Goal: Task Accomplishment & Management: Manage account settings

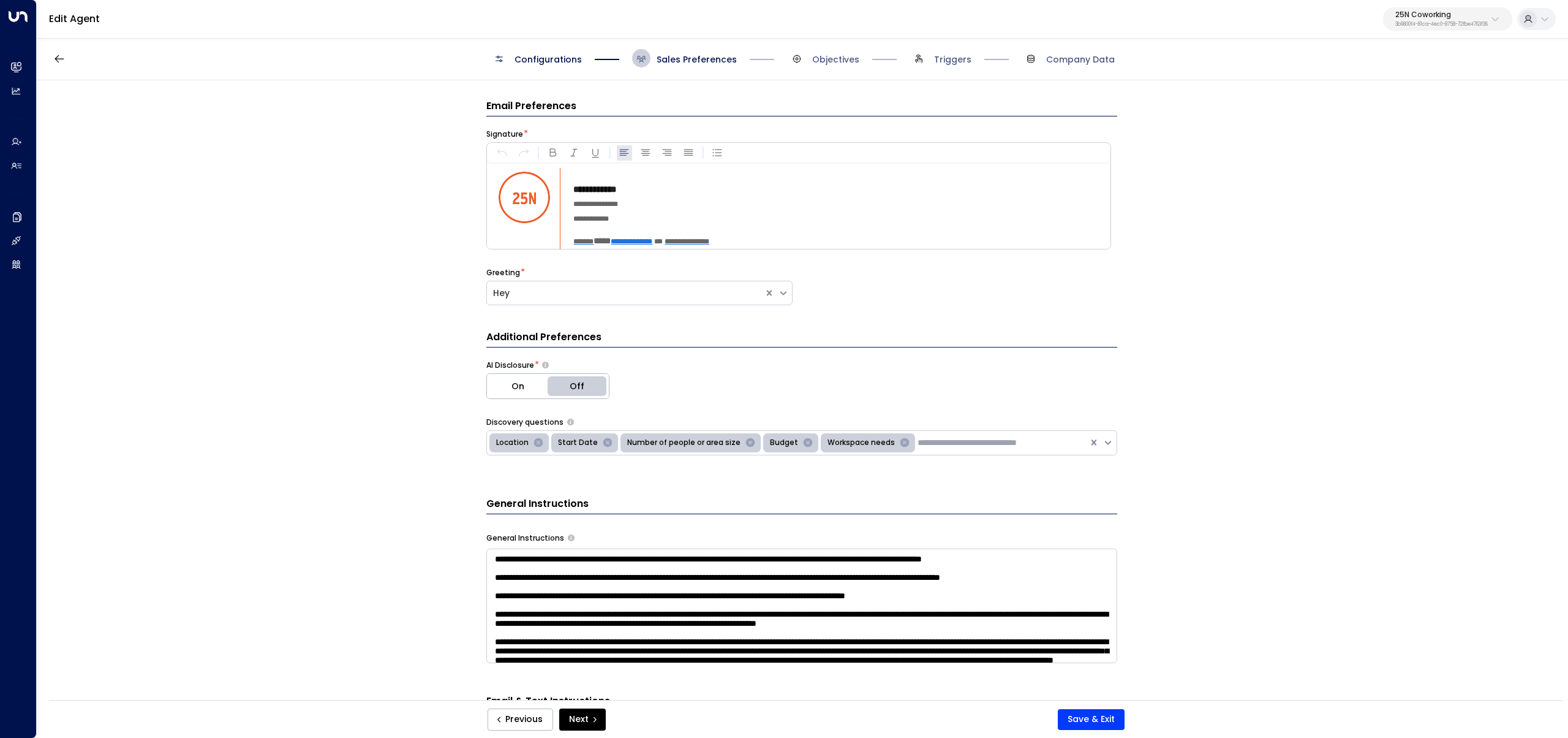
scroll to position [22, 0]
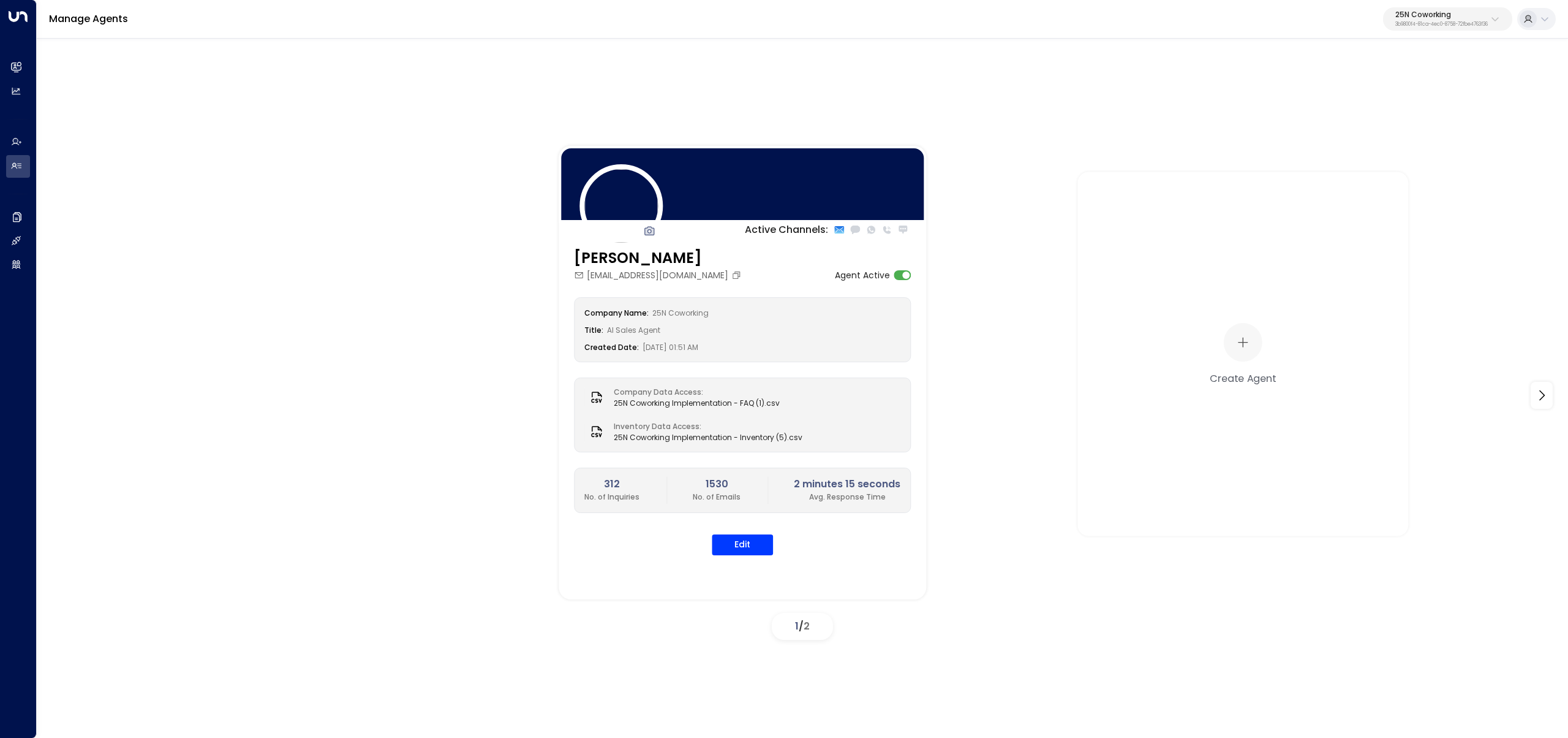
drag, startPoint x: 1441, startPoint y: 15, endPoint x: 1436, endPoint y: 28, distance: 13.9
click at [1440, 16] on p "25N Coworking" at bounding box center [1441, 15] width 93 height 7
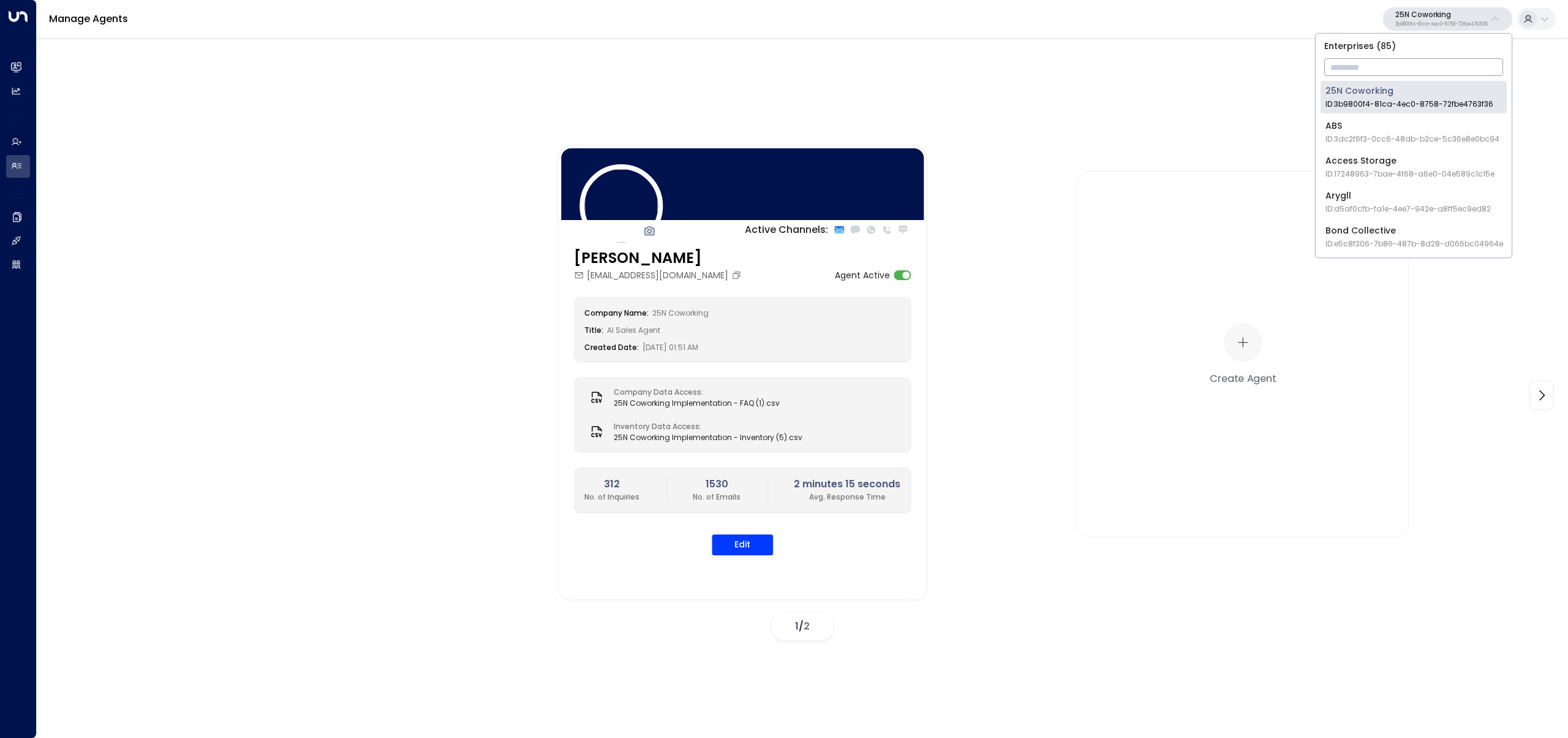
click at [1417, 69] on input "text" at bounding box center [1414, 67] width 179 height 23
click at [1427, 69] on input "text" at bounding box center [1414, 67] width 179 height 23
type input "*****"
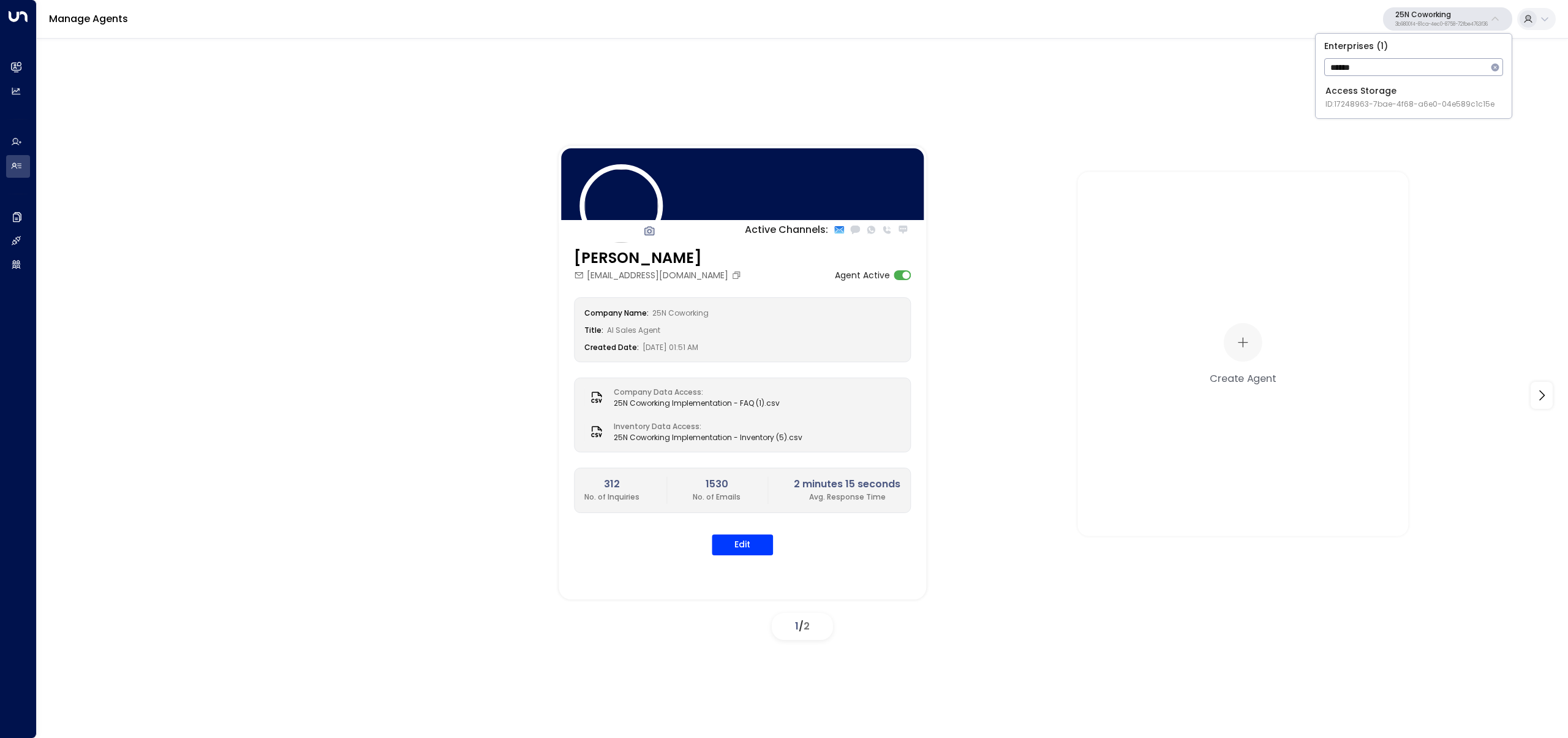
type input "******"
click at [1378, 109] on span "ID: 17248963-7bae-4f68-a6e0-04e589c1c15e" at bounding box center [1410, 104] width 169 height 11
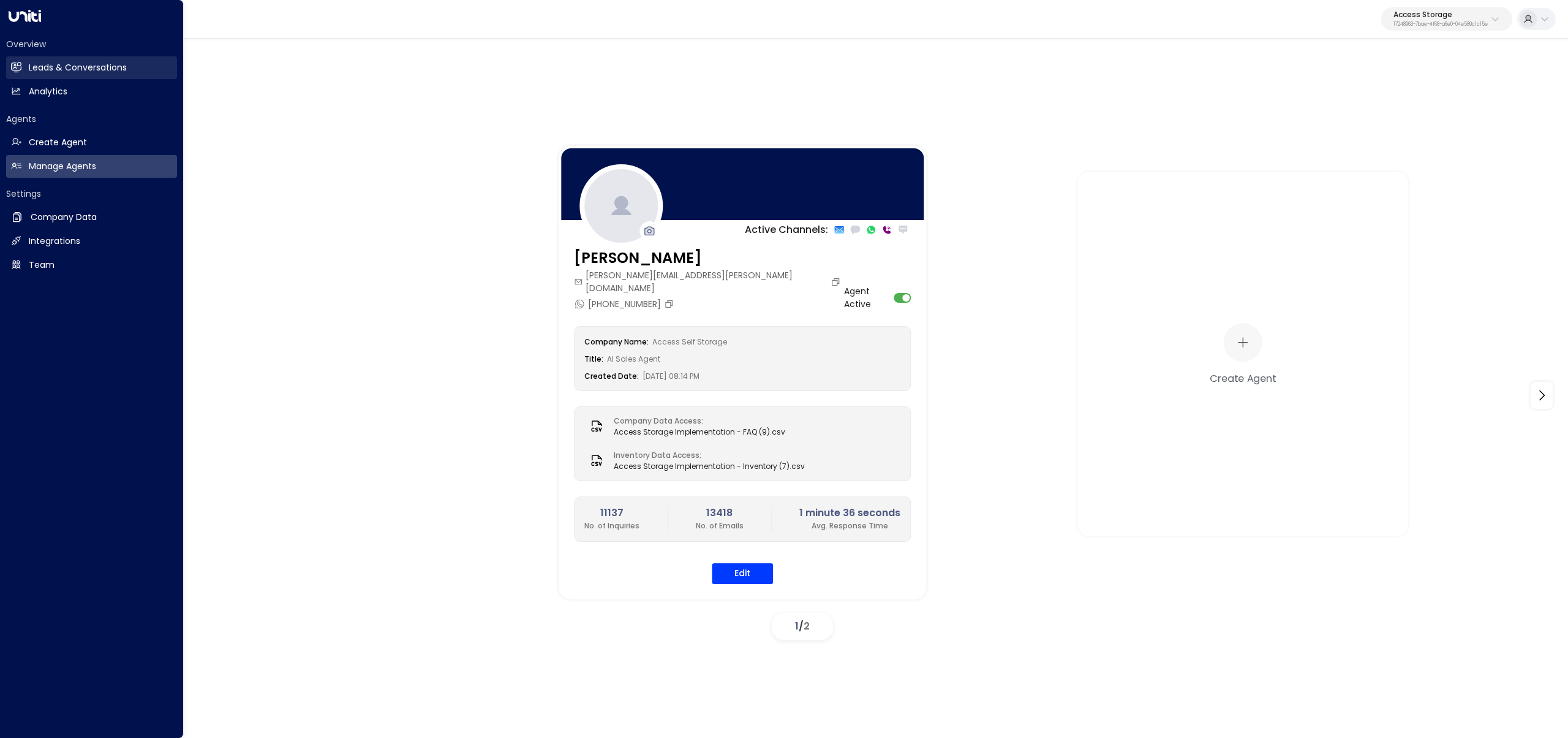
click at [54, 60] on link "Leads & Conversations Leads & Conversations" at bounding box center [92, 67] width 171 height 23
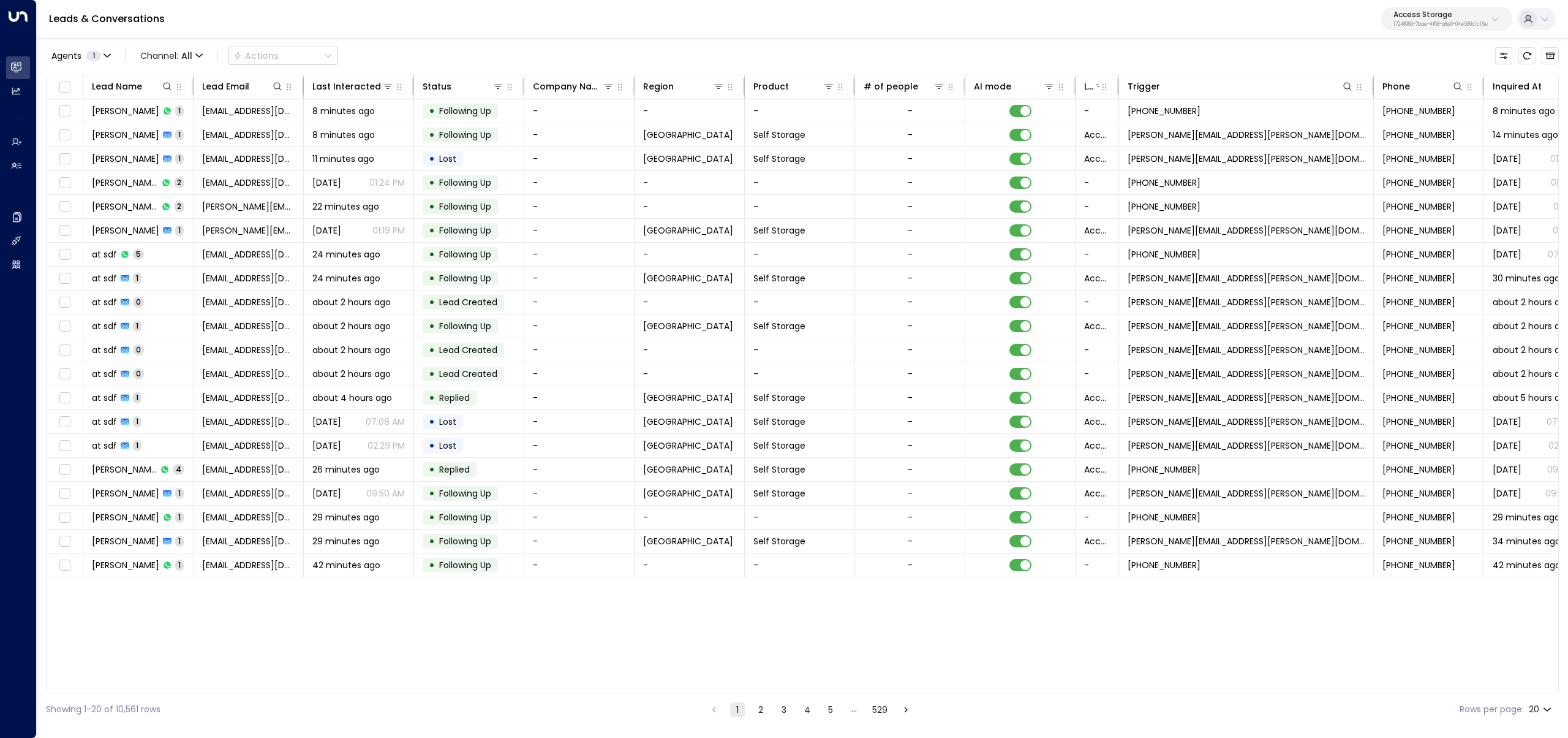
scroll to position [0, 38]
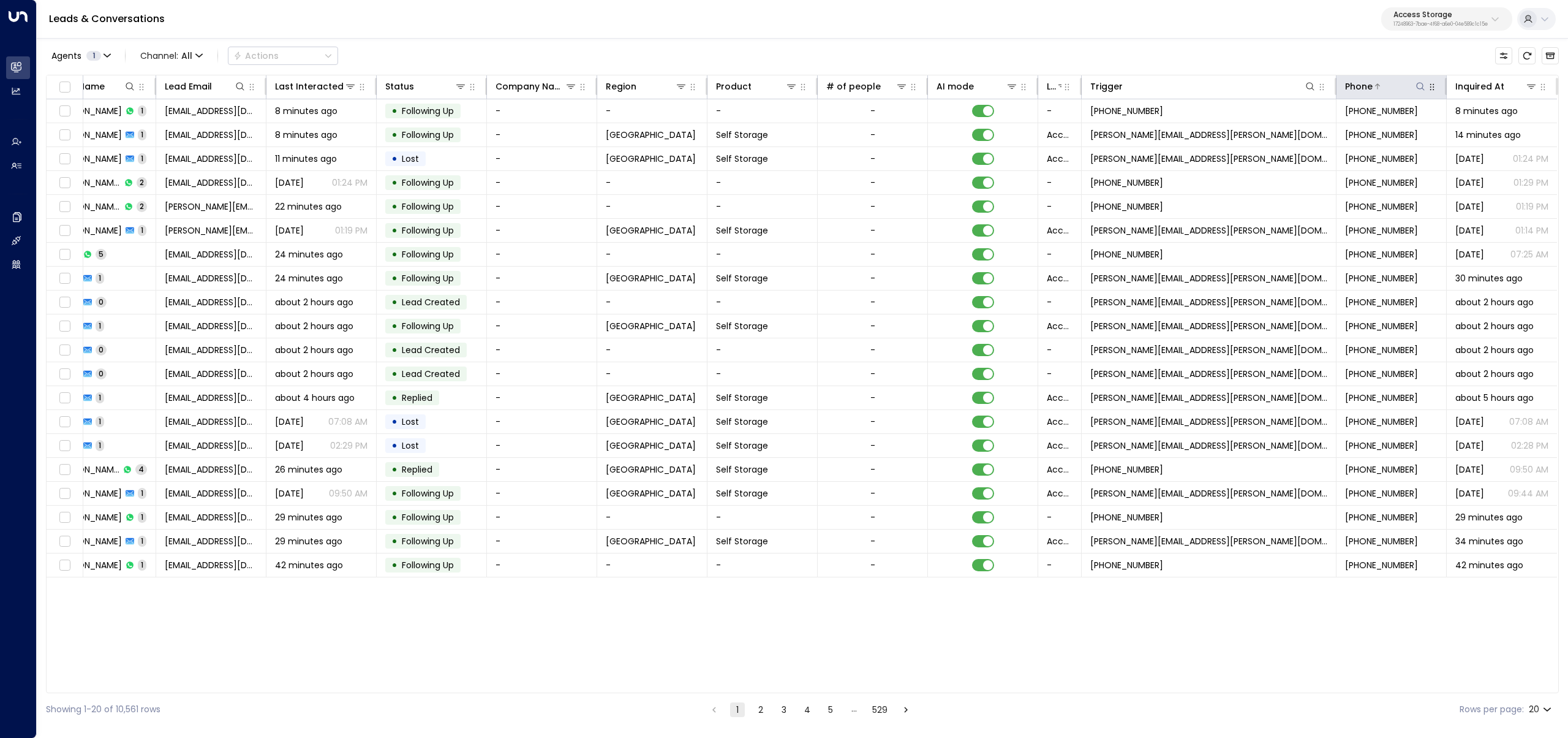
click at [1423, 82] on icon at bounding box center [1420, 86] width 10 height 10
type input "**********"
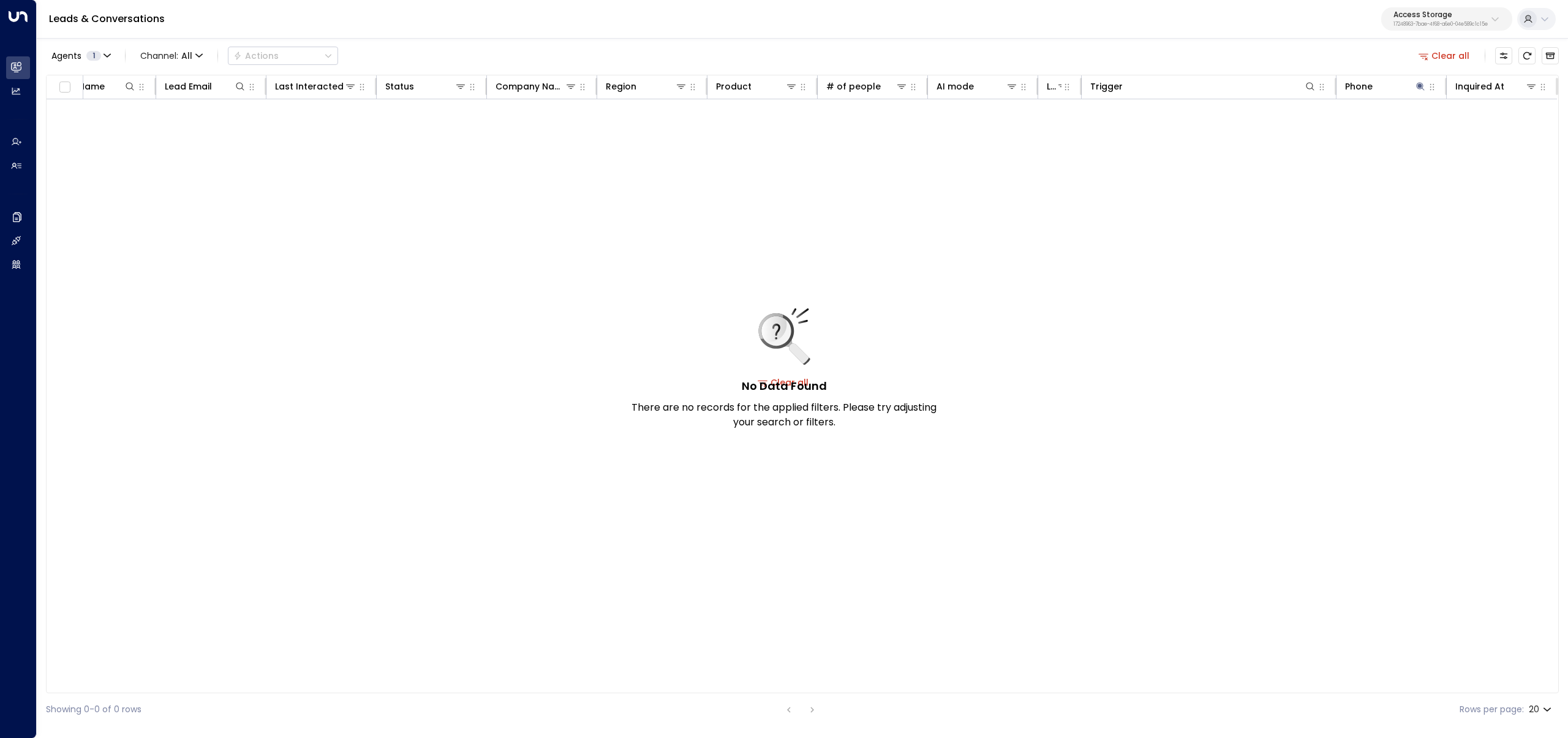
click at [1382, 47] on div "Agents 1 Channel: All Actions Clear all" at bounding box center [802, 56] width 1513 height 26
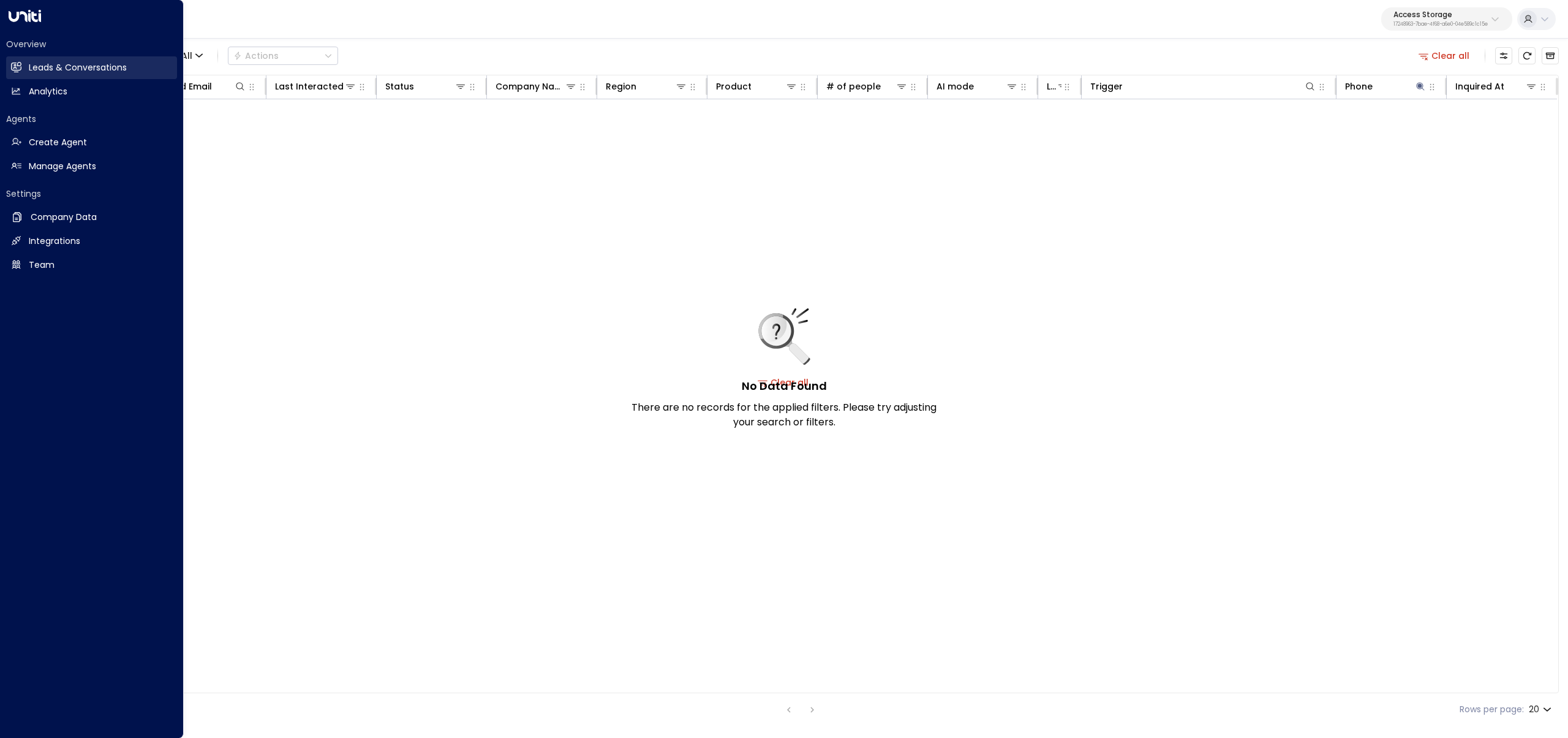
click at [27, 73] on link "Leads & Conversations Leads & Conversations" at bounding box center [92, 67] width 171 height 23
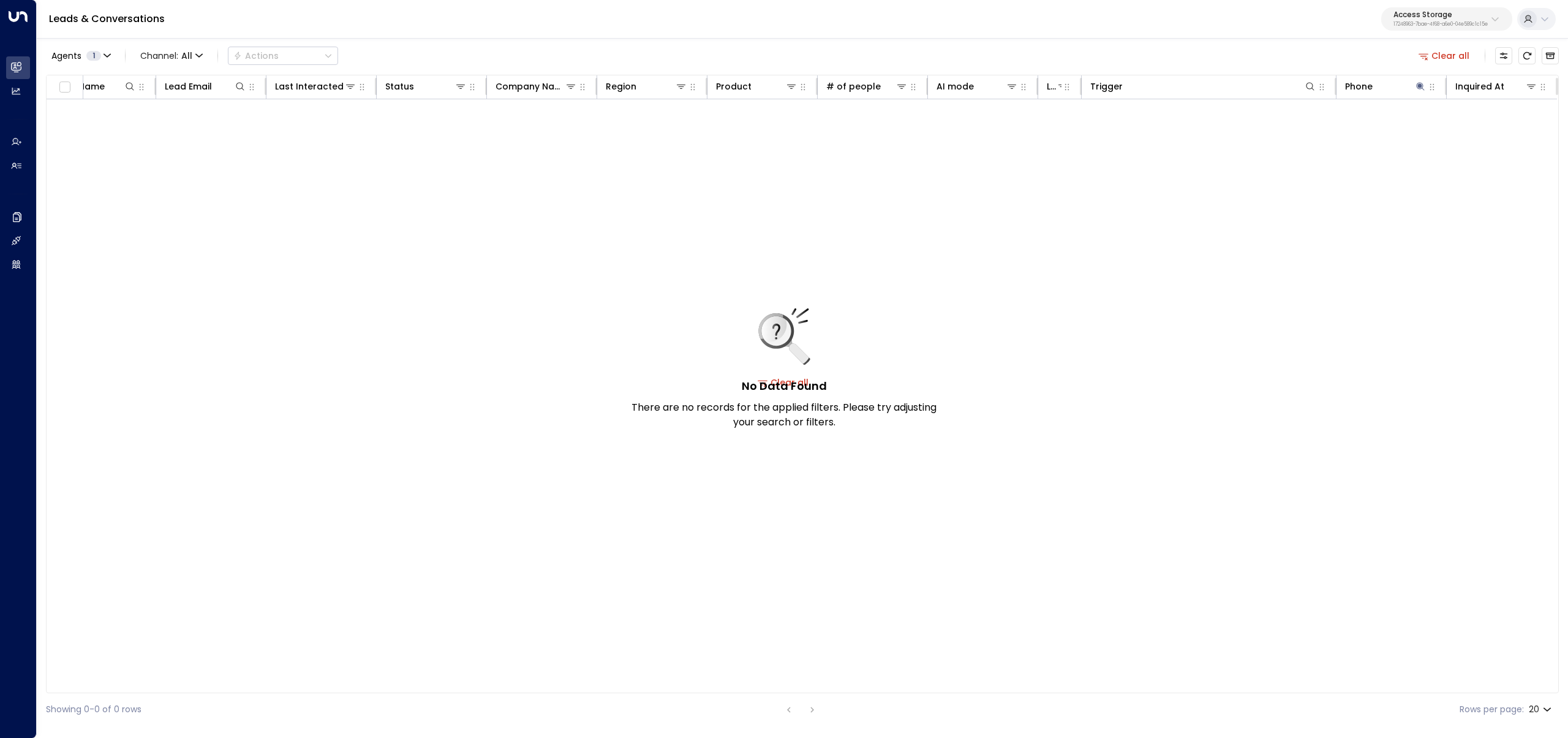
click at [1447, 61] on button "Clear all" at bounding box center [1444, 55] width 62 height 17
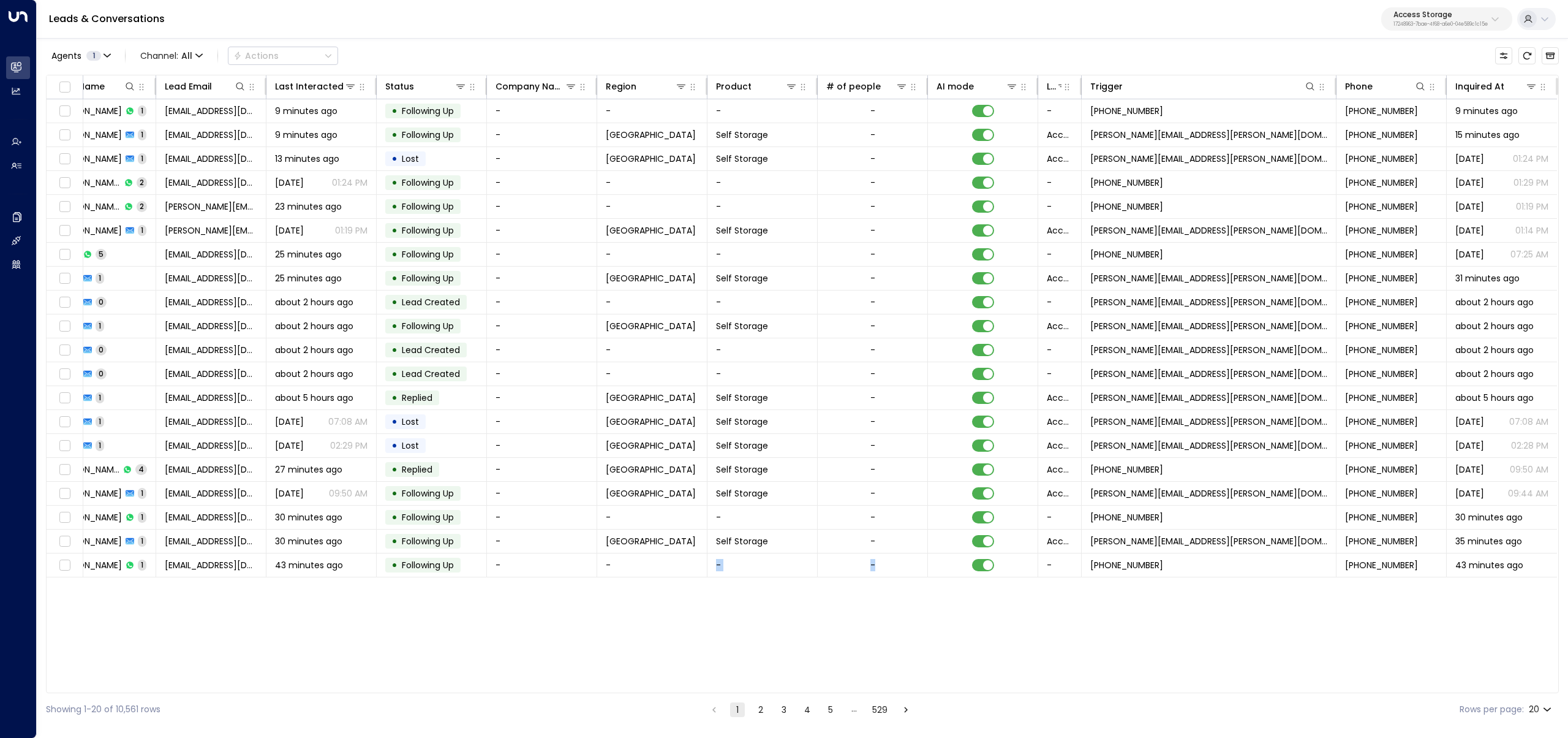
drag, startPoint x: 901, startPoint y: 687, endPoint x: 600, endPoint y: 676, distance: 301.2
click at [628, 690] on div "Lead Name Lead Email Last Interacted Status Company Name Region Product # of pe…" at bounding box center [802, 383] width 1513 height 618
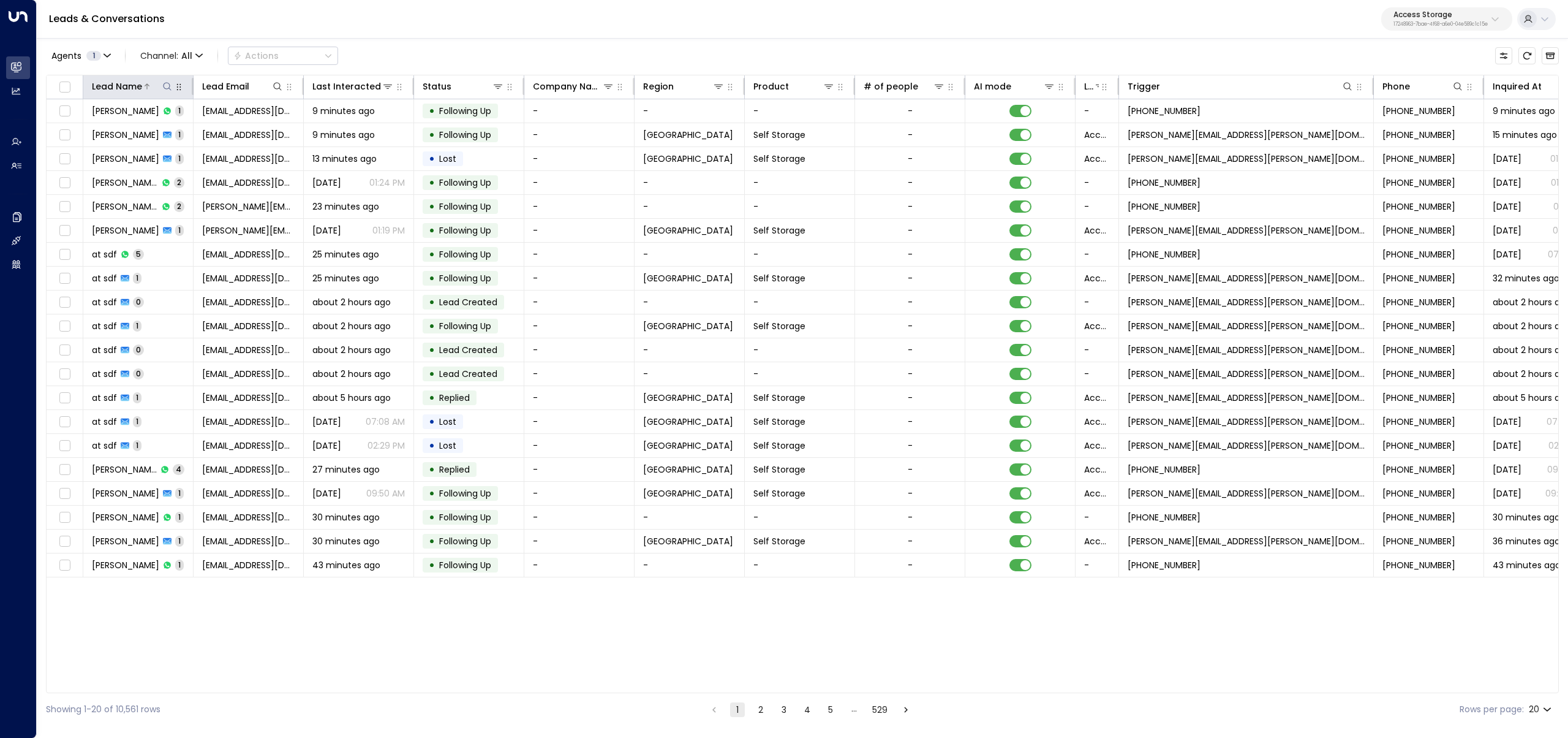
click at [163, 88] on icon at bounding box center [167, 86] width 10 height 10
type input "****"
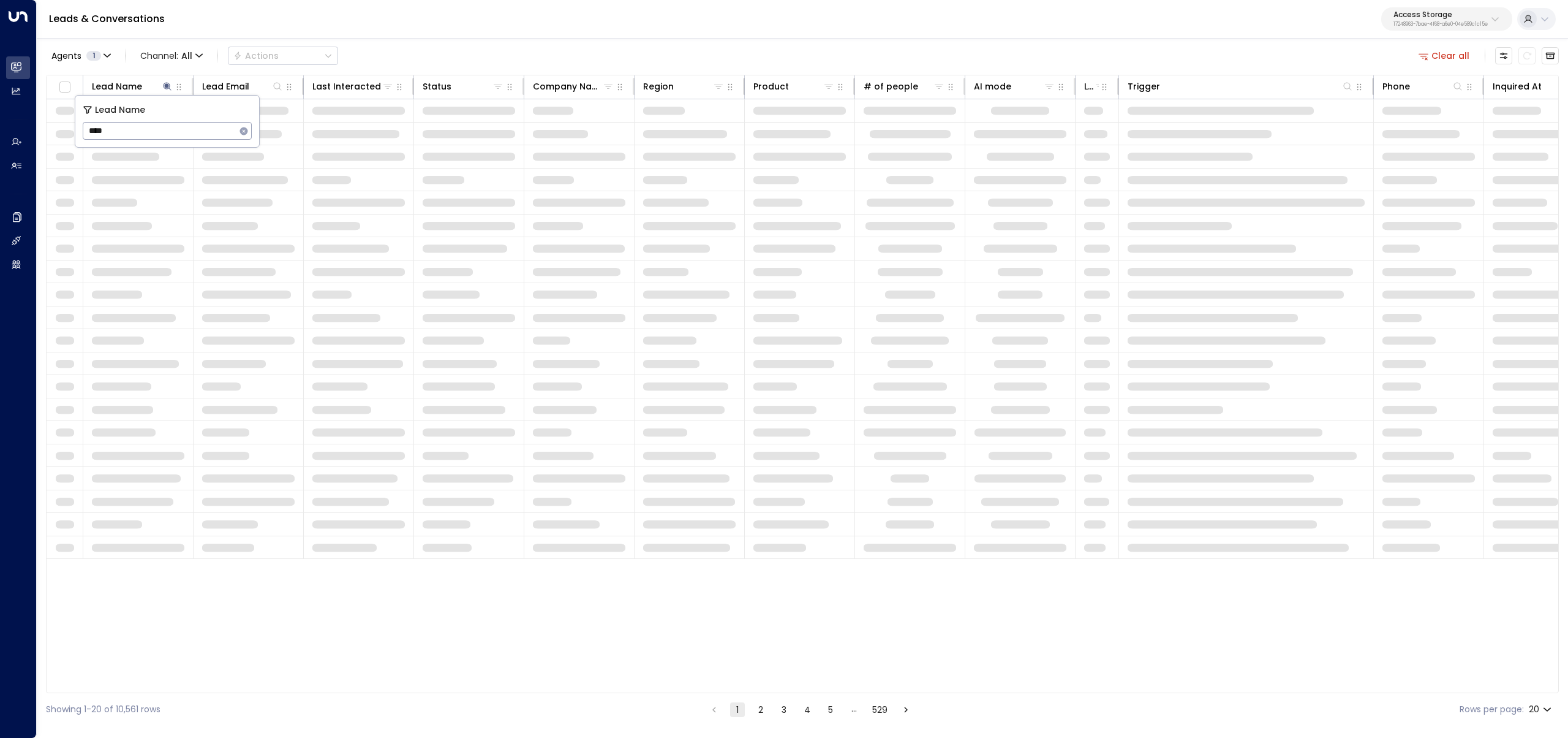
click at [526, 41] on div "Agents 1 Channel: All Actions Clear all Lead Name Lead Email Last Interacted St…" at bounding box center [802, 381] width 1513 height 688
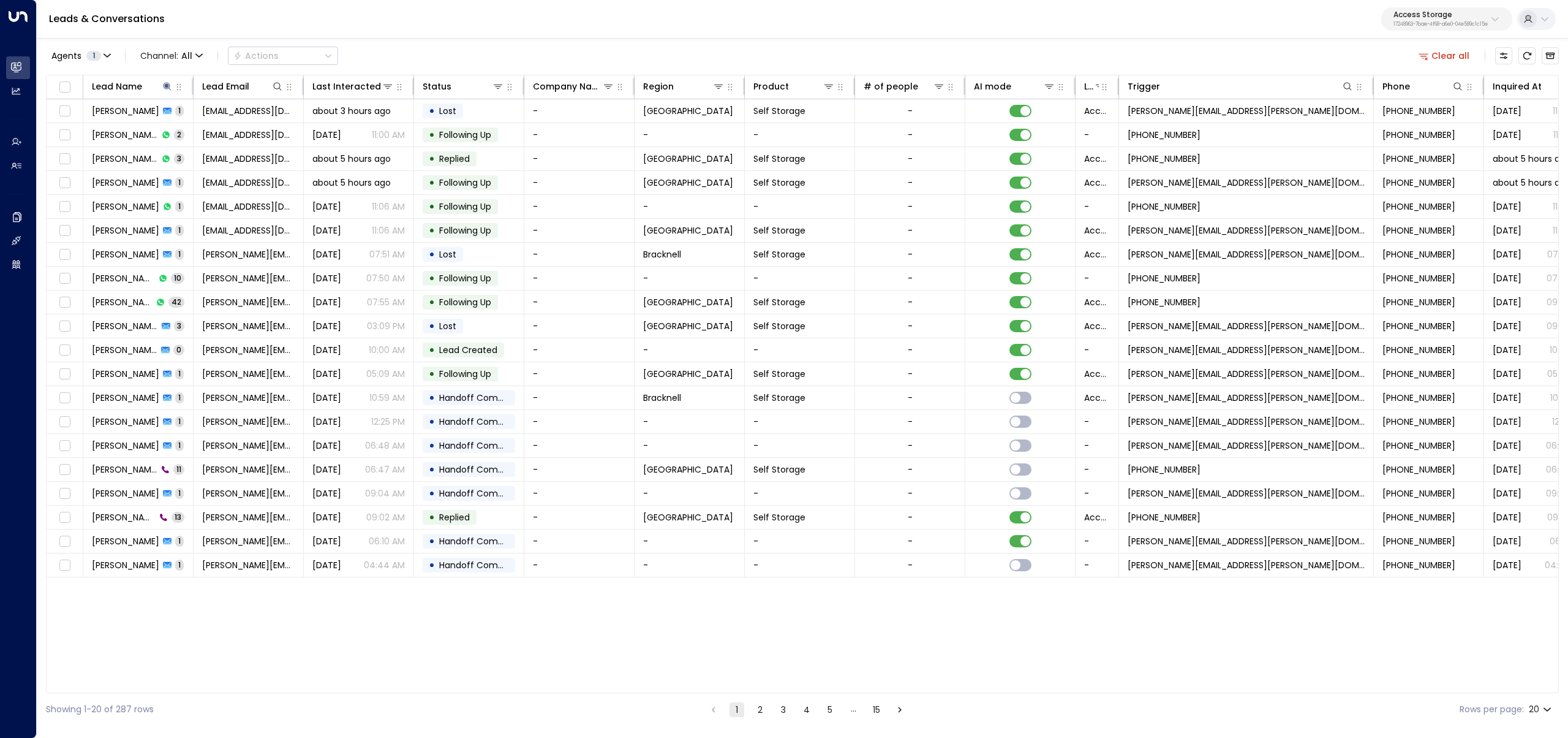
click at [1460, 48] on button "Clear all" at bounding box center [1444, 55] width 62 height 17
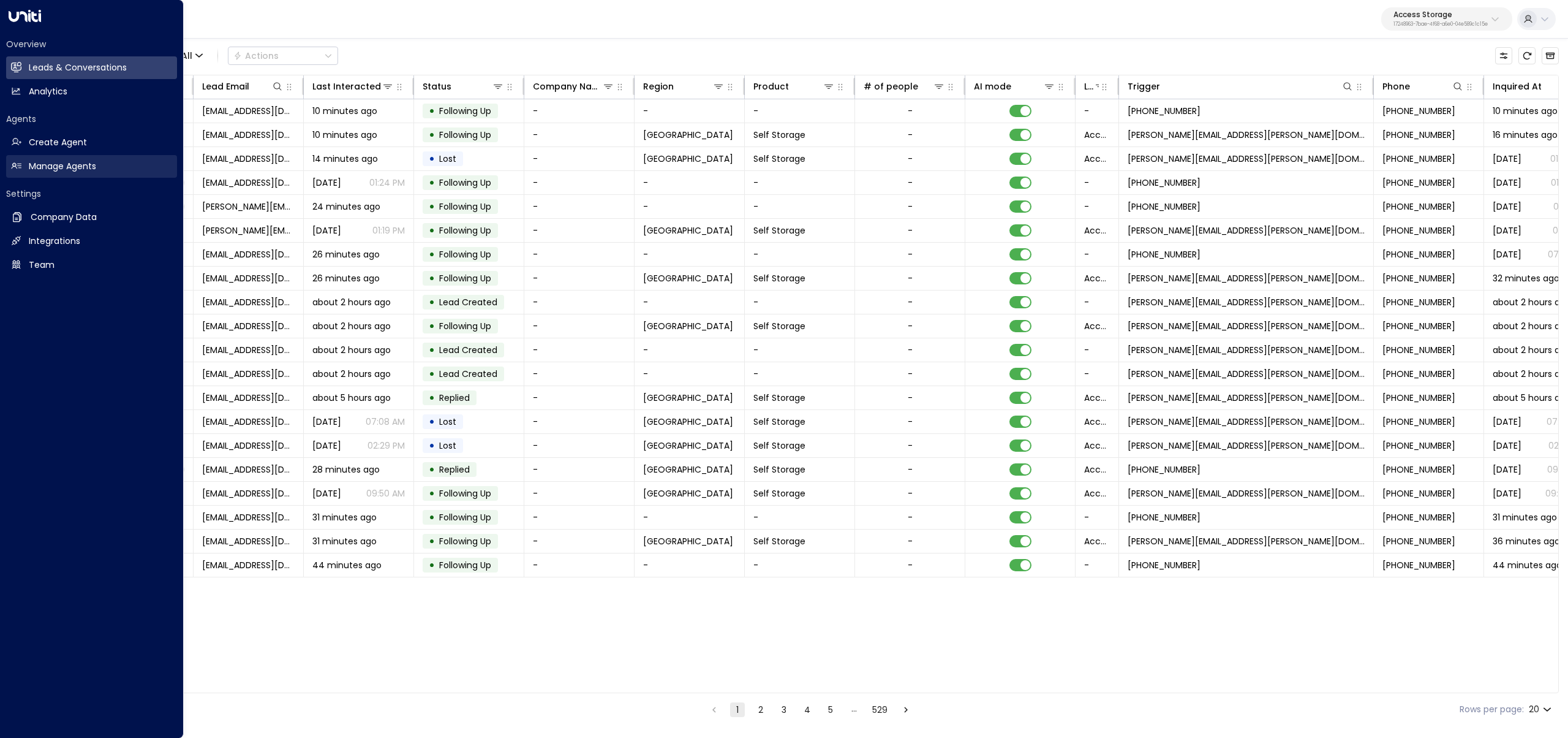
click at [27, 167] on link "Manage Agents Manage Agents" at bounding box center [92, 166] width 171 height 23
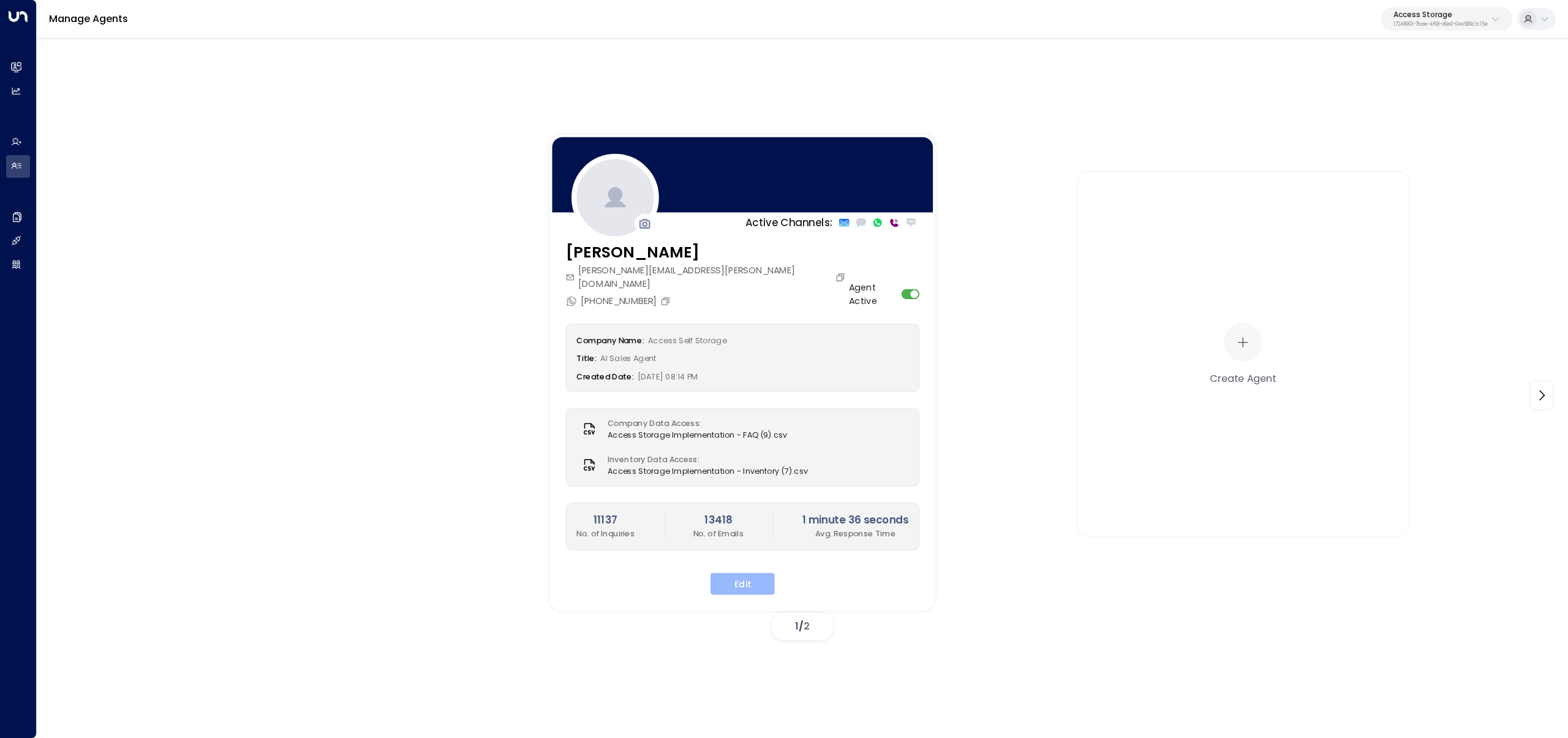
click at [724, 572] on button "Edit" at bounding box center [743, 583] width 64 height 22
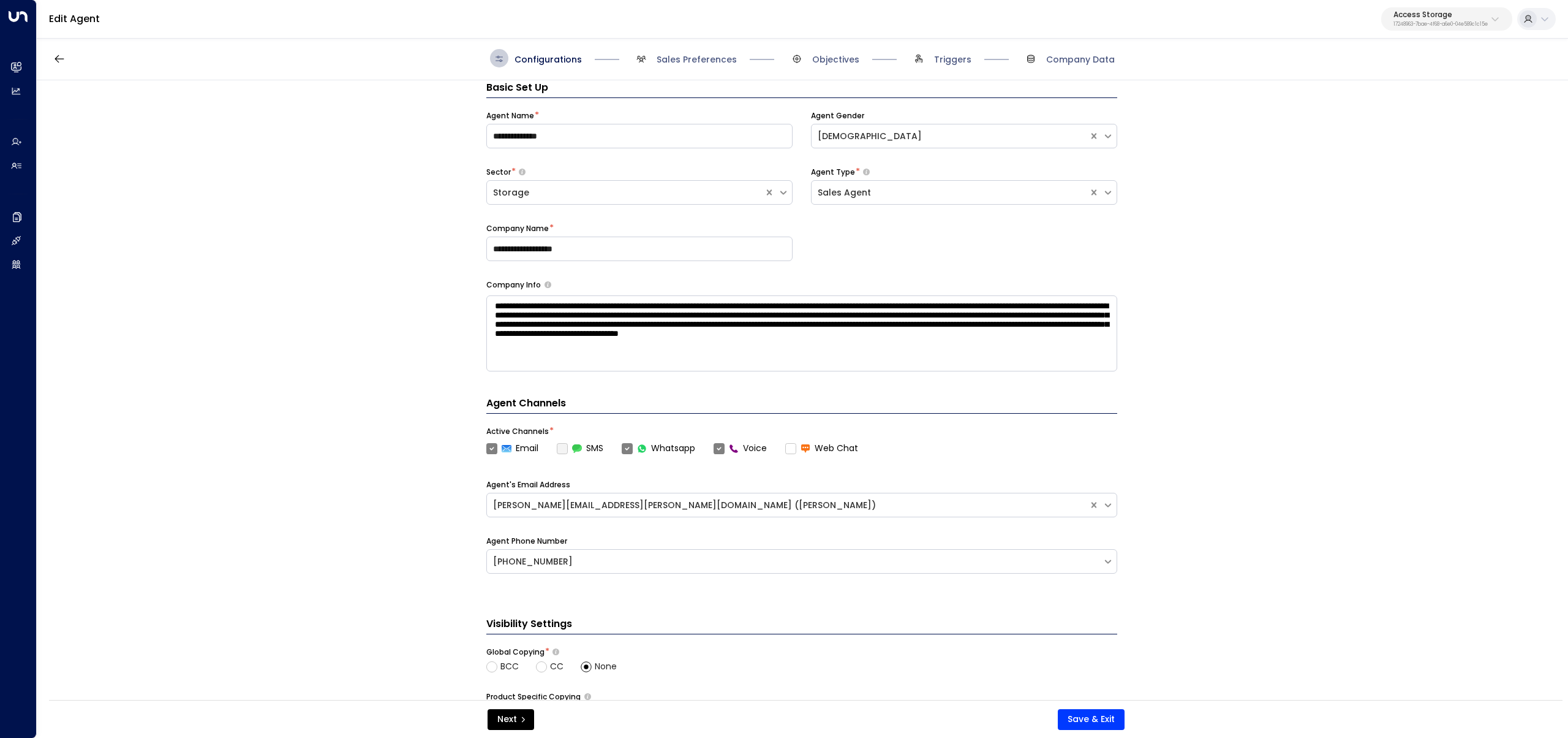
scroll to position [229, 0]
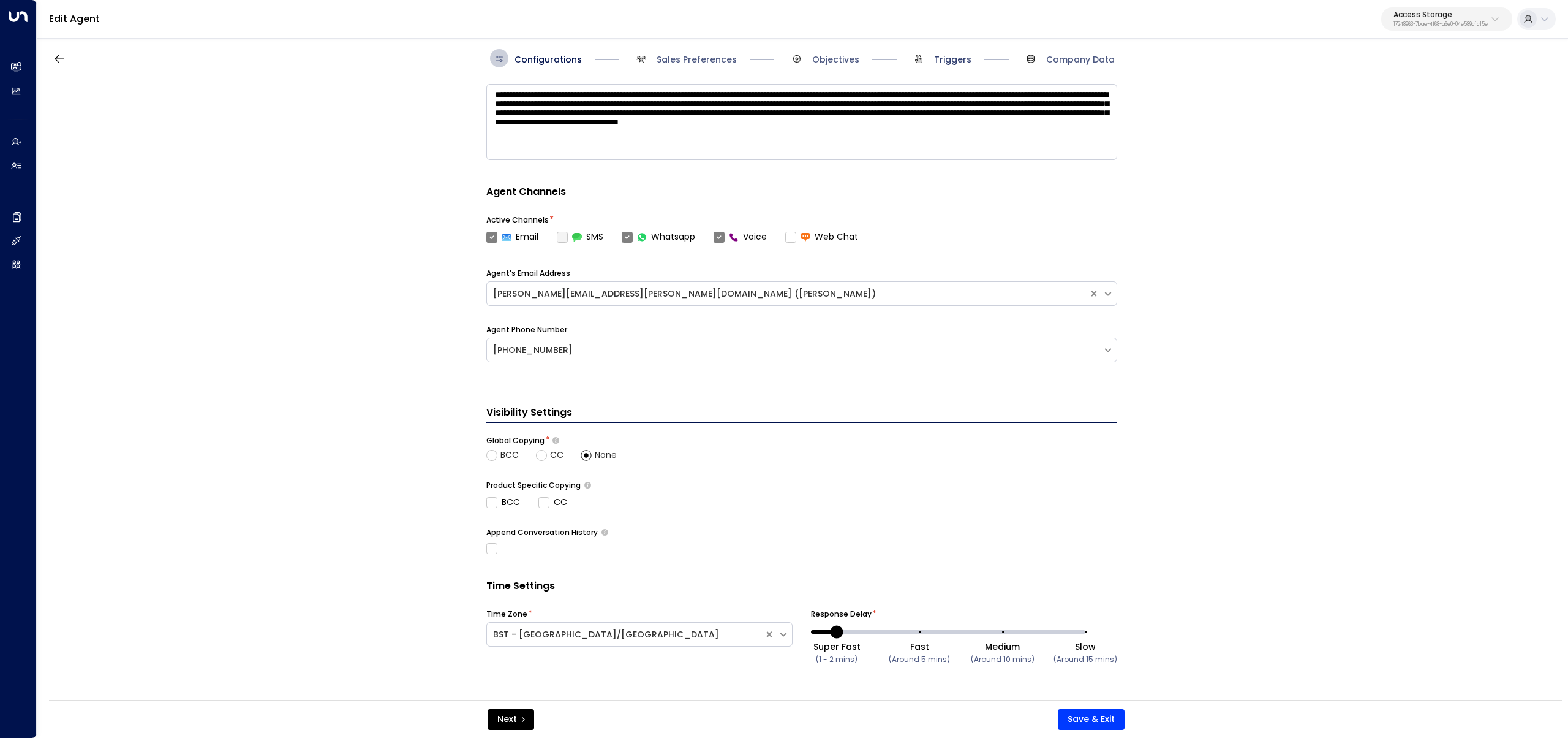
click at [944, 57] on span "Triggers" at bounding box center [953, 59] width 38 height 12
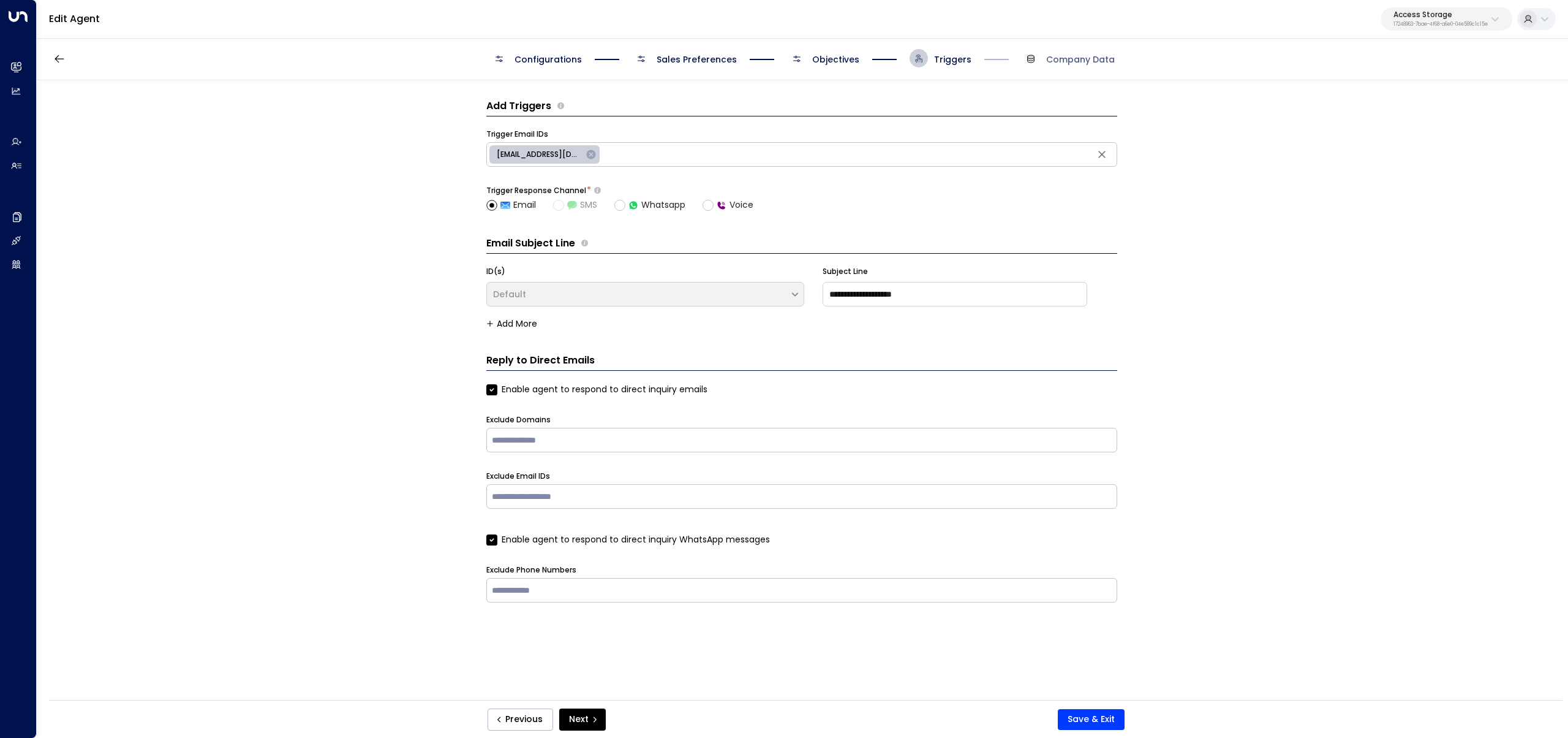
click at [831, 61] on span "Objectives" at bounding box center [835, 59] width 47 height 12
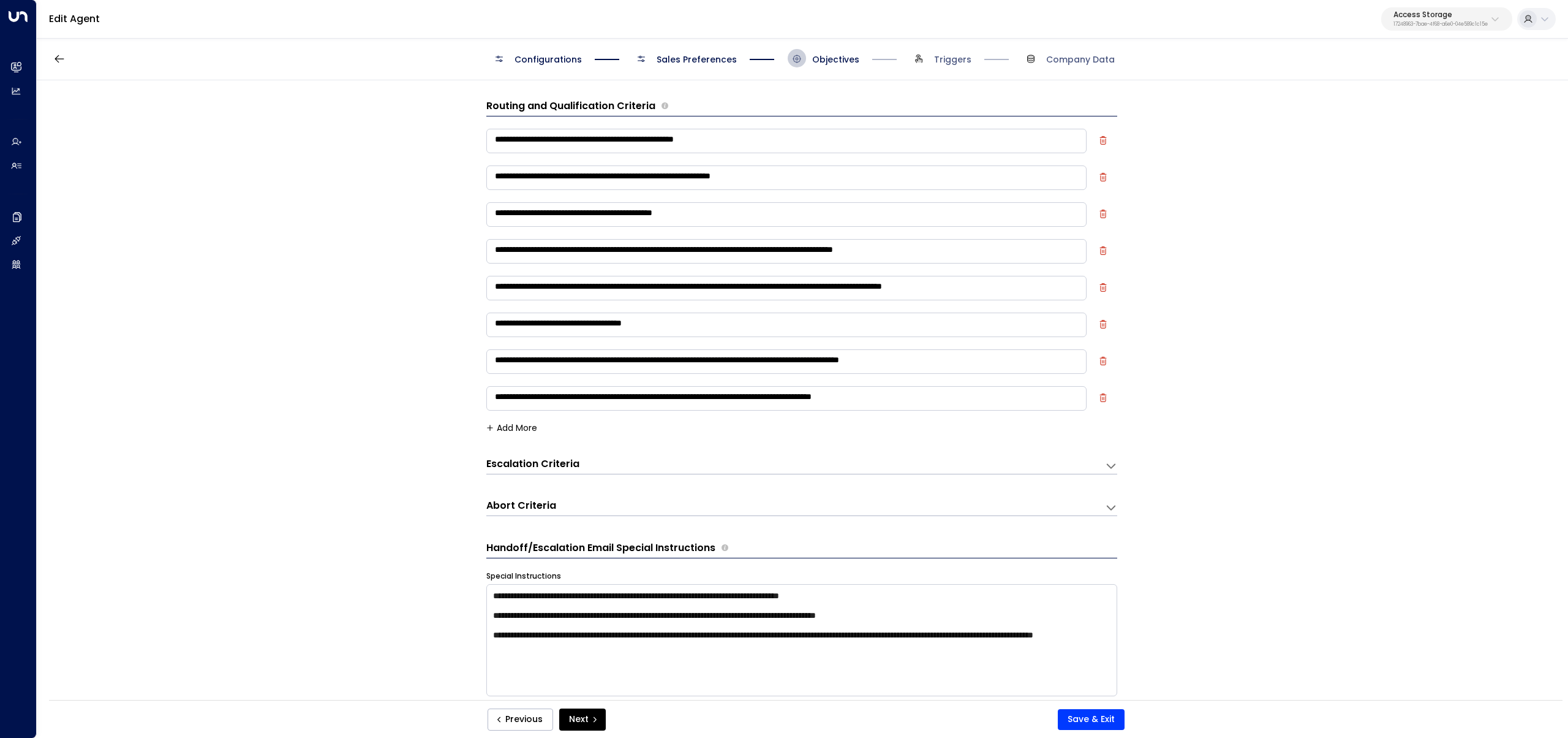
scroll to position [18, 0]
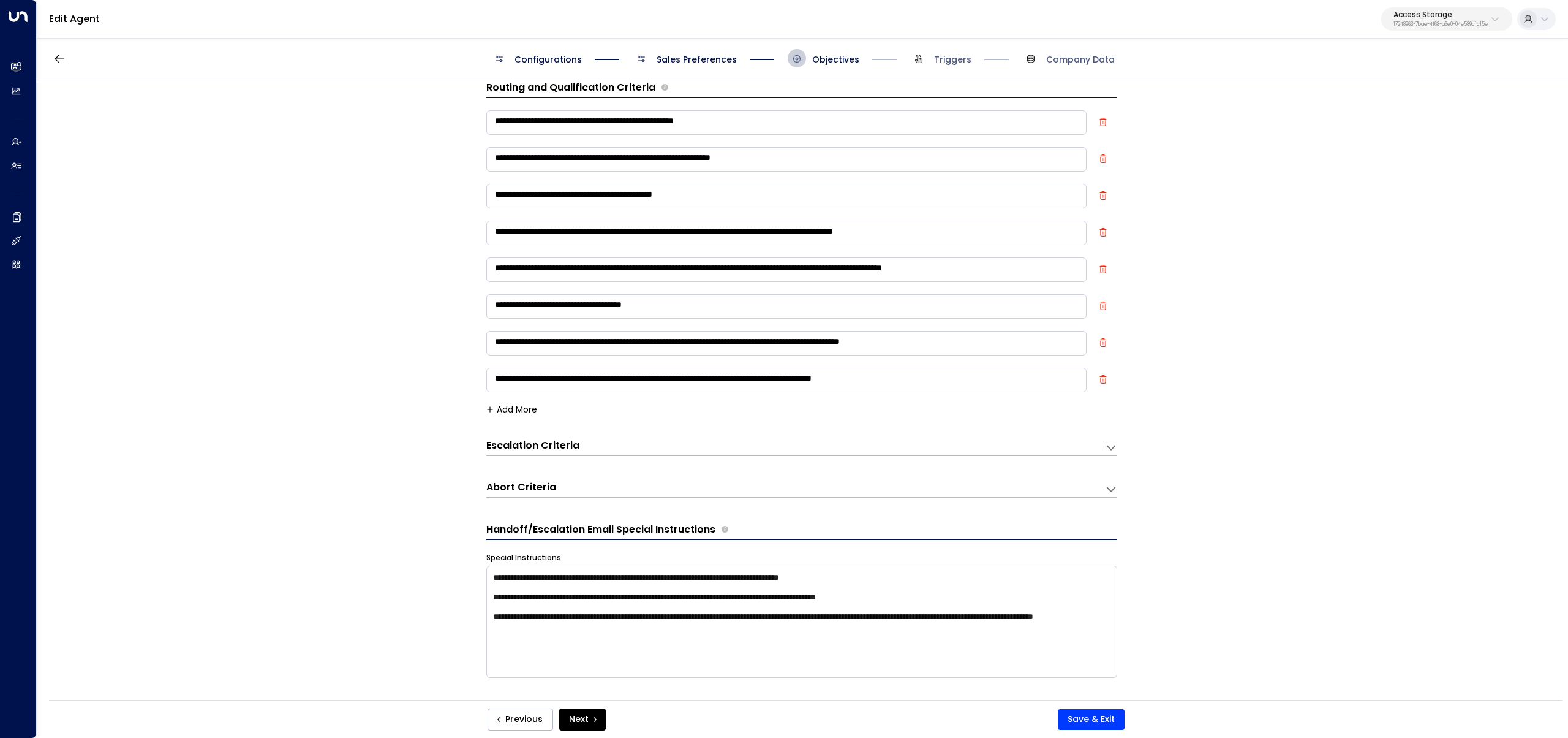
click at [685, 53] on span "Sales Preferences" at bounding box center [696, 59] width 80 height 12
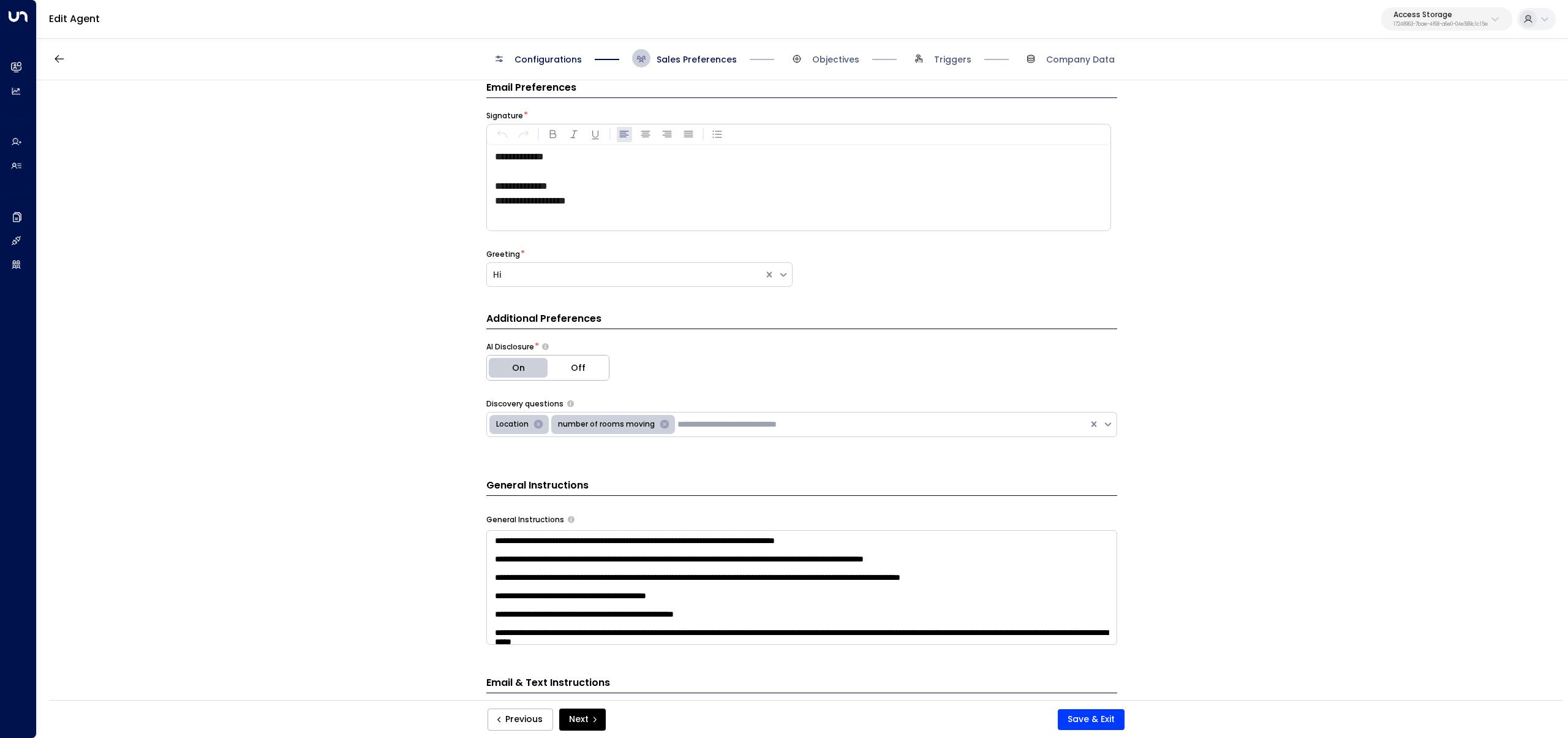
click at [569, 57] on span "Configurations" at bounding box center [548, 59] width 67 height 12
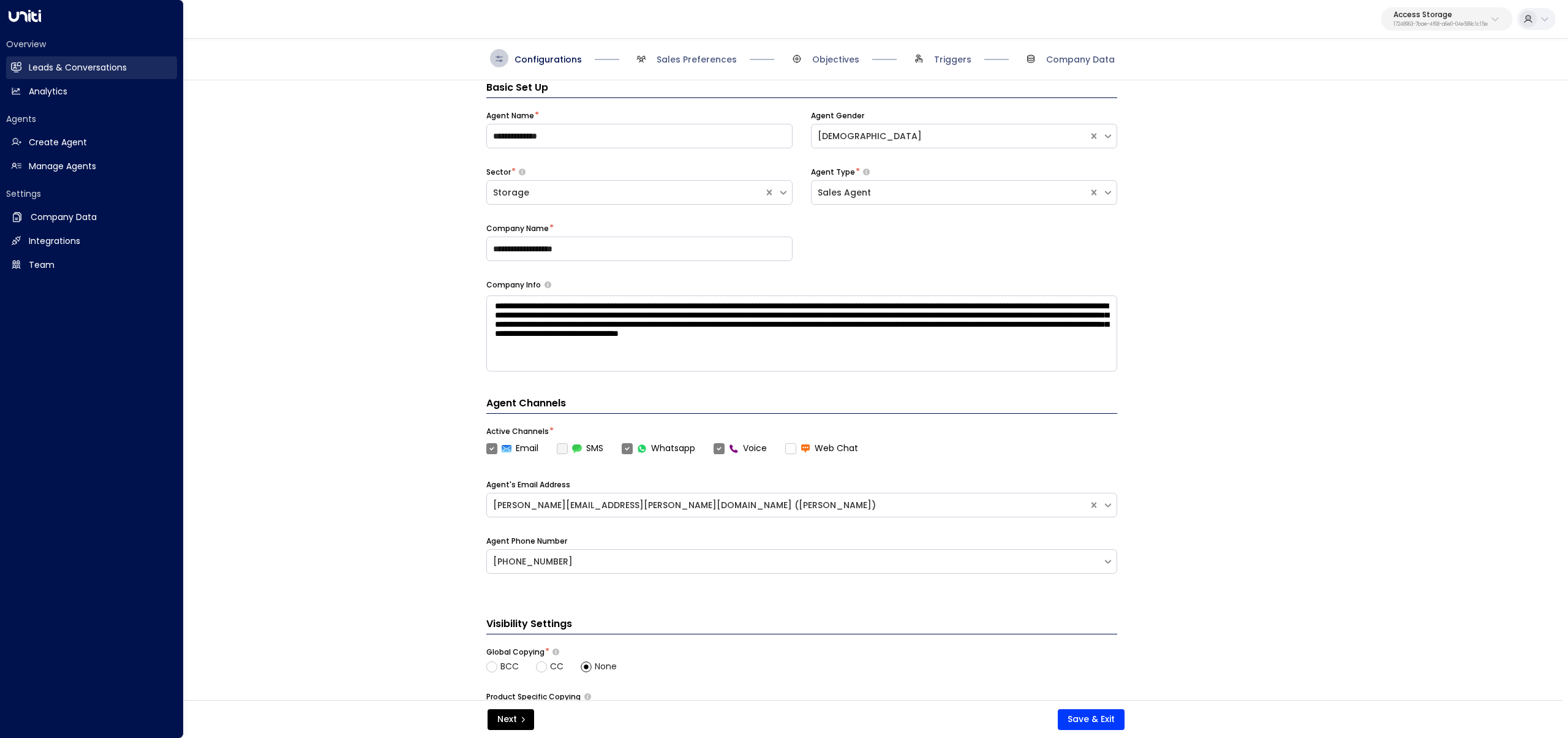
click at [21, 67] on icon at bounding box center [16, 66] width 10 height 8
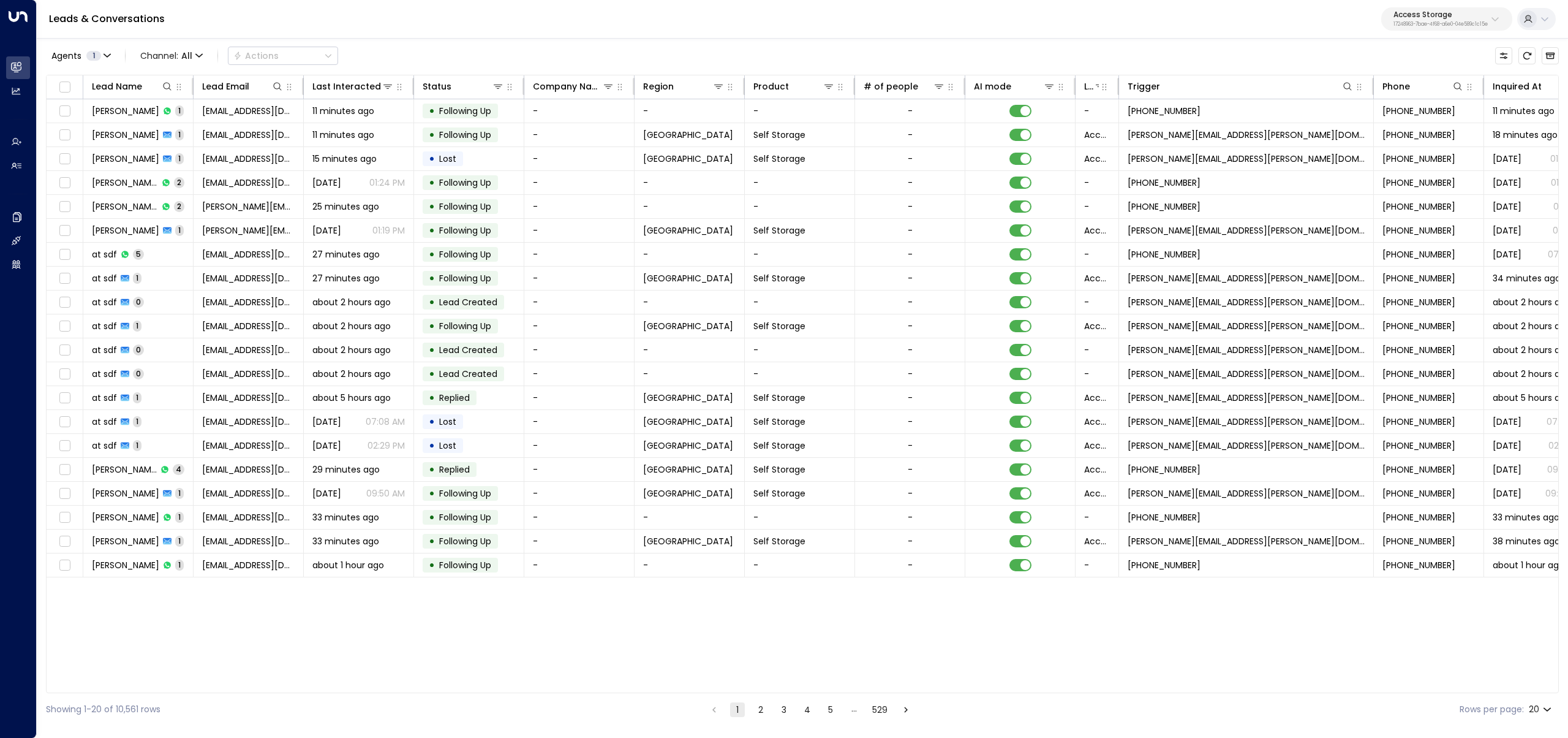
drag, startPoint x: 865, startPoint y: 692, endPoint x: 933, endPoint y: 688, distance: 68.1
click at [933, 688] on div "Lead Name Lead Email Last Interacted Status Company Name Region Product # of pe…" at bounding box center [802, 383] width 1513 height 618
drag, startPoint x: 944, startPoint y: 688, endPoint x: 1058, endPoint y: 689, distance: 114.0
click at [1057, 693] on div "Agents 1 Channel: All Actions Lead Name Lead Email Last Interacted Status Compa…" at bounding box center [802, 381] width 1513 height 688
click at [392, 82] on icon at bounding box center [387, 86] width 10 height 10
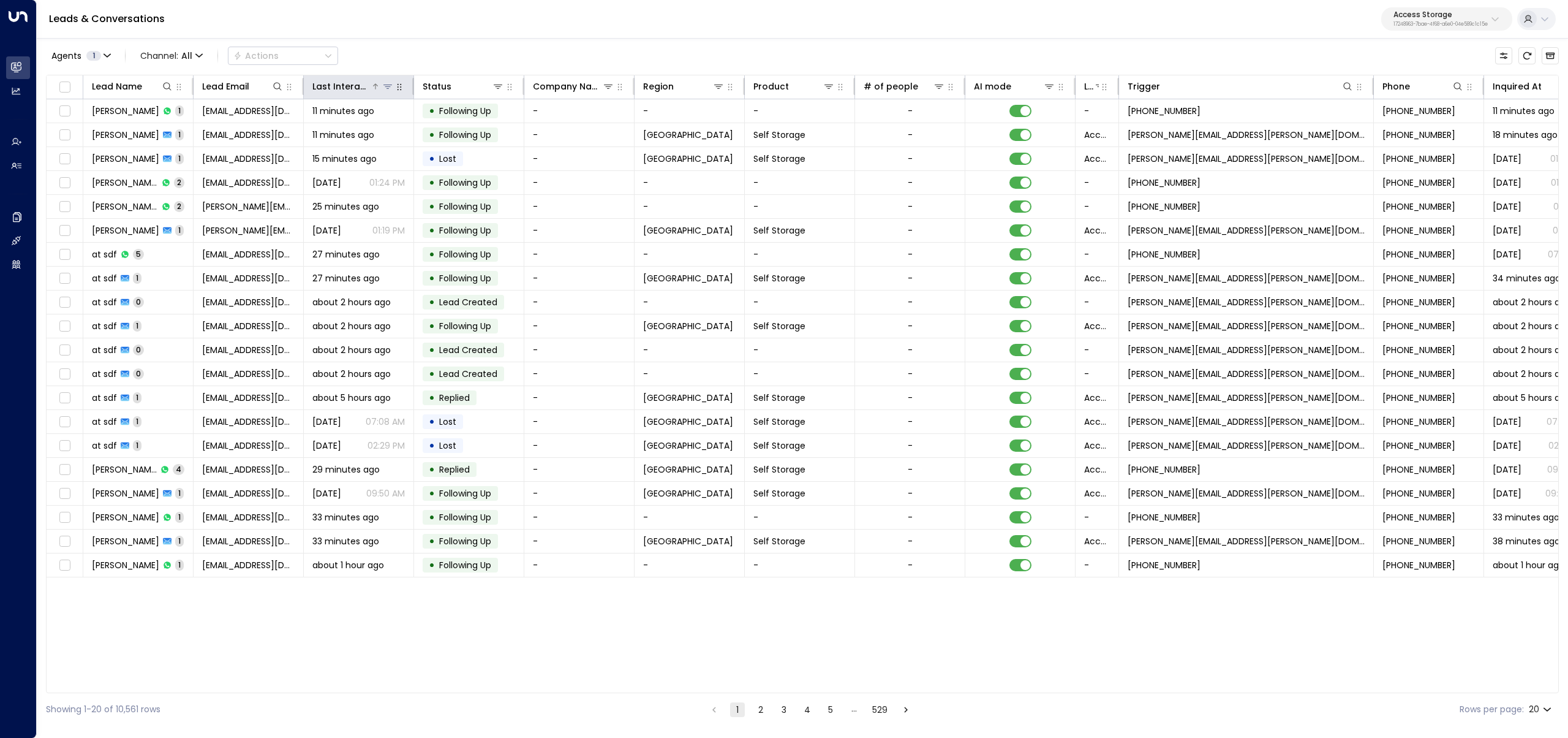
click at [369, 85] on div "Last Interacted" at bounding box center [341, 86] width 58 height 15
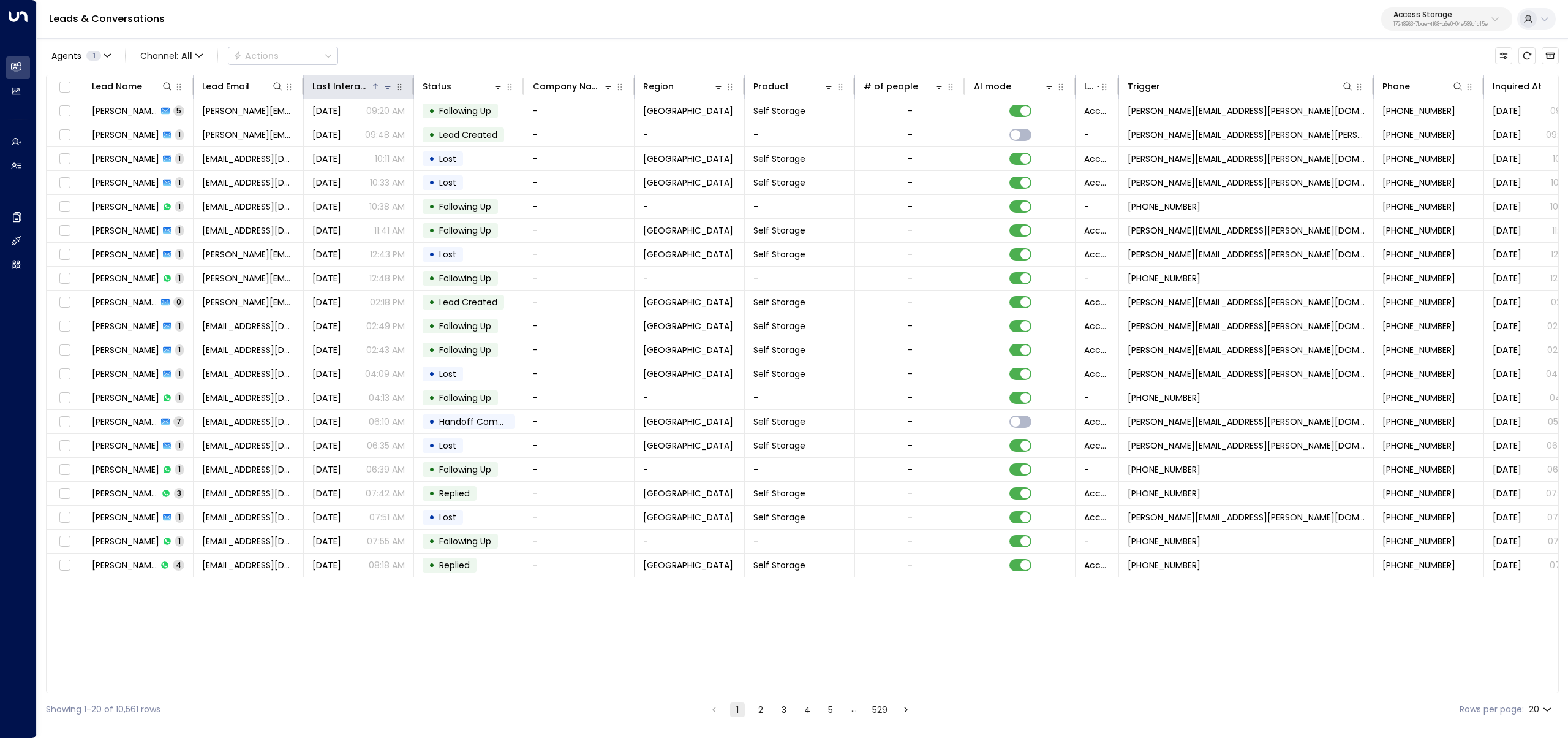
click at [375, 85] on icon at bounding box center [375, 86] width 5 height 6
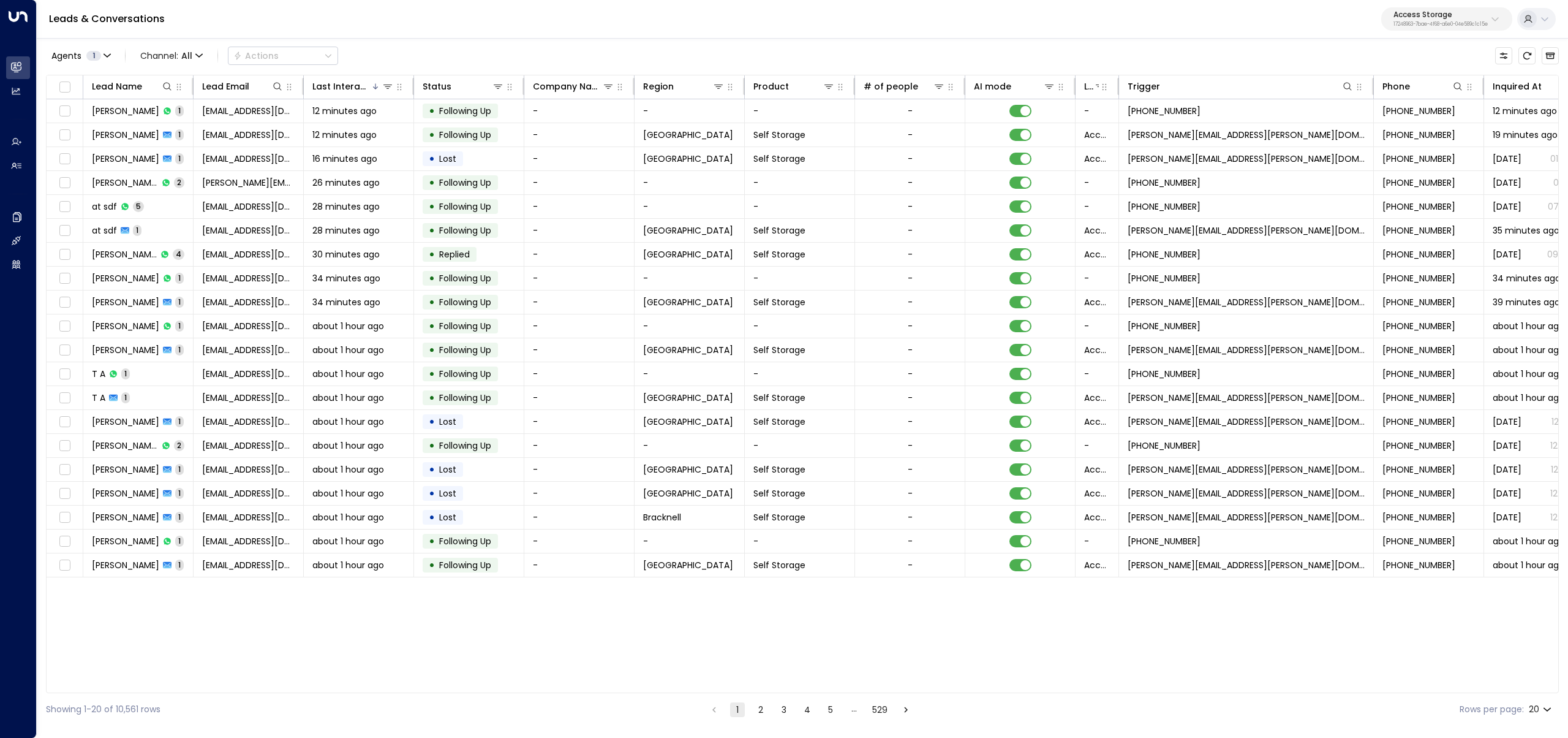
scroll to position [0, 38]
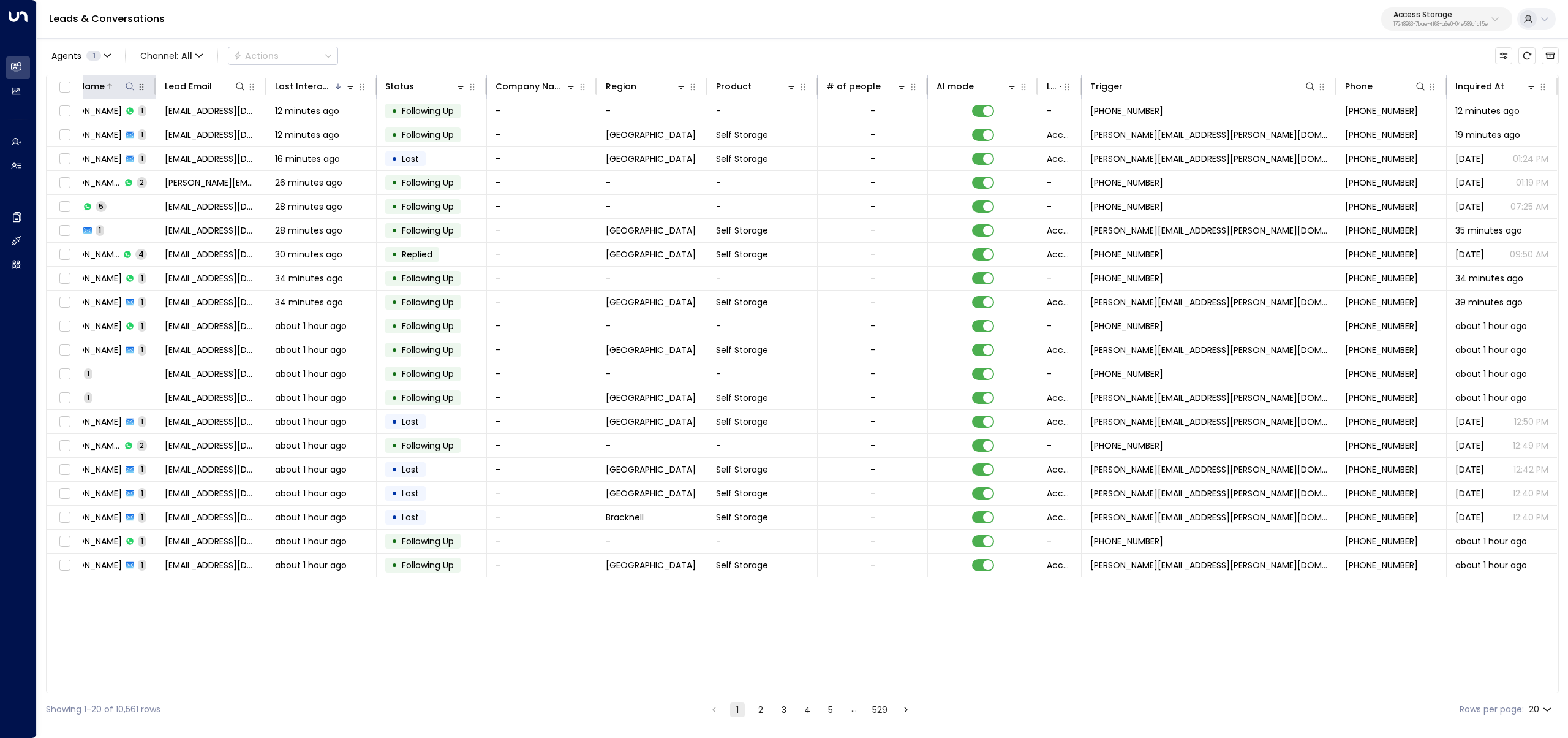
click at [128, 84] on icon at bounding box center [129, 86] width 10 height 10
type input "**********"
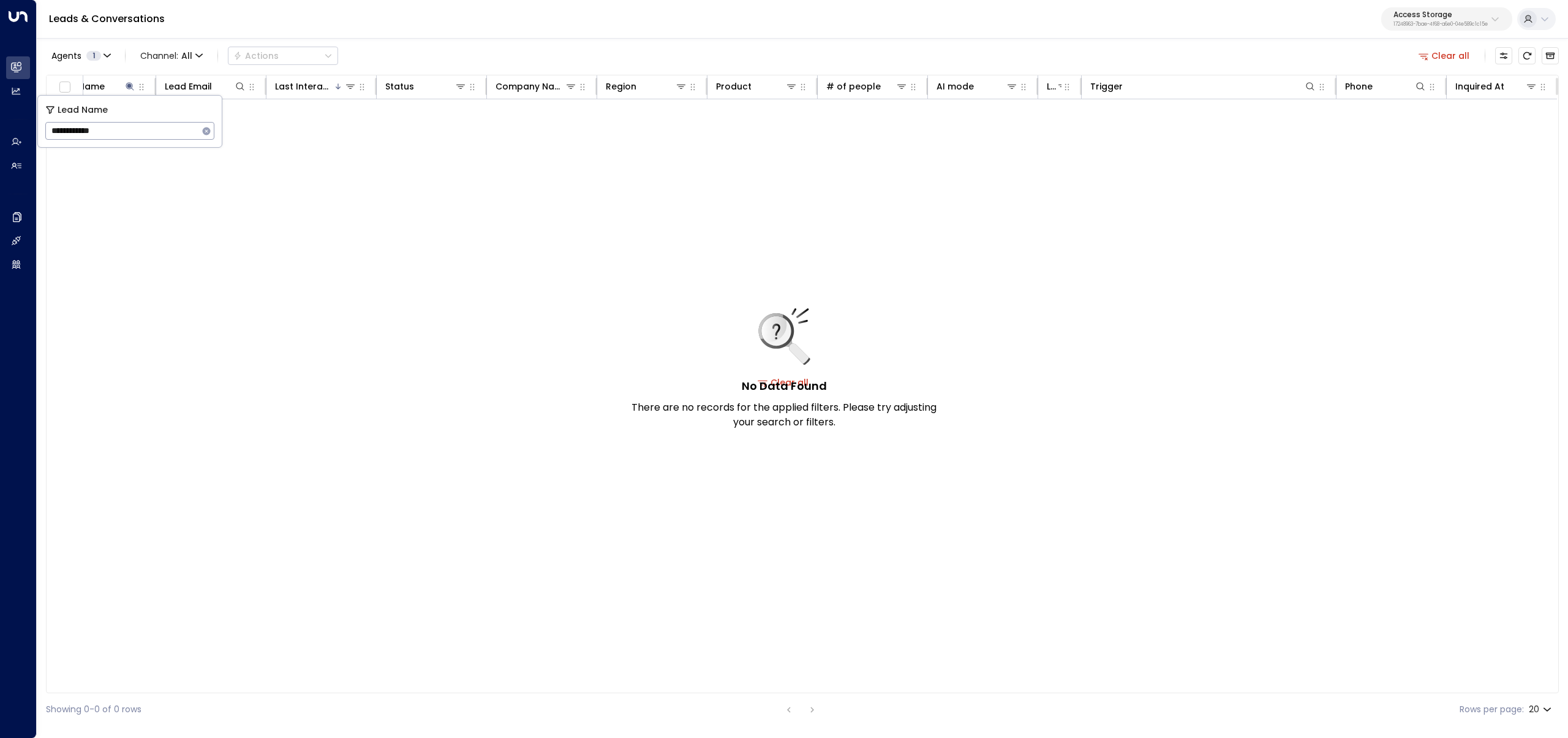
click at [572, 49] on div "Agents 1 Channel: All Actions Clear all" at bounding box center [802, 56] width 1513 height 26
drag, startPoint x: 1485, startPoint y: 63, endPoint x: 1478, endPoint y: 63, distance: 7.0
click at [1484, 63] on div "Clear all" at bounding box center [1486, 55] width 145 height 25
drag, startPoint x: 1460, startPoint y: 61, endPoint x: 1452, endPoint y: 61, distance: 8.0
click at [1452, 61] on button "Clear all" at bounding box center [1444, 55] width 62 height 17
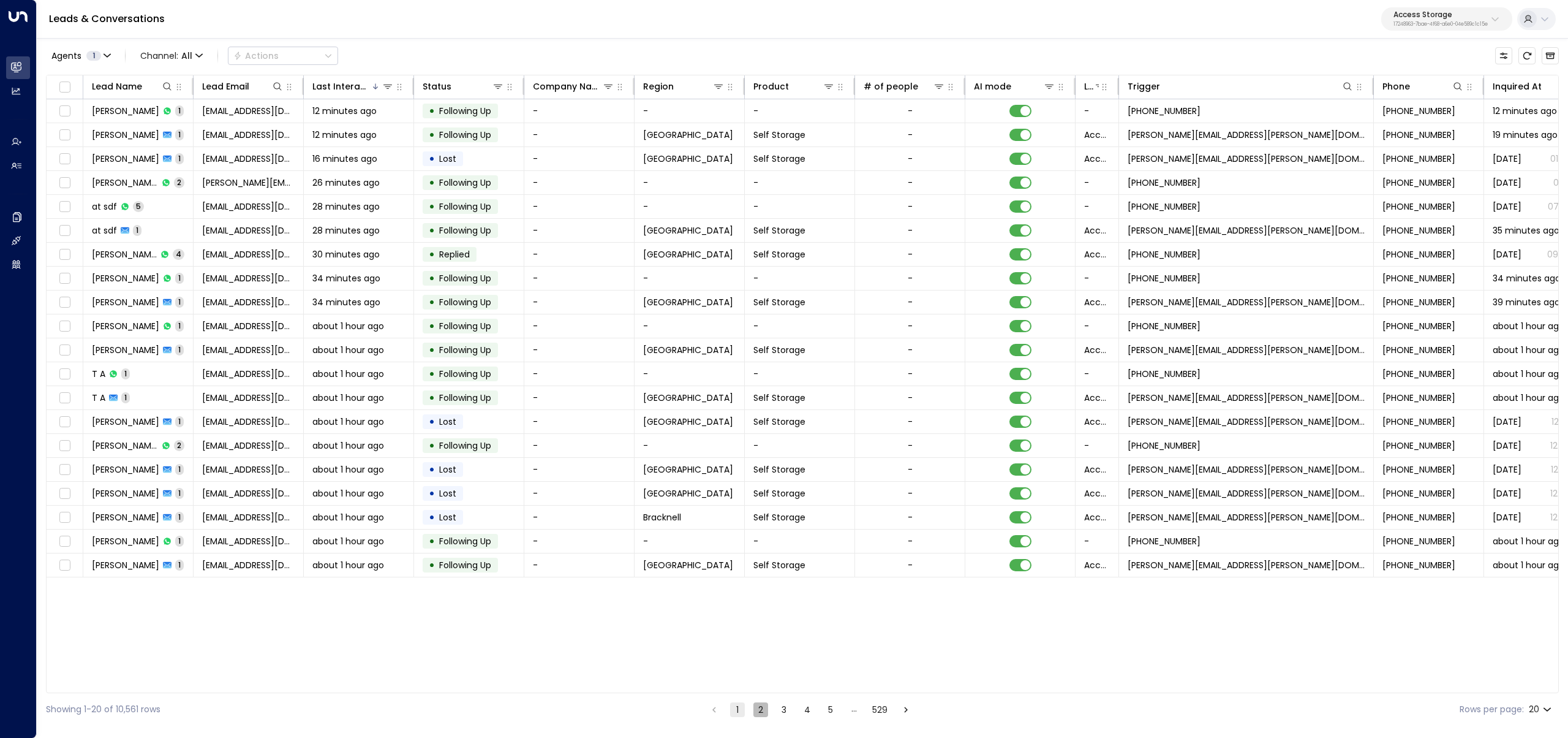
click at [762, 706] on button "2" at bounding box center [761, 710] width 15 height 15
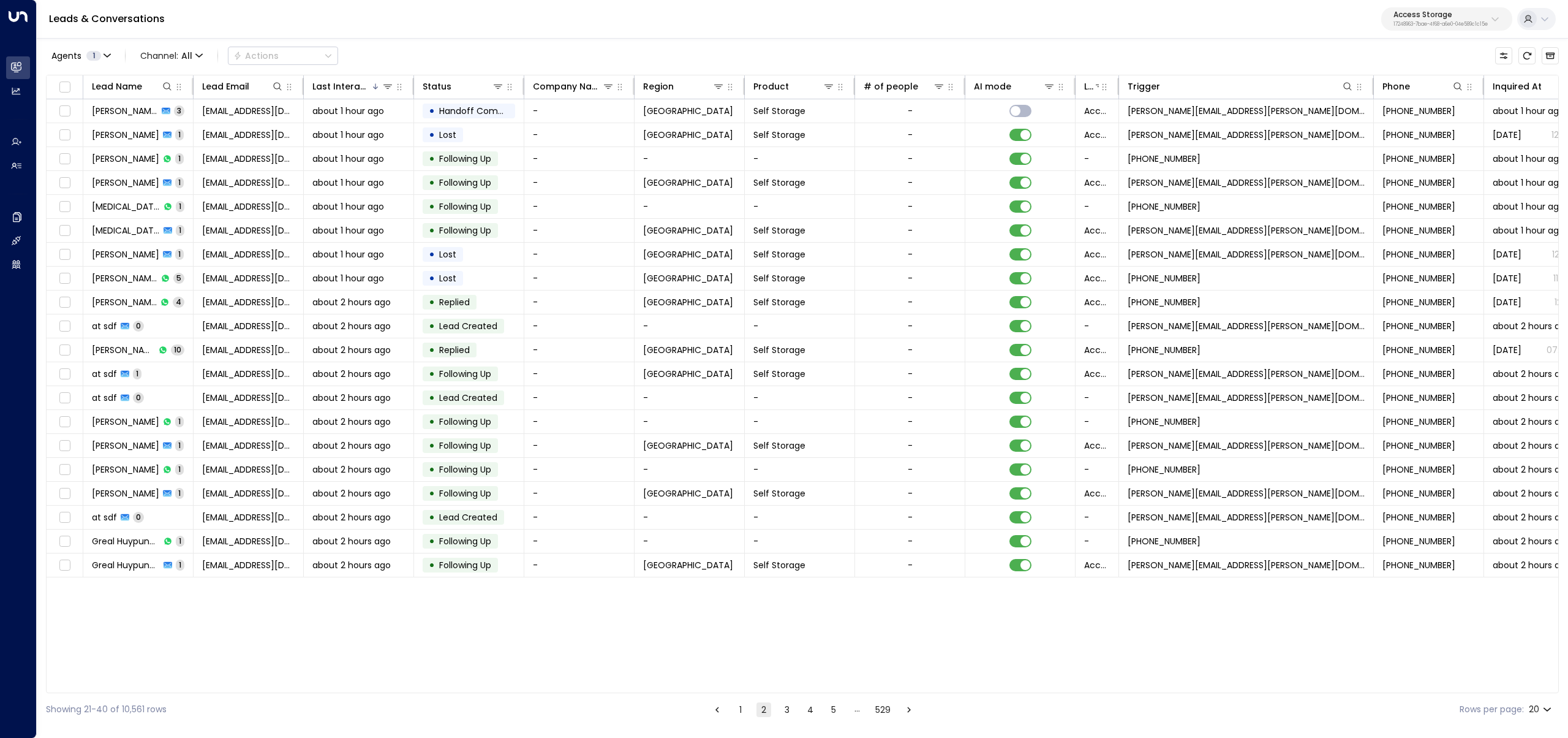
click at [740, 711] on button "1" at bounding box center [741, 710] width 15 height 15
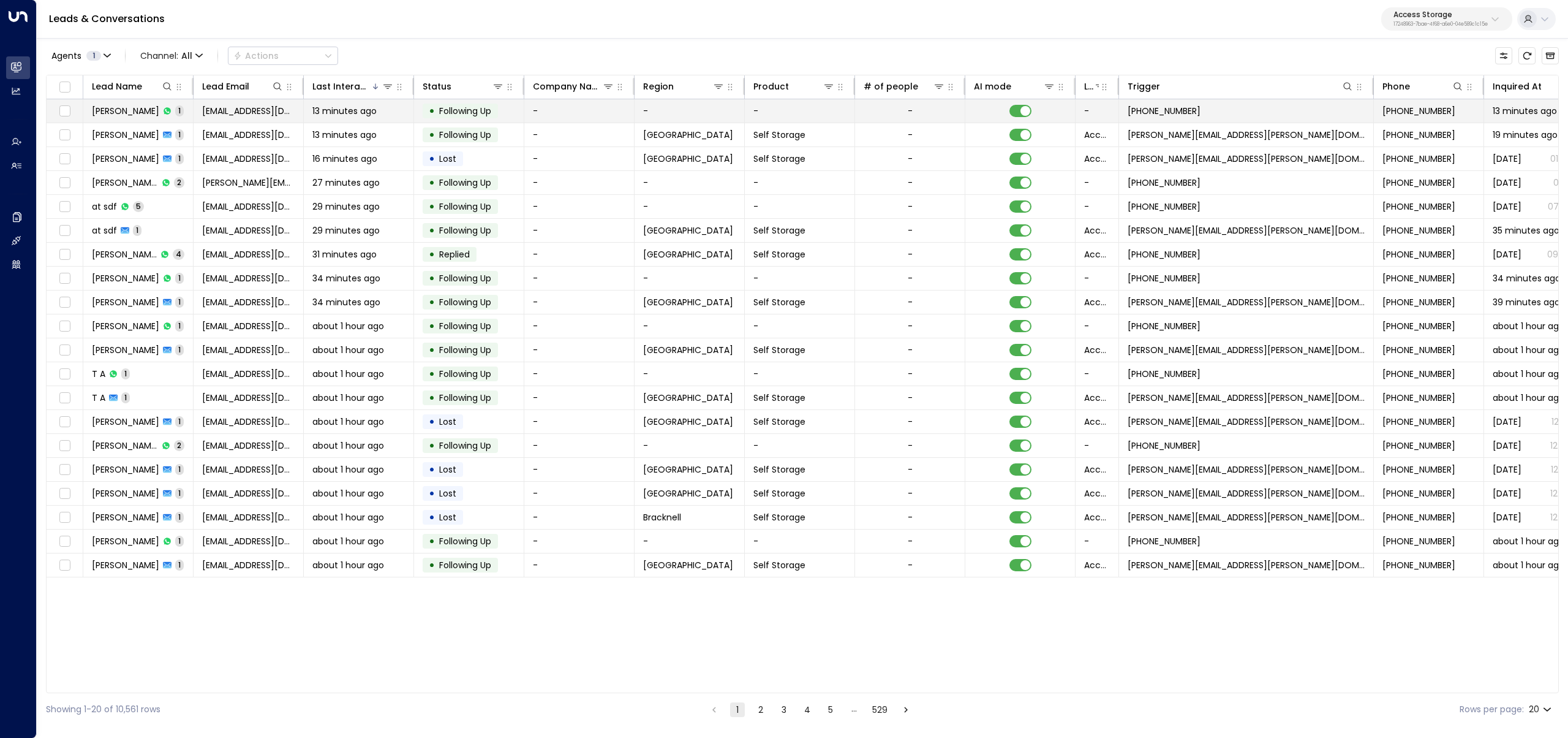
click at [168, 114] on td "Oliver Yuan 1" at bounding box center [139, 110] width 110 height 23
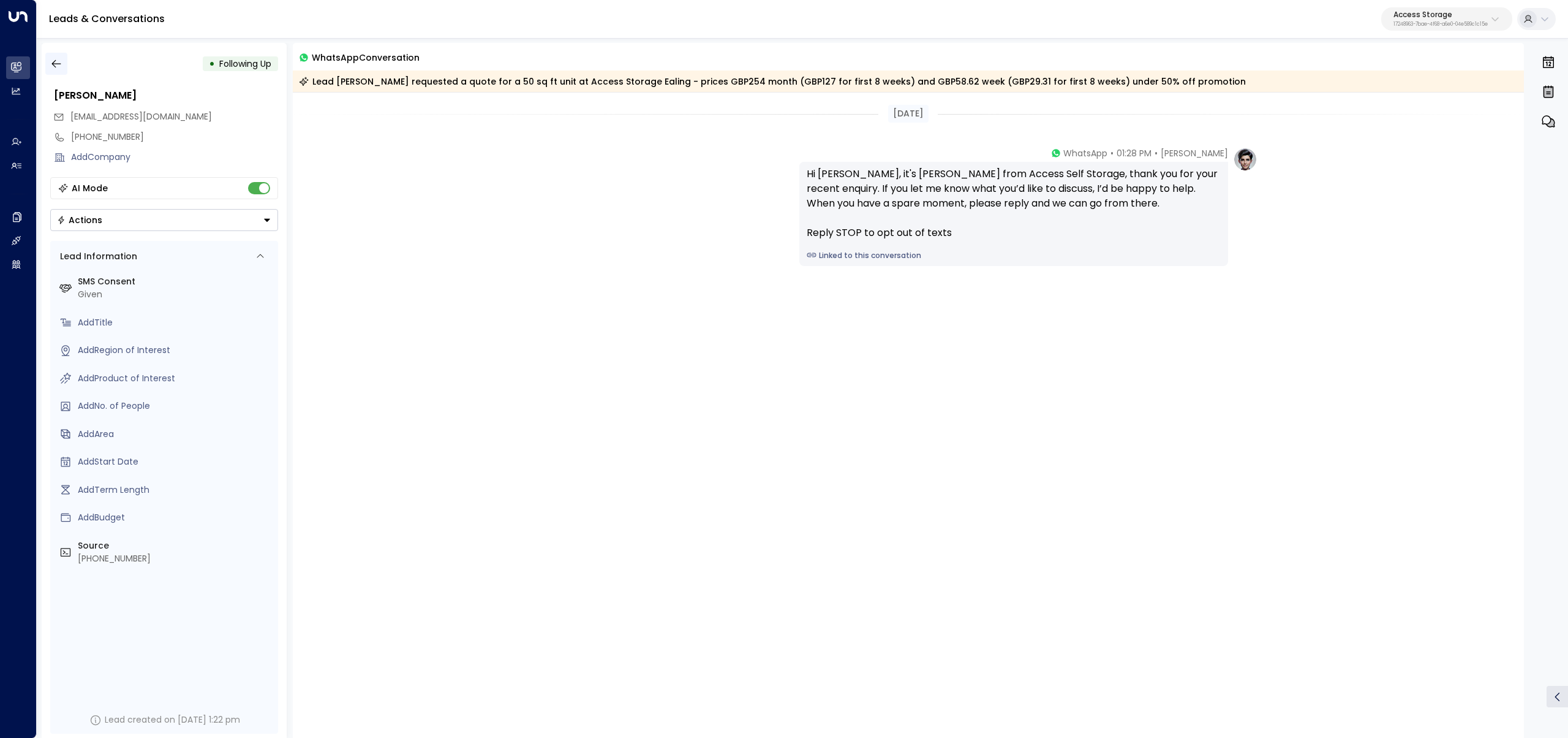
click at [54, 59] on icon "button" at bounding box center [56, 63] width 12 height 12
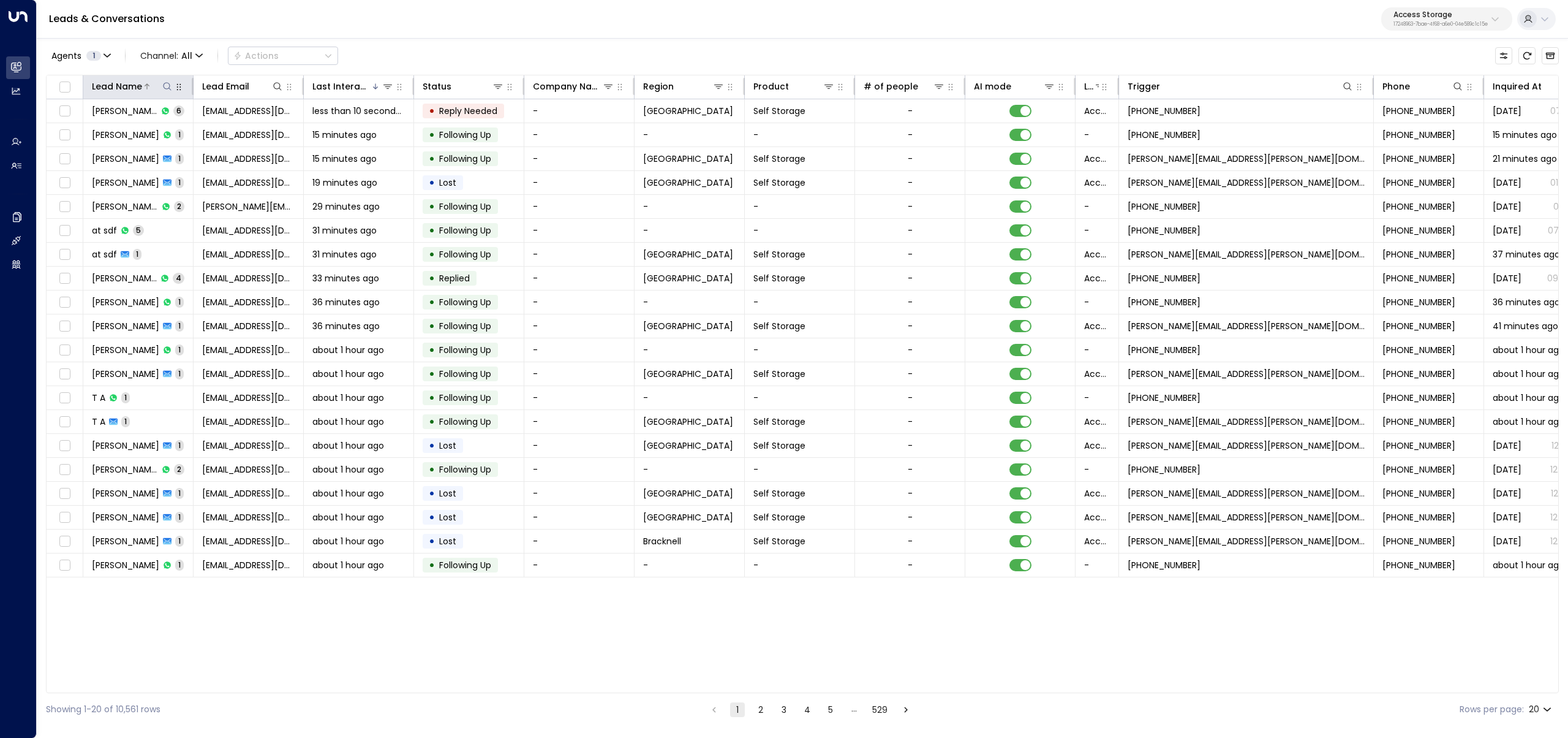
click at [169, 87] on icon at bounding box center [167, 86] width 10 height 10
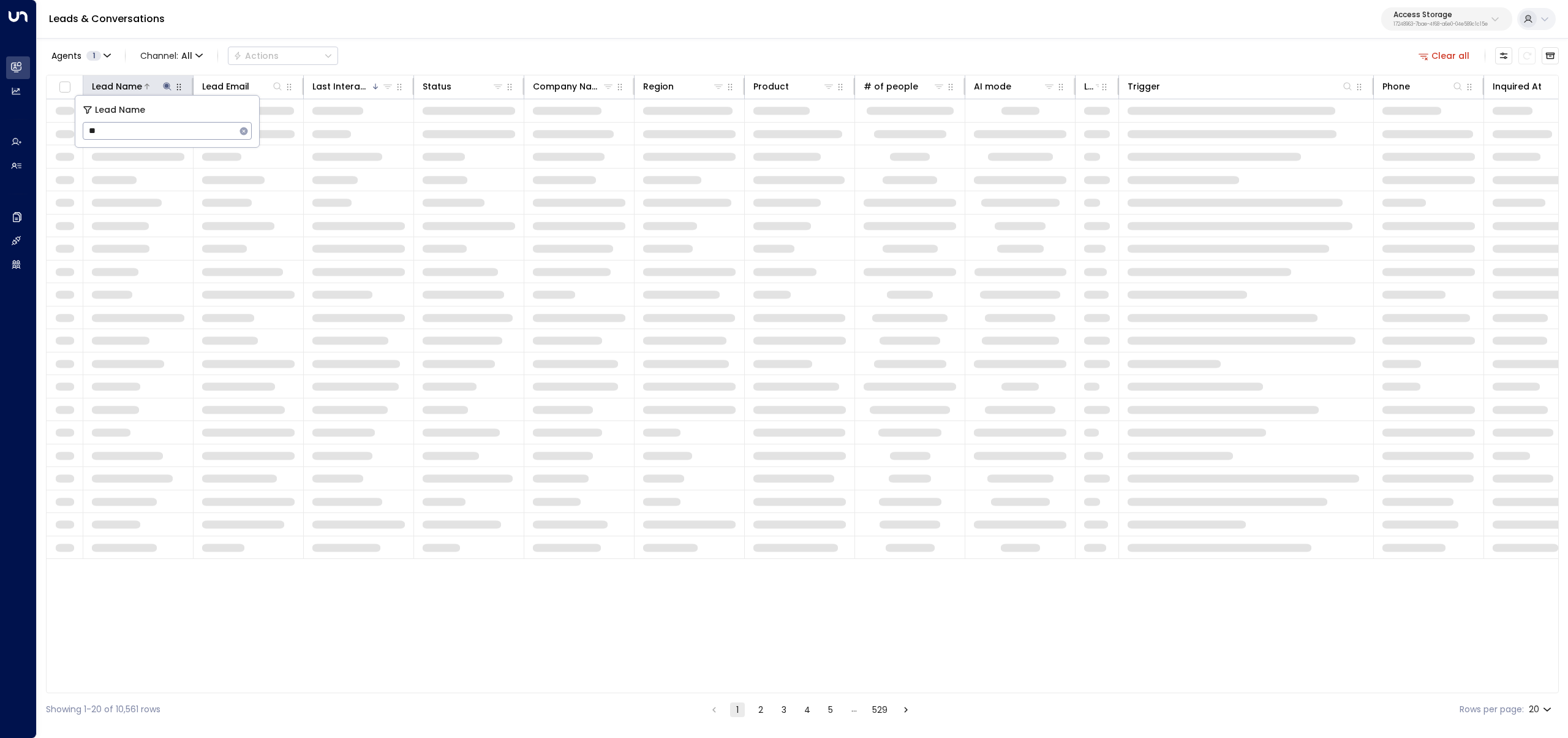
type input "*"
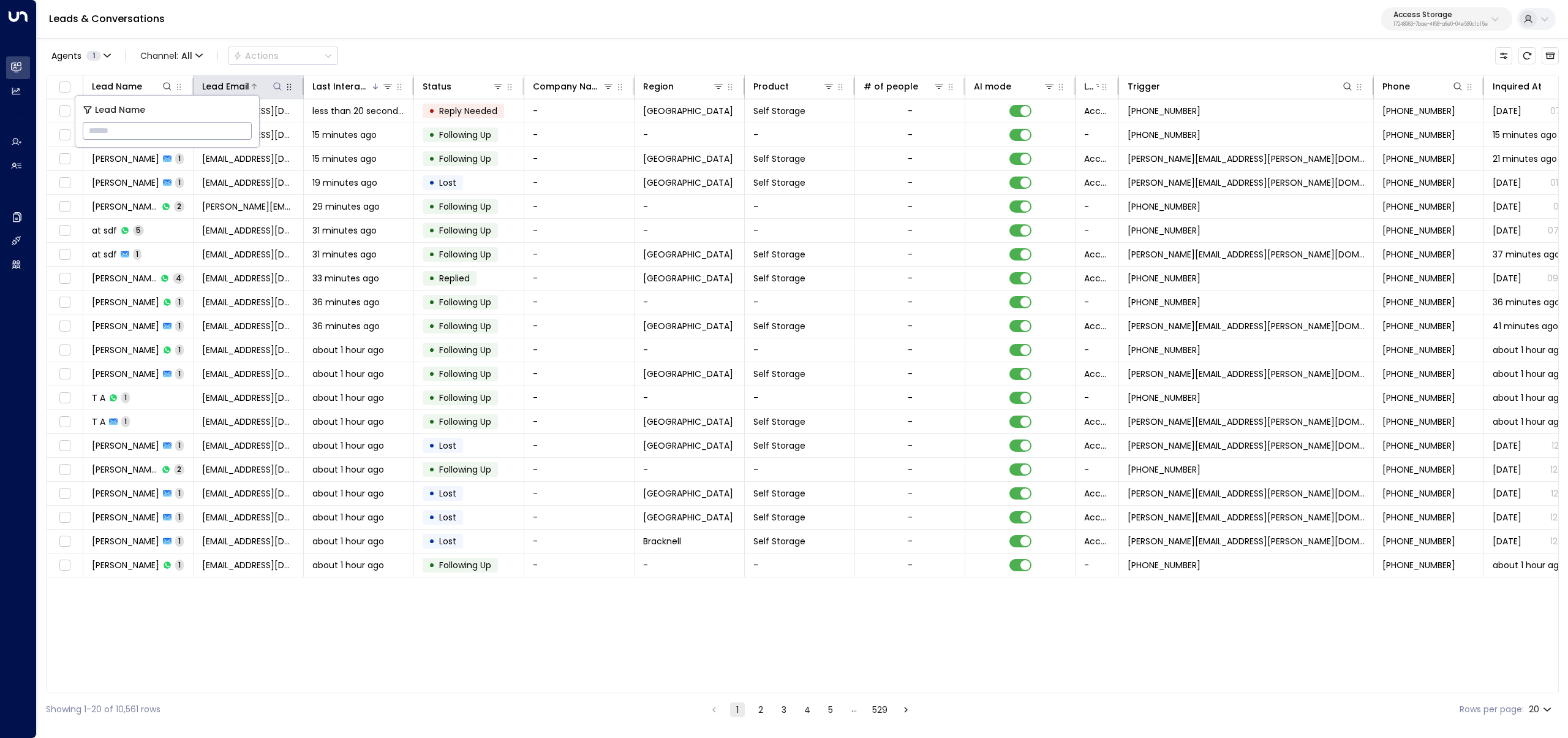
click at [275, 87] on icon at bounding box center [277, 86] width 10 height 10
type input "*****"
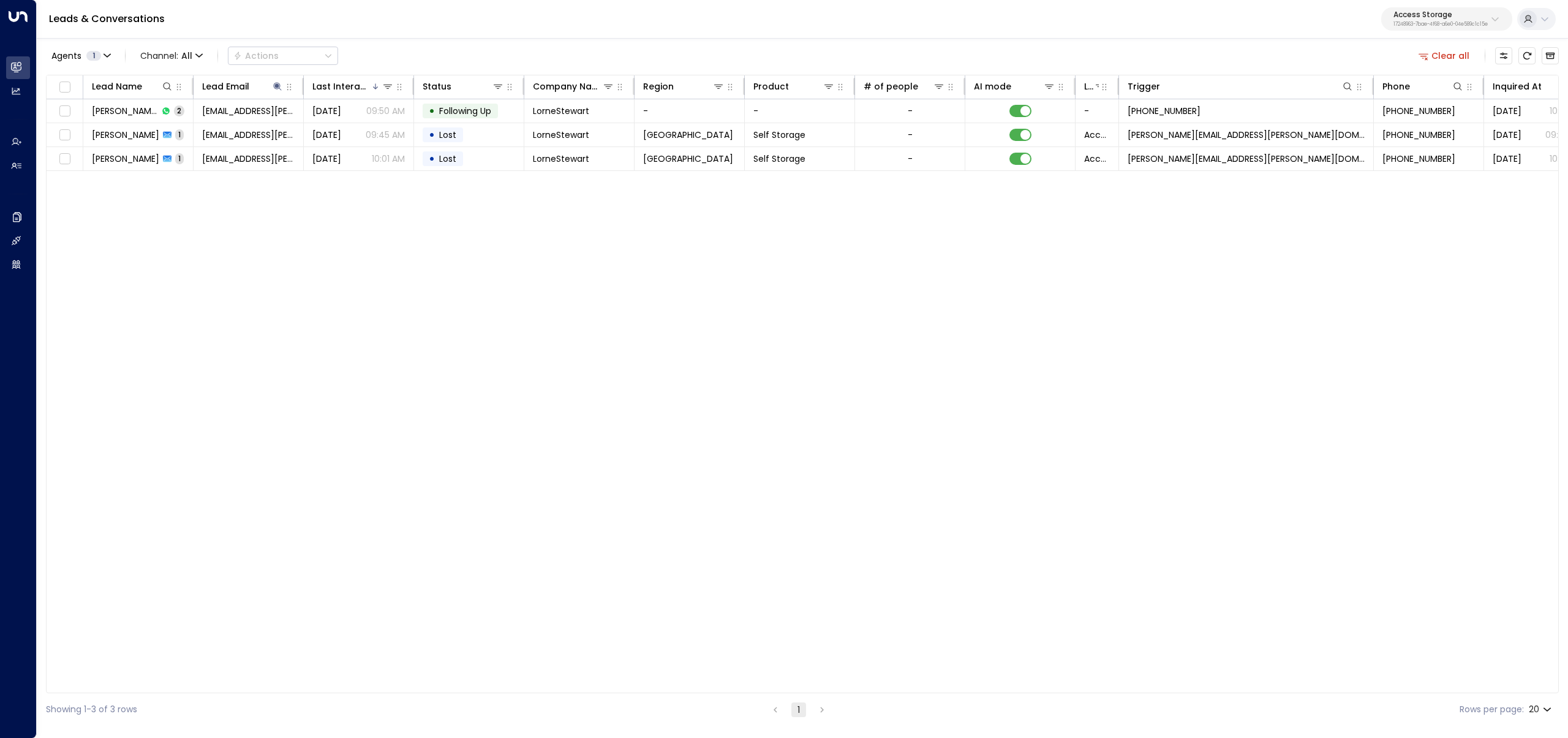
click at [467, 30] on div "Leads & Conversations Access Storage 17248963-7bae-4f68-a6e0-04e589c1c15e" at bounding box center [802, 19] width 1531 height 39
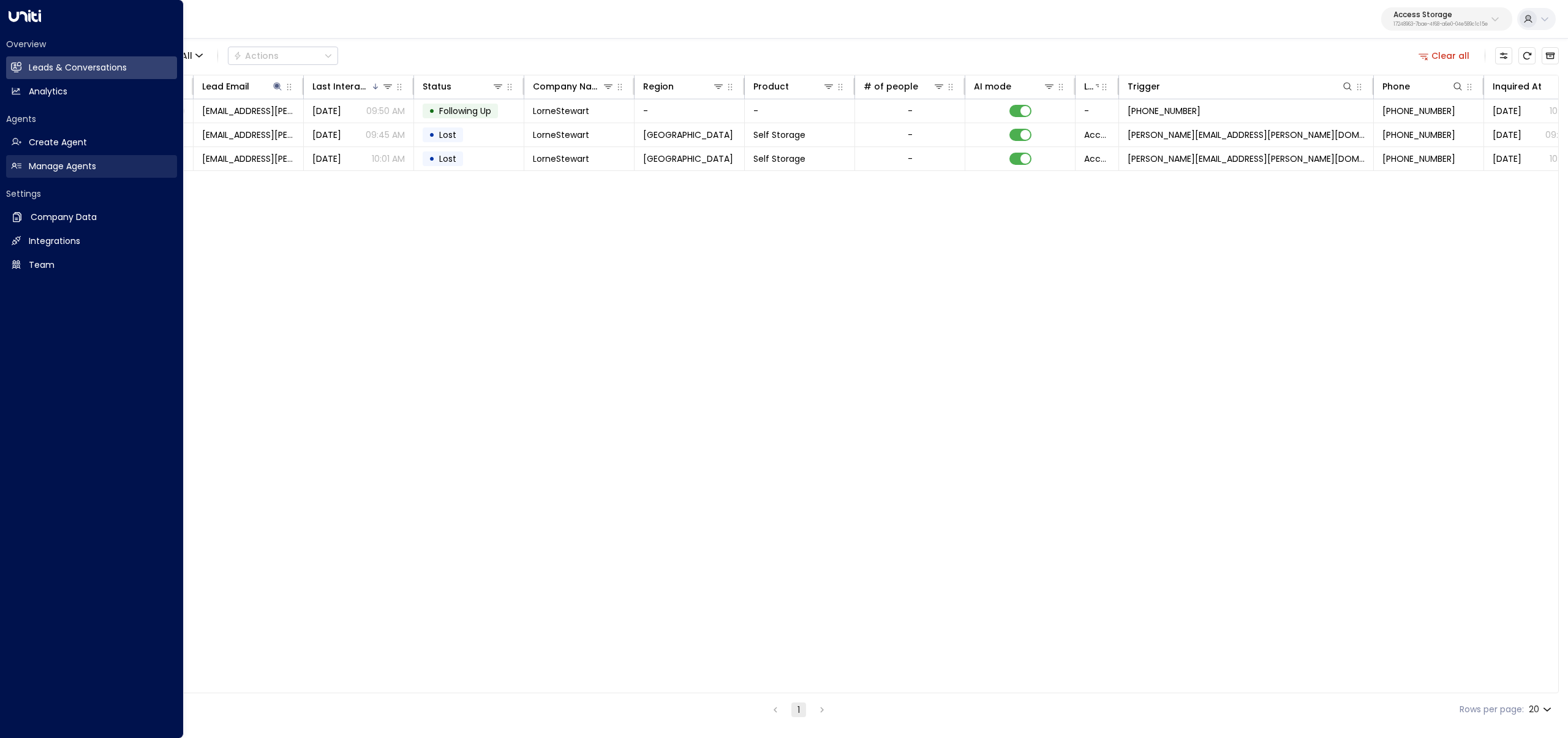
click at [22, 163] on link "Manage Agents Manage Agents" at bounding box center [92, 166] width 171 height 23
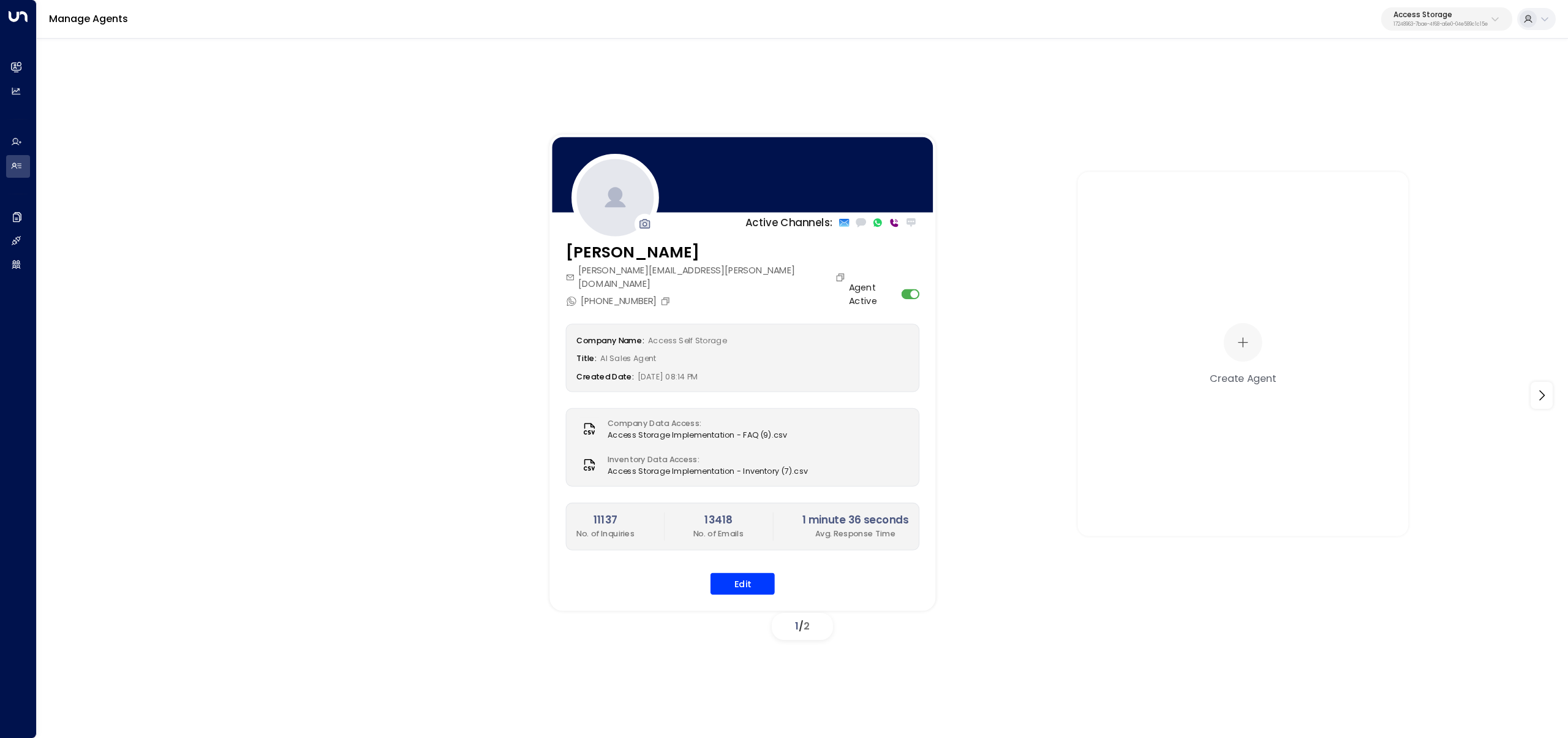
click at [752, 272] on div "[PERSON_NAME][EMAIL_ADDRESS][PERSON_NAME][DOMAIN_NAME]" at bounding box center [708, 276] width 283 height 27
click at [837, 274] on icon "Copy" at bounding box center [841, 277] width 8 height 8
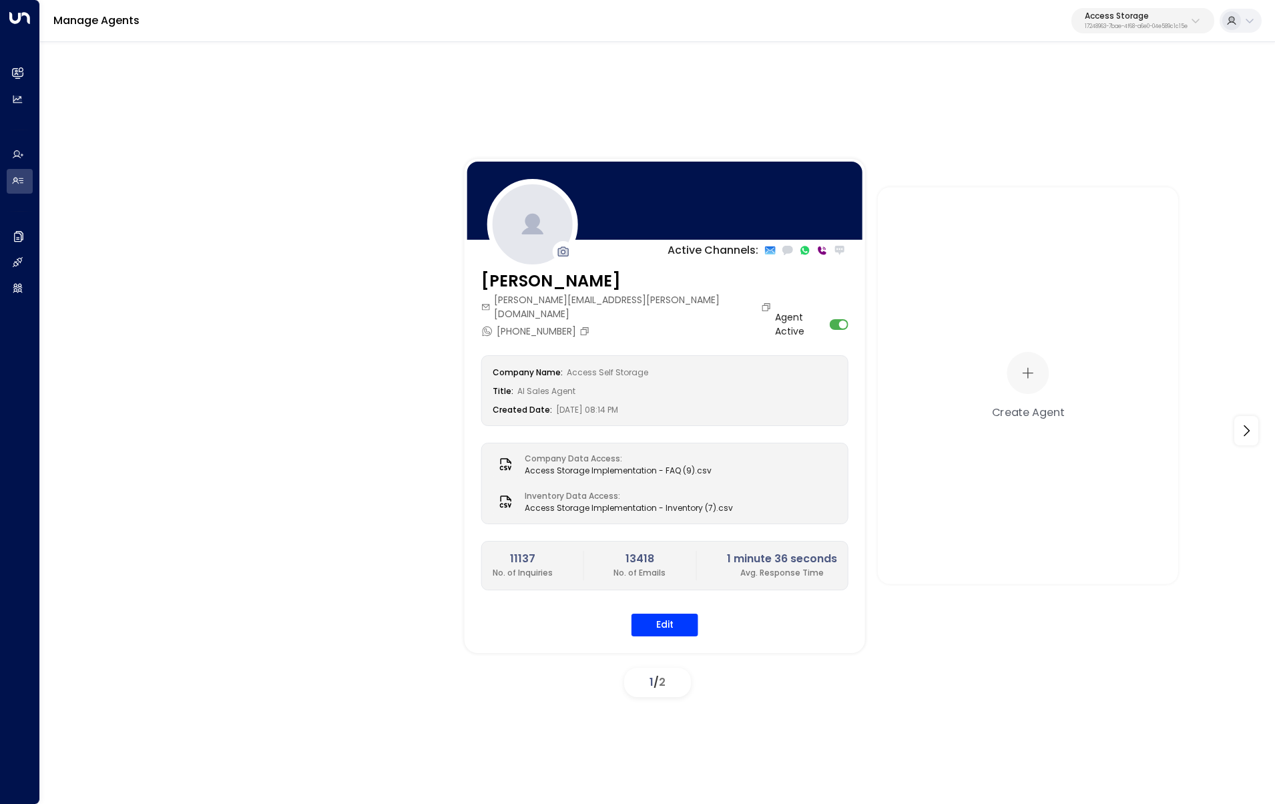
click at [909, 169] on div "Active Channels: Laura Chambers laura.chambers@accessstorage.com +447427255715 …" at bounding box center [1048, 406] width 1168 height 494
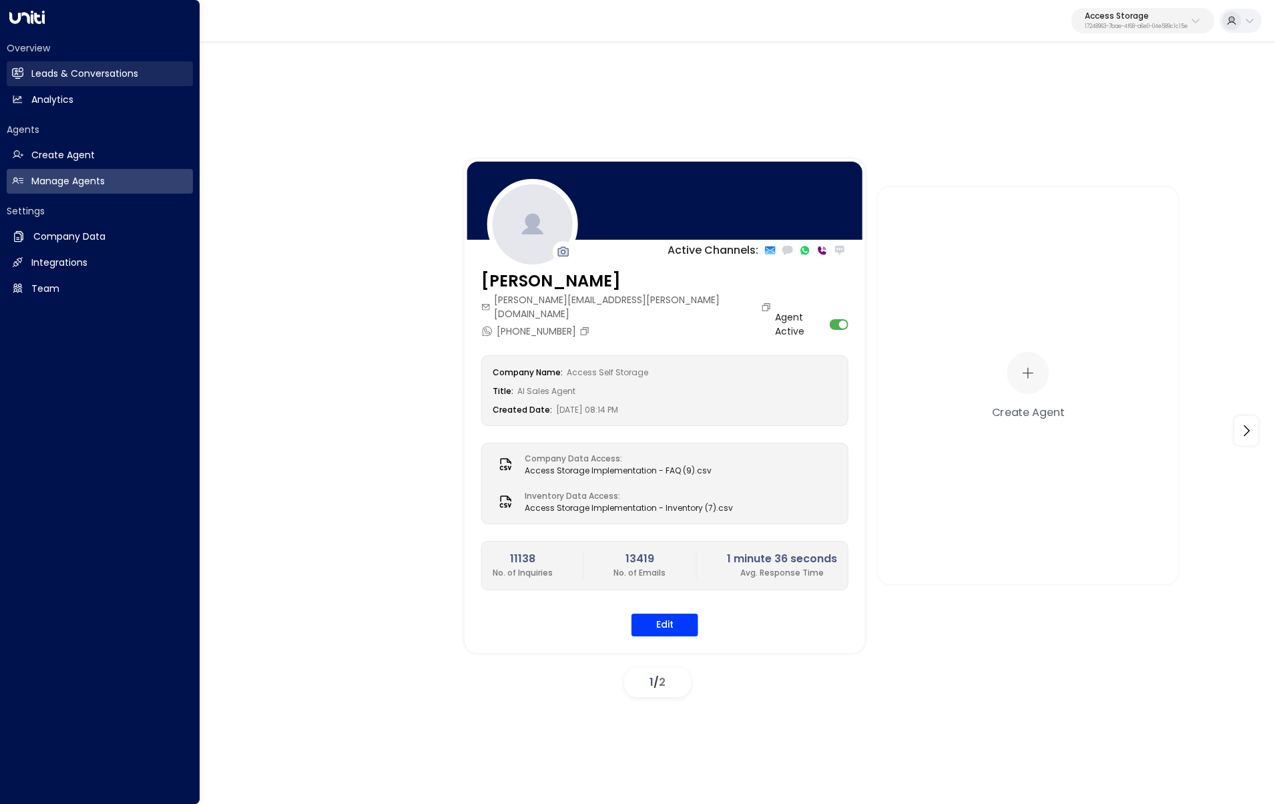
click at [115, 82] on link "Leads & Conversations Leads & Conversations" at bounding box center [100, 73] width 186 height 25
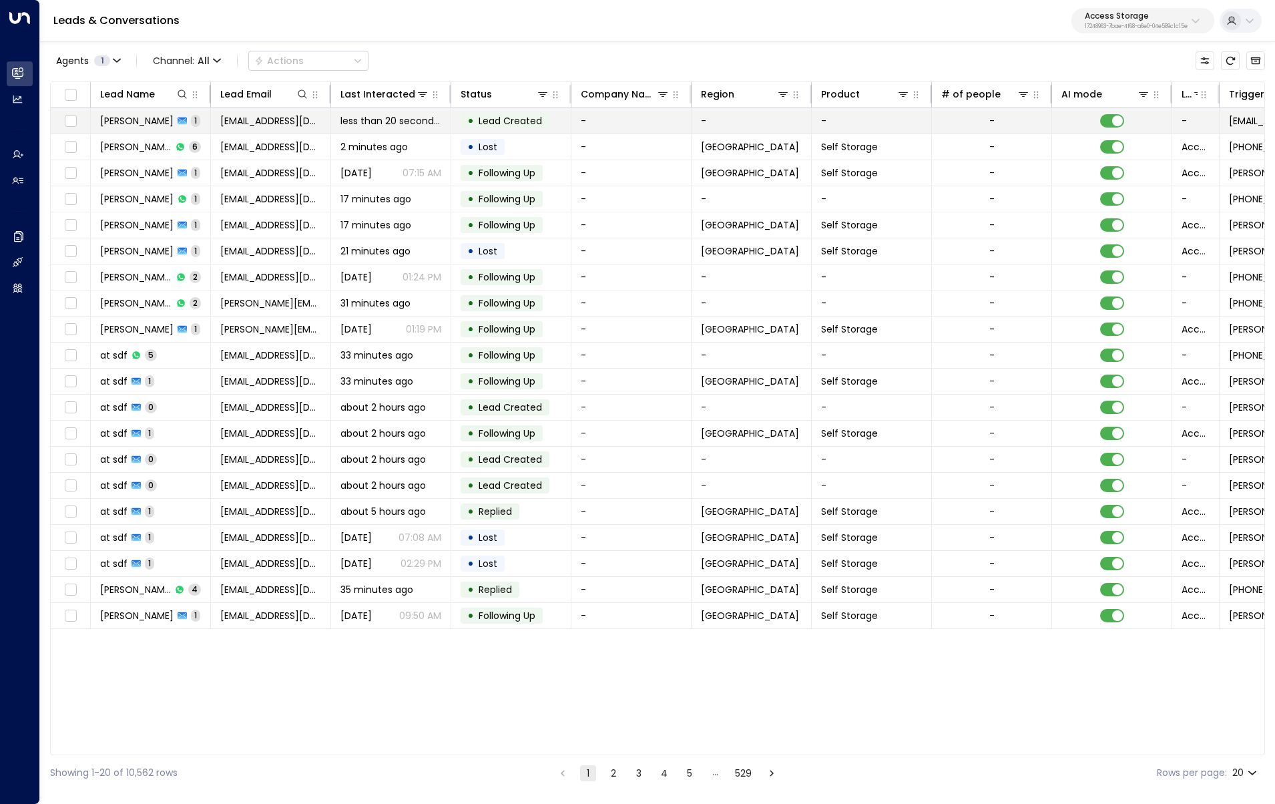
click at [292, 127] on td "rayan.habbab@gmail.com" at bounding box center [271, 120] width 120 height 25
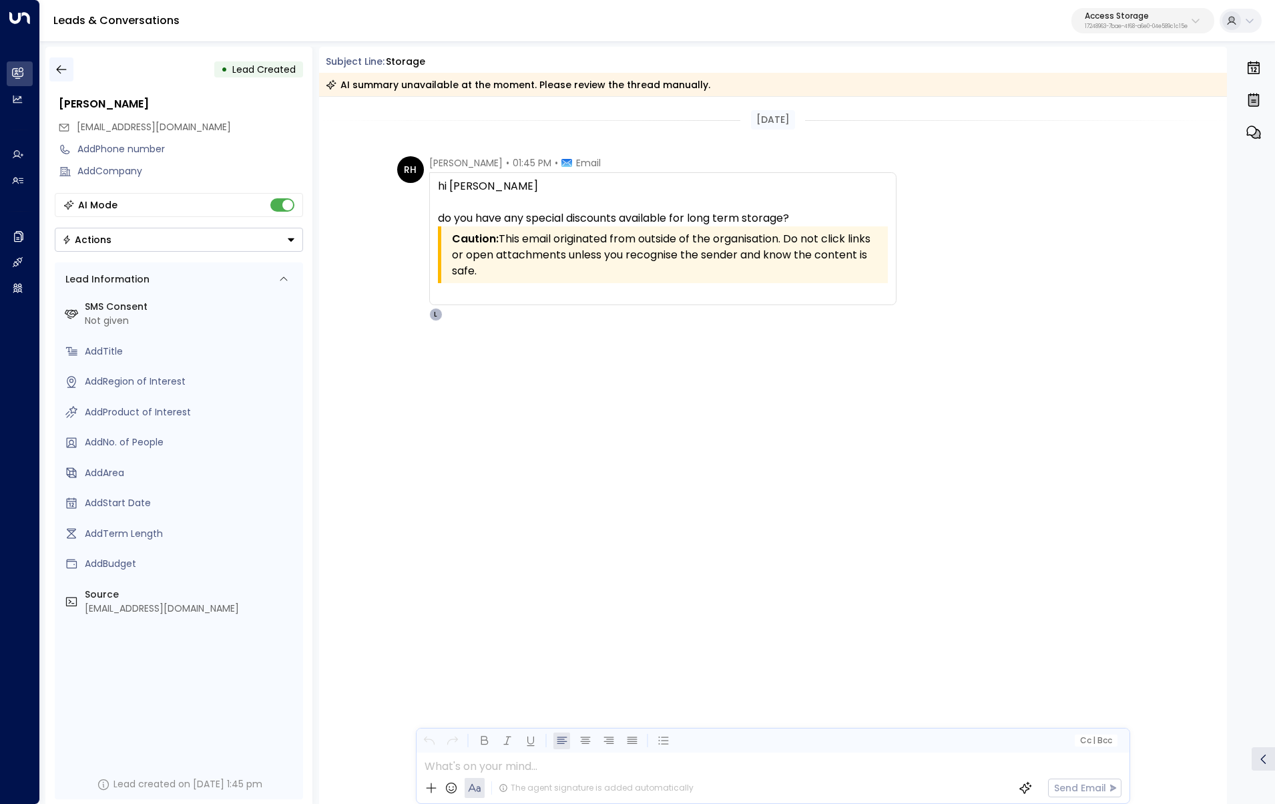
click at [61, 72] on icon "button" at bounding box center [61, 69] width 13 height 13
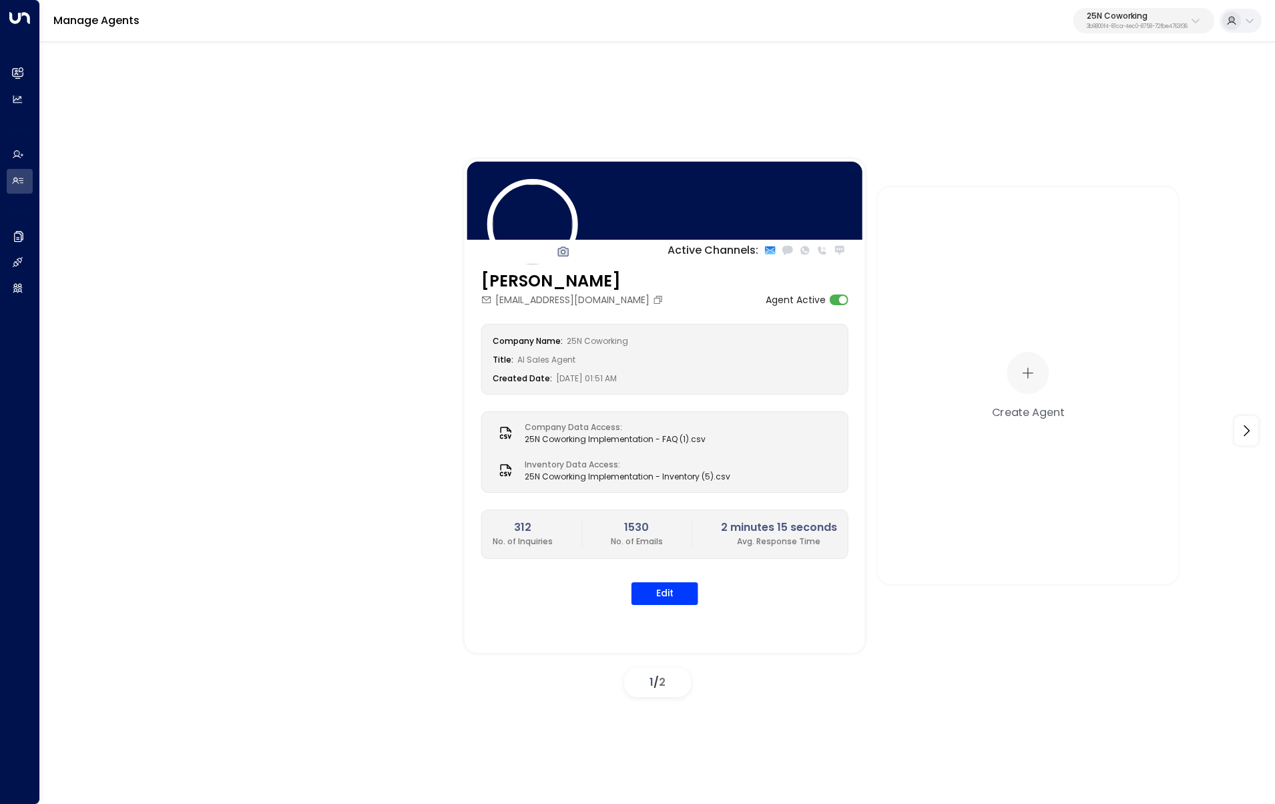
click at [1130, 12] on p "25N Coworking" at bounding box center [1136, 16] width 101 height 8
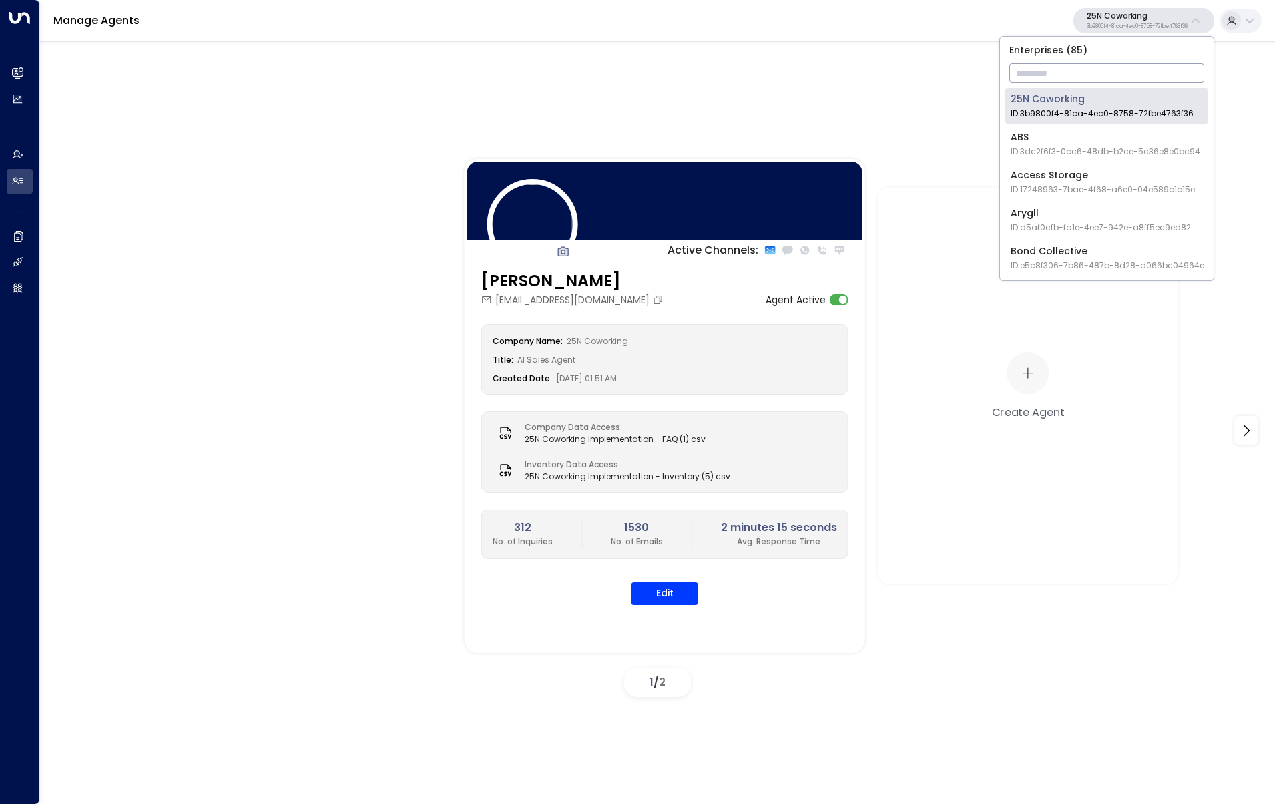
click at [1108, 75] on input "text" at bounding box center [1106, 73] width 195 height 25
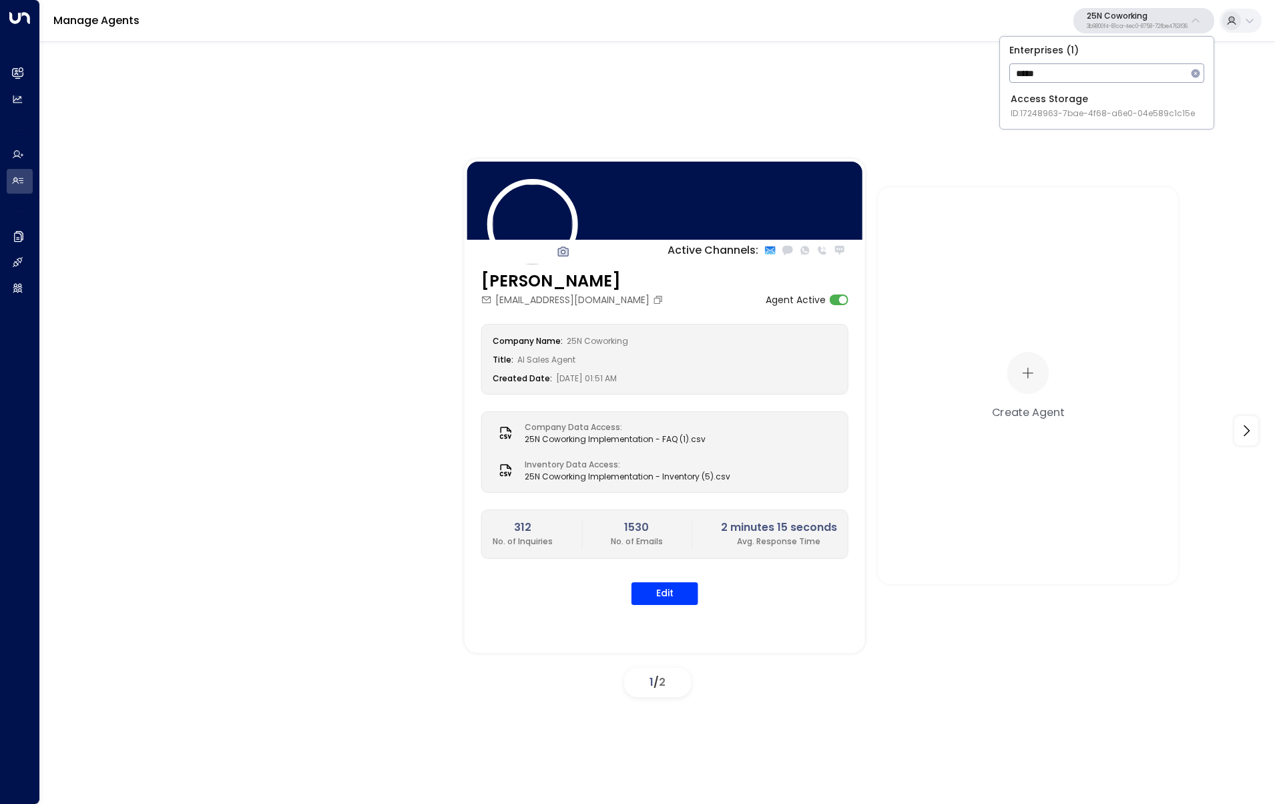
type input "*****"
click at [1030, 111] on span "ID: 17248963-7bae-4f68-a6e0-04e589c1c15e" at bounding box center [1102, 113] width 184 height 12
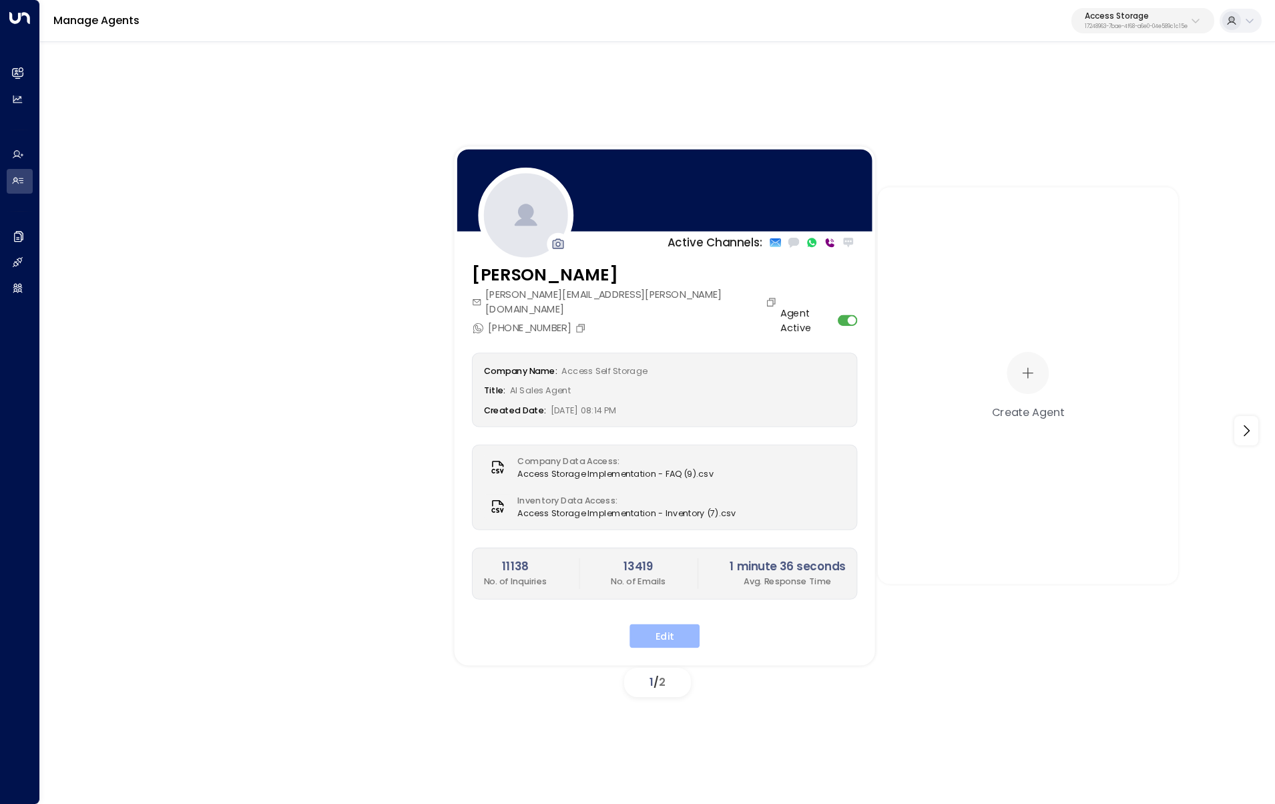
click at [671, 623] on button "Edit" at bounding box center [664, 635] width 70 height 24
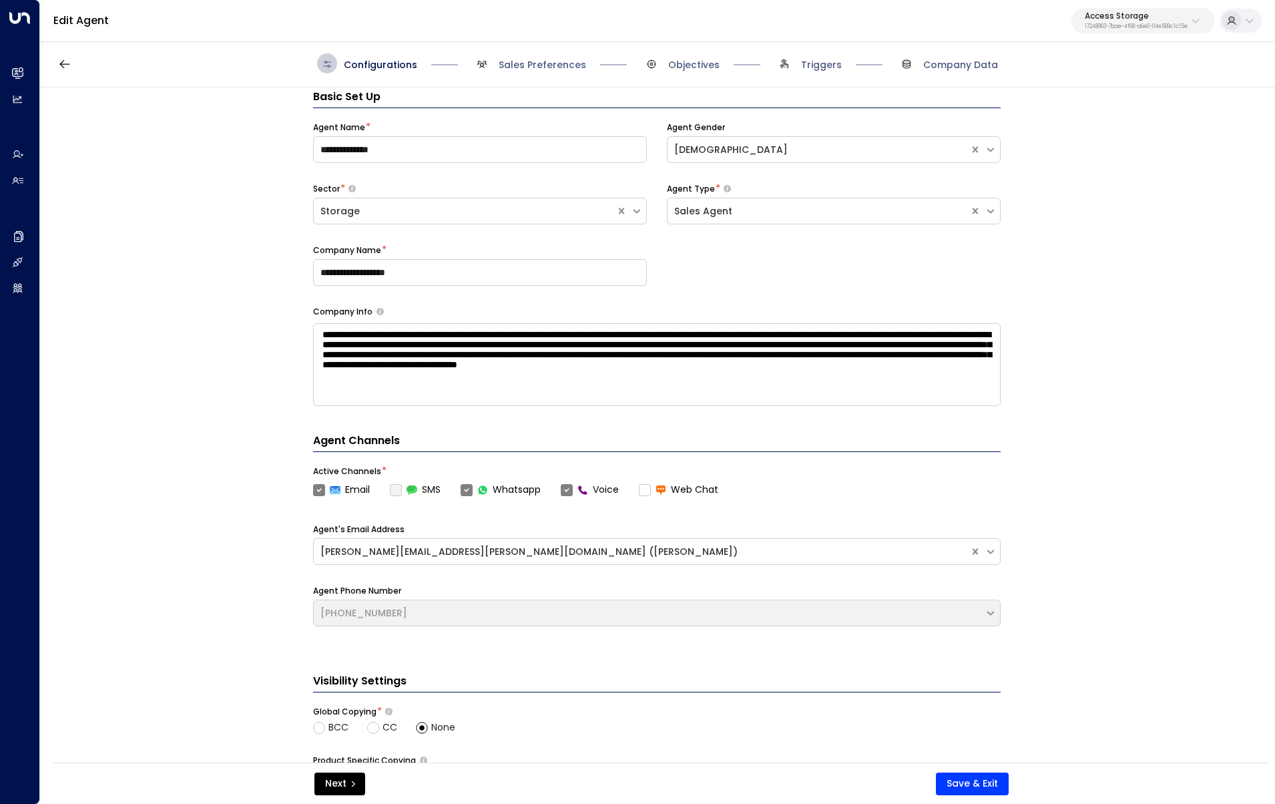
scroll to position [20, 0]
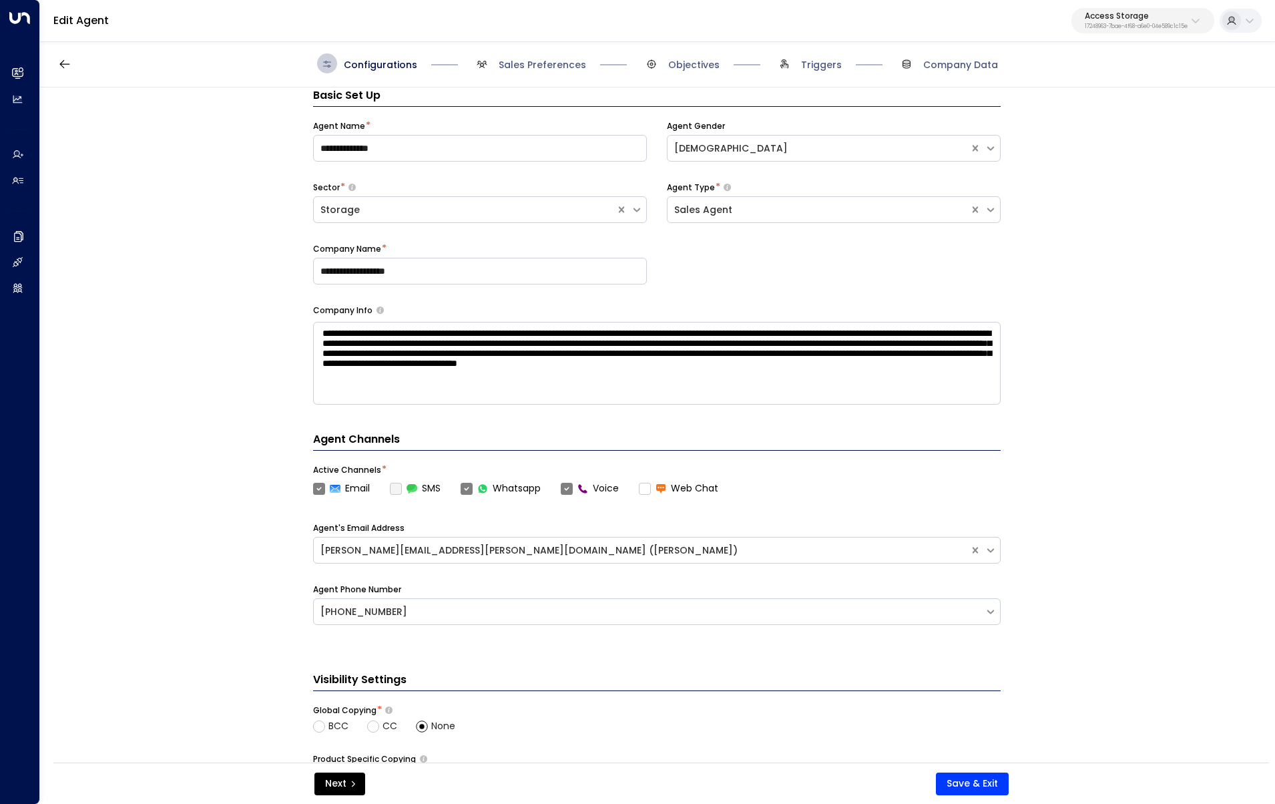
click at [810, 53] on div "Configurations Sales Preferences Objectives Triggers Company Data" at bounding box center [657, 63] width 1235 height 47
click at [806, 68] on span "Triggers" at bounding box center [821, 64] width 41 height 13
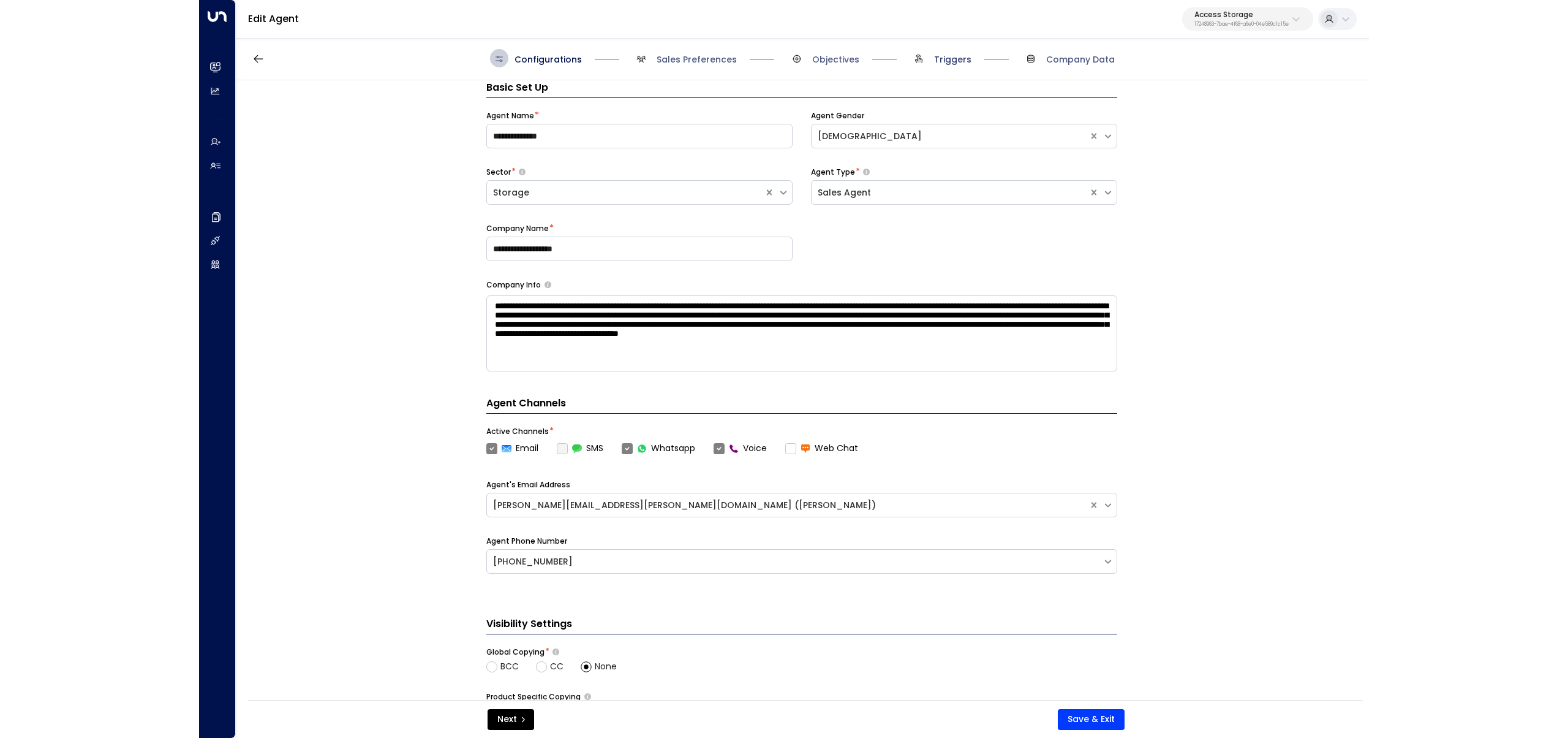
scroll to position [0, 0]
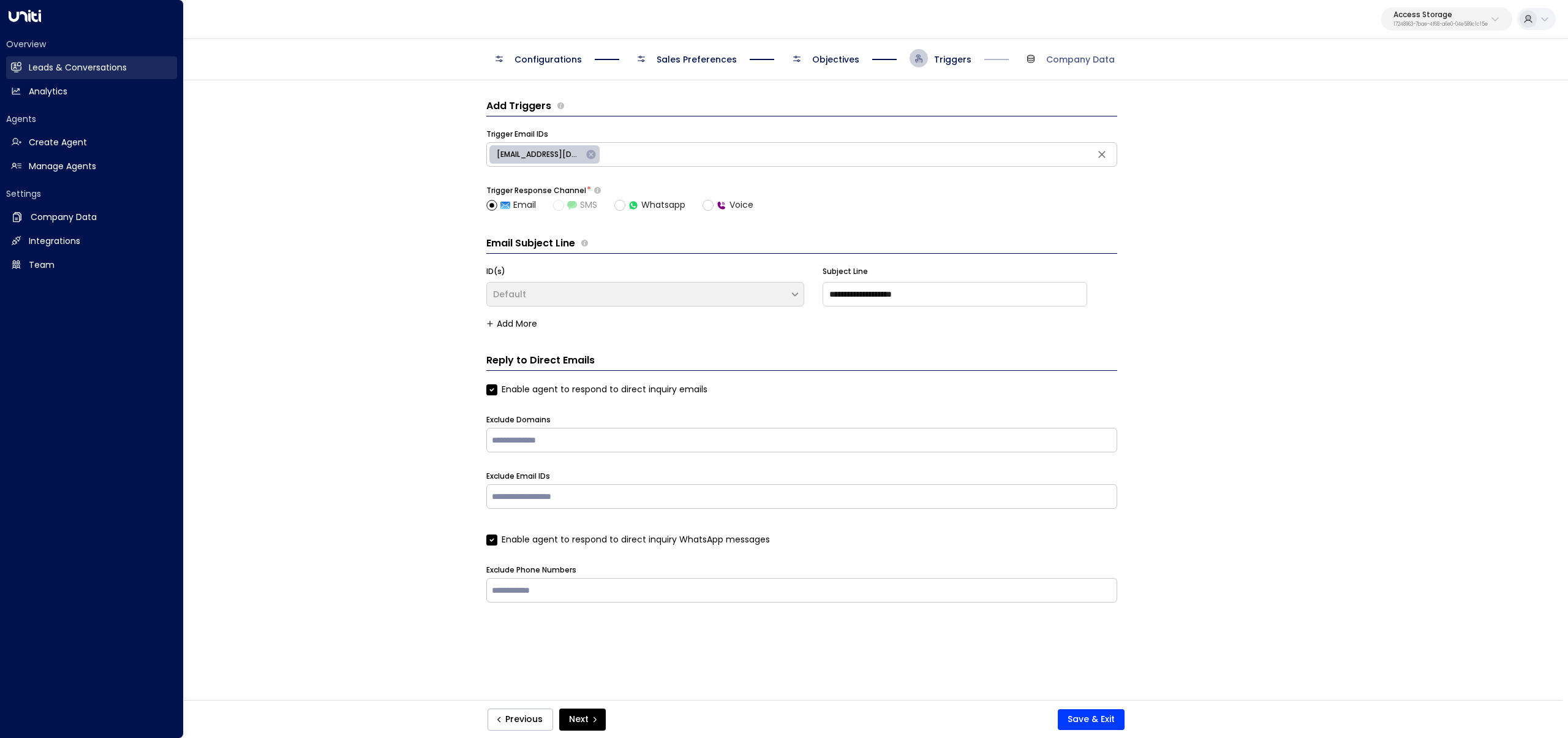
click at [28, 74] on link "Leads & Conversations Leads & Conversations" at bounding box center [92, 67] width 171 height 23
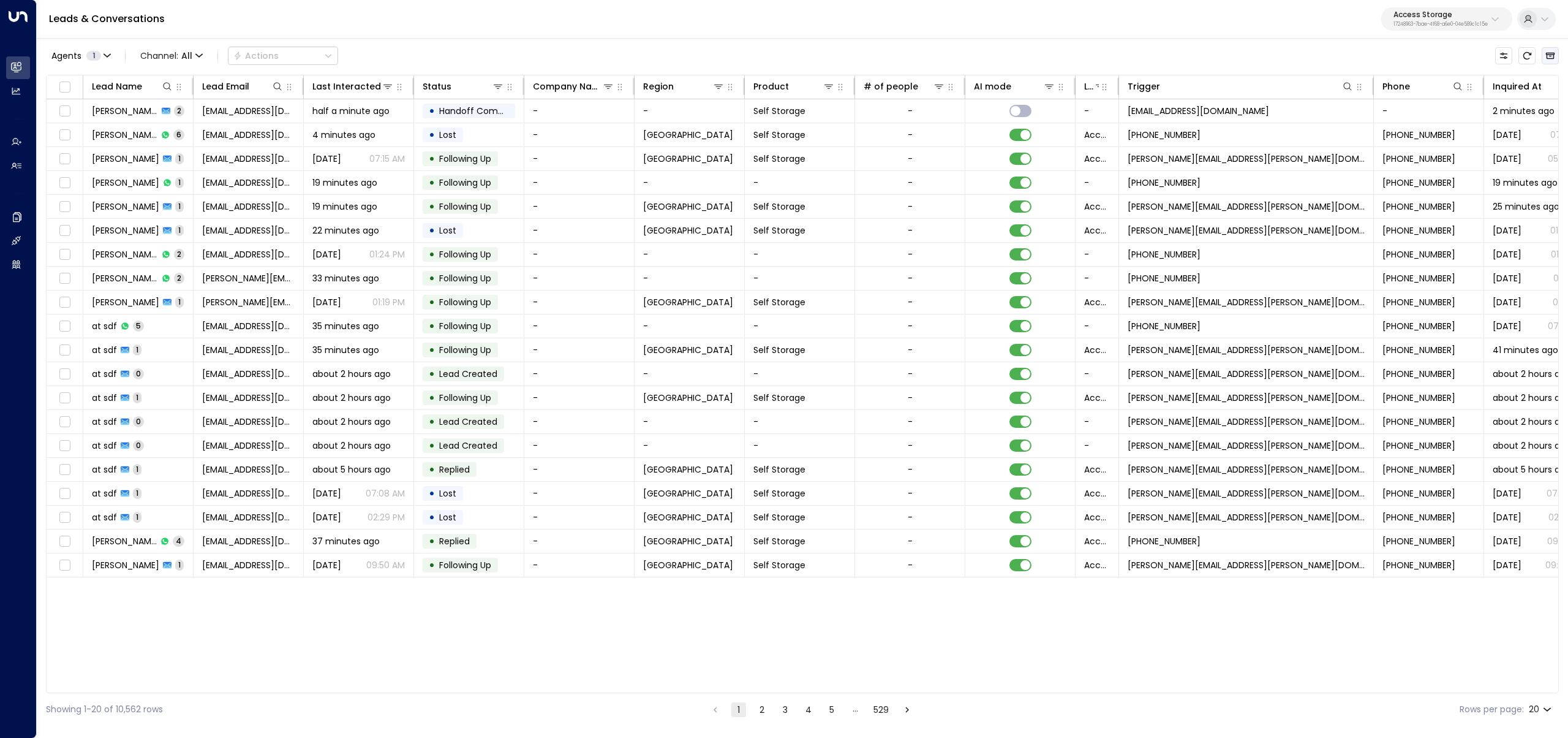
click at [1170, 58] on icon "Archived Leads" at bounding box center [1551, 55] width 9 height 6
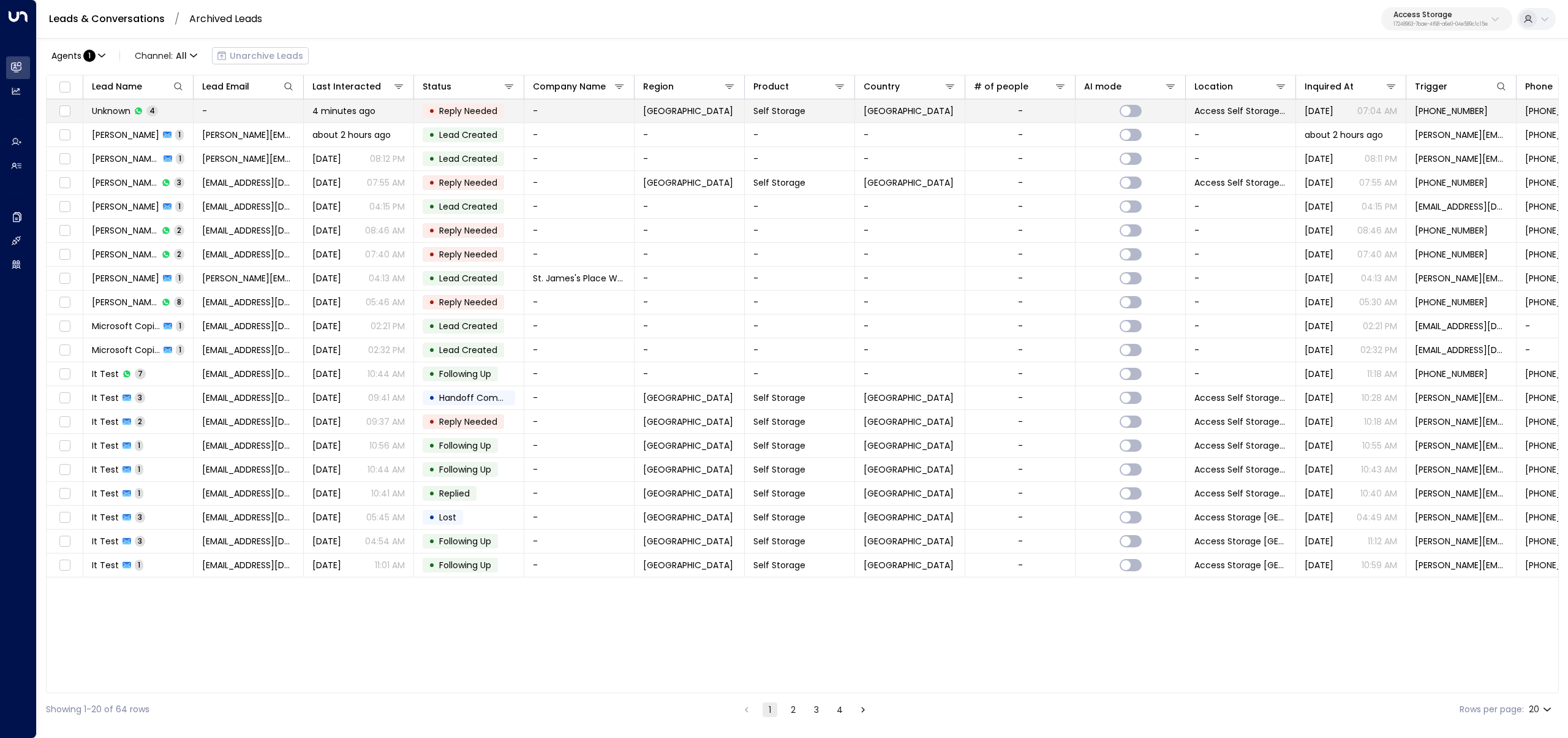
click at [219, 112] on td "-" at bounding box center [249, 110] width 110 height 23
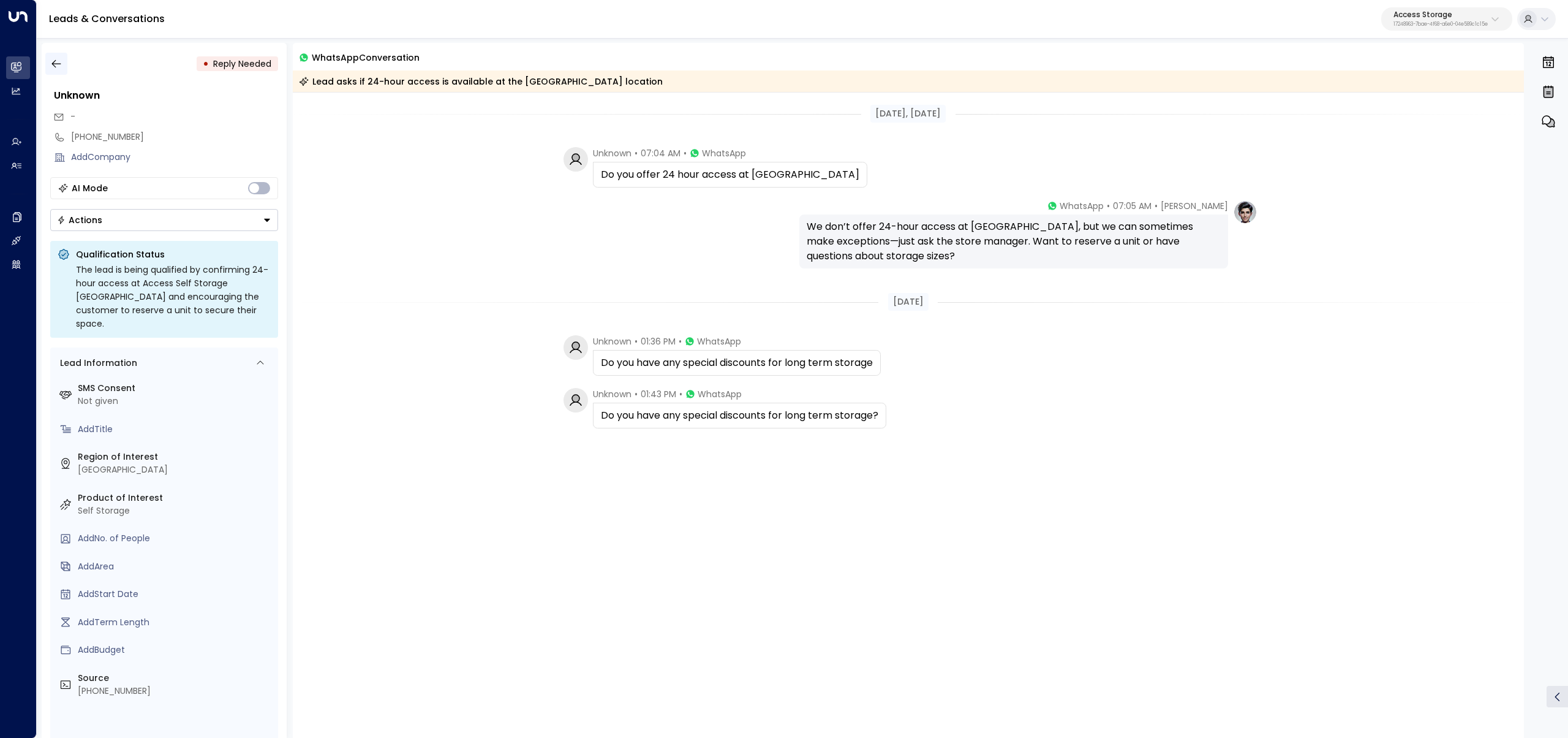
click at [54, 62] on icon "button" at bounding box center [56, 63] width 12 height 12
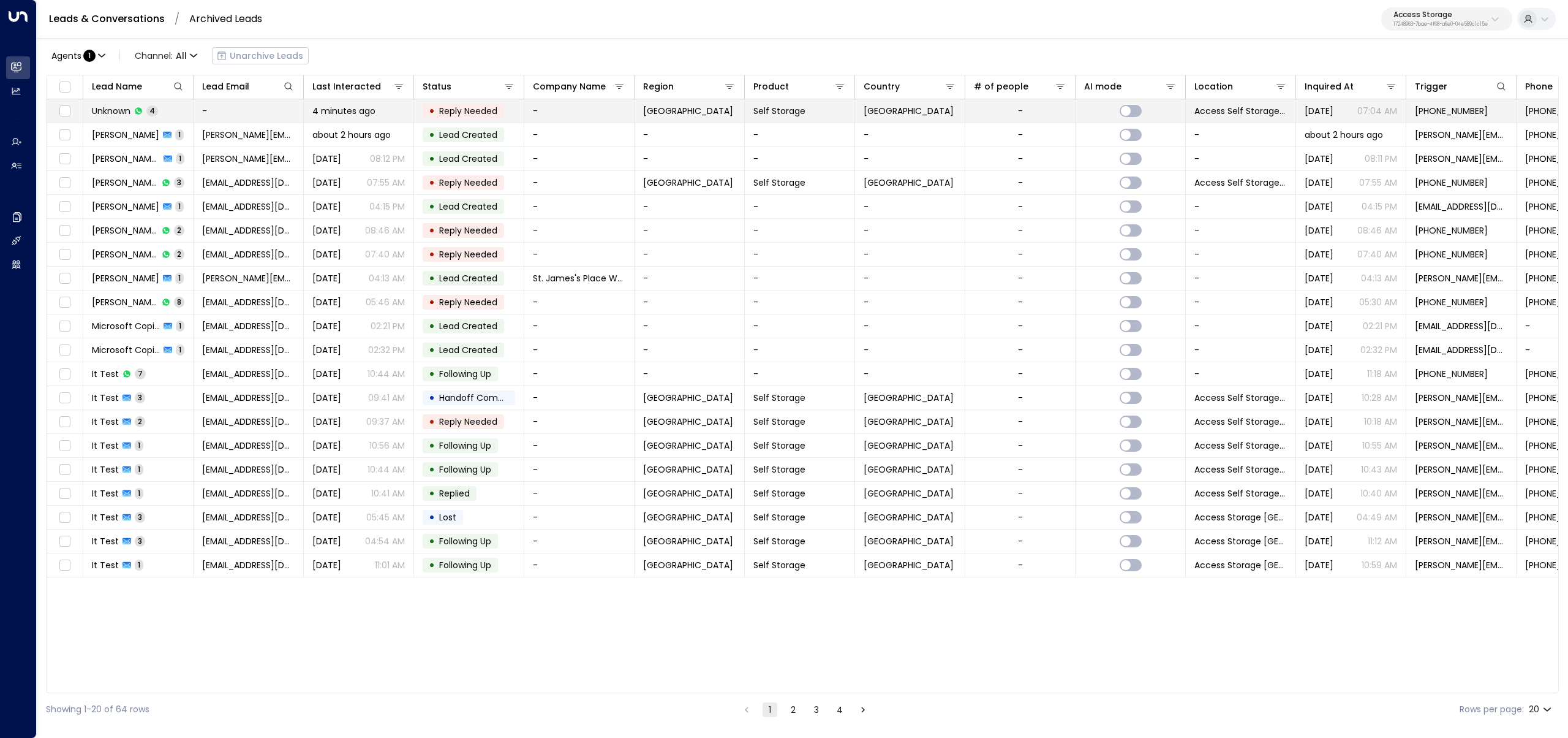
click at [290, 113] on td "-" at bounding box center [249, 110] width 110 height 23
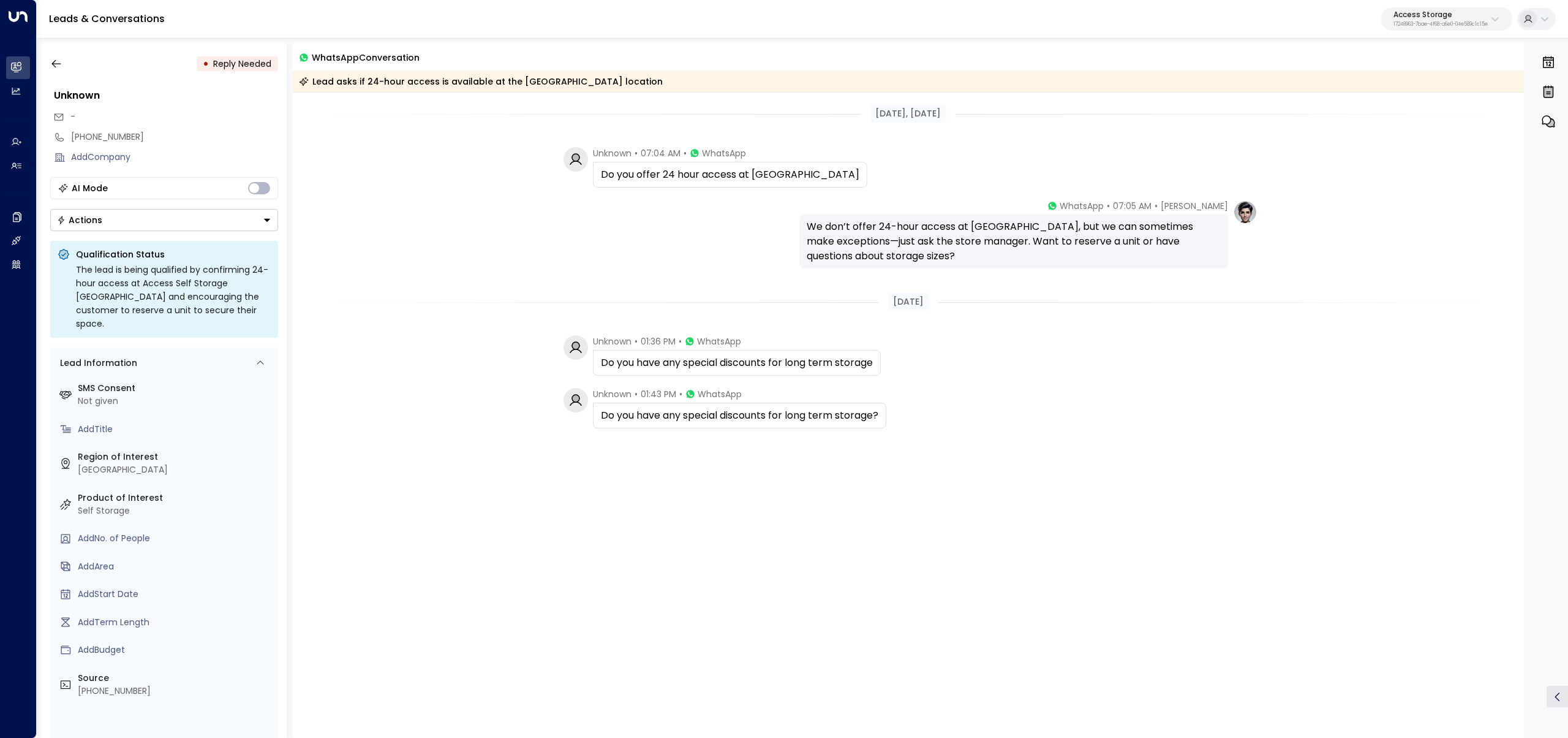
click at [37, 64] on div "• Reply Needed Unknown - +17323205033 Add Company AI Mode Actions Qualification…" at bounding box center [802, 390] width 1531 height 707
click at [50, 63] on icon "button" at bounding box center [56, 63] width 12 height 12
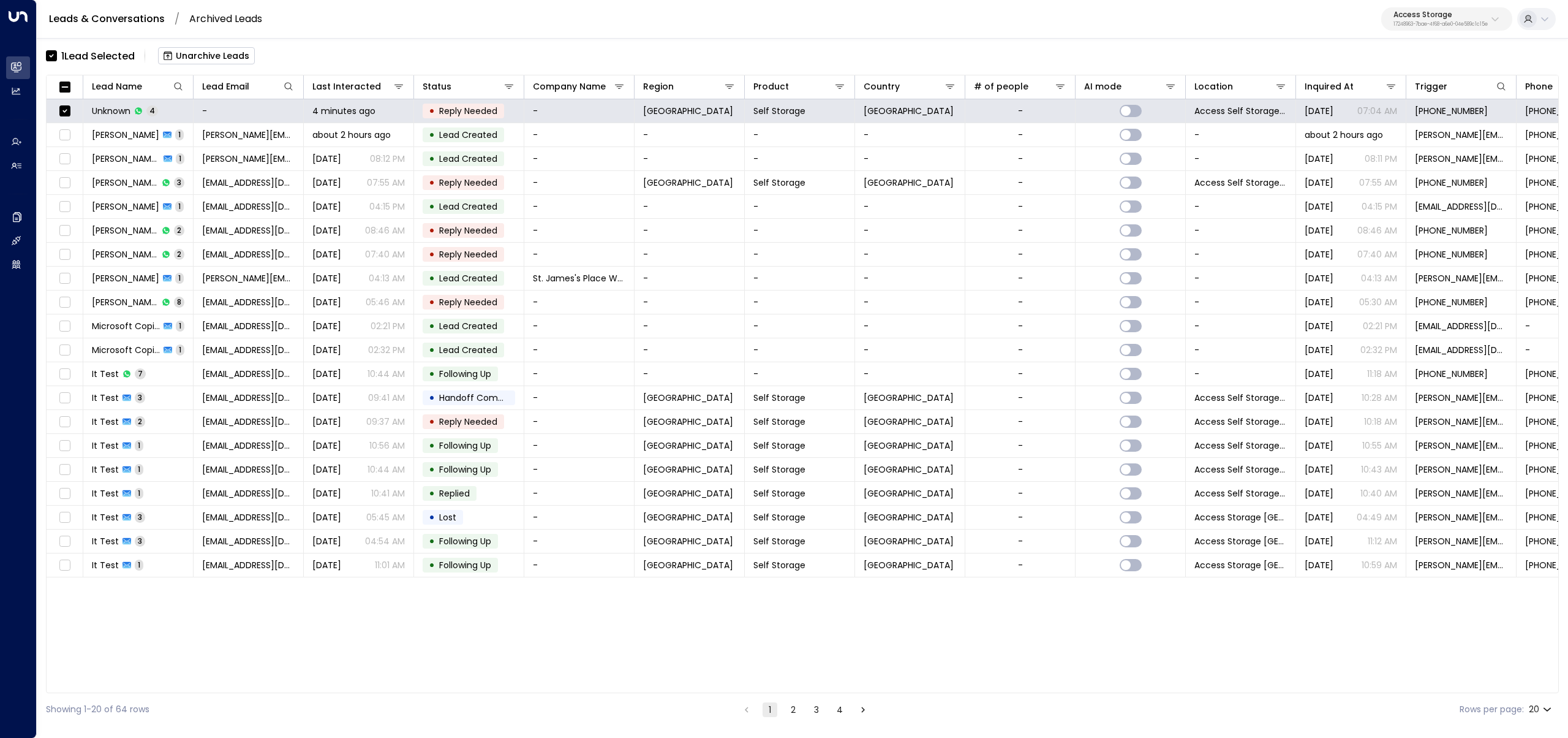
click at [226, 59] on button "Unarchive Leads" at bounding box center [206, 55] width 96 height 17
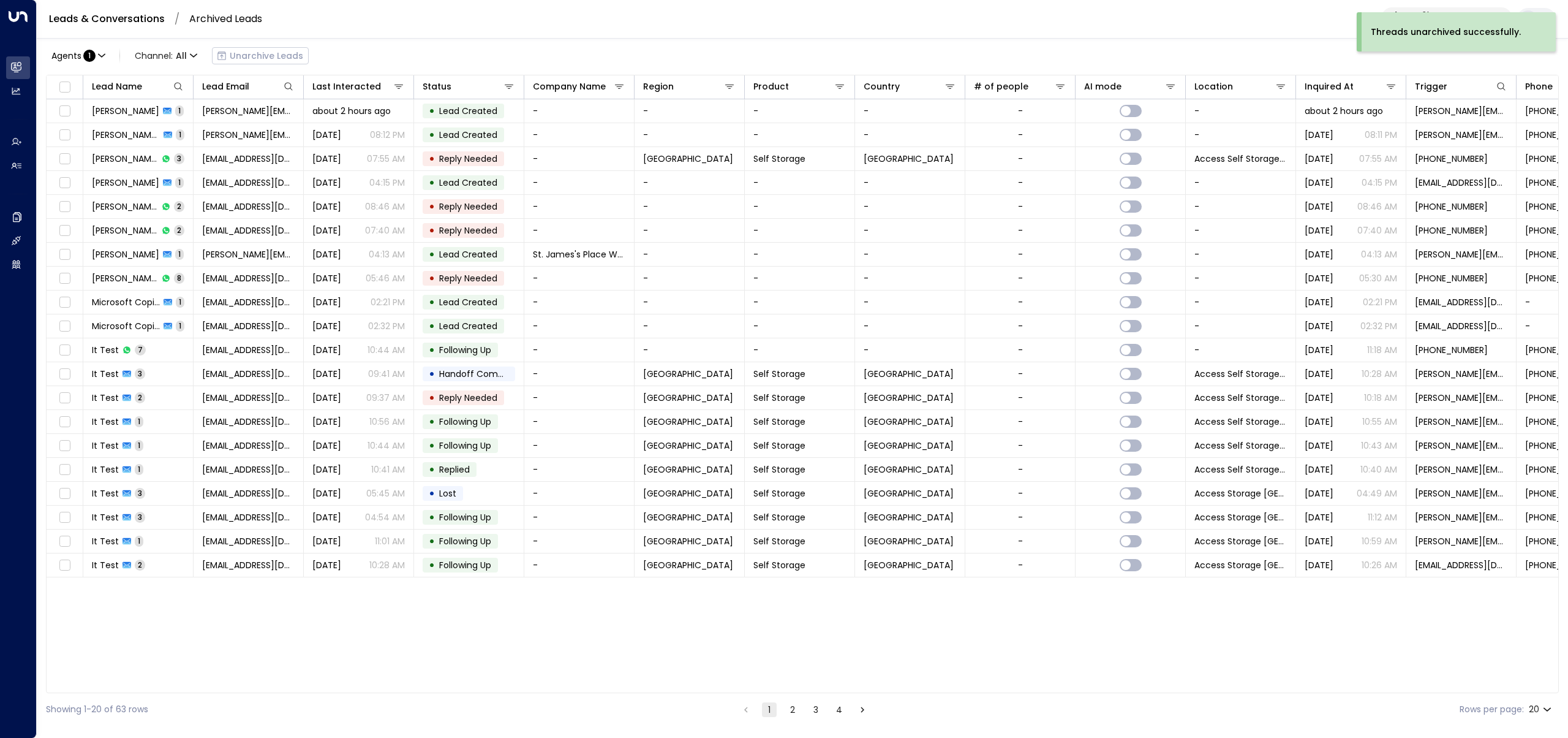
click at [149, 23] on link "Leads & Conversations" at bounding box center [106, 18] width 116 height 14
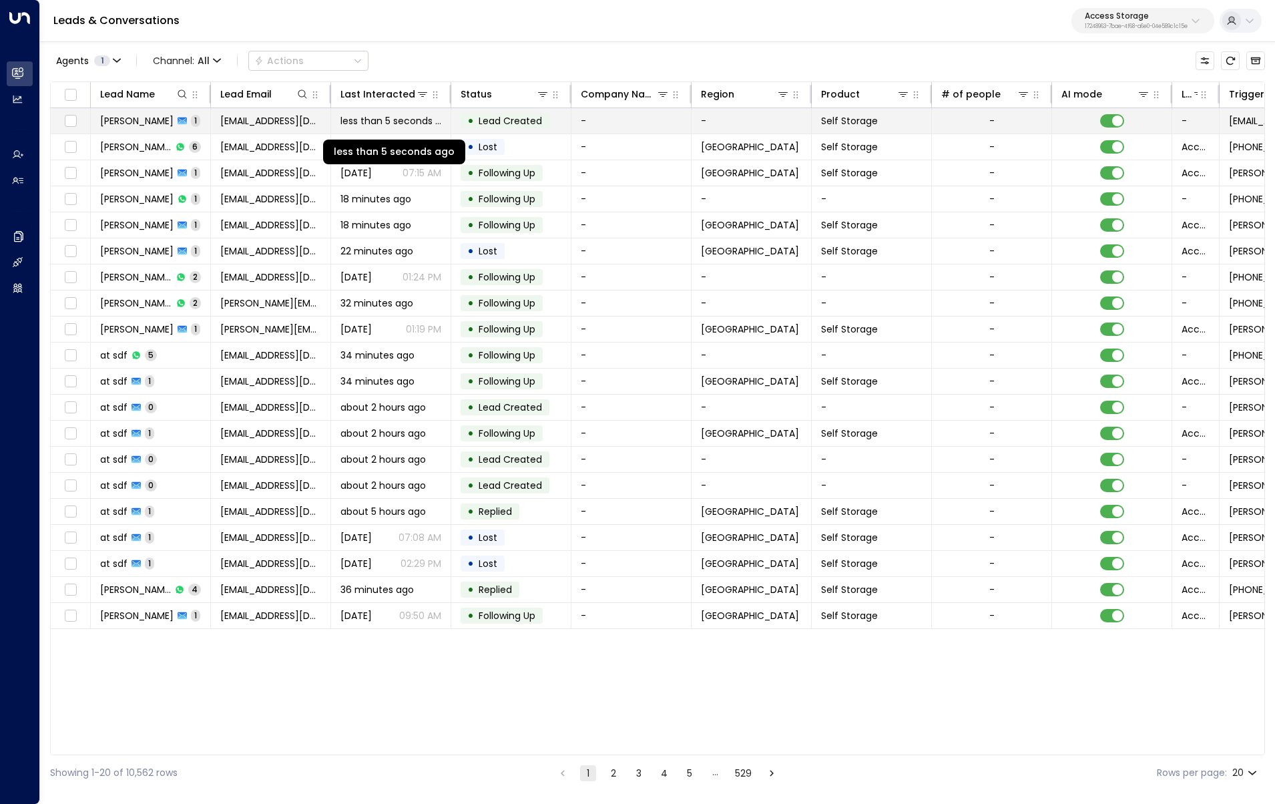
click at [400, 117] on span "less than 5 seconds ago" at bounding box center [390, 120] width 101 height 13
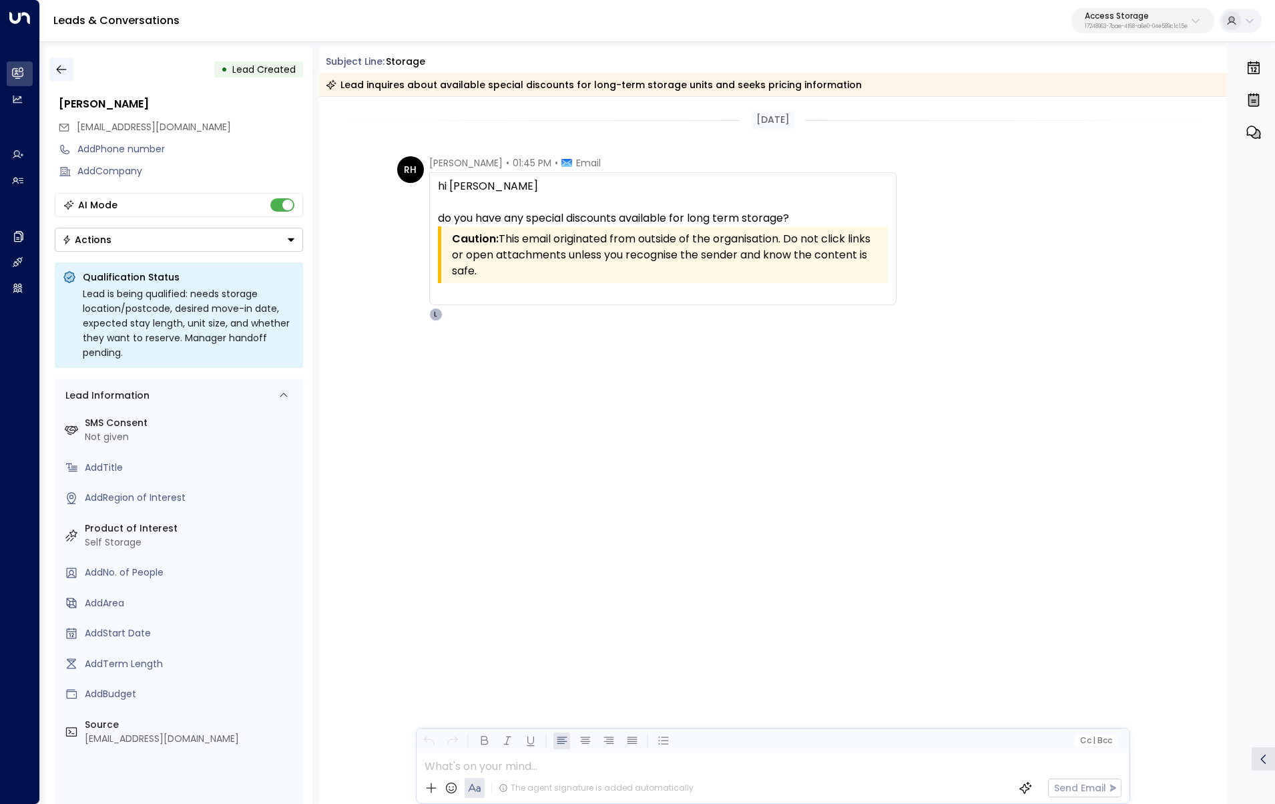
click at [62, 73] on icon "button" at bounding box center [61, 69] width 13 height 13
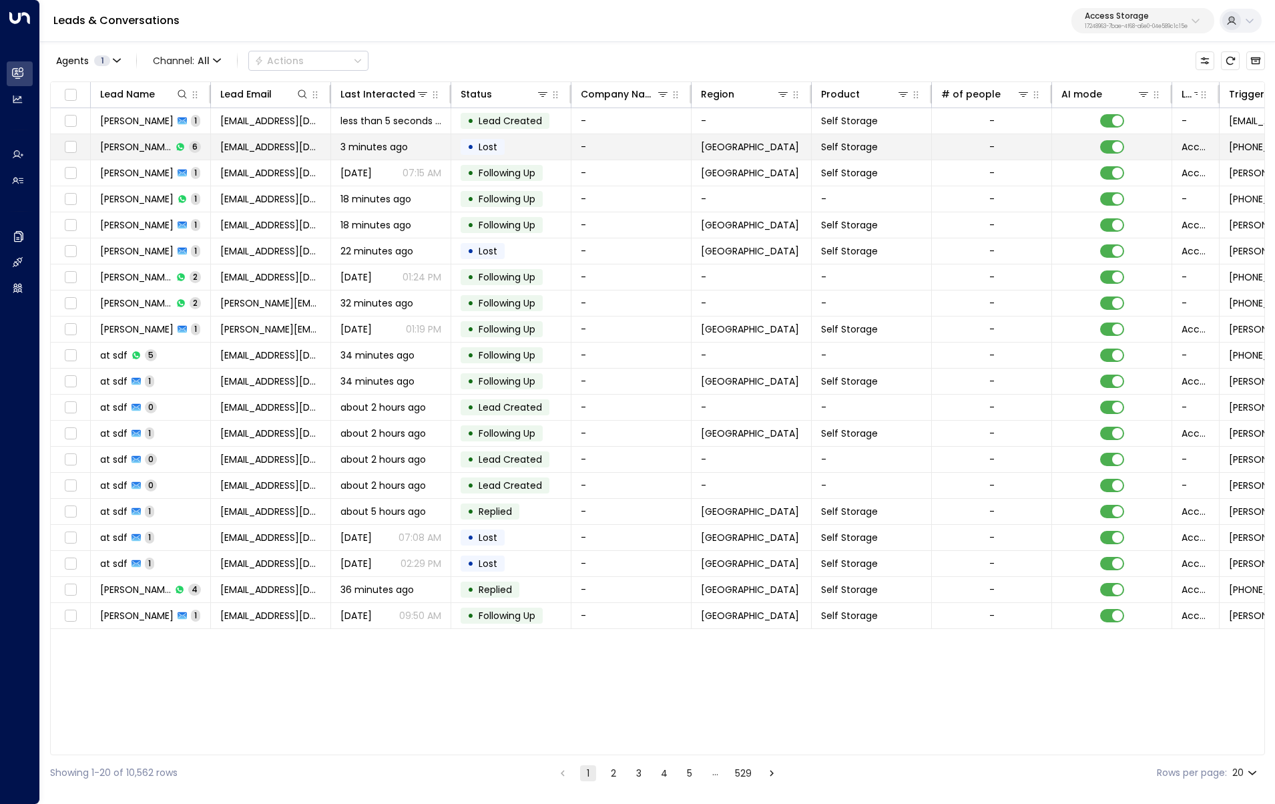
click at [145, 150] on span "[PERSON_NAME]" at bounding box center [135, 146] width 71 height 13
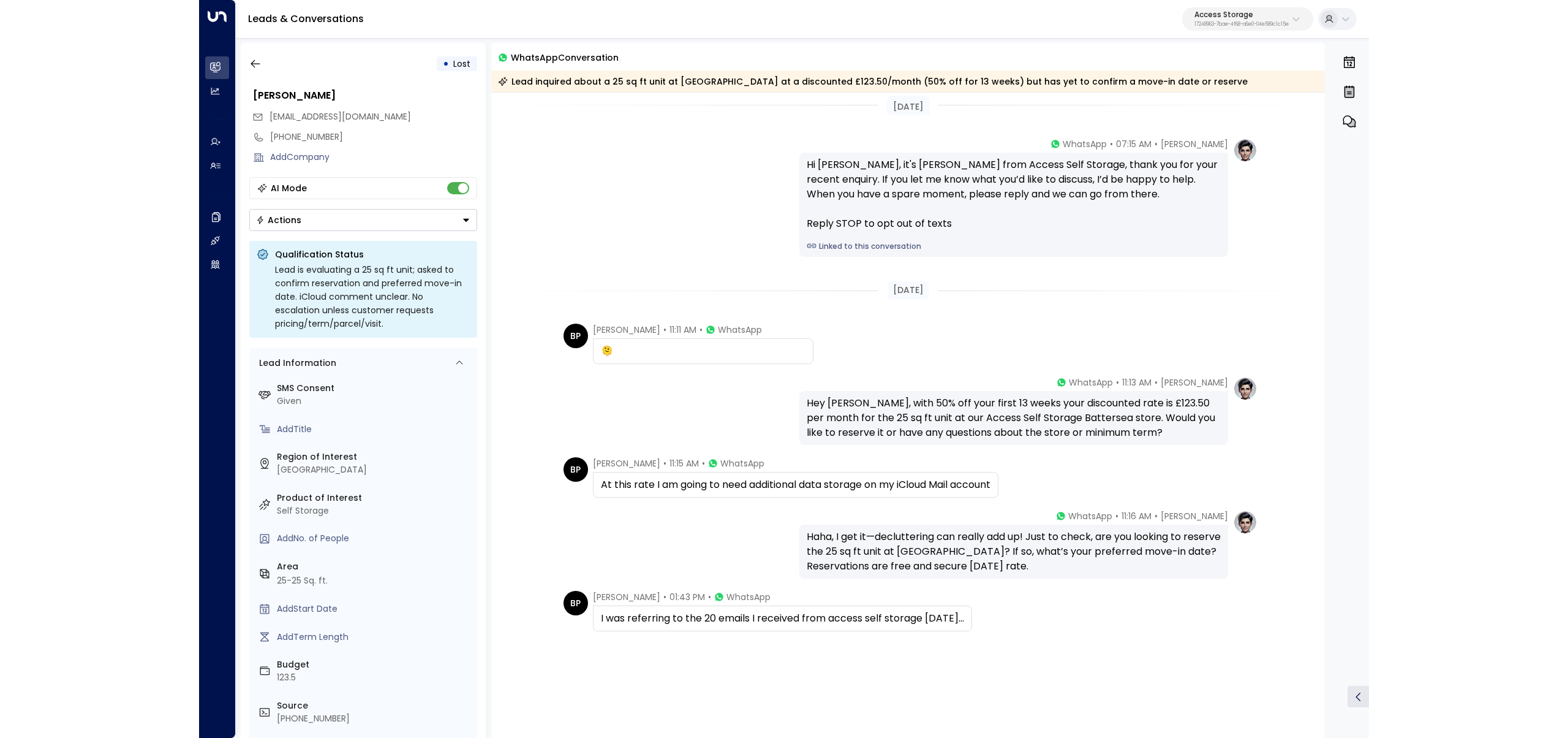
scroll to position [15, 0]
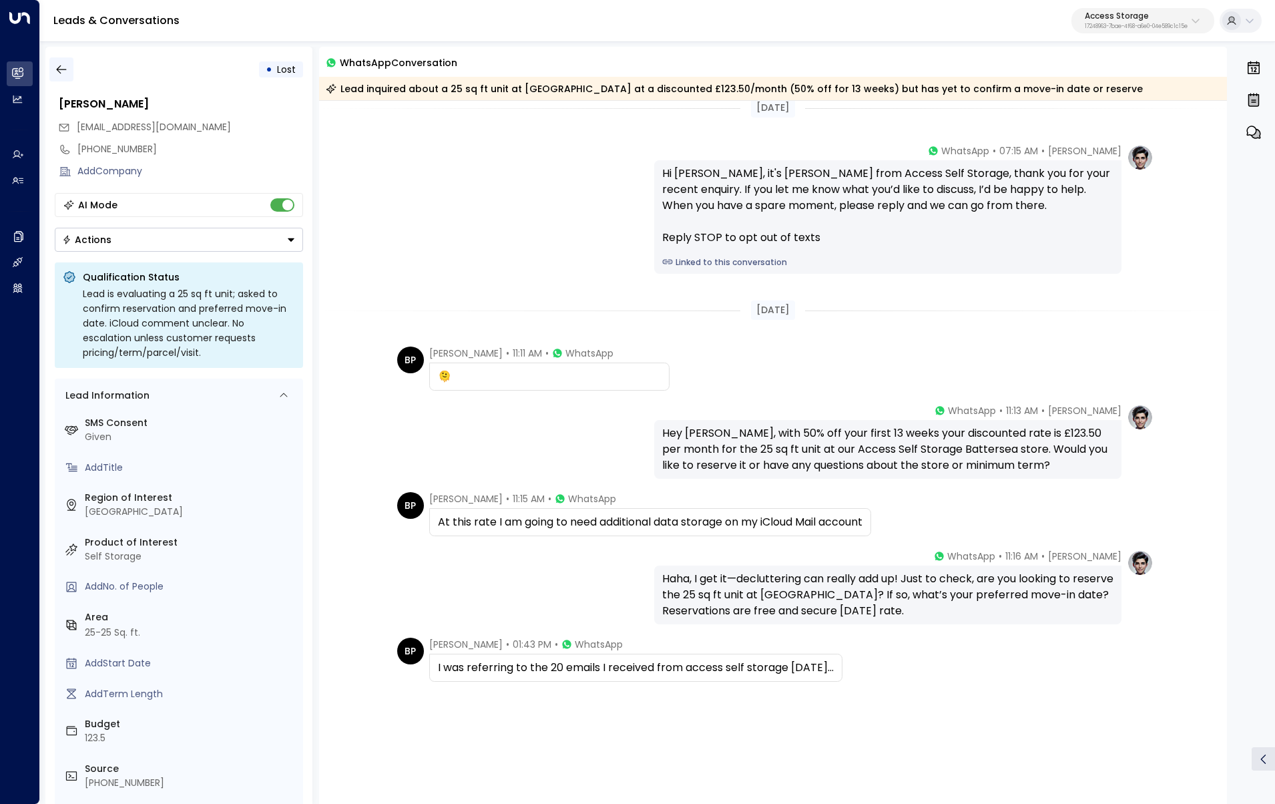
click at [57, 68] on icon "button" at bounding box center [61, 69] width 10 height 9
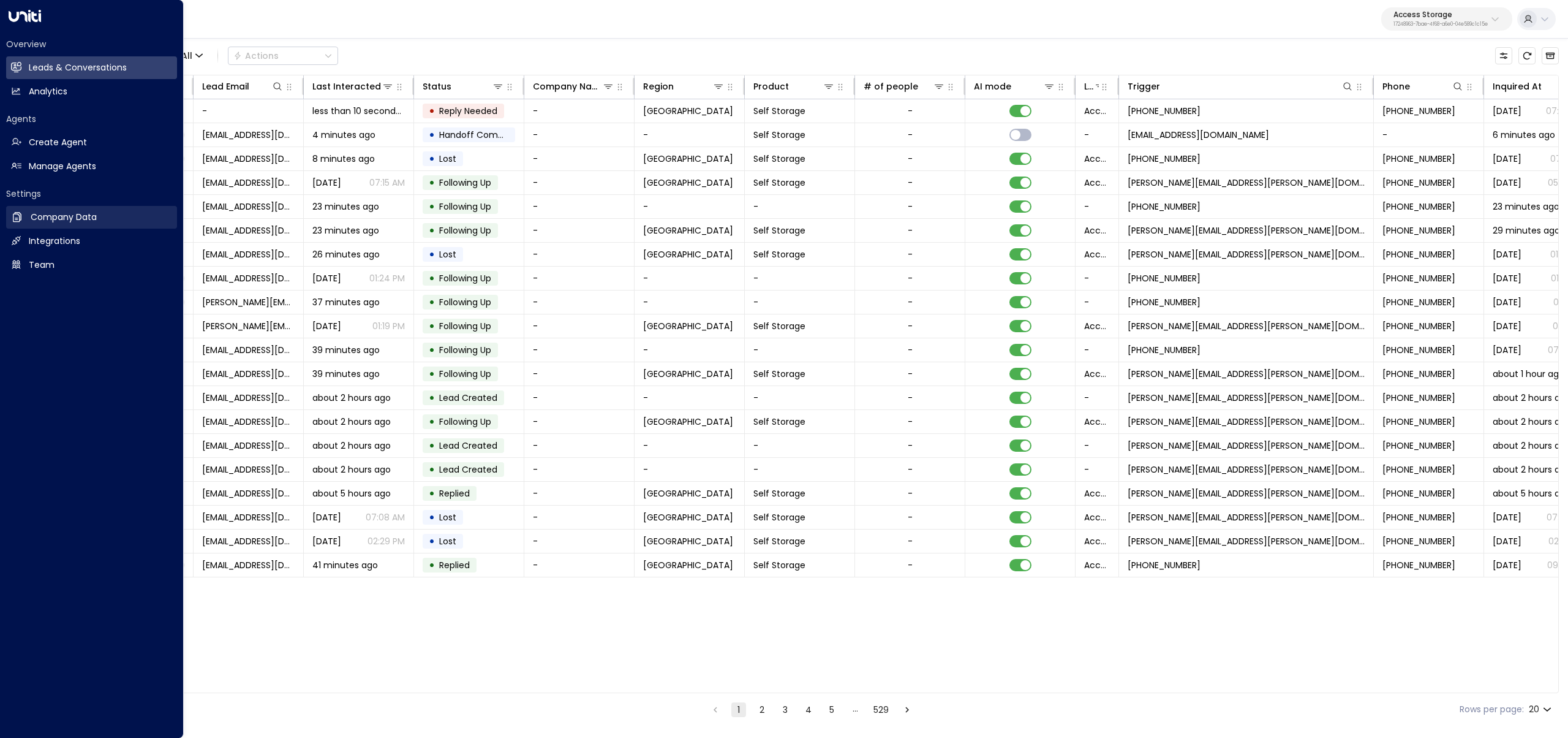
click at [46, 224] on link "Company Data Company Data" at bounding box center [92, 217] width 171 height 23
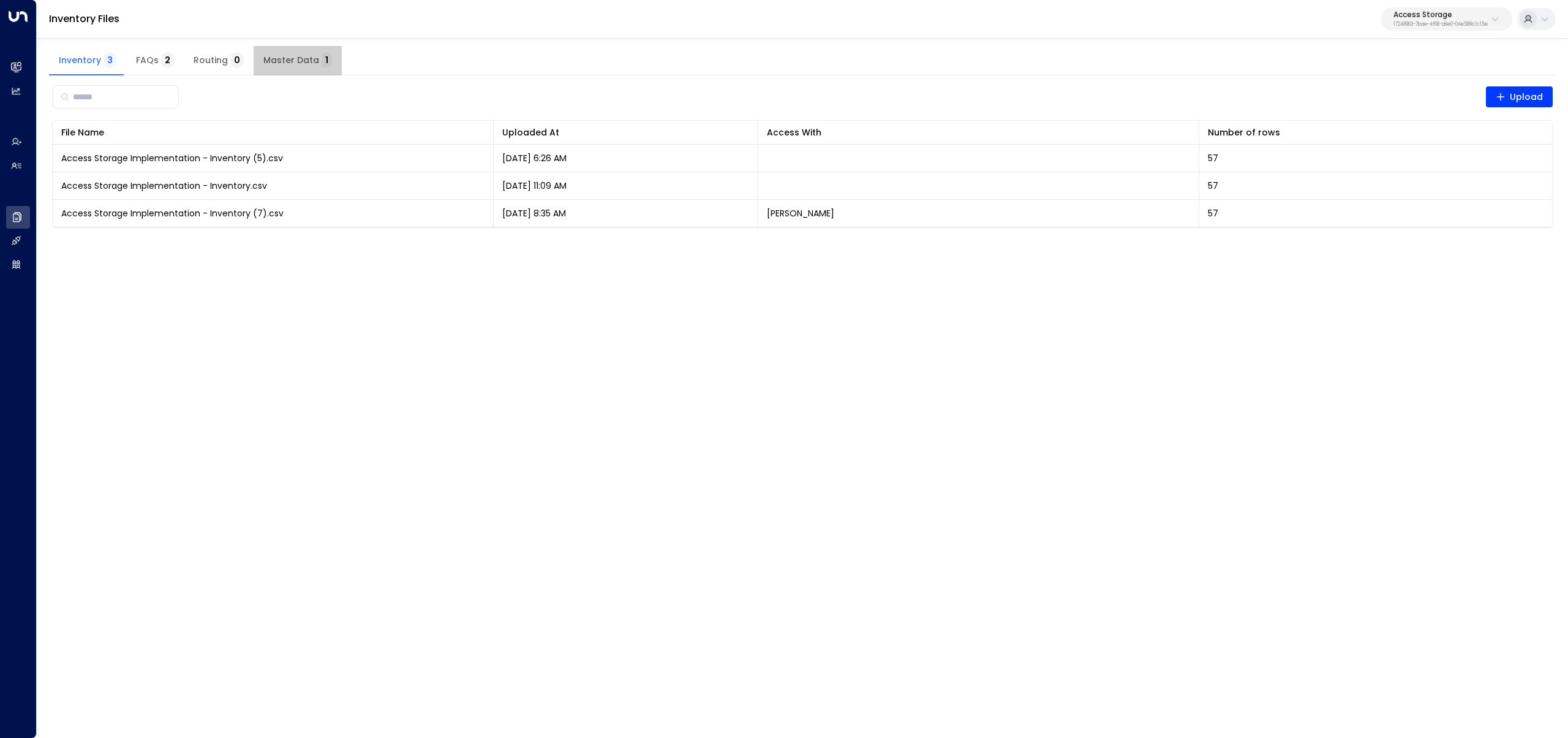
click at [299, 58] on span "Master Data 1" at bounding box center [297, 61] width 69 height 11
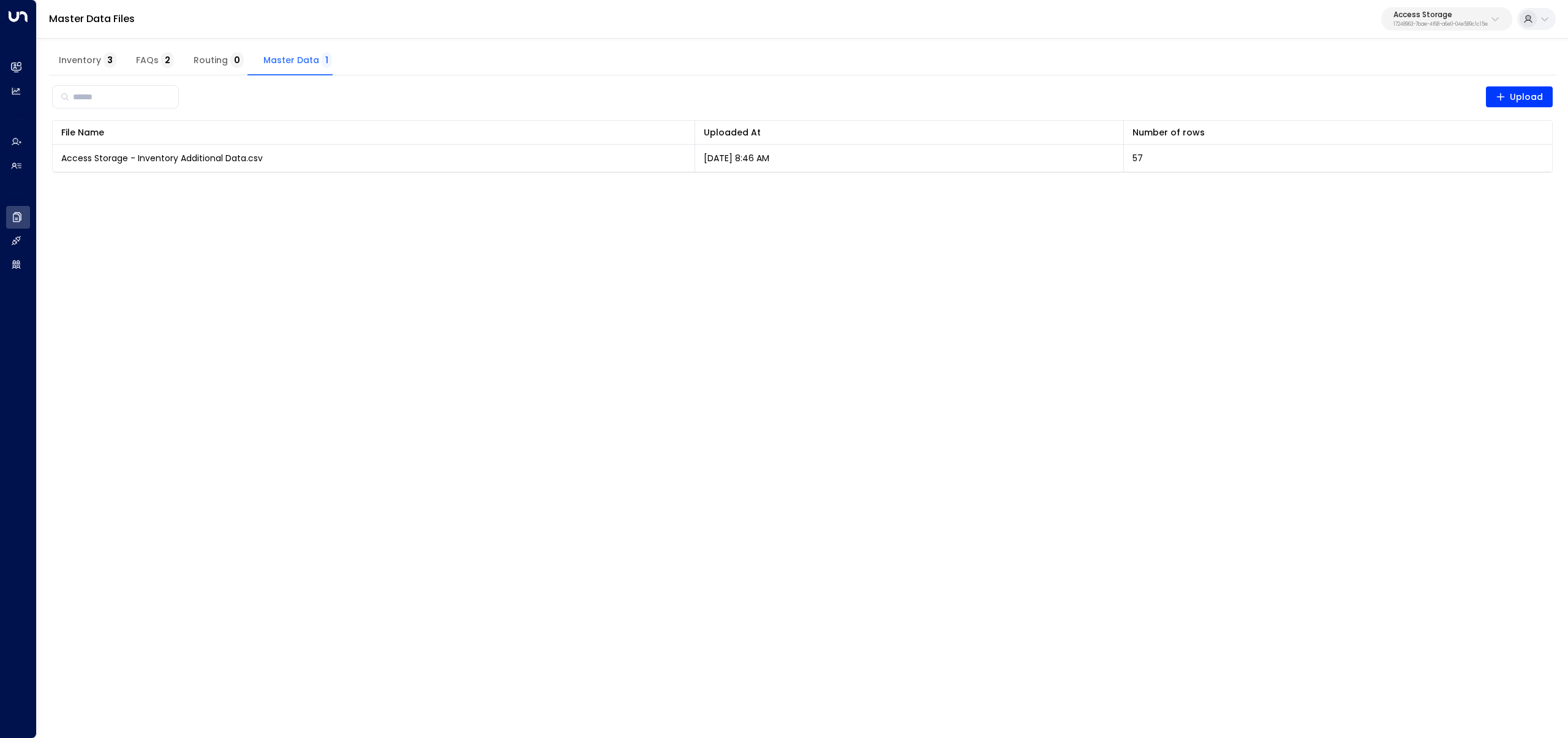
click at [74, 52] on button "Inventory 3" at bounding box center [87, 61] width 77 height 29
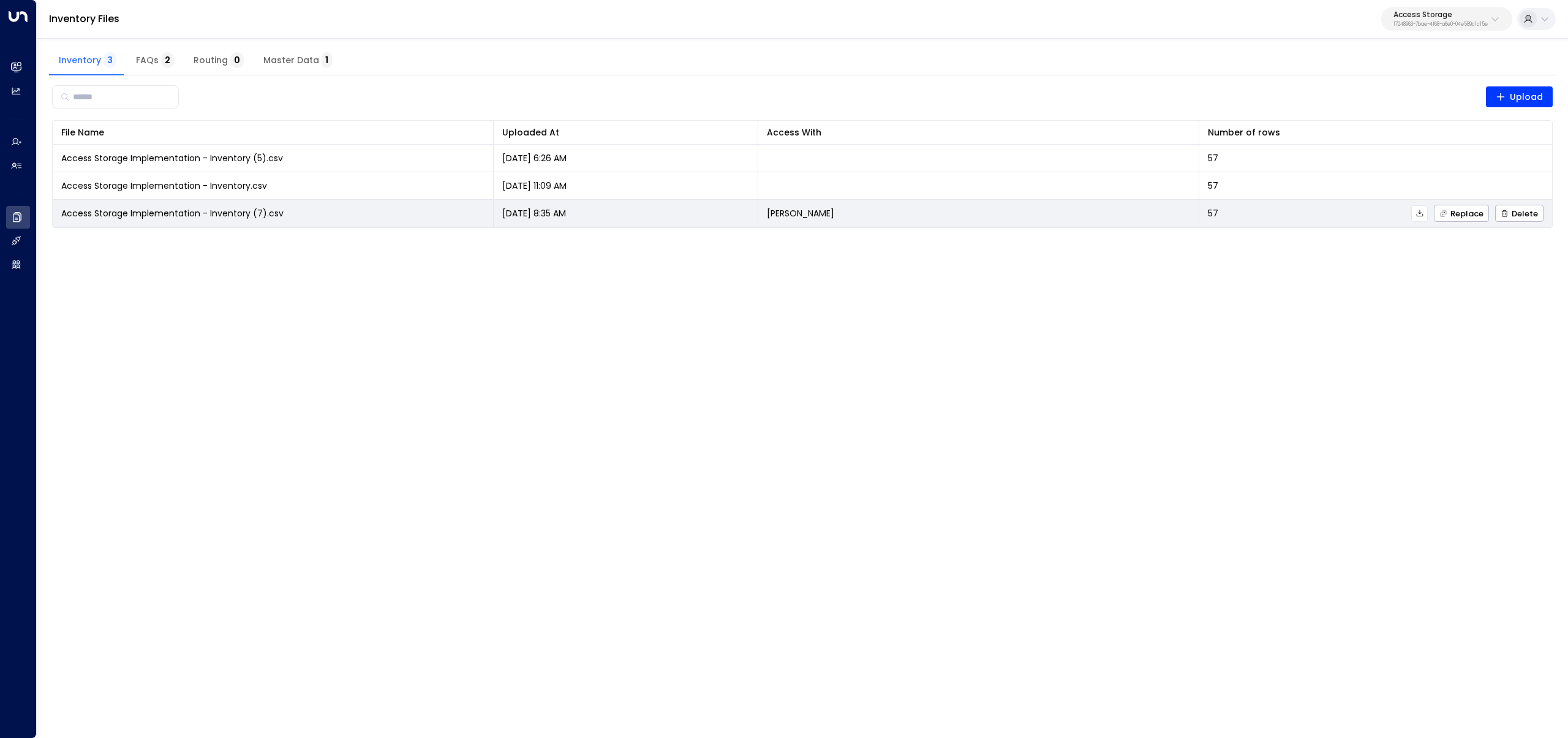
click at [1170, 215] on icon at bounding box center [1419, 213] width 8 height 8
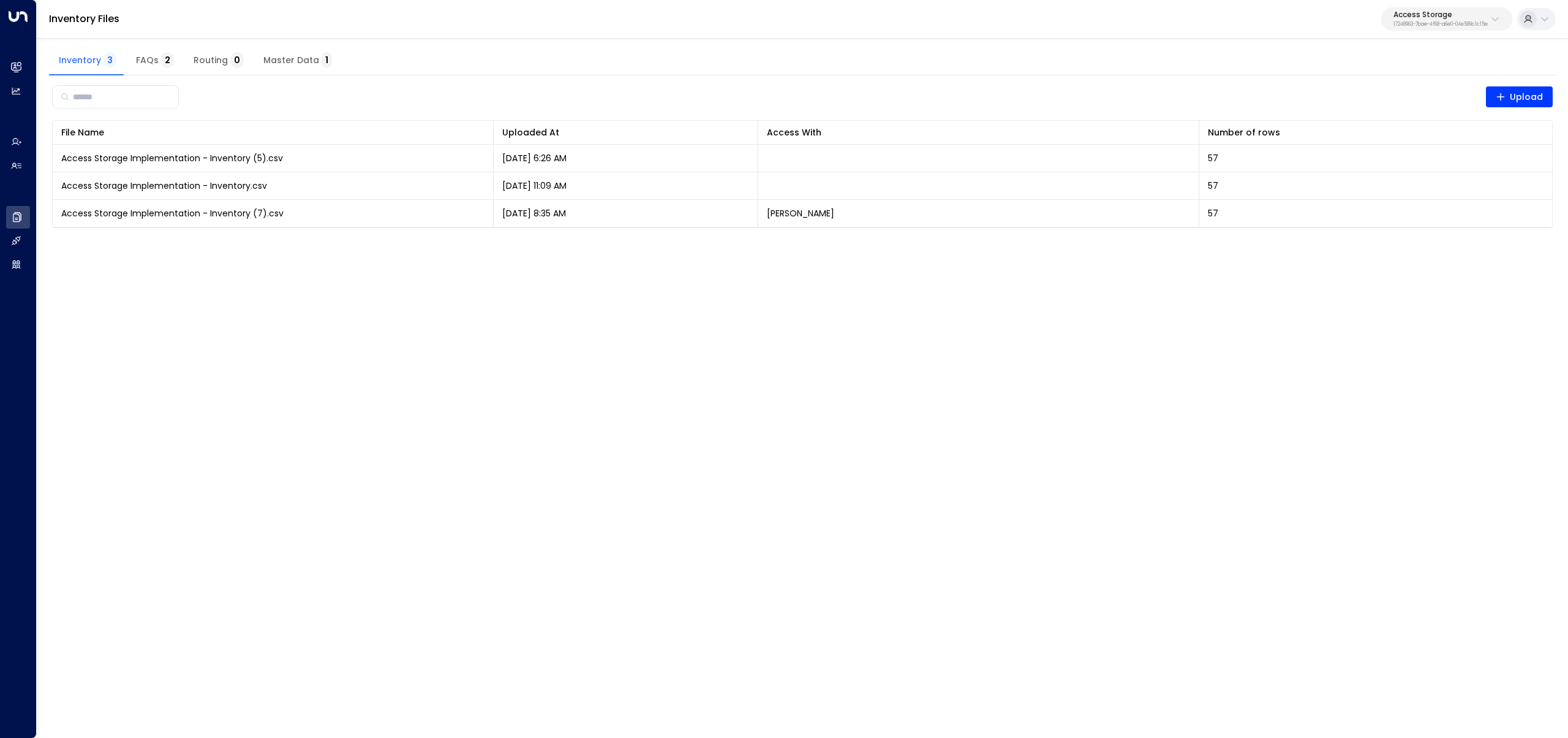
click at [1170, 25] on p "17248963-7bae-4f68-a6e0-04e589c1c15e" at bounding box center [1440, 24] width 95 height 5
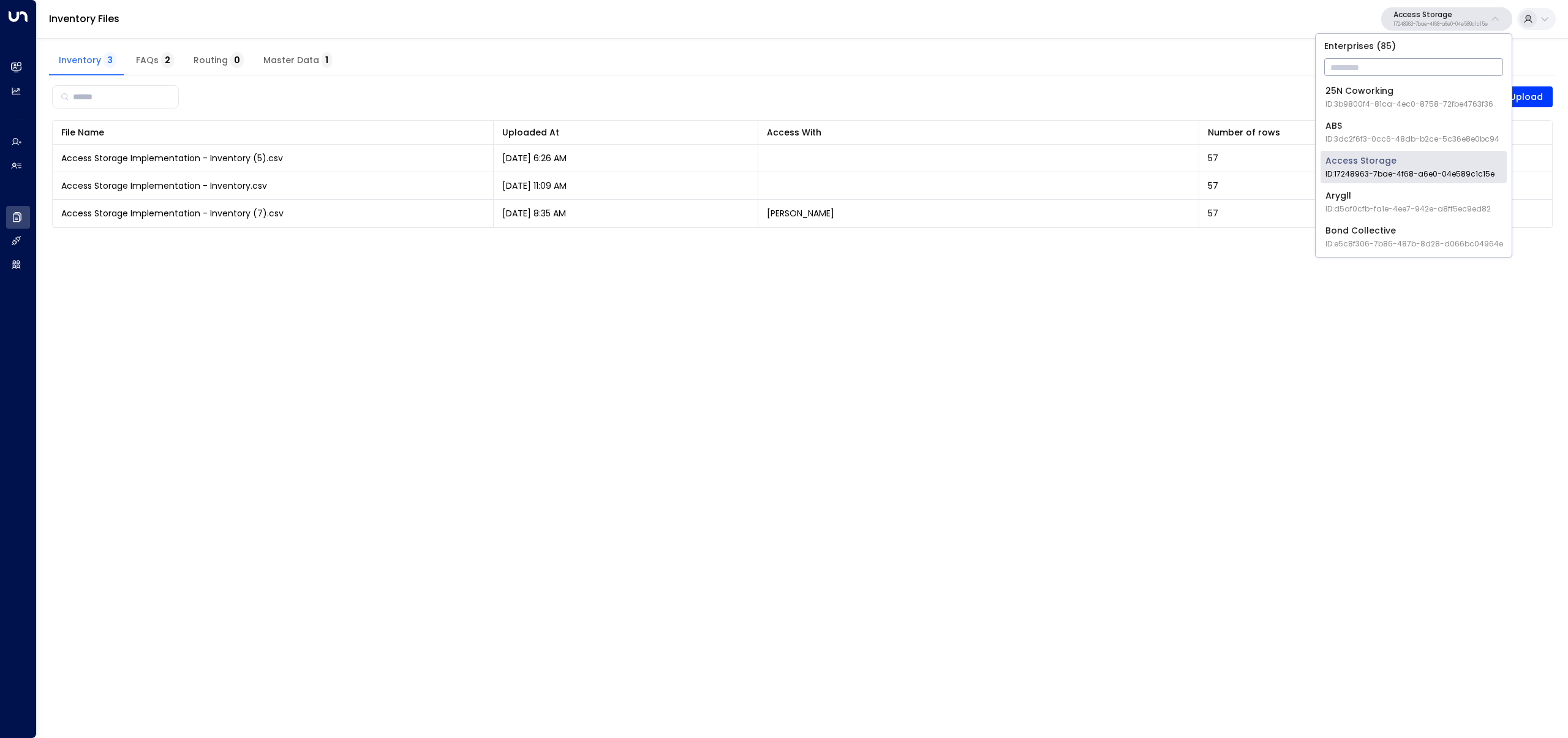
click at [1170, 64] on input "text" at bounding box center [1414, 67] width 179 height 23
type input "**********"
click at [1170, 107] on span "ID: 4c025b01-9fa0-46ff-ab3a-a620b886896e" at bounding box center [1412, 104] width 173 height 11
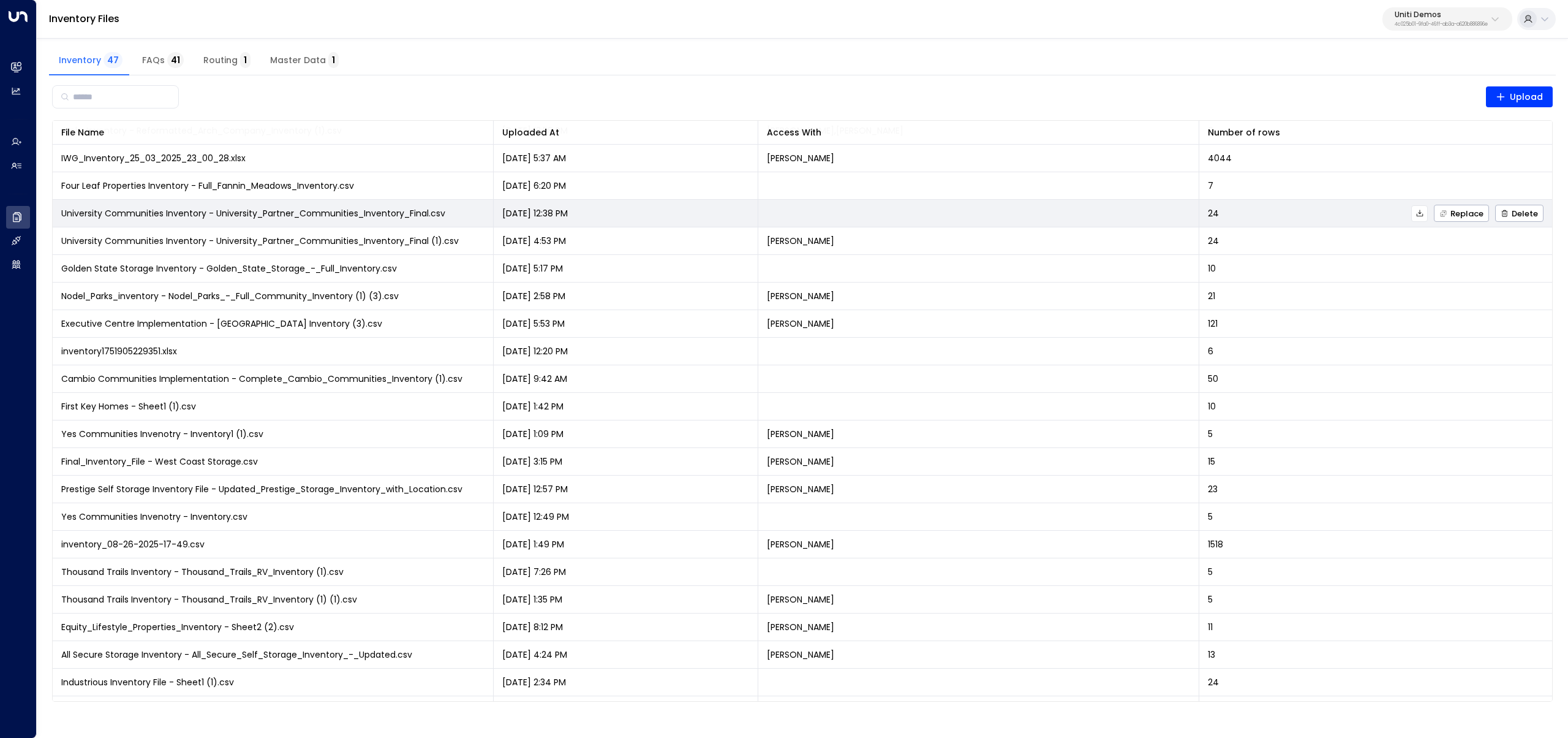
scroll to position [740, 0]
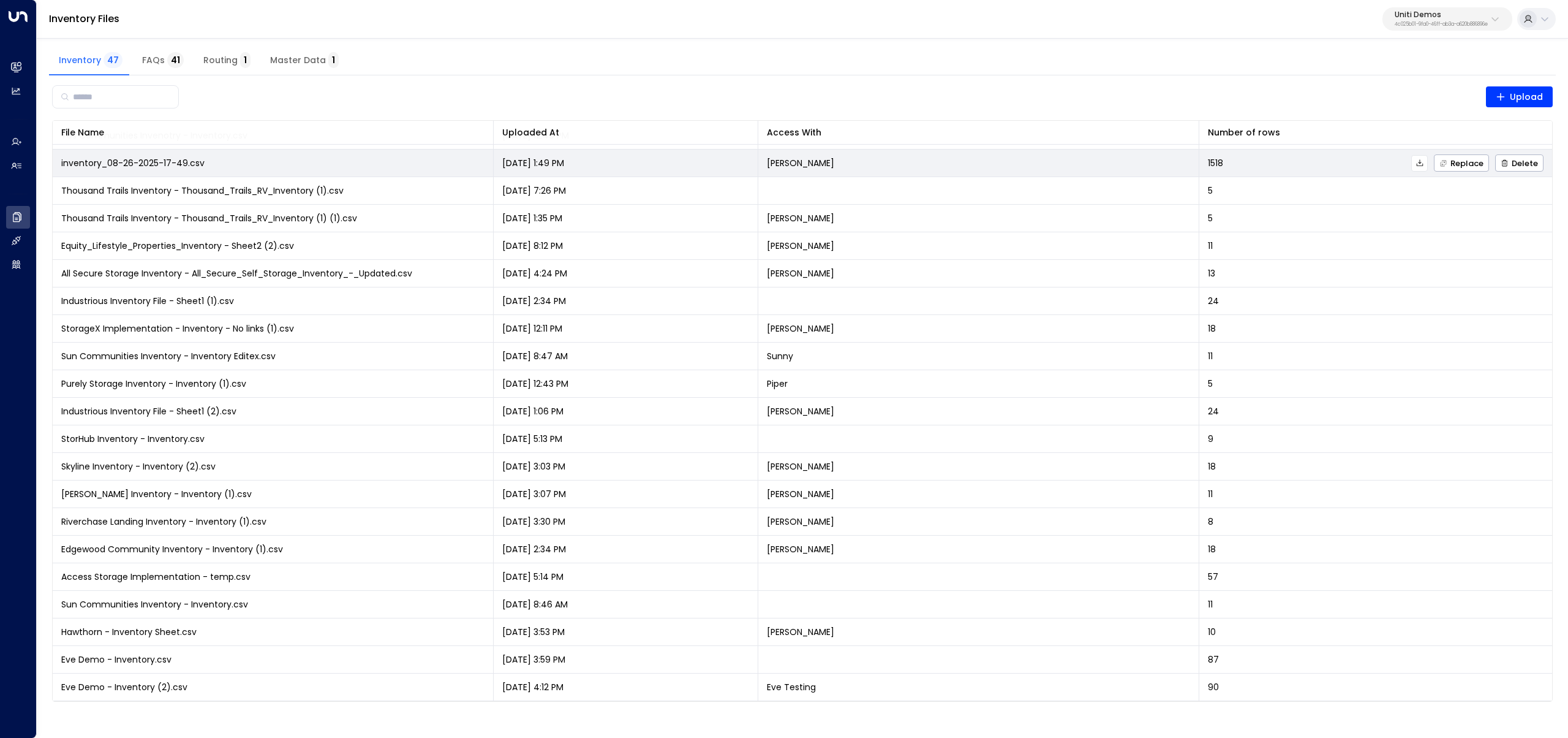
click at [1170, 163] on icon at bounding box center [1419, 162] width 6 height 6
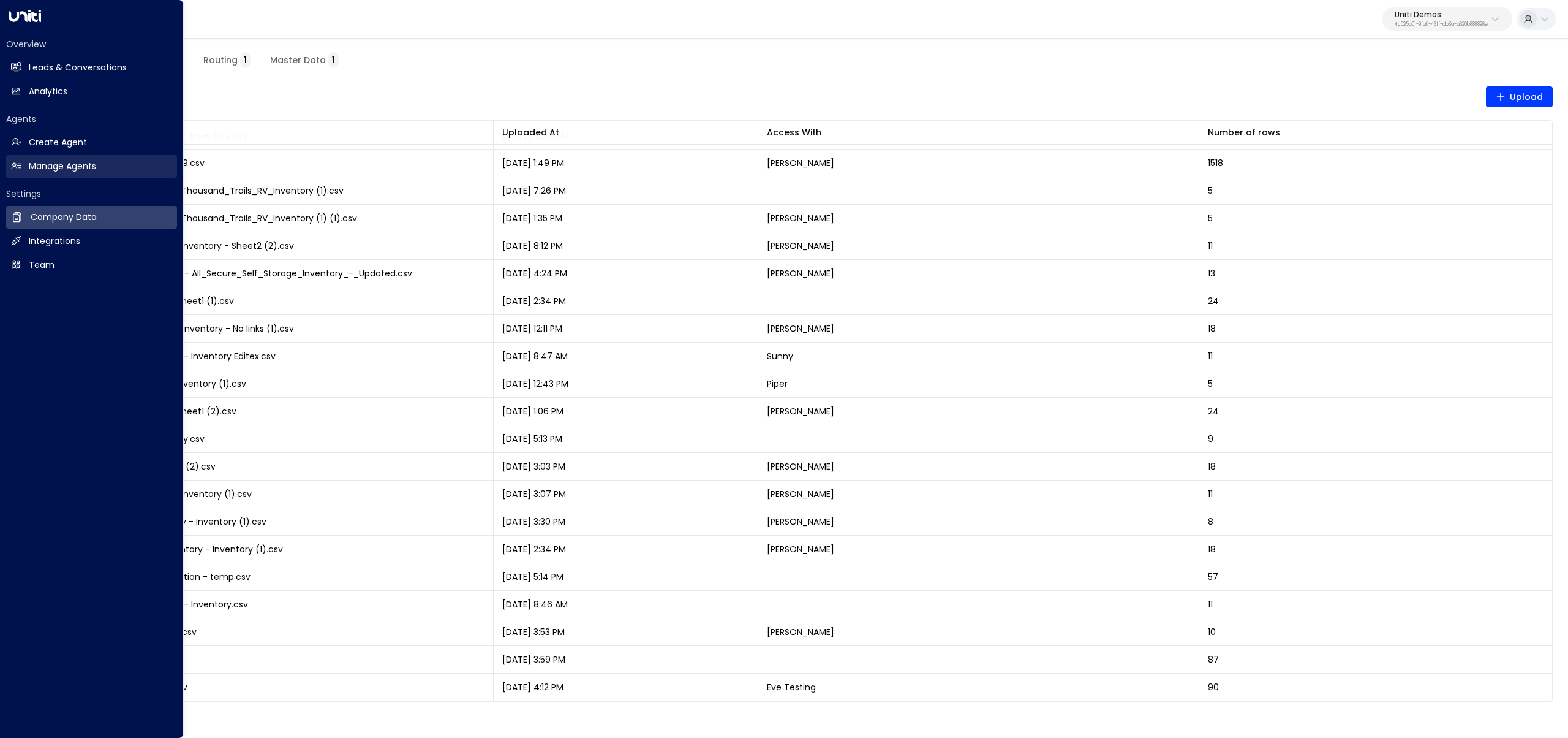
click at [30, 169] on h2 "Manage Agents" at bounding box center [62, 166] width 67 height 13
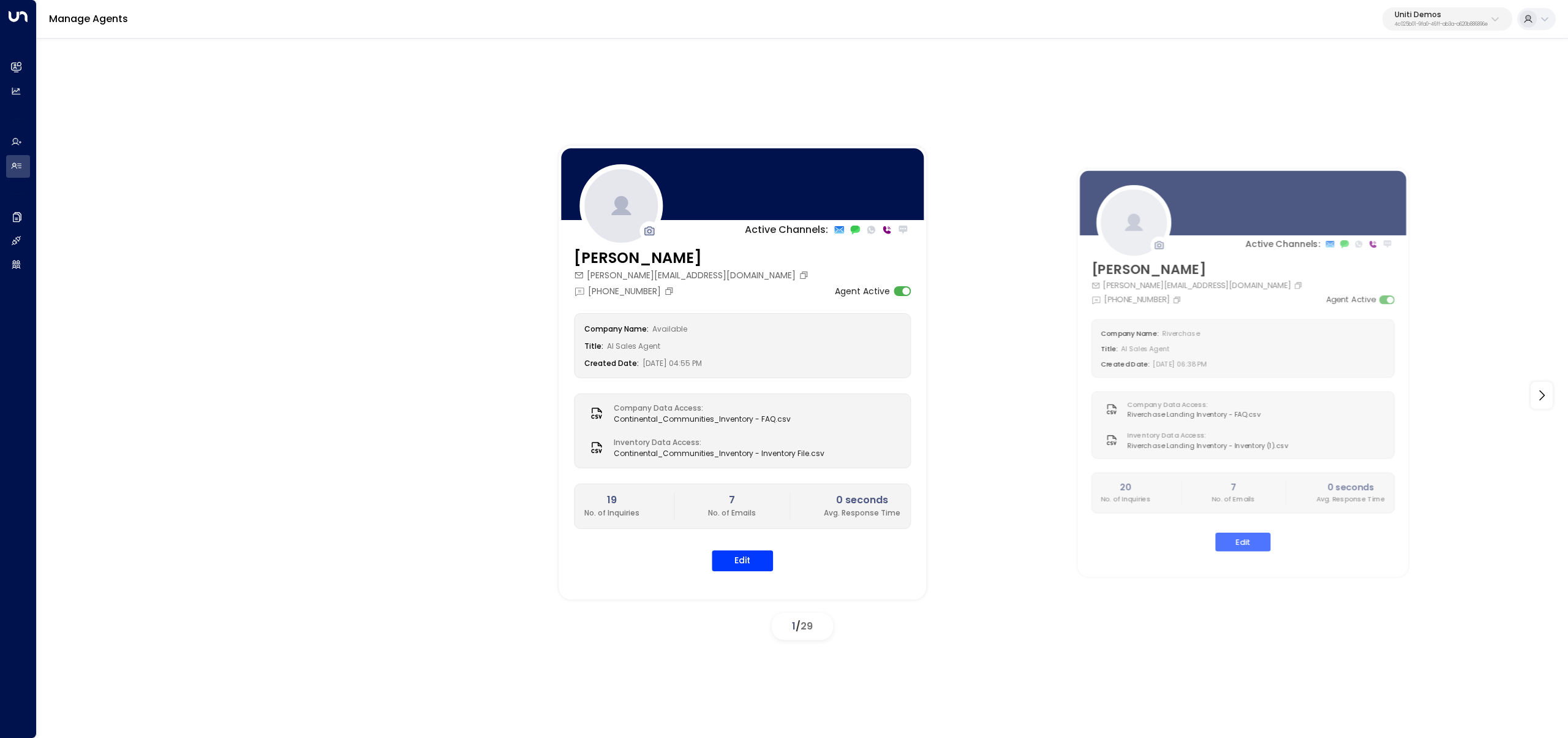
click at [1170, 13] on p "Uniti Demos" at bounding box center [1441, 15] width 93 height 7
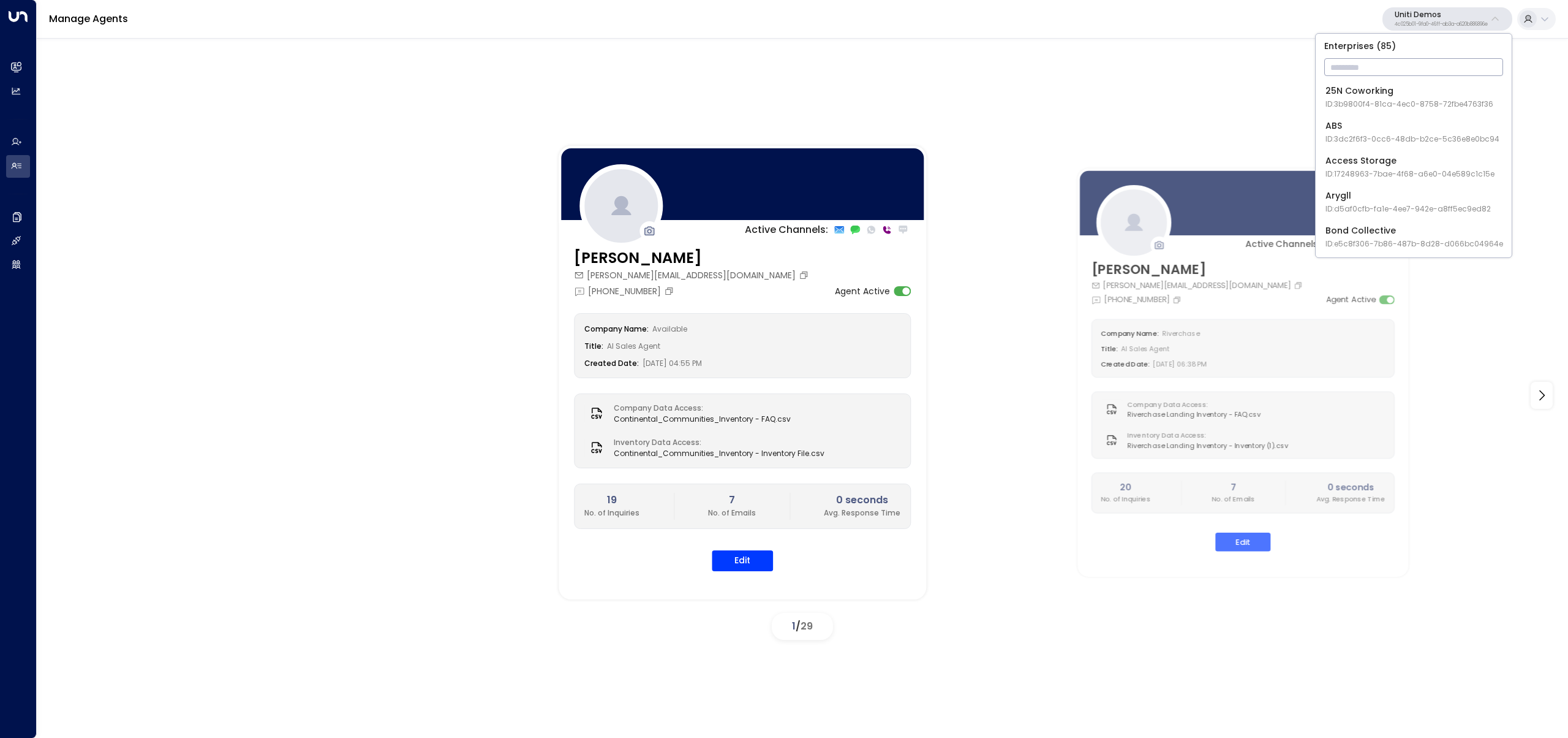
click at [1170, 70] on input "text" at bounding box center [1414, 67] width 179 height 23
type input "******"
click at [1170, 96] on div "Access Storage ID: 17248963-7bae-4f68-a6e0-04e589c1c15e" at bounding box center [1410, 96] width 169 height 25
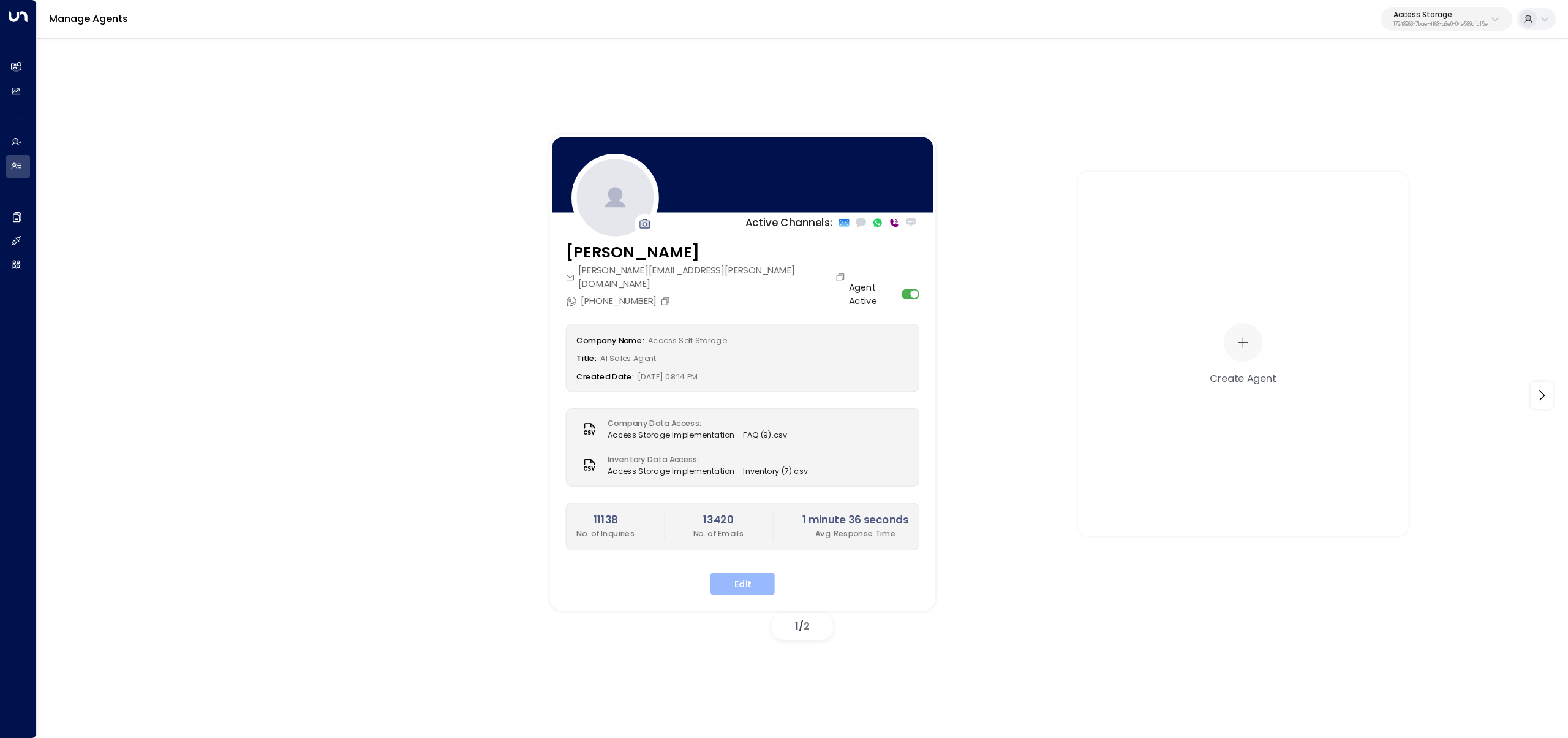
click at [751, 572] on button "Edit" at bounding box center [743, 583] width 64 height 22
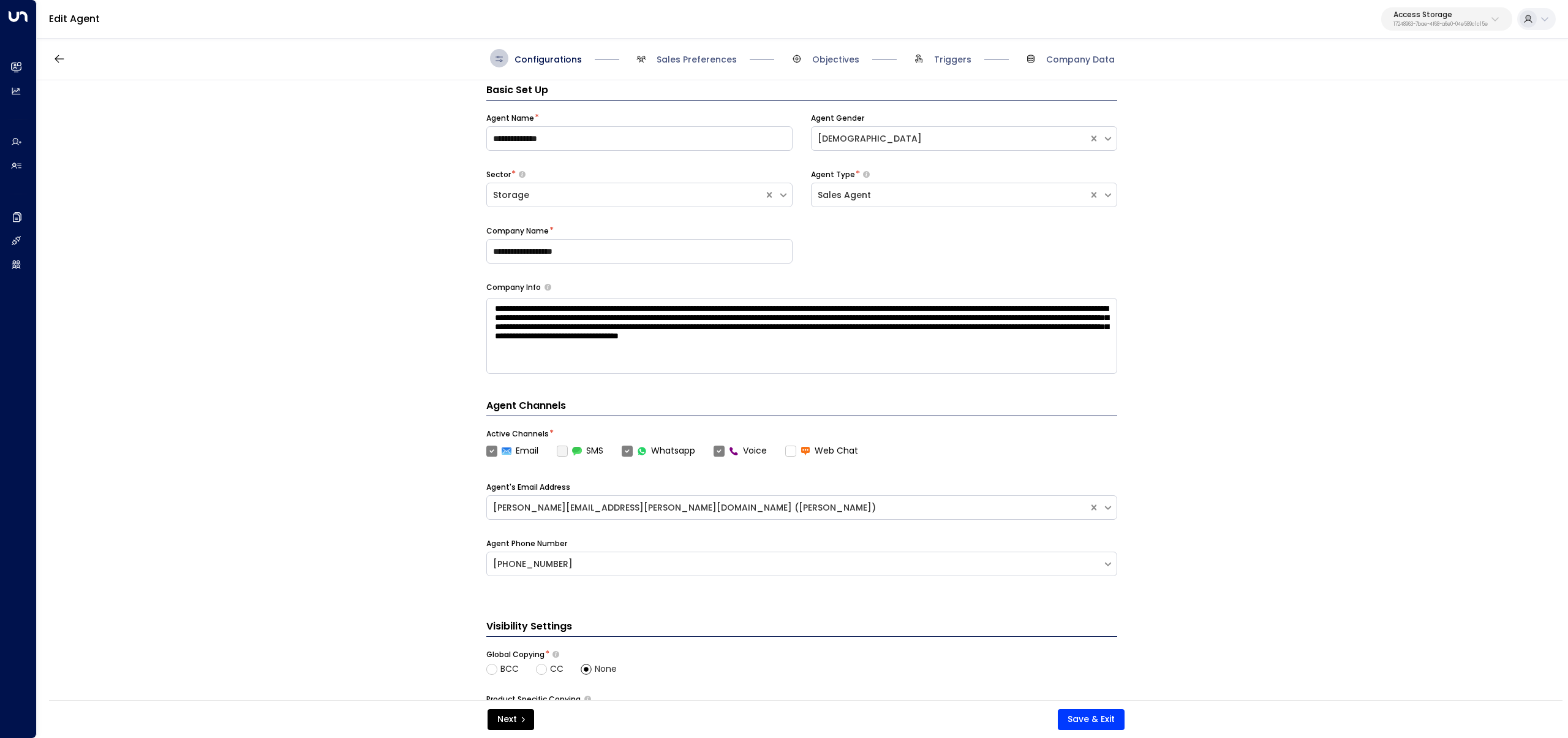
scroll to position [16, 0]
click at [949, 55] on span "Triggers" at bounding box center [953, 59] width 38 height 12
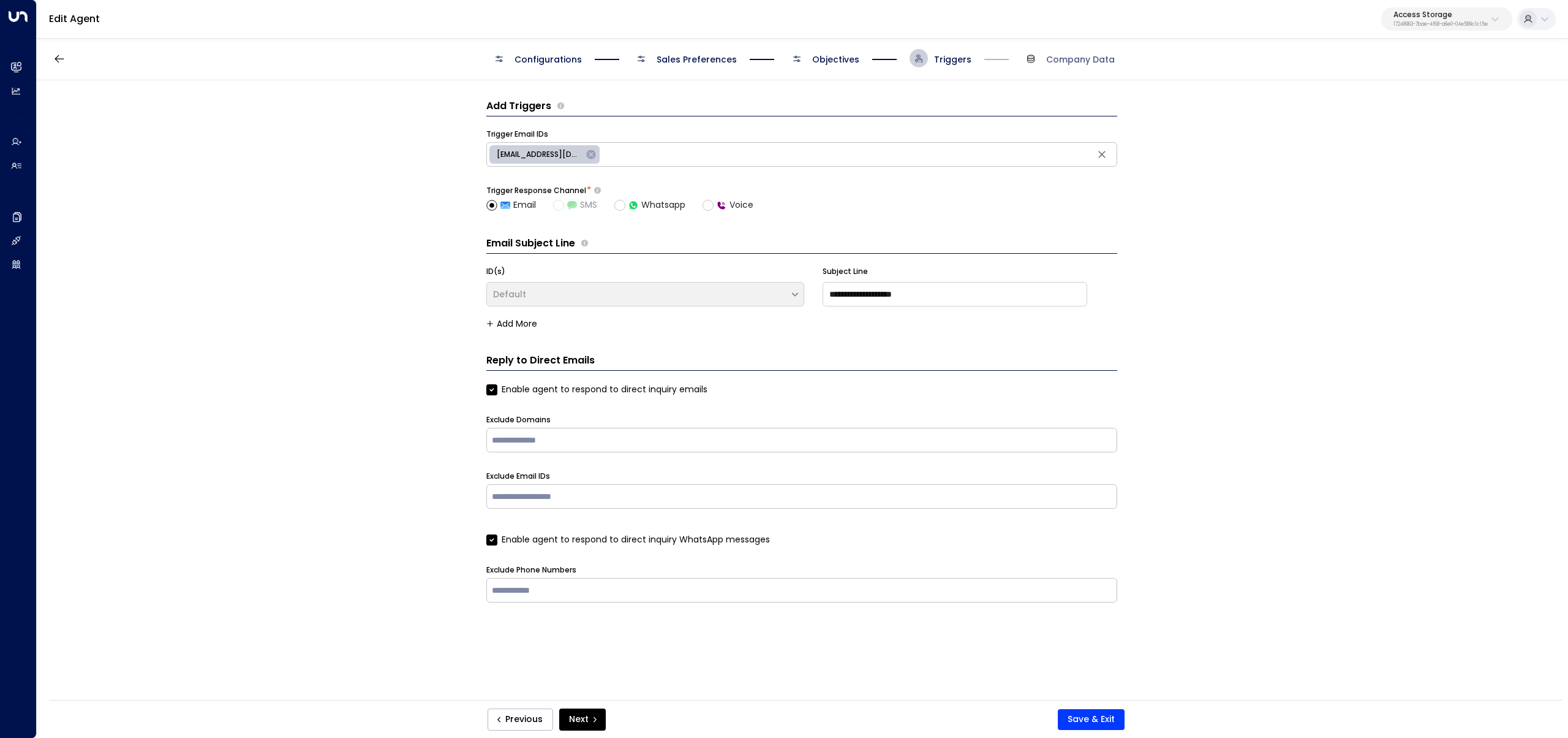
scroll to position [0, 0]
click at [848, 51] on span "Objectives" at bounding box center [823, 58] width 72 height 18
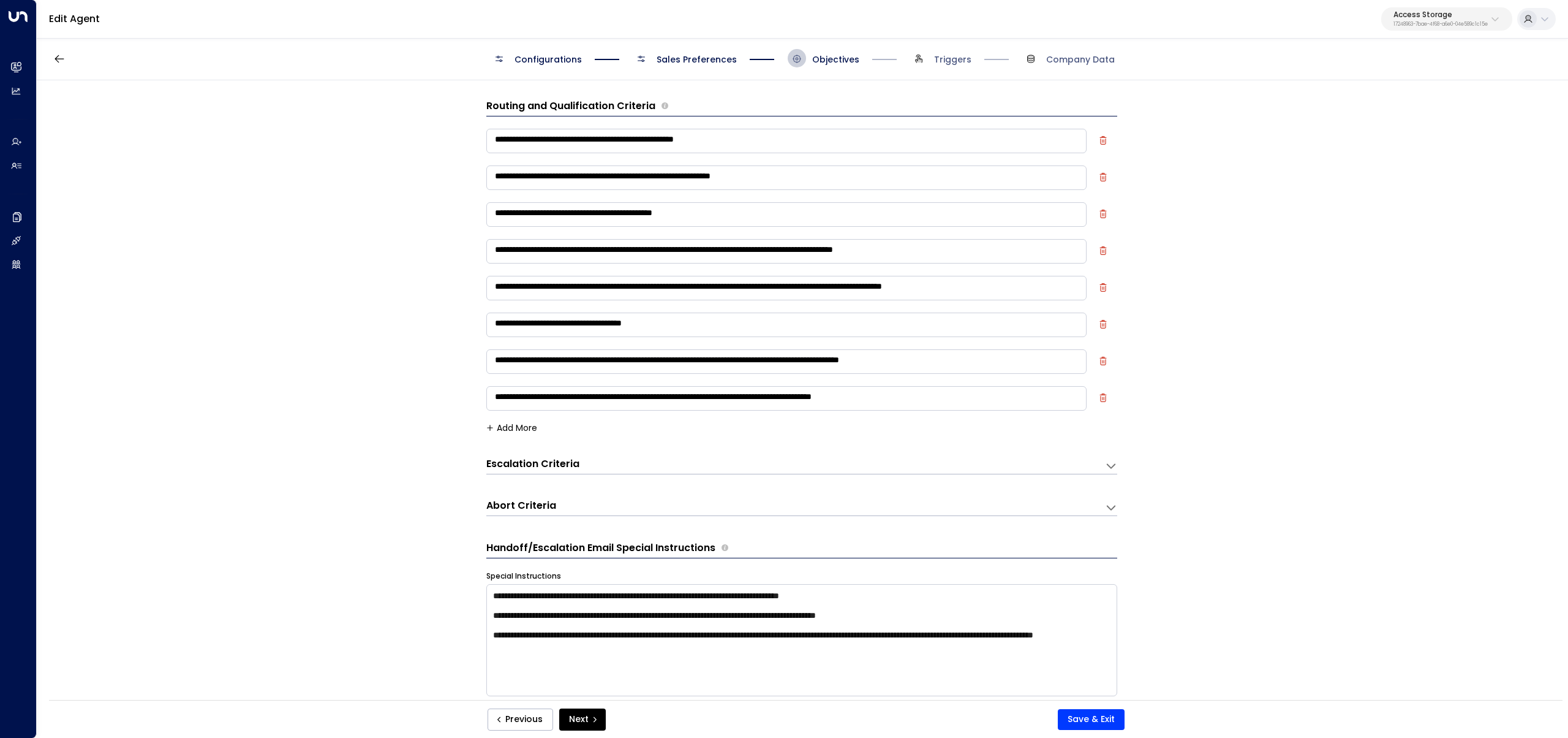
scroll to position [18, 0]
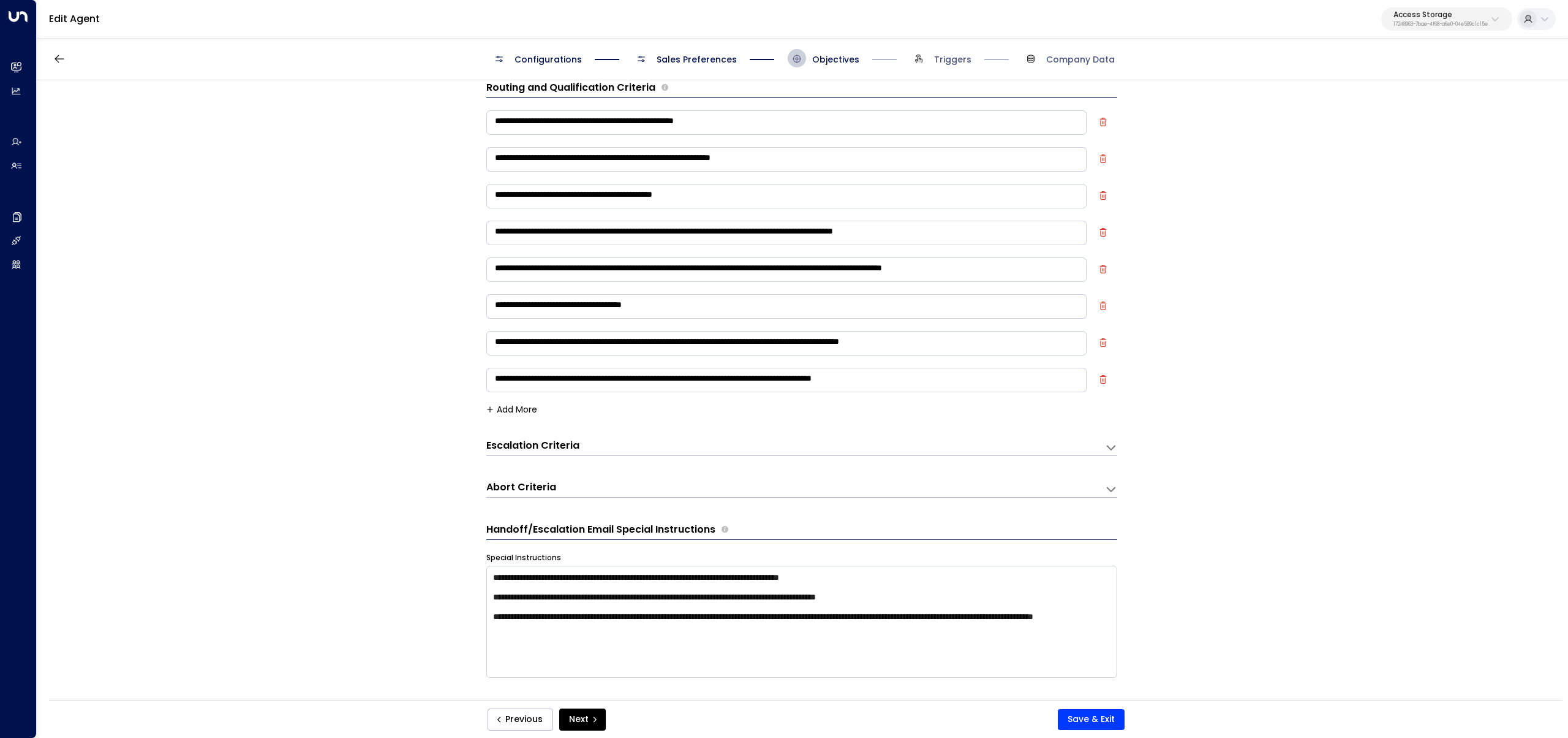
click at [712, 269] on textarea "**********" at bounding box center [787, 269] width 600 height 25
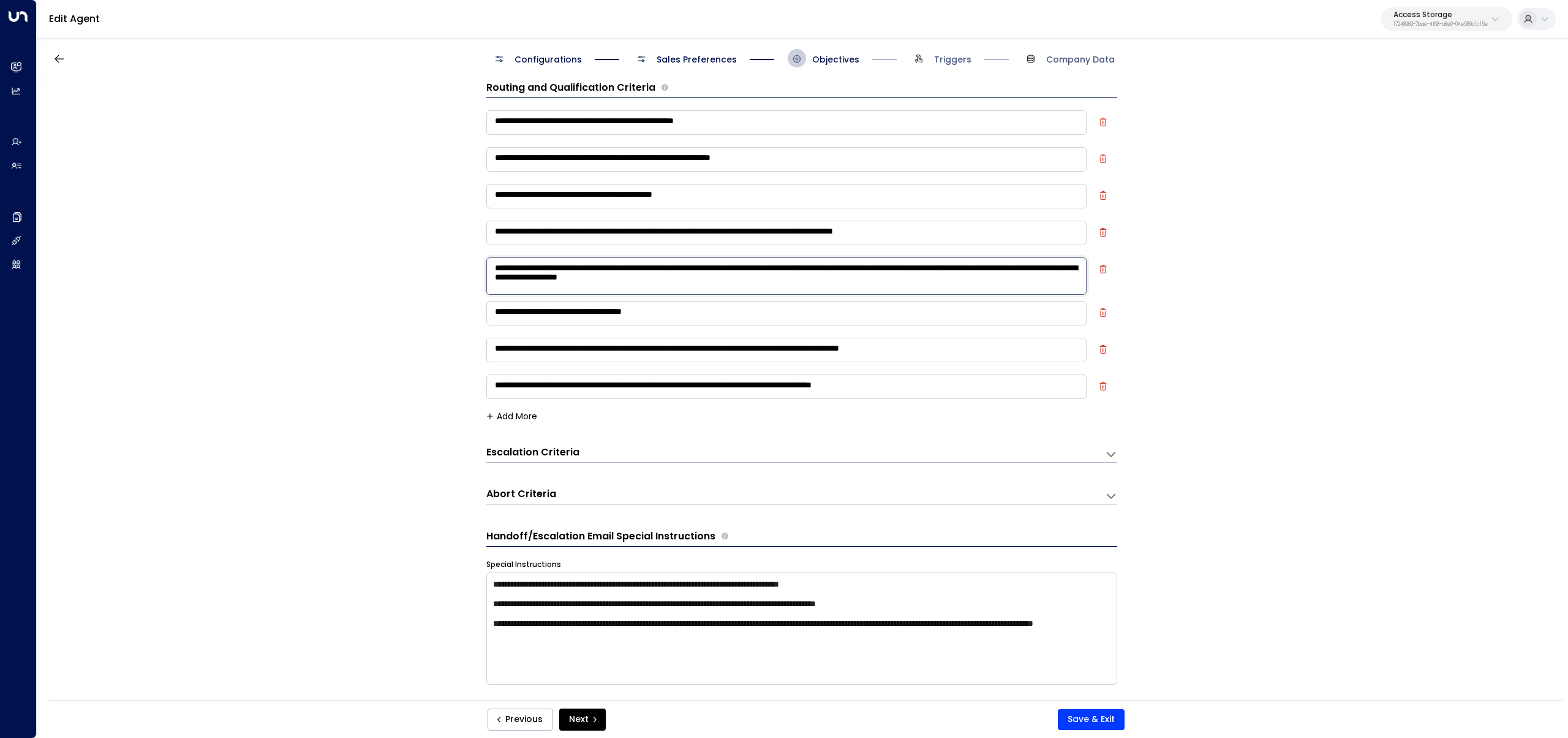
type textarea "**********"
click at [973, 386] on textarea "**********" at bounding box center [787, 386] width 600 height 25
click at [932, 389] on textarea "**********" at bounding box center [787, 386] width 600 height 25
drag, startPoint x: 713, startPoint y: 269, endPoint x: 1075, endPoint y: 271, distance: 362.0
click at [1075, 271] on textarea "**********" at bounding box center [787, 275] width 600 height 38
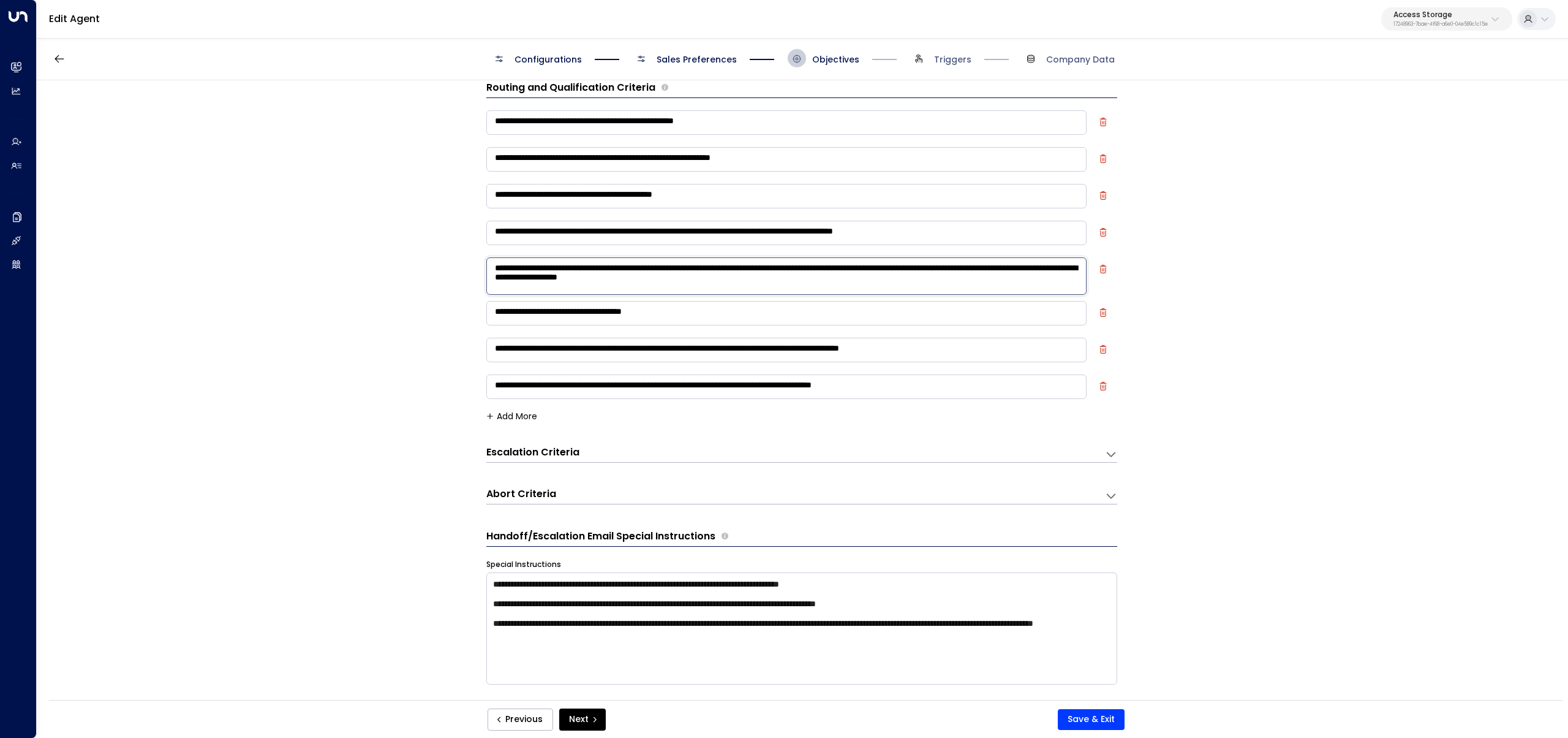
click at [934, 388] on textarea "**********" at bounding box center [787, 386] width 600 height 25
paste textarea "**********"
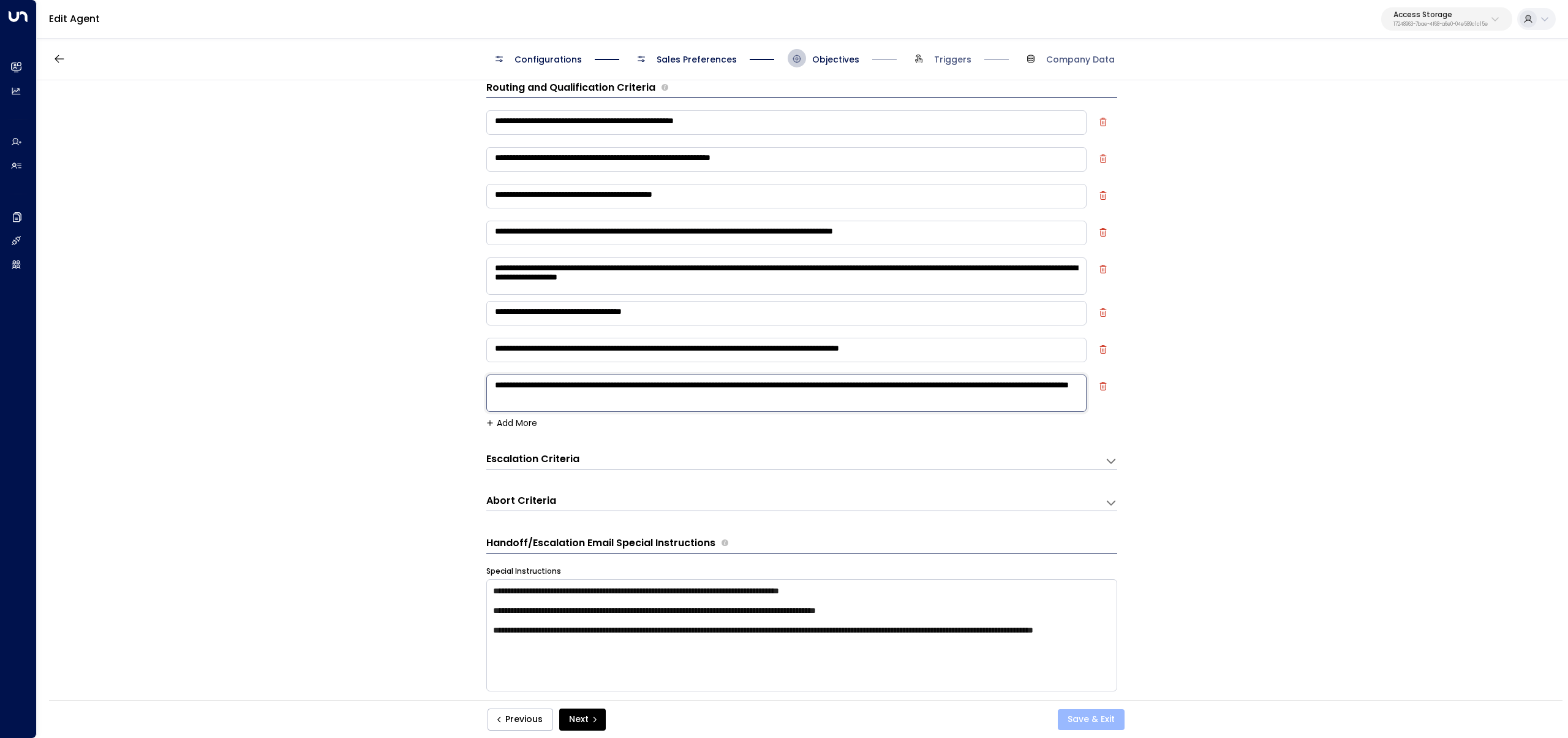
type textarea "**********"
click at [1101, 715] on button "Save & Exit" at bounding box center [1092, 719] width 67 height 21
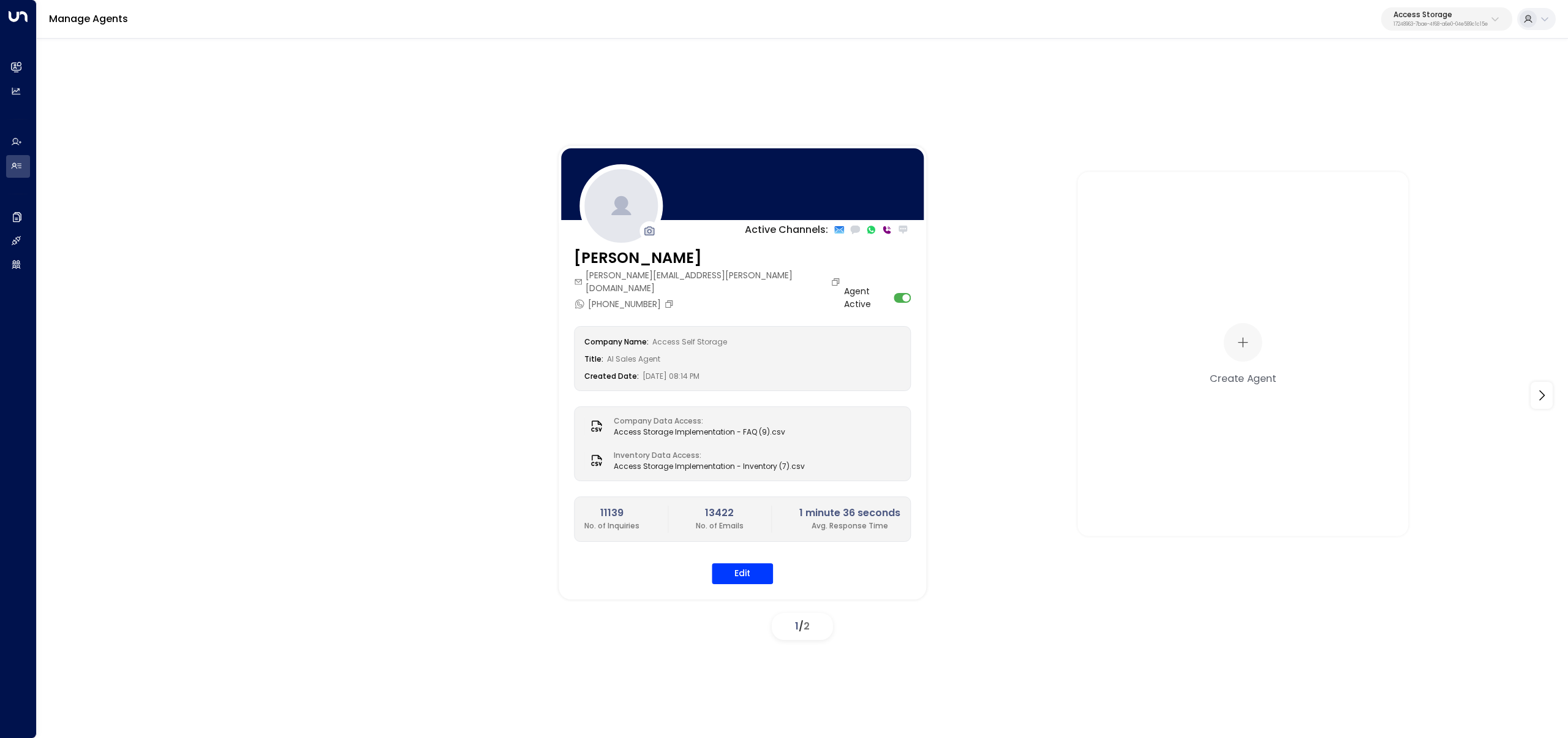
click at [527, 133] on div "Active Channels: Laura Chambers laura.chambers@accessstorage.com +447427255715 …" at bounding box center [802, 386] width 1531 height 698
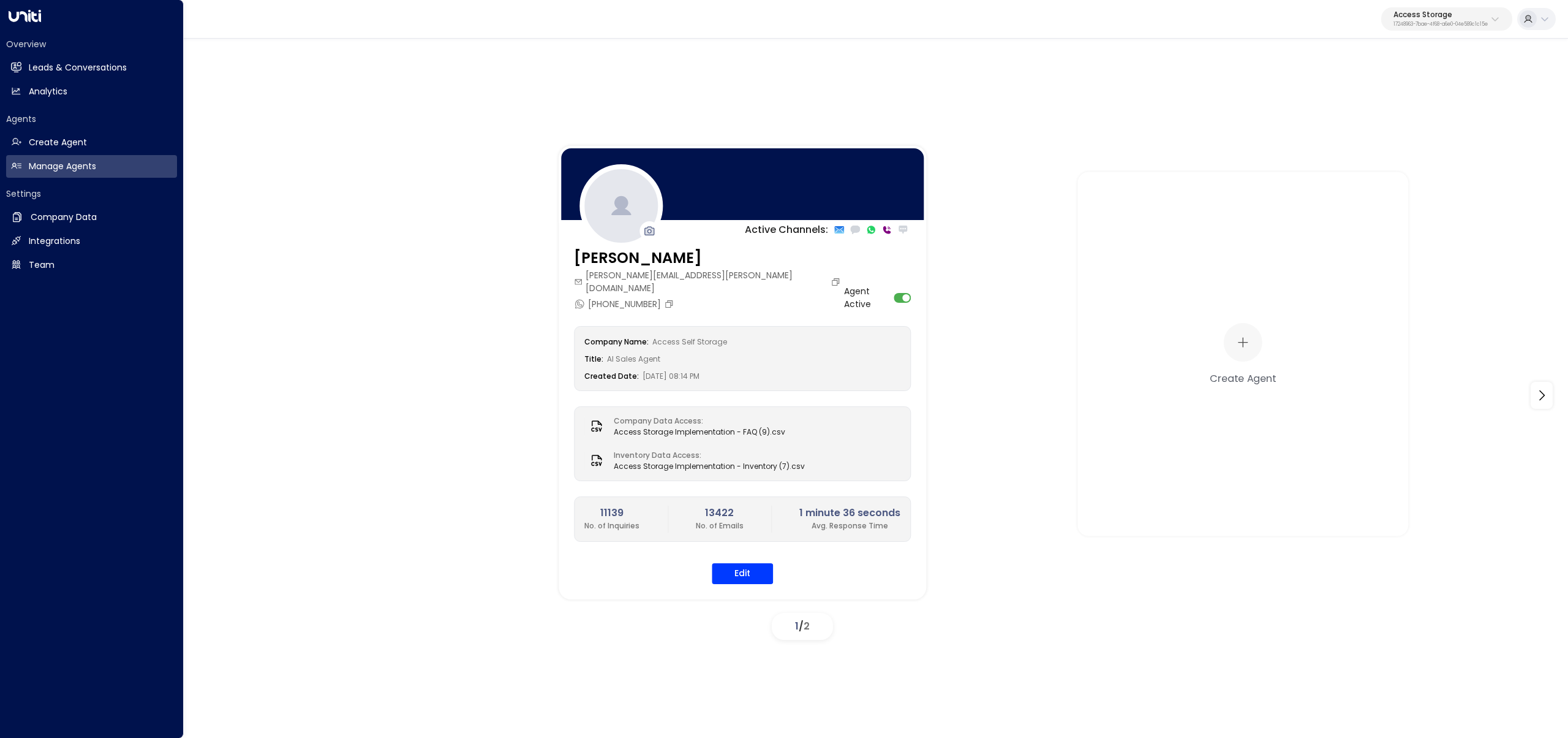
click at [5, 76] on div "Overview Leads & Conversations Leads & Conversations Analytics Analytics Agents…" at bounding box center [92, 369] width 184 height 738
click at [47, 70] on h2 "Leads & Conversations" at bounding box center [77, 68] width 98 height 13
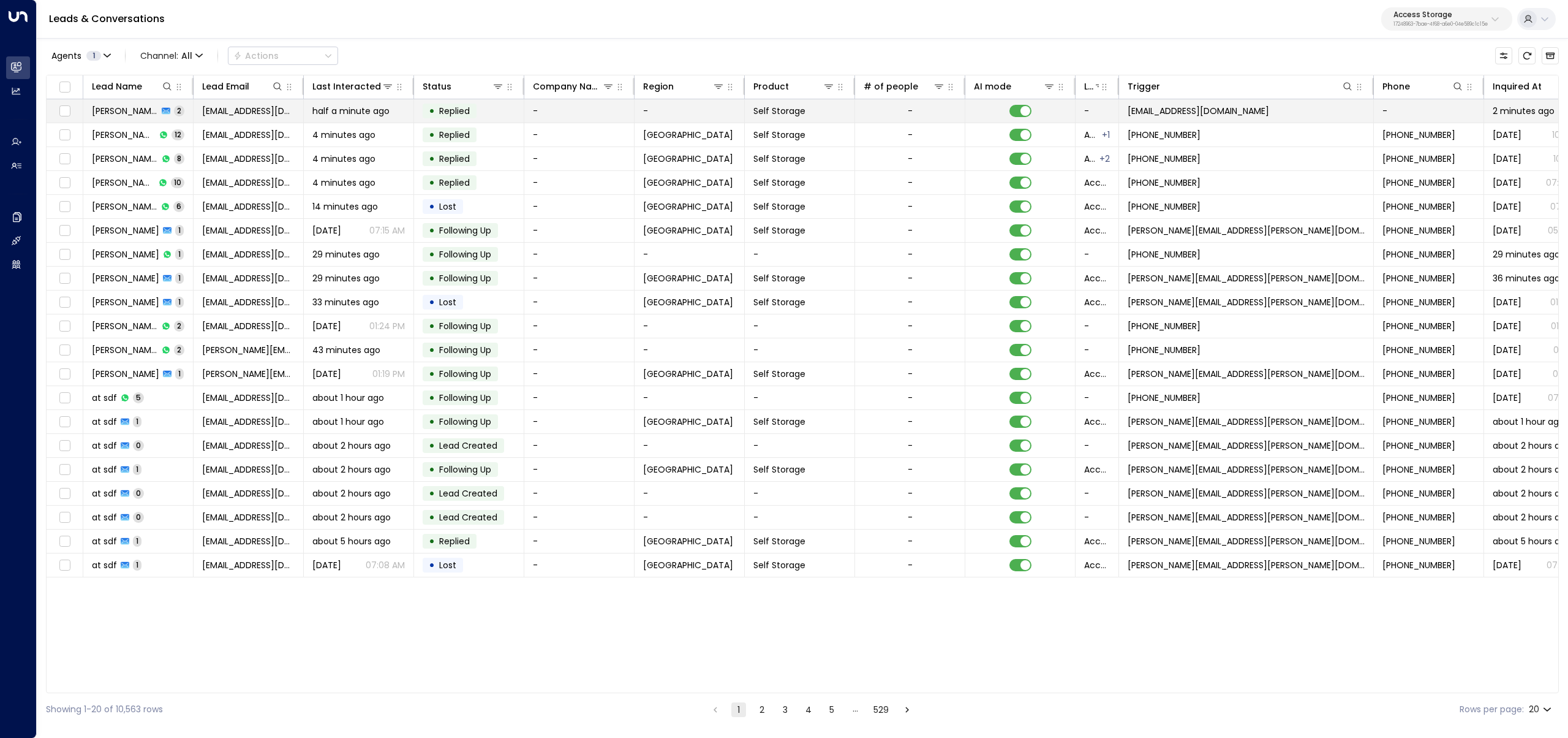
click at [239, 118] on td "rayan.habbab@gmail.com" at bounding box center [249, 110] width 110 height 23
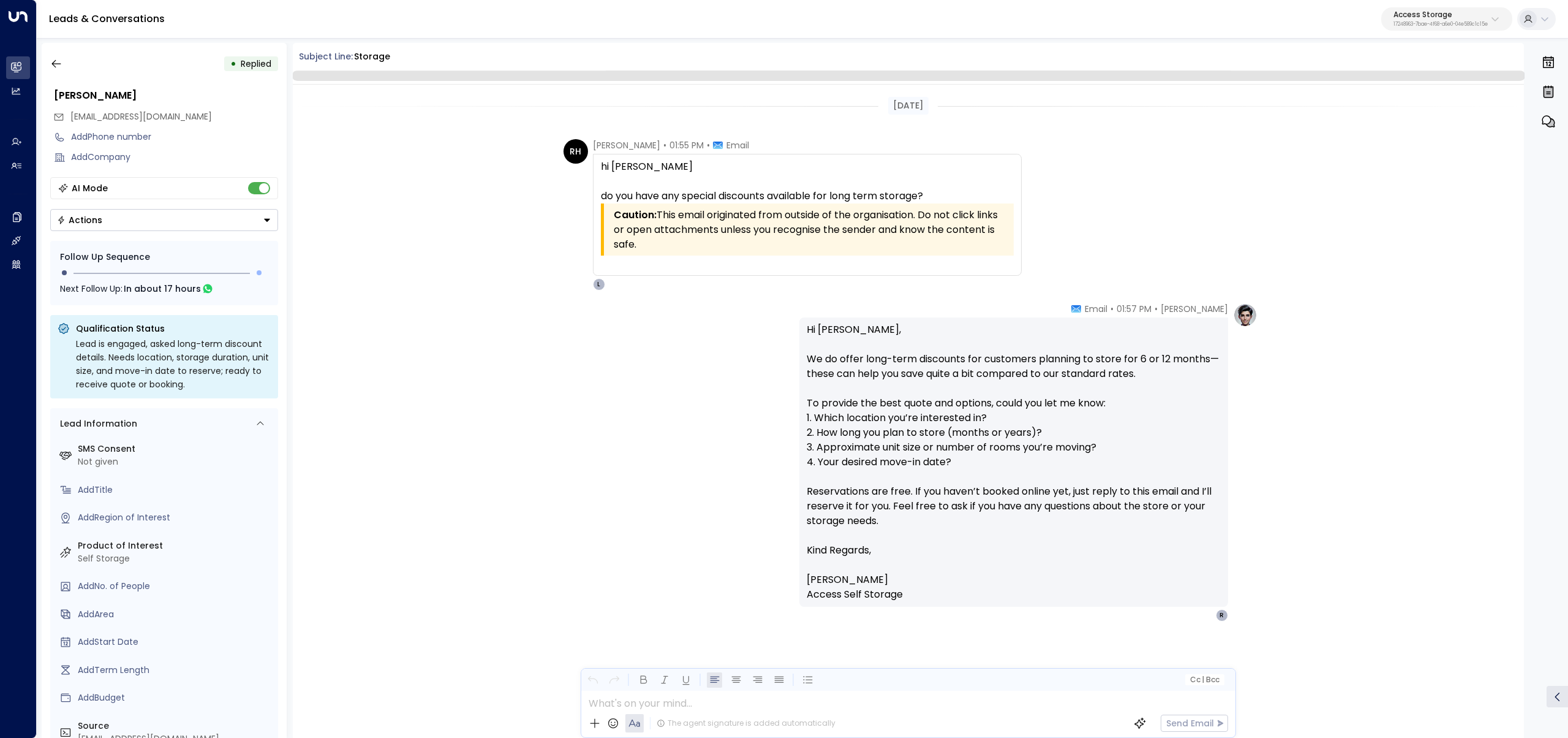
scroll to position [6, 0]
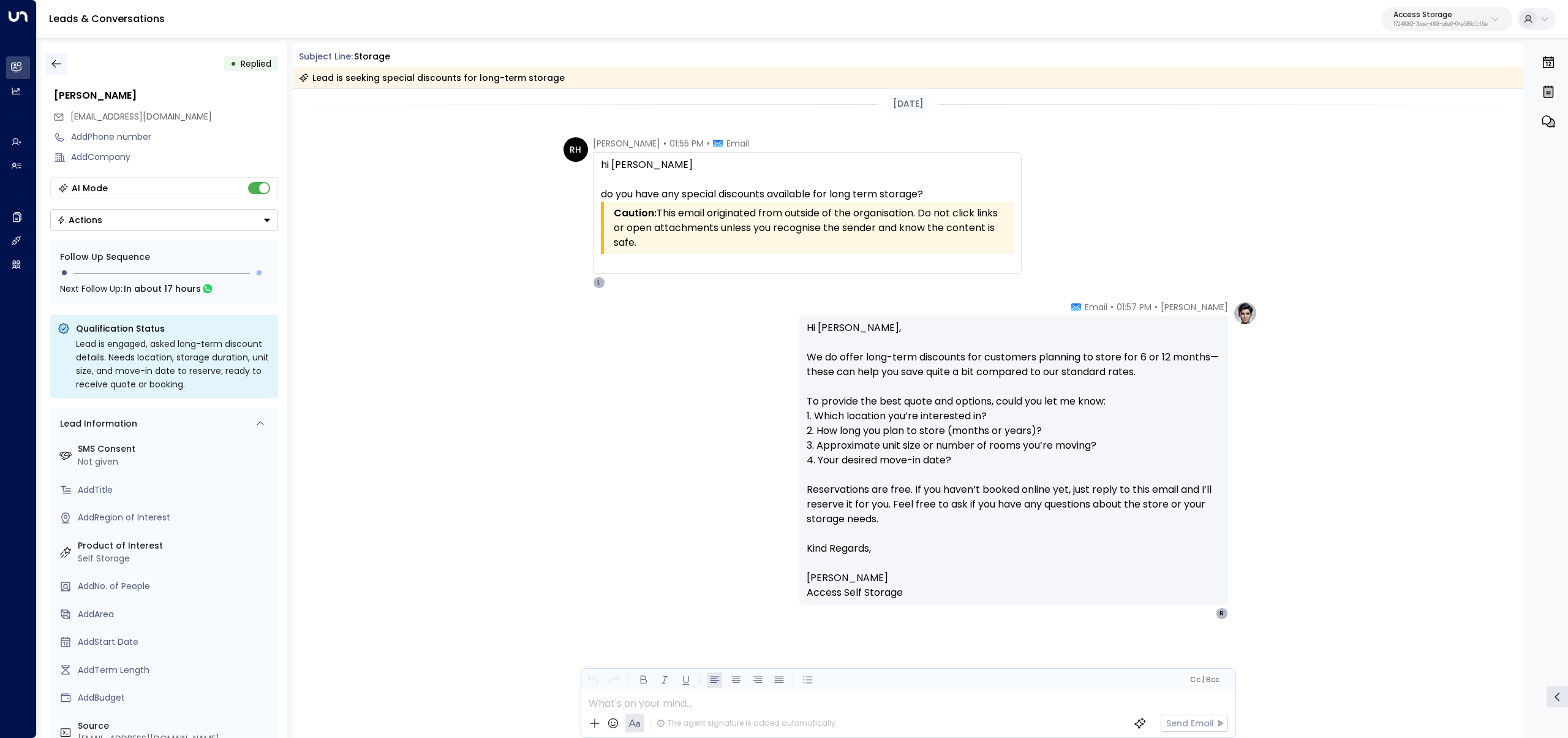
click at [56, 62] on icon "button" at bounding box center [56, 63] width 12 height 12
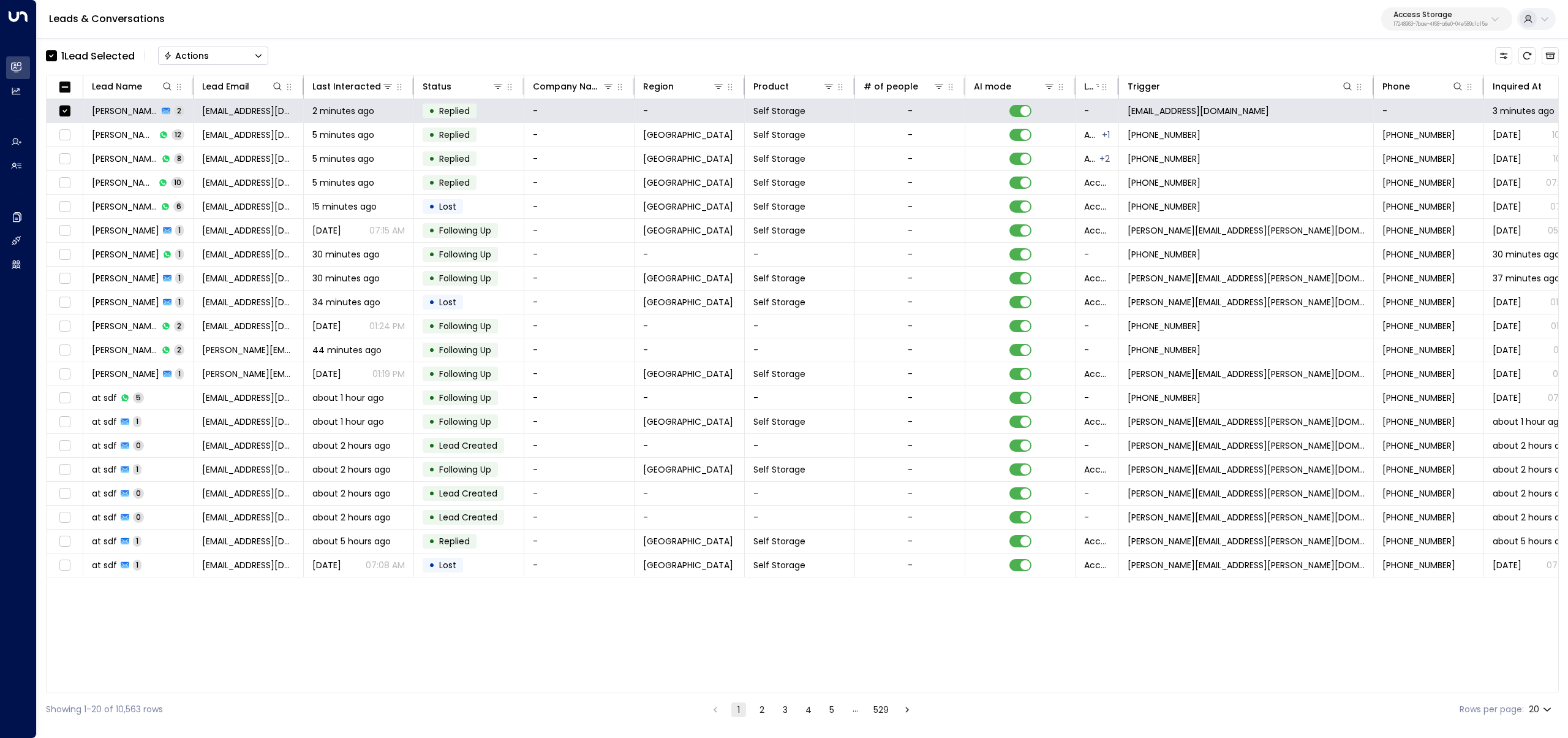
click at [253, 54] on button "Actions" at bounding box center [213, 56] width 110 height 18
click at [217, 137] on span "Archive Lead" at bounding box center [194, 137] width 57 height 13
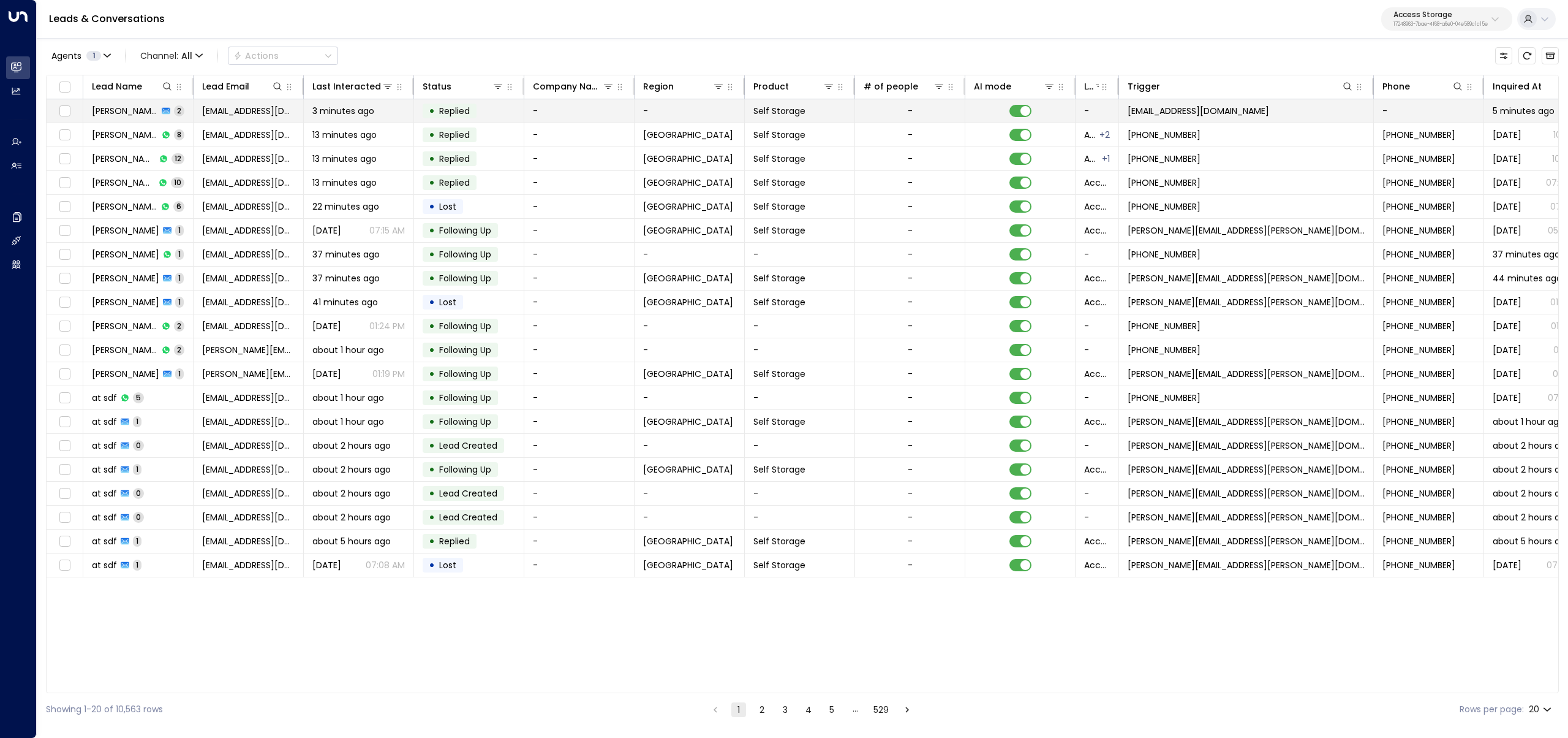
click at [314, 117] on span "3 minutes ago" at bounding box center [342, 110] width 62 height 12
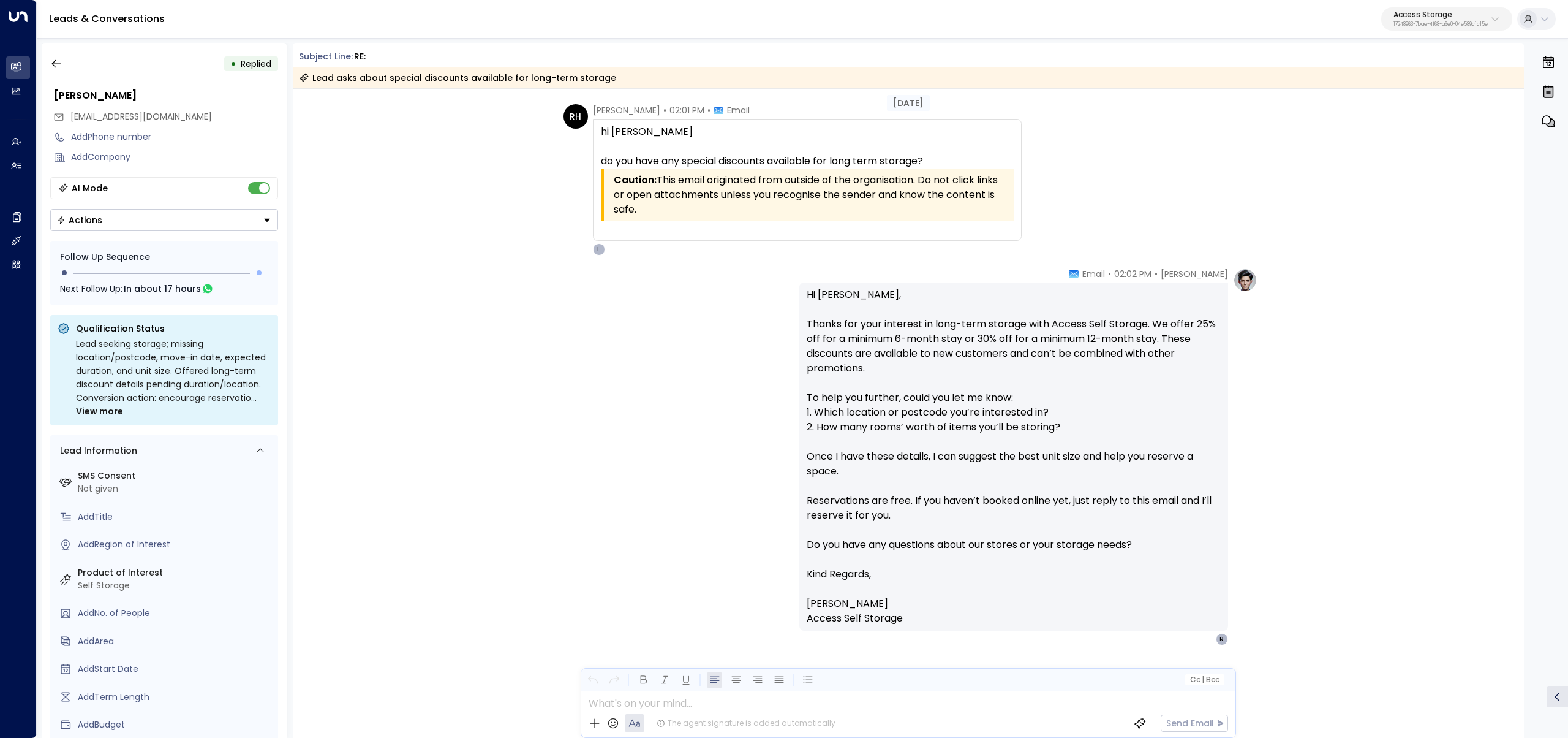
scroll to position [39, 0]
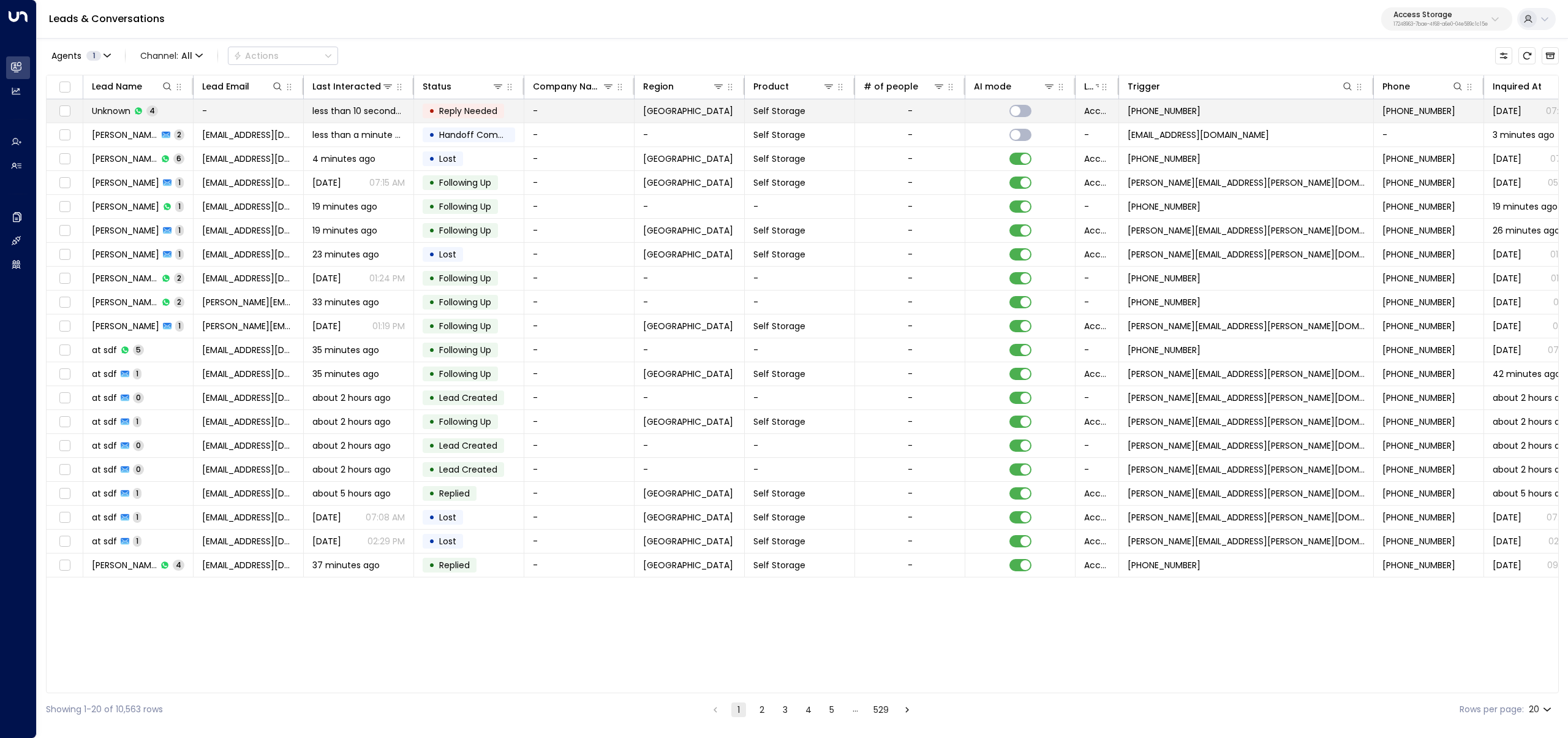
click at [163, 113] on td "Unknown 4" at bounding box center [139, 110] width 110 height 23
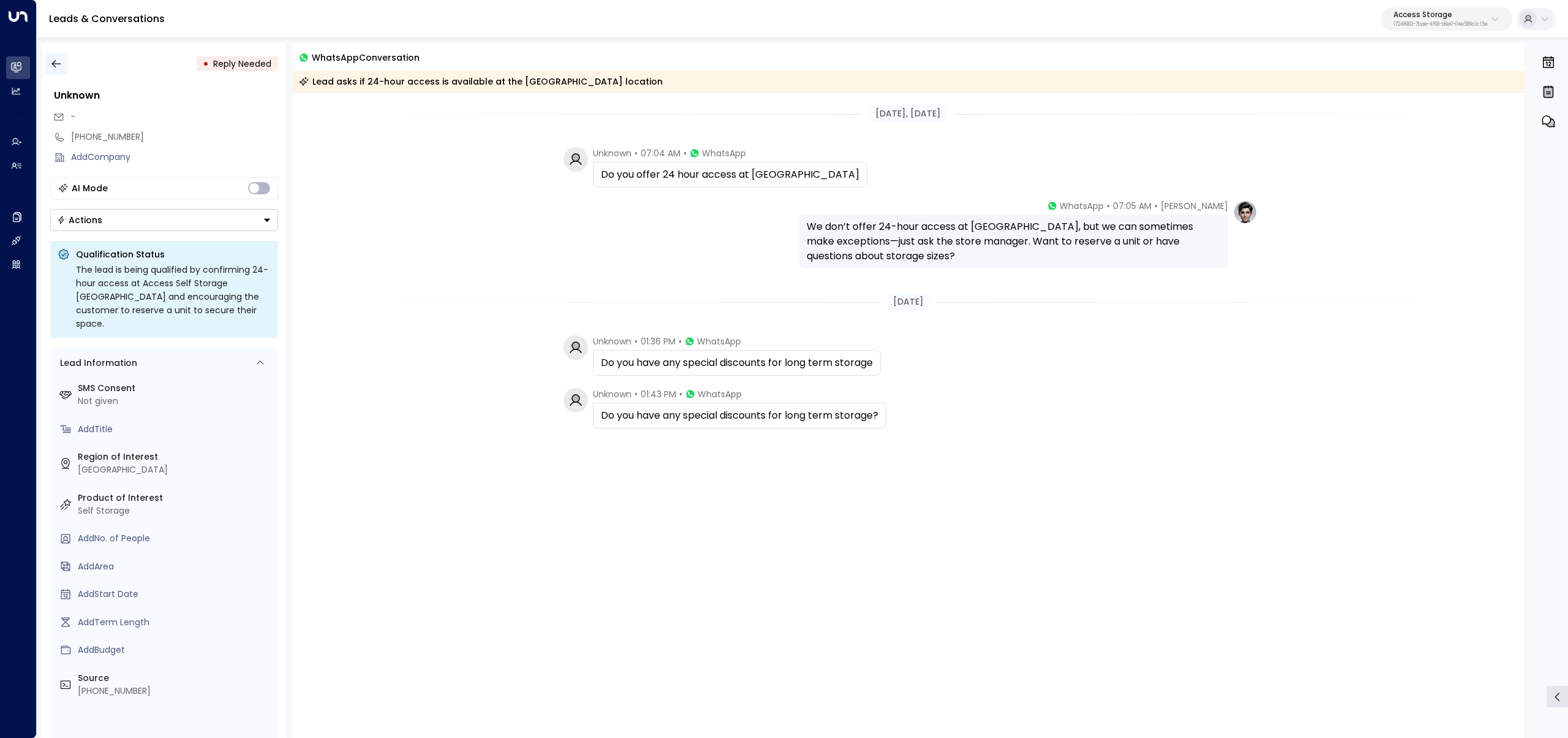
click at [52, 64] on icon "button" at bounding box center [56, 63] width 9 height 8
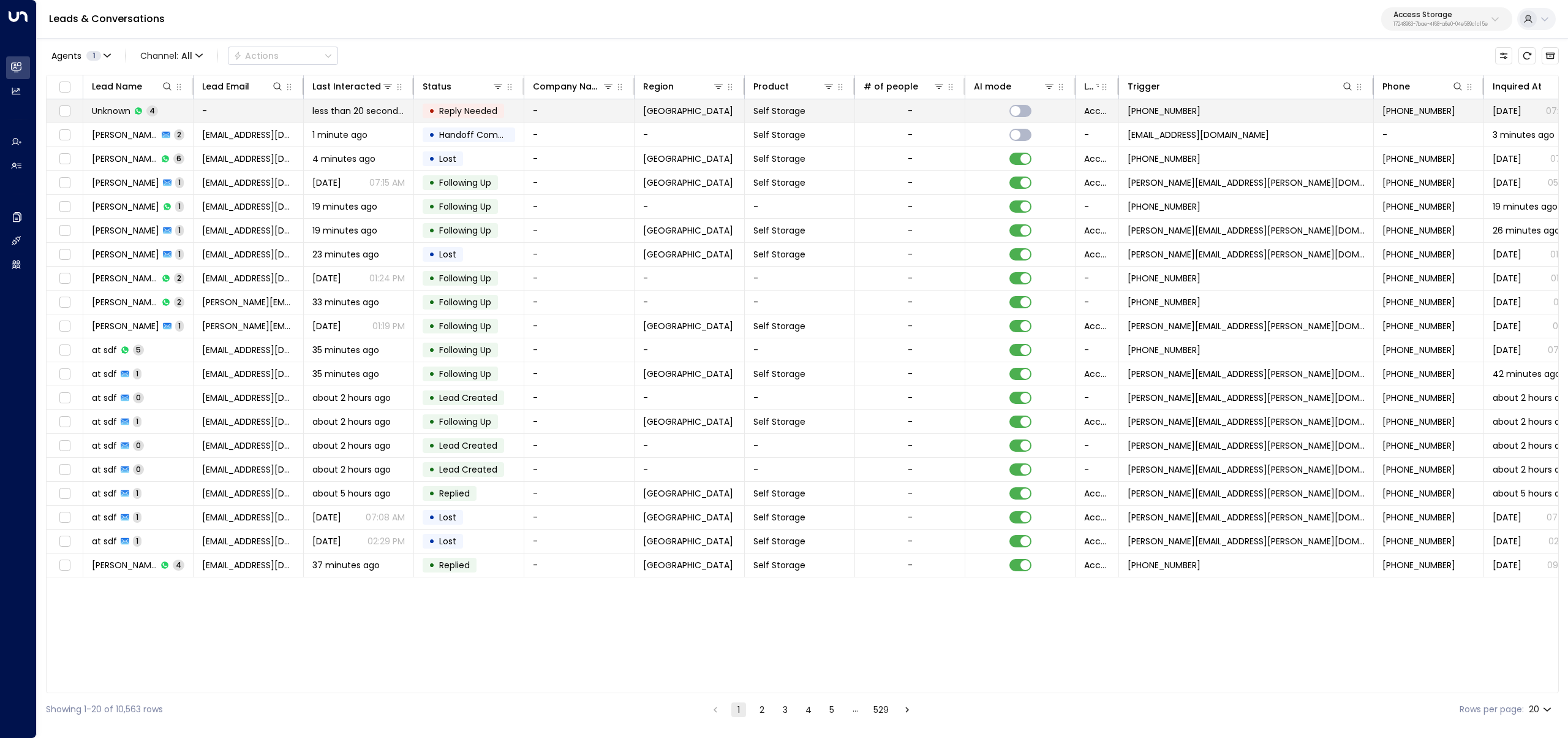
click at [226, 110] on td "-" at bounding box center [249, 110] width 110 height 23
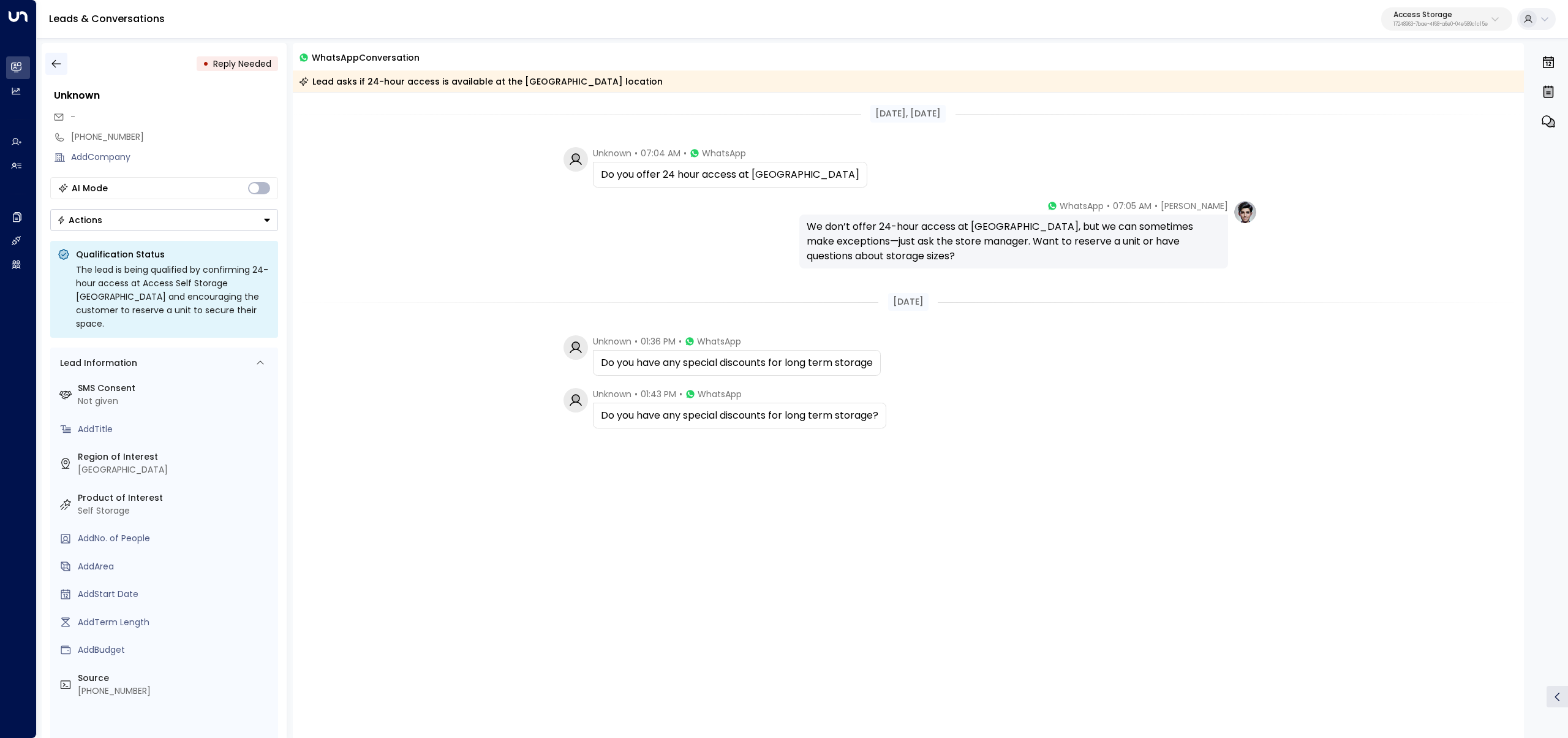
click at [64, 62] on button "button" at bounding box center [56, 63] width 22 height 22
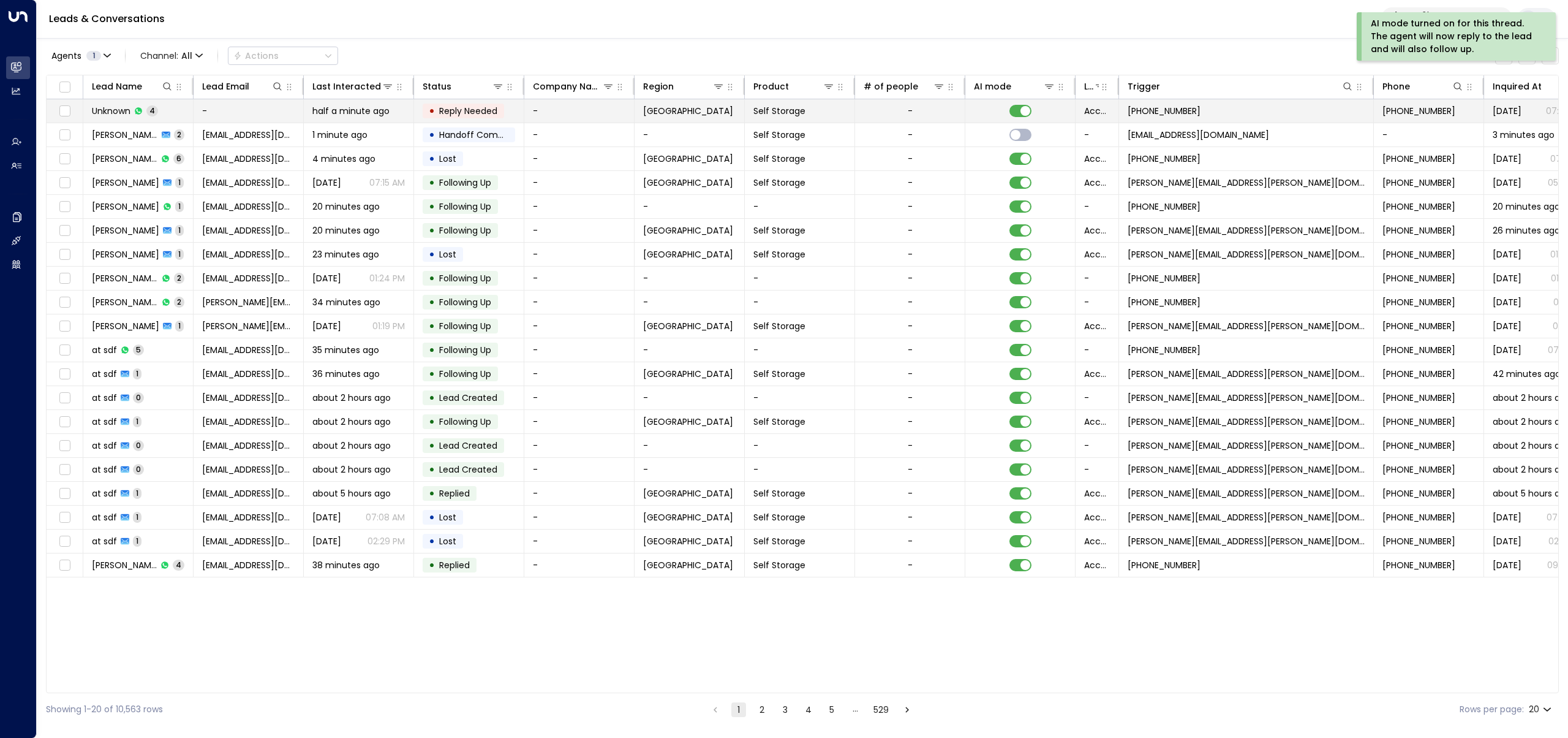
click at [174, 111] on td "Unknown 4" at bounding box center [139, 110] width 110 height 23
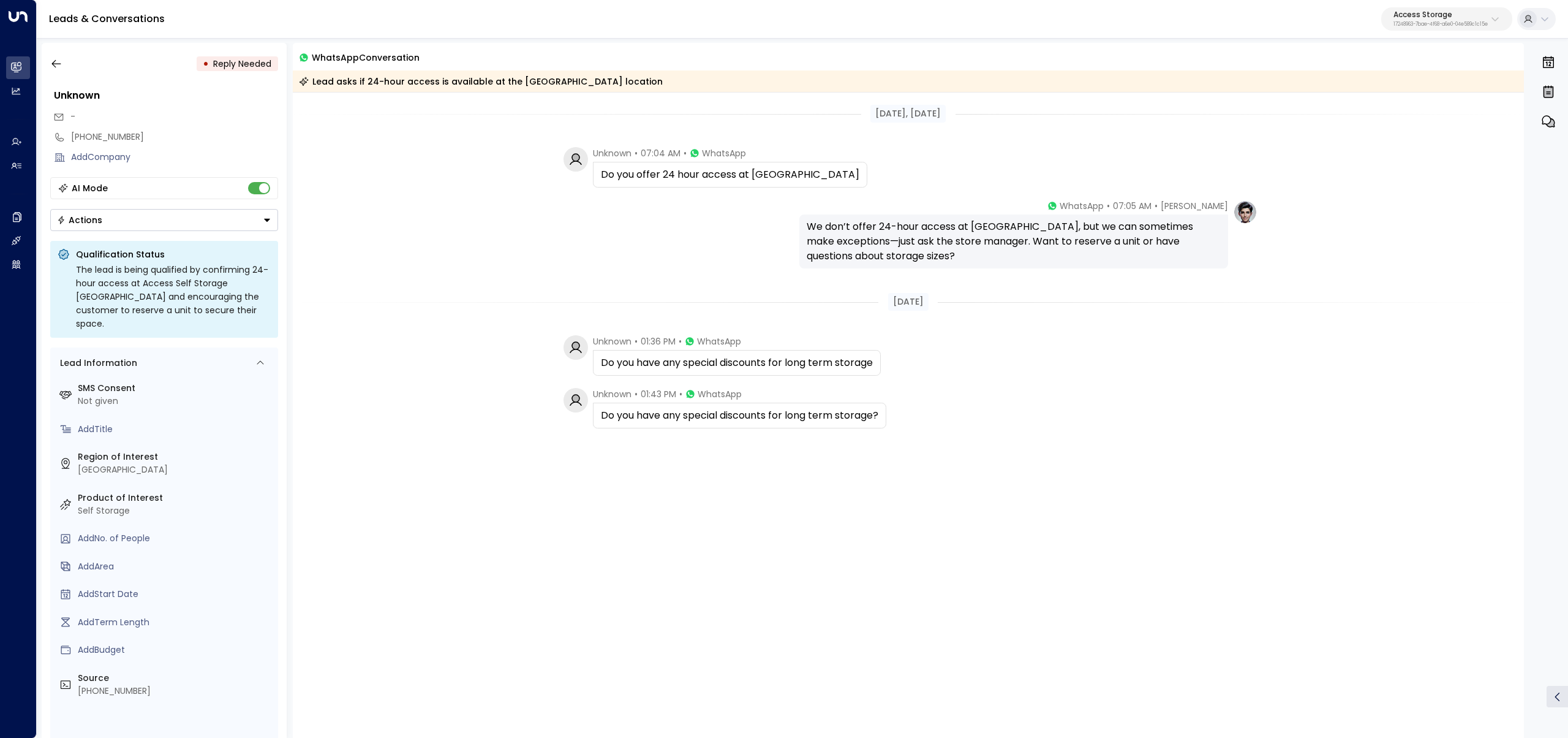
click at [1244, 220] on img at bounding box center [1245, 212] width 25 height 25
drag, startPoint x: 1229, startPoint y: 220, endPoint x: 1242, endPoint y: 211, distance: 15.8
click at [1230, 218] on div "[PERSON_NAME] • 07:05 AM • WhatsApp We don’t offer 24-hour access at [GEOGRAPHI…" at bounding box center [1028, 234] width 458 height 69
click at [1218, 207] on div "[PERSON_NAME] • 07:05 AM • WhatsApp We don’t offer 24-hour access at [GEOGRAPHI…" at bounding box center [1028, 234] width 458 height 69
click at [1202, 201] on span "[PERSON_NAME]" at bounding box center [1194, 206] width 67 height 12
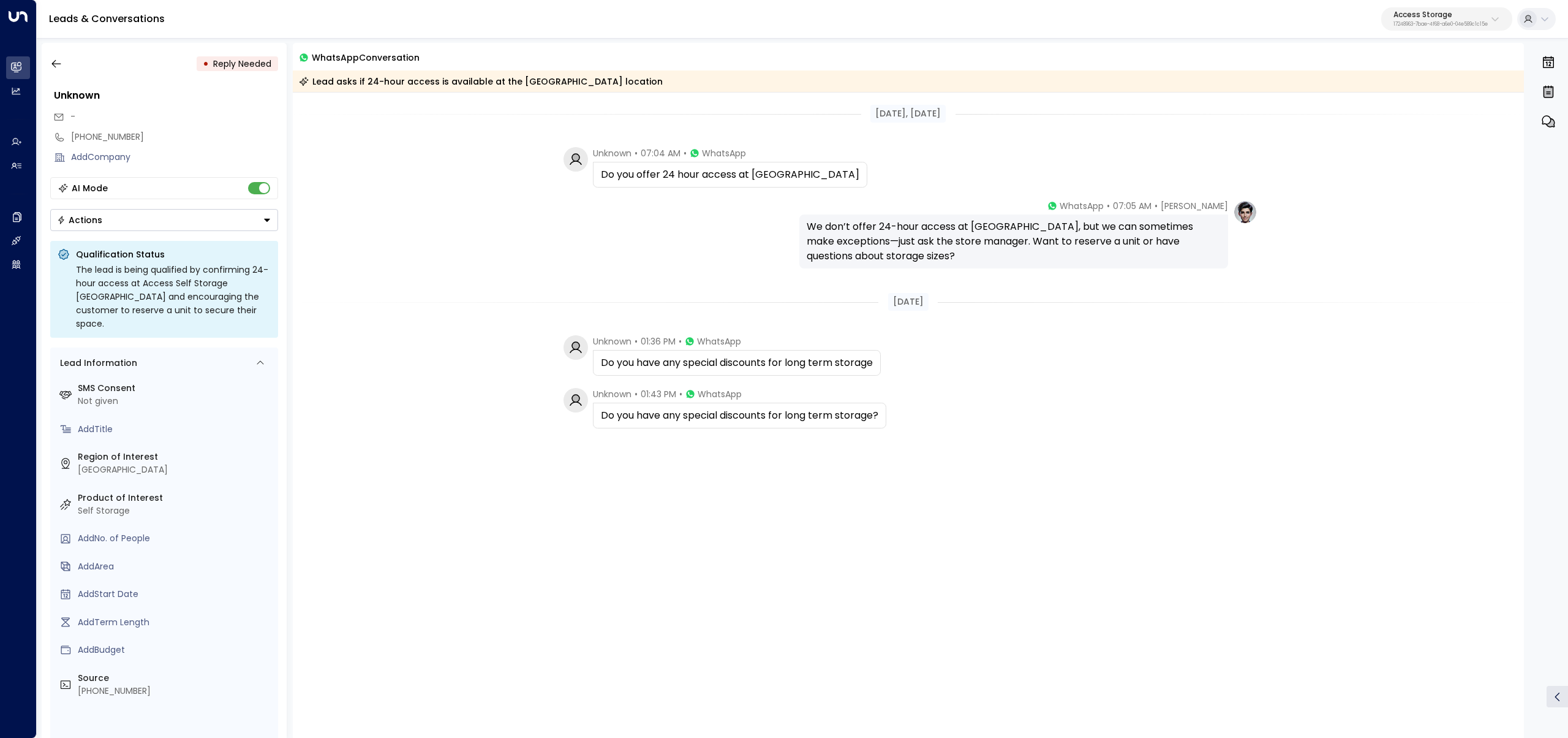
click at [1215, 204] on span "[PERSON_NAME]" at bounding box center [1194, 206] width 67 height 12
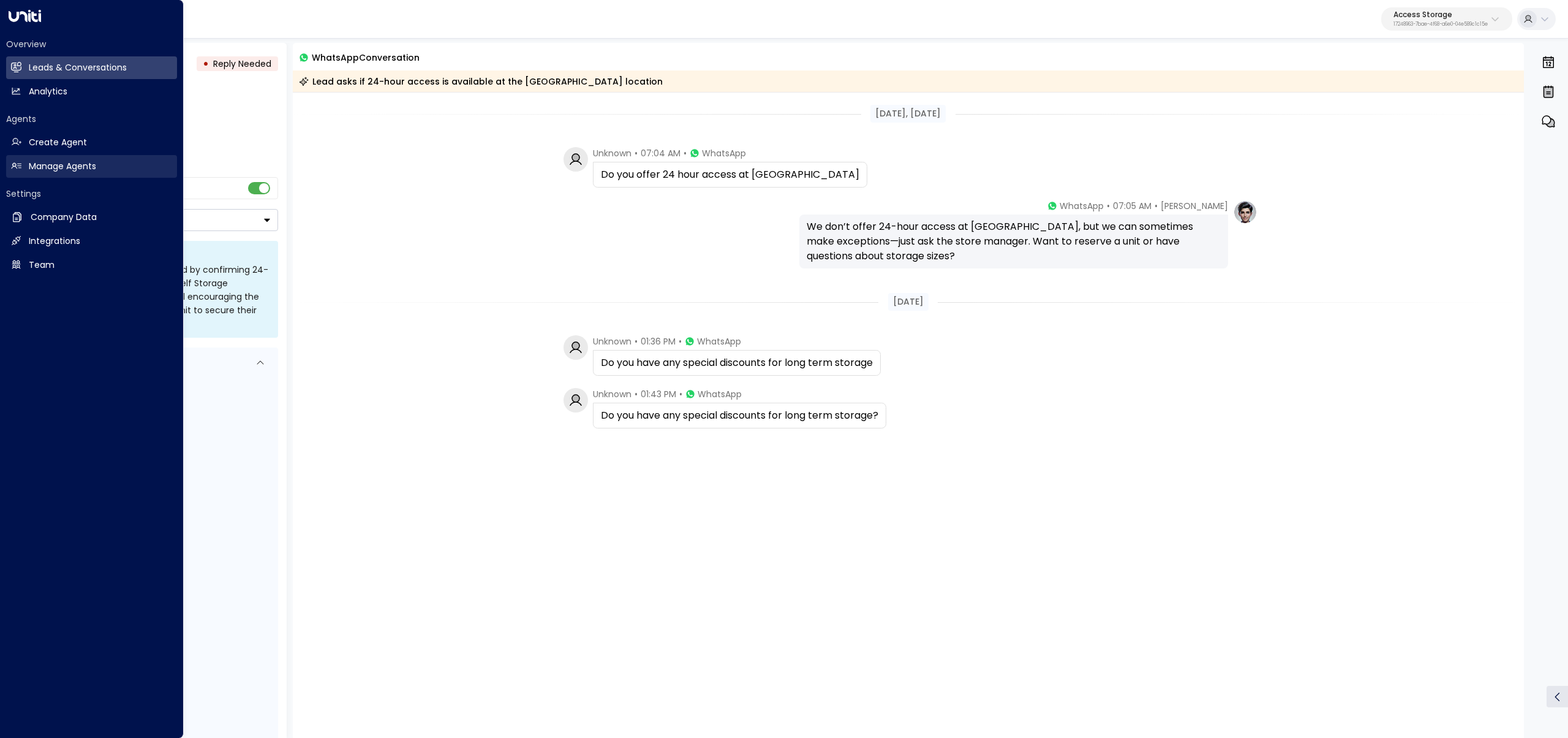
click at [45, 156] on link "Manage Agents Manage Agents" at bounding box center [92, 166] width 171 height 23
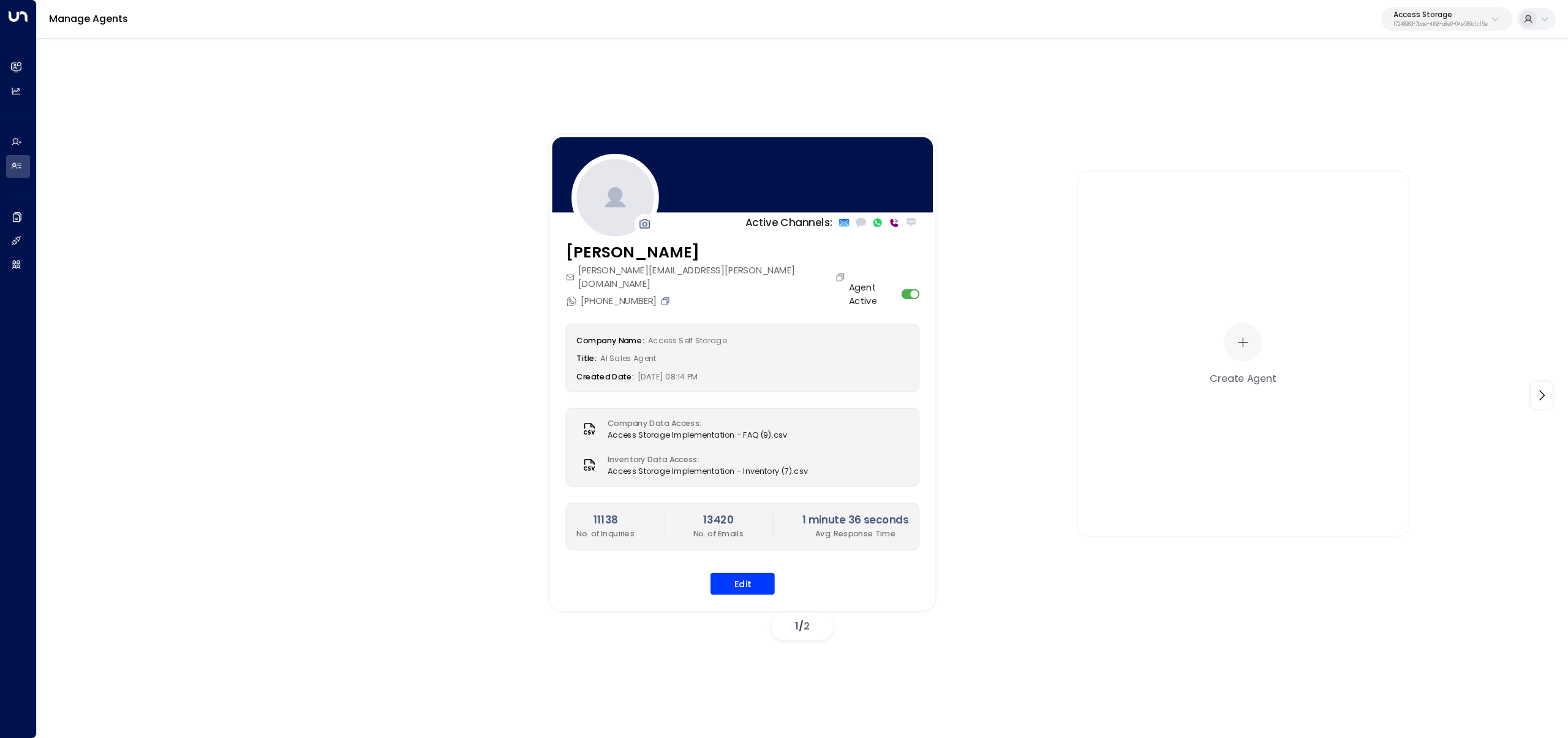
click at [660, 296] on icon "Copy" at bounding box center [665, 300] width 10 height 10
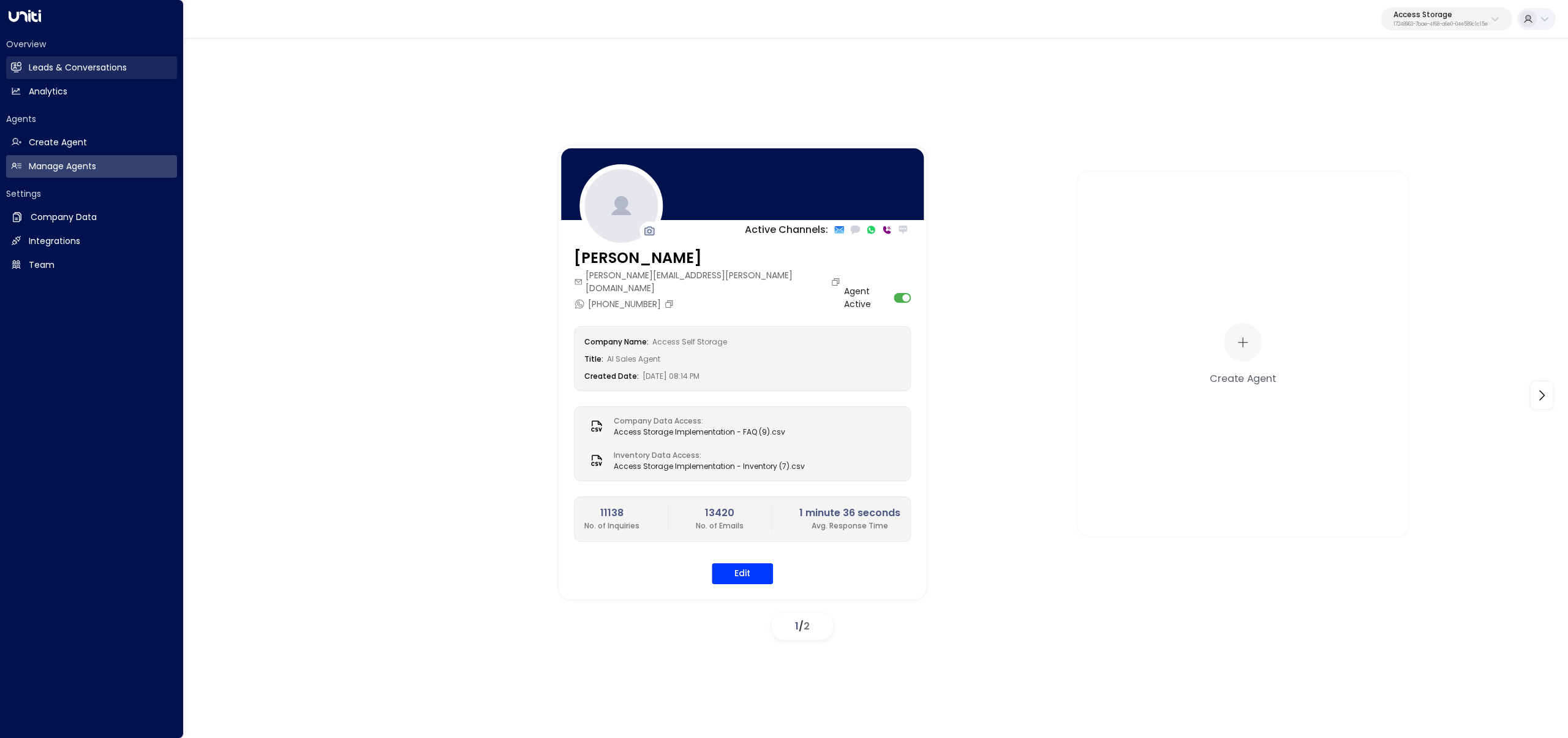
click at [126, 74] on link "Leads & Conversations Leads & Conversations" at bounding box center [92, 67] width 171 height 23
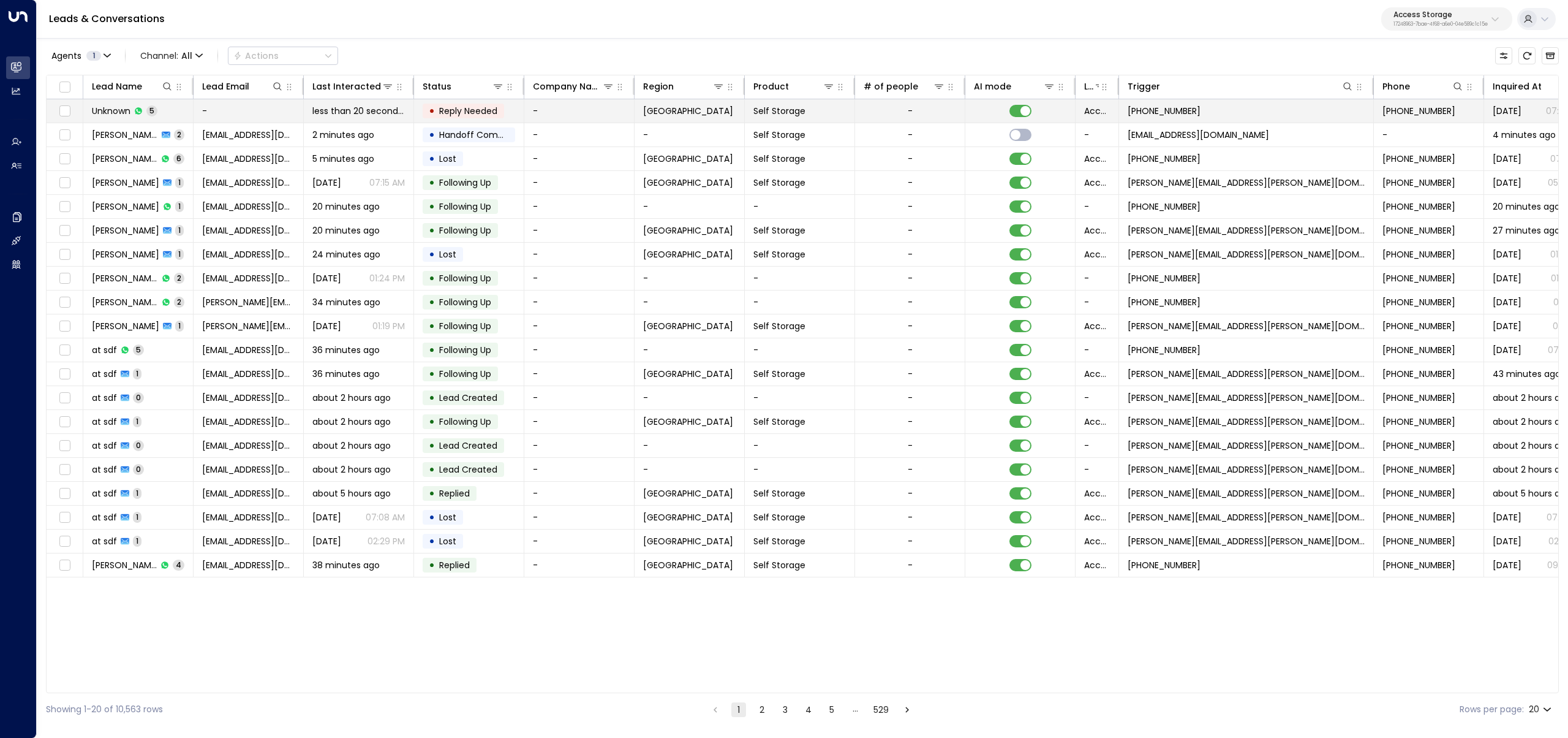
click at [257, 110] on td "-" at bounding box center [249, 110] width 110 height 23
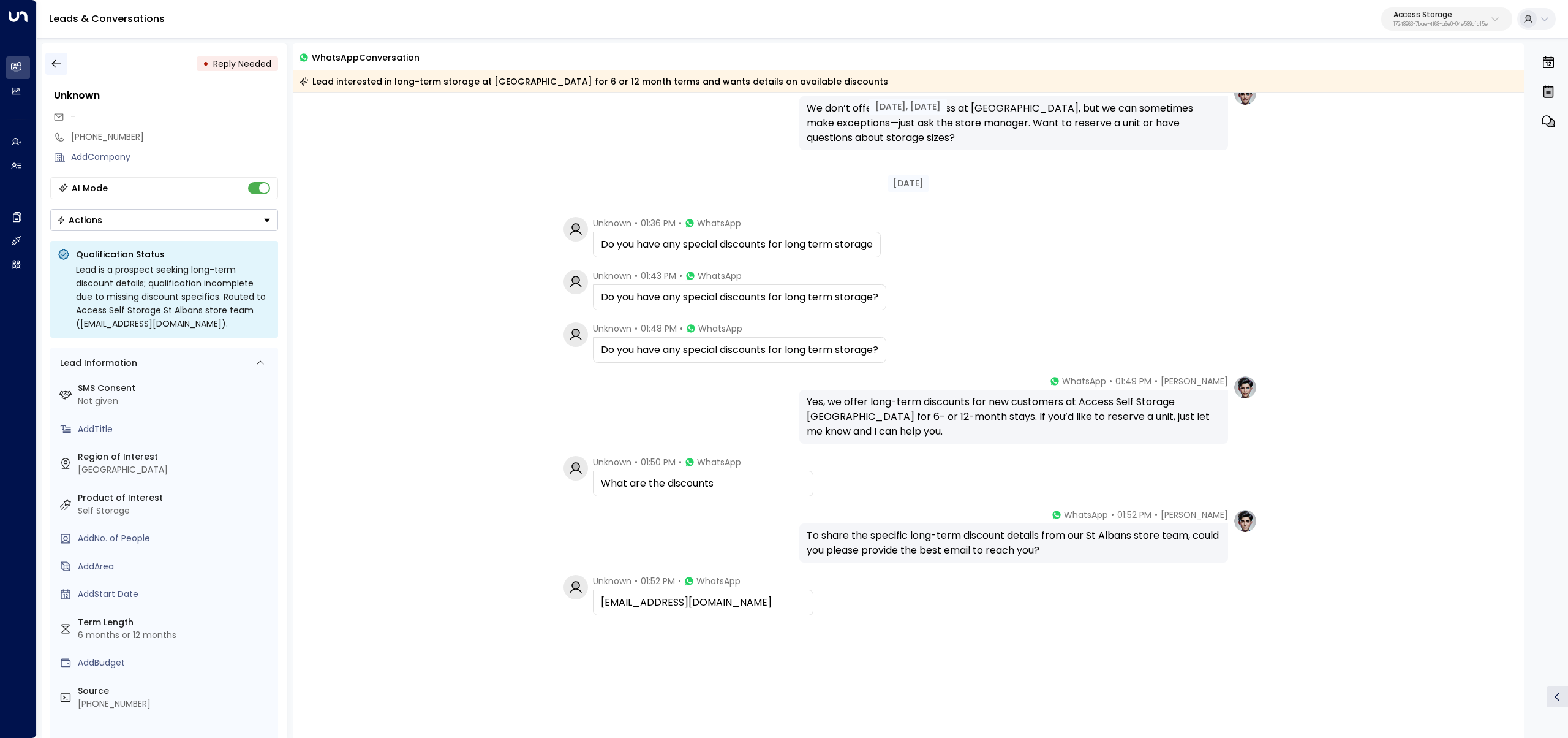
click at [53, 58] on icon "button" at bounding box center [56, 63] width 12 height 12
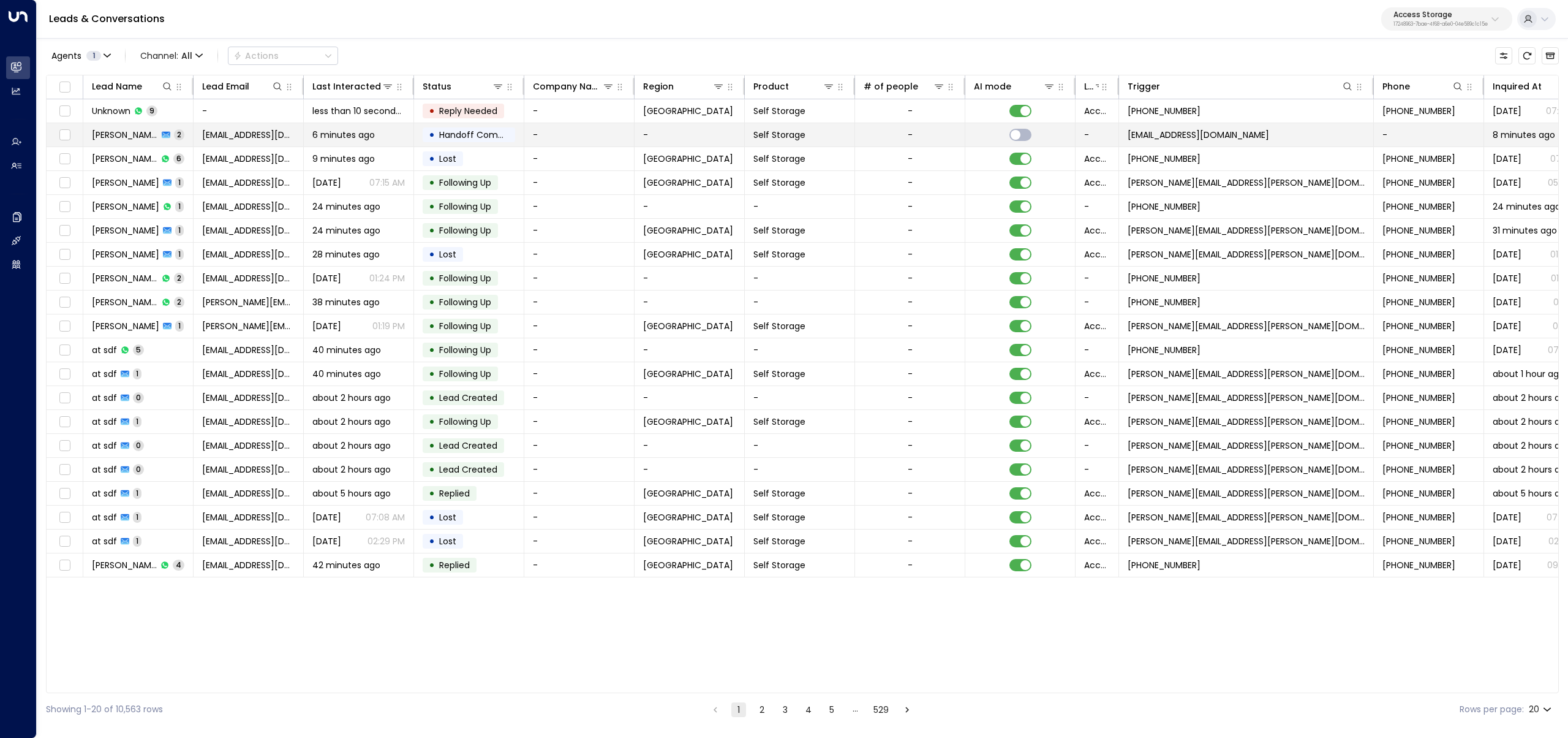
click at [193, 133] on td "[PERSON_NAME] 2" at bounding box center [139, 134] width 110 height 23
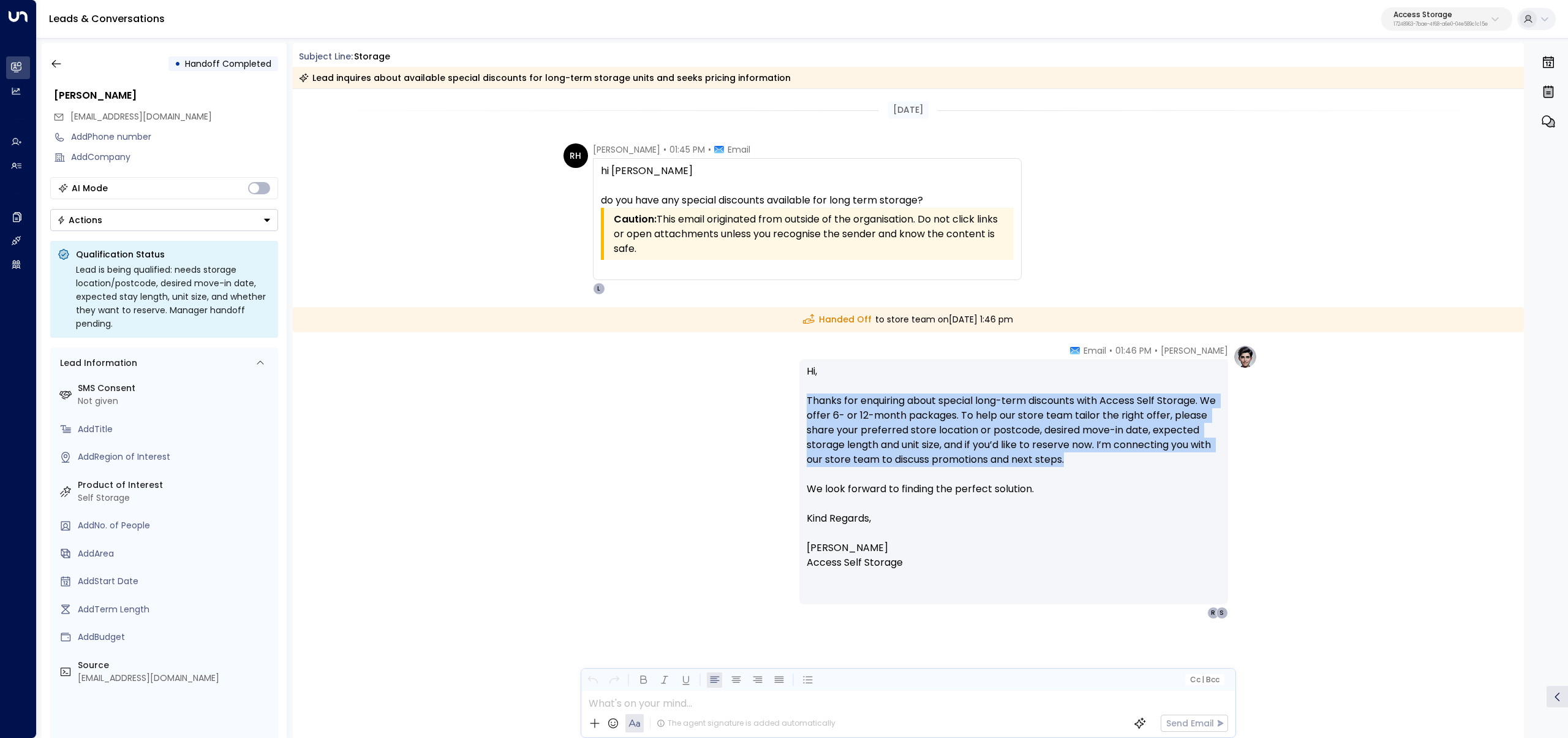
drag, startPoint x: 1170, startPoint y: 463, endPoint x: 696, endPoint y: 398, distance: 478.4
click at [696, 398] on div "[PERSON_NAME] • 01:46 PM • Email Hi, Thanks for enquiring about special long-te…" at bounding box center [908, 481] width 699 height 274
click at [60, 62] on icon "button" at bounding box center [56, 63] width 12 height 12
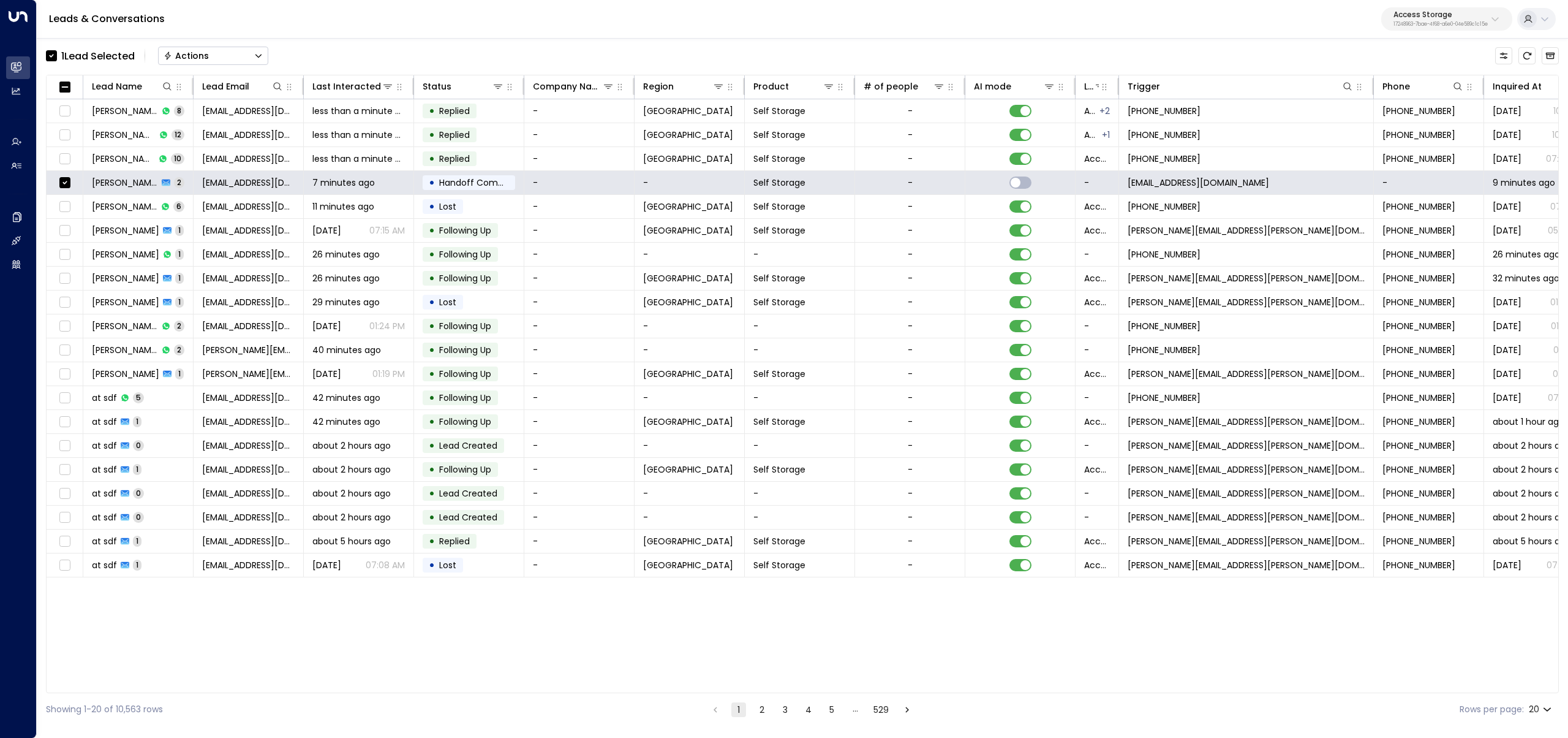
click at [234, 56] on button "Actions" at bounding box center [213, 56] width 110 height 18
click at [230, 140] on li "Archive Lead" at bounding box center [213, 137] width 109 height 20
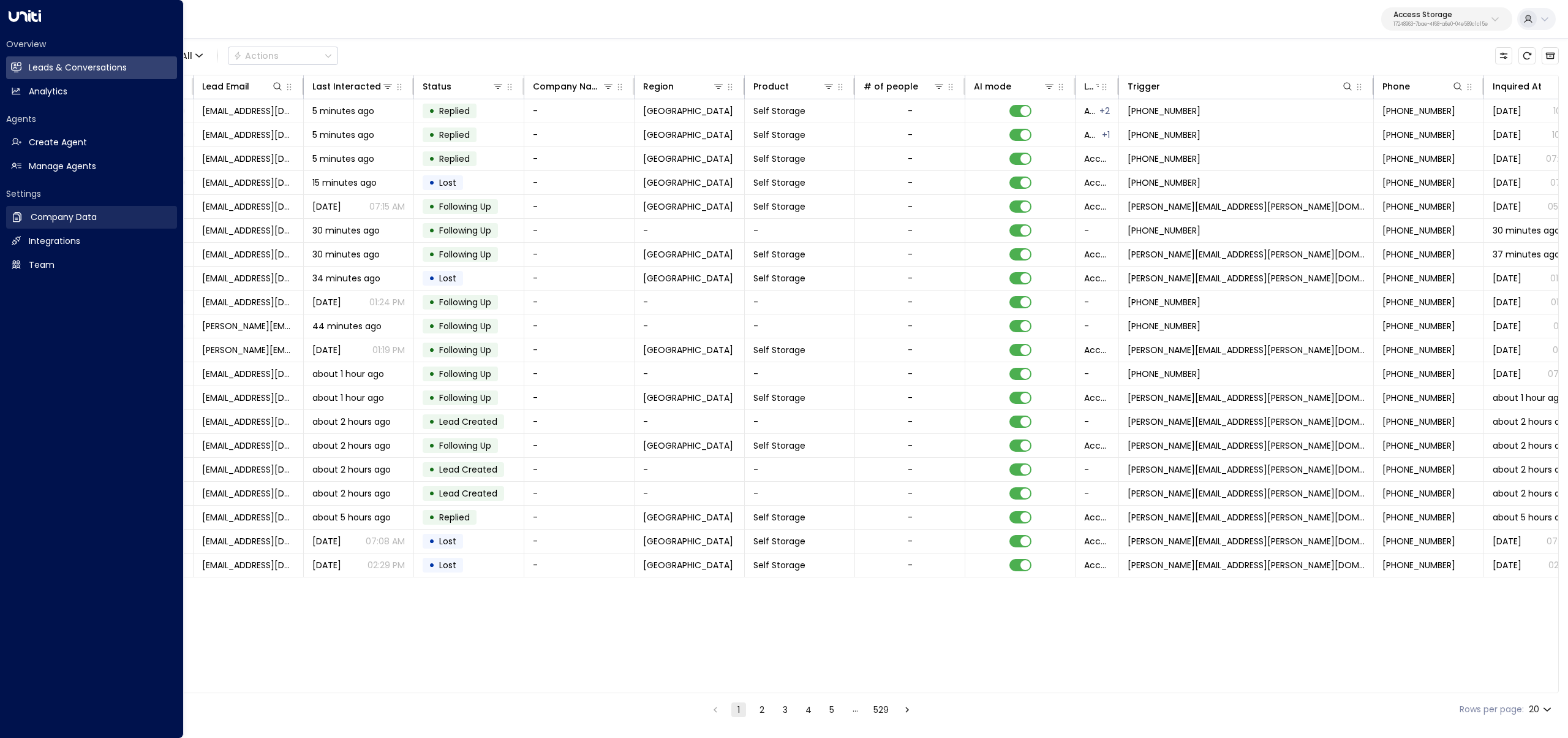
click at [75, 218] on h2 "Company Data" at bounding box center [63, 218] width 66 height 13
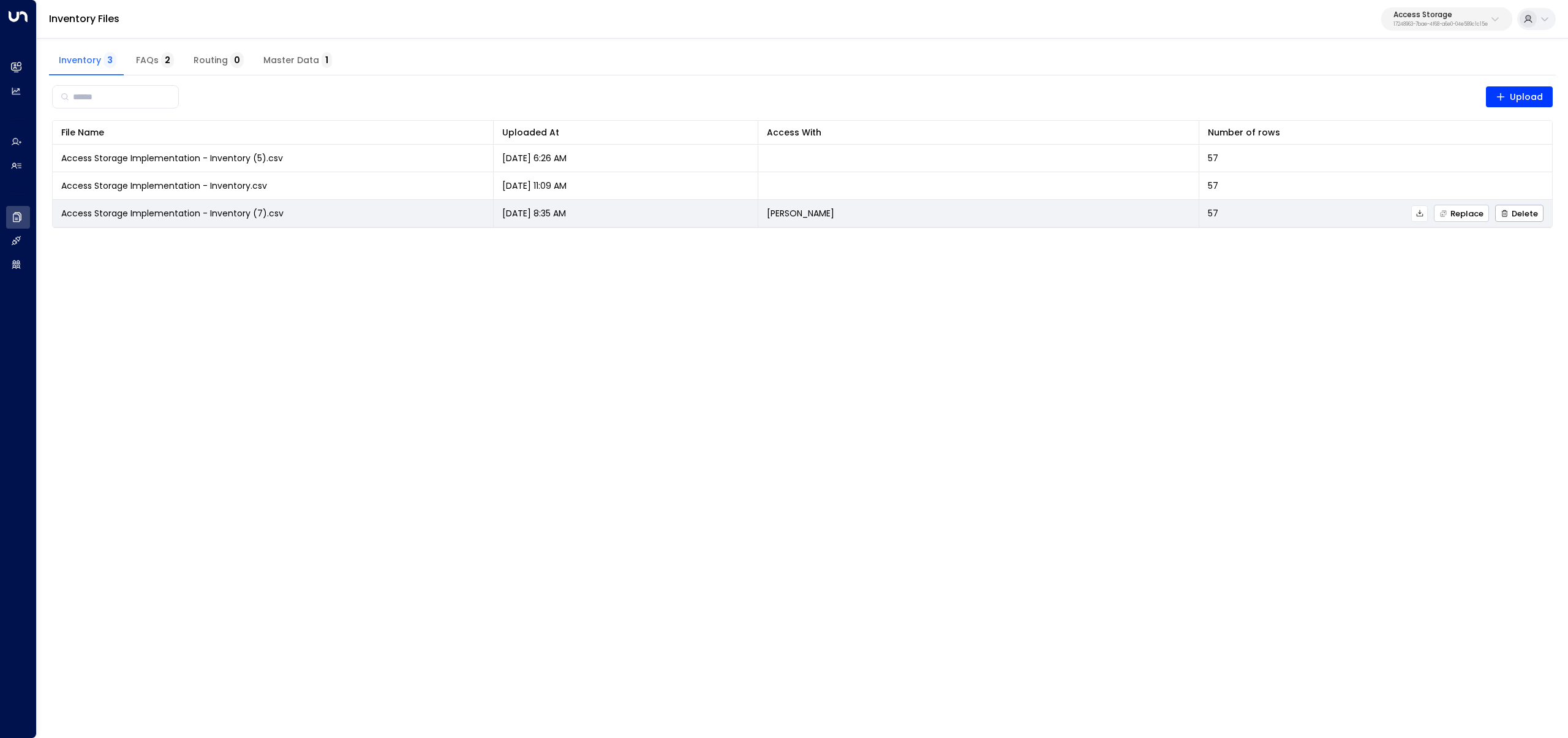
click at [1444, 213] on icon "button" at bounding box center [1444, 213] width 6 height 6
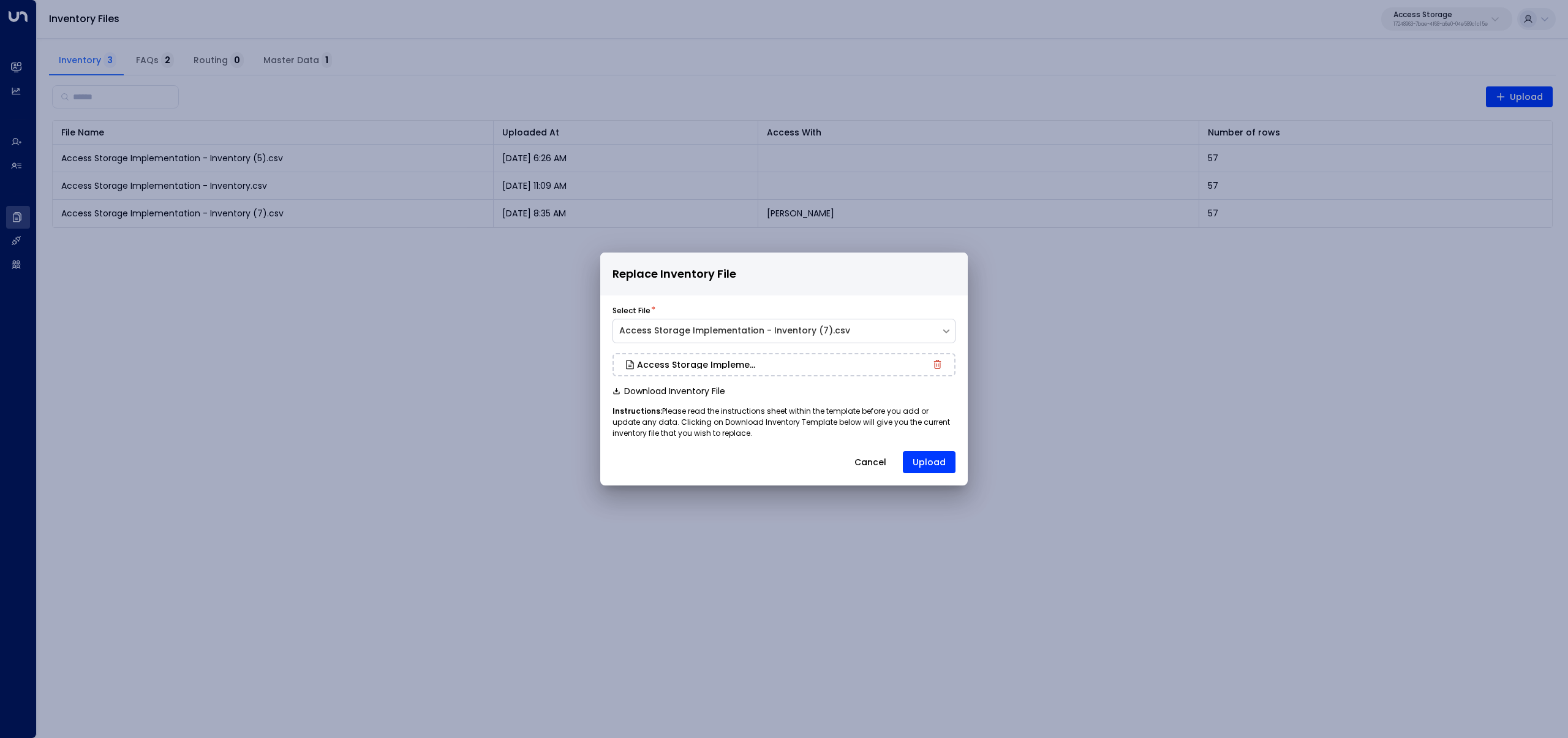
click at [866, 462] on button "Cancel" at bounding box center [870, 462] width 52 height 22
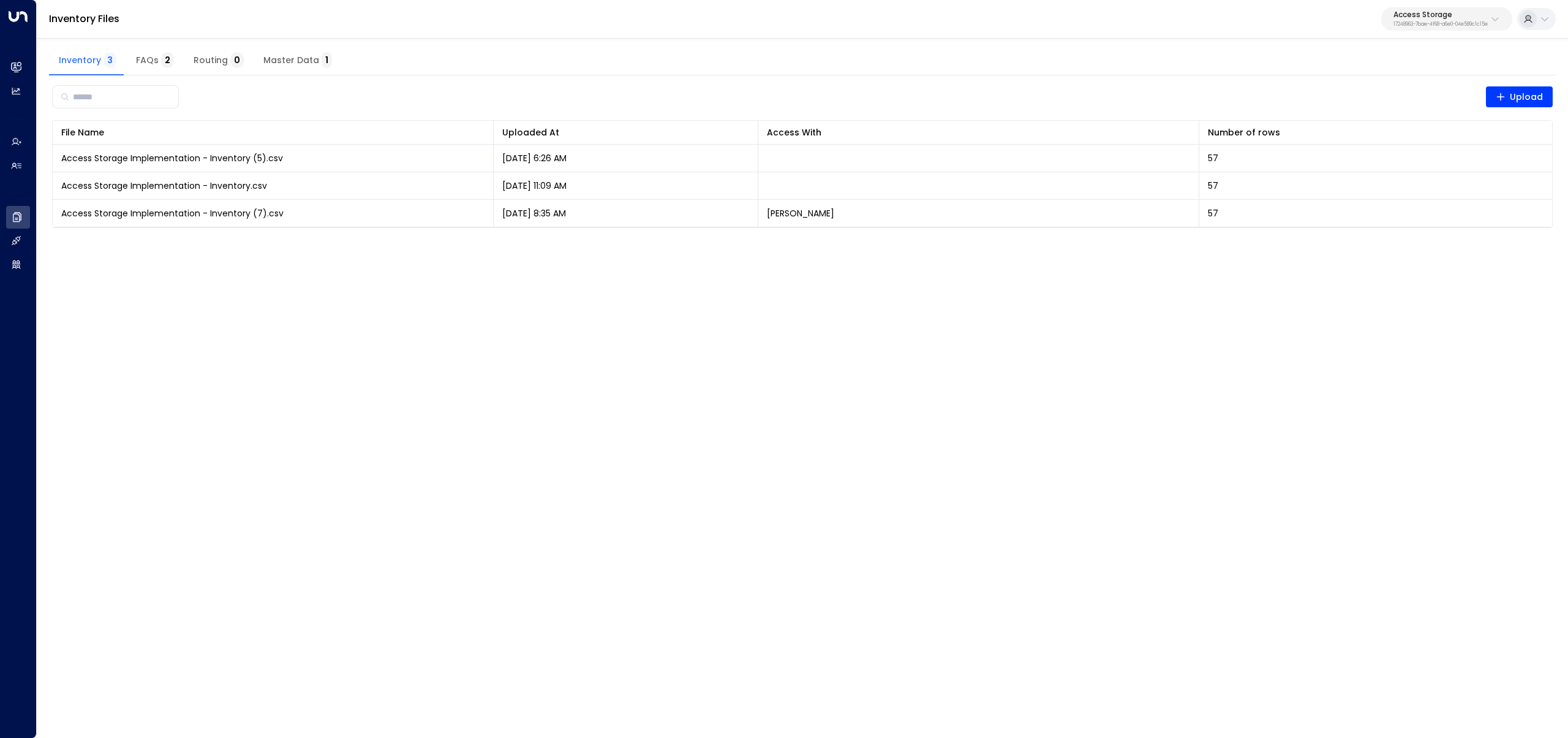
click at [140, 64] on span "FAQs 2" at bounding box center [154, 61] width 38 height 11
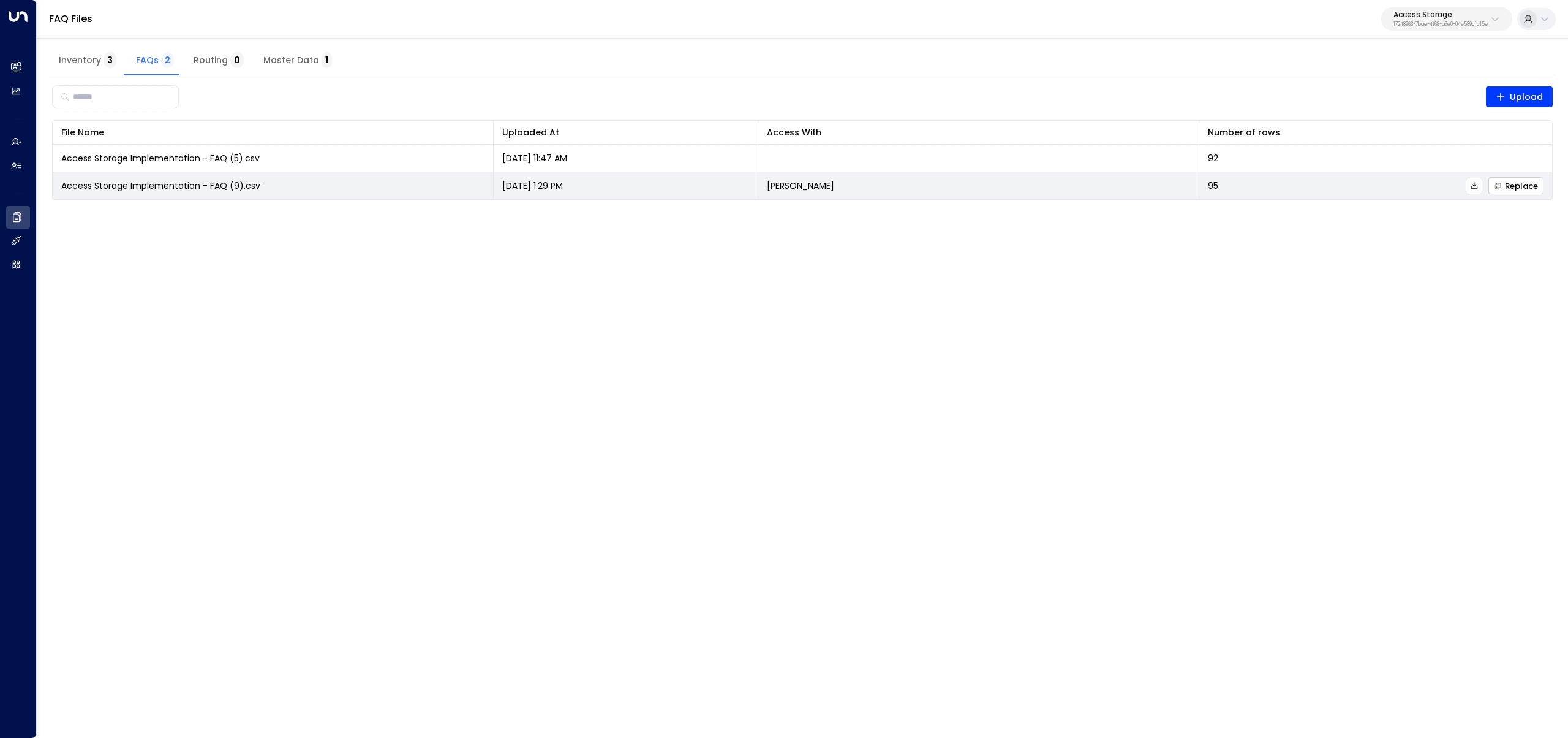
click at [1504, 184] on span "Replace" at bounding box center [1517, 185] width 44 height 8
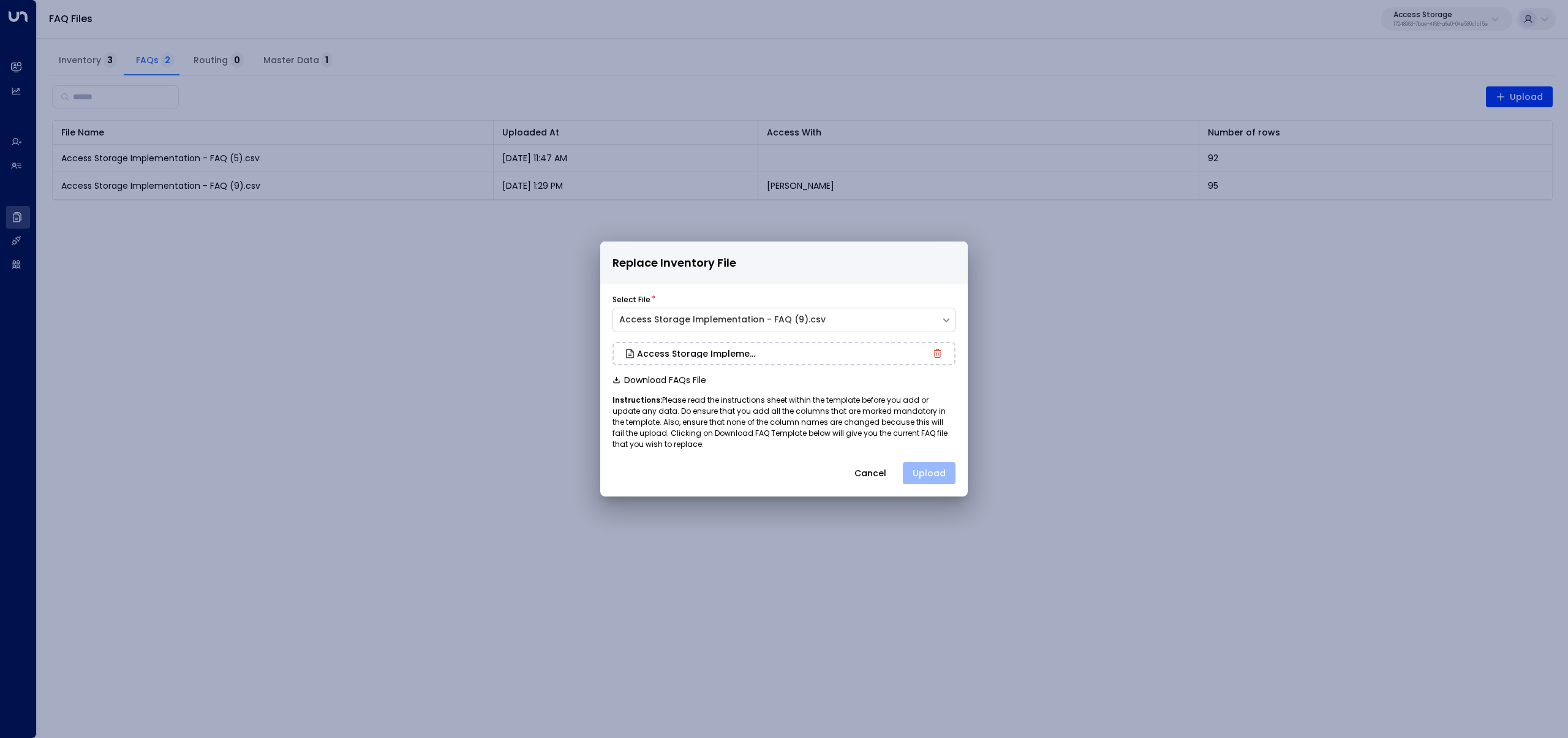
click at [932, 475] on button "Upload" at bounding box center [929, 473] width 52 height 22
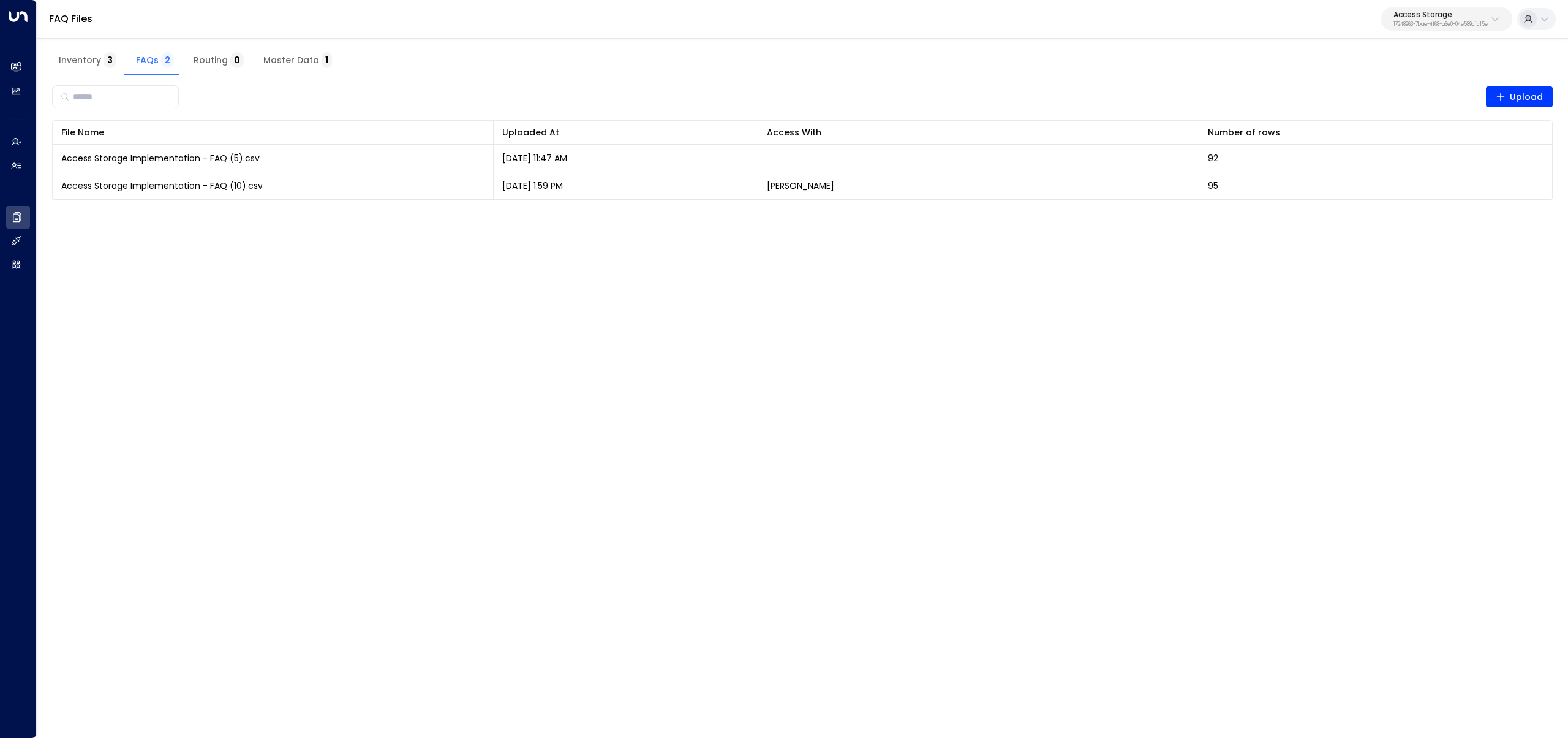
click at [1454, 19] on div "Access Storage 17248963-7bae-4f68-a6e0-04e589c1c15e" at bounding box center [1440, 18] width 95 height 16
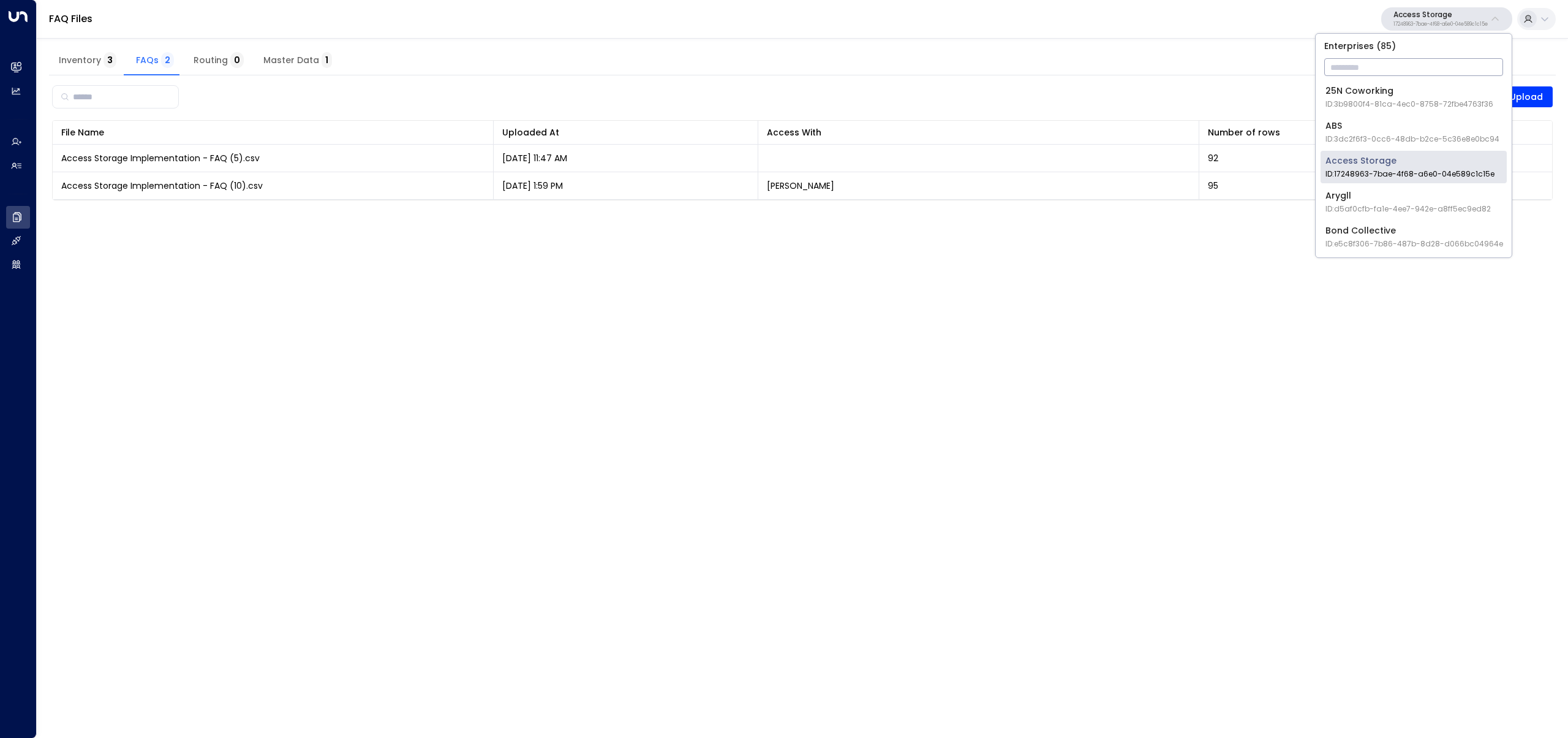
click at [1425, 69] on input "text" at bounding box center [1414, 67] width 179 height 23
type input "****"
click at [1377, 103] on span "ID: 34e1cd17-0f68-49af-bd32-3c48ce8611d1" at bounding box center [1407, 104] width 163 height 11
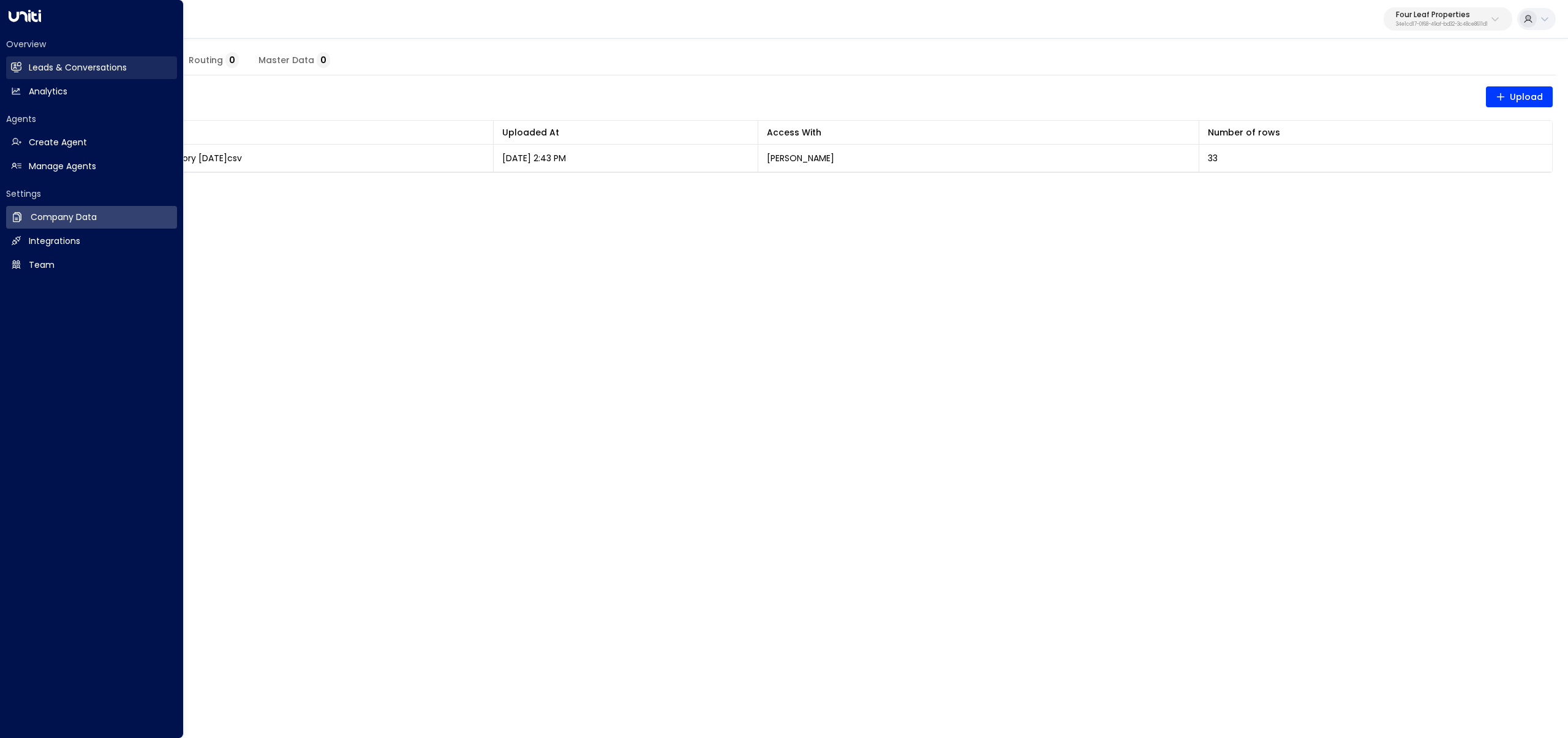
click at [23, 67] on link "Leads & Conversations Leads & Conversations" at bounding box center [92, 67] width 171 height 23
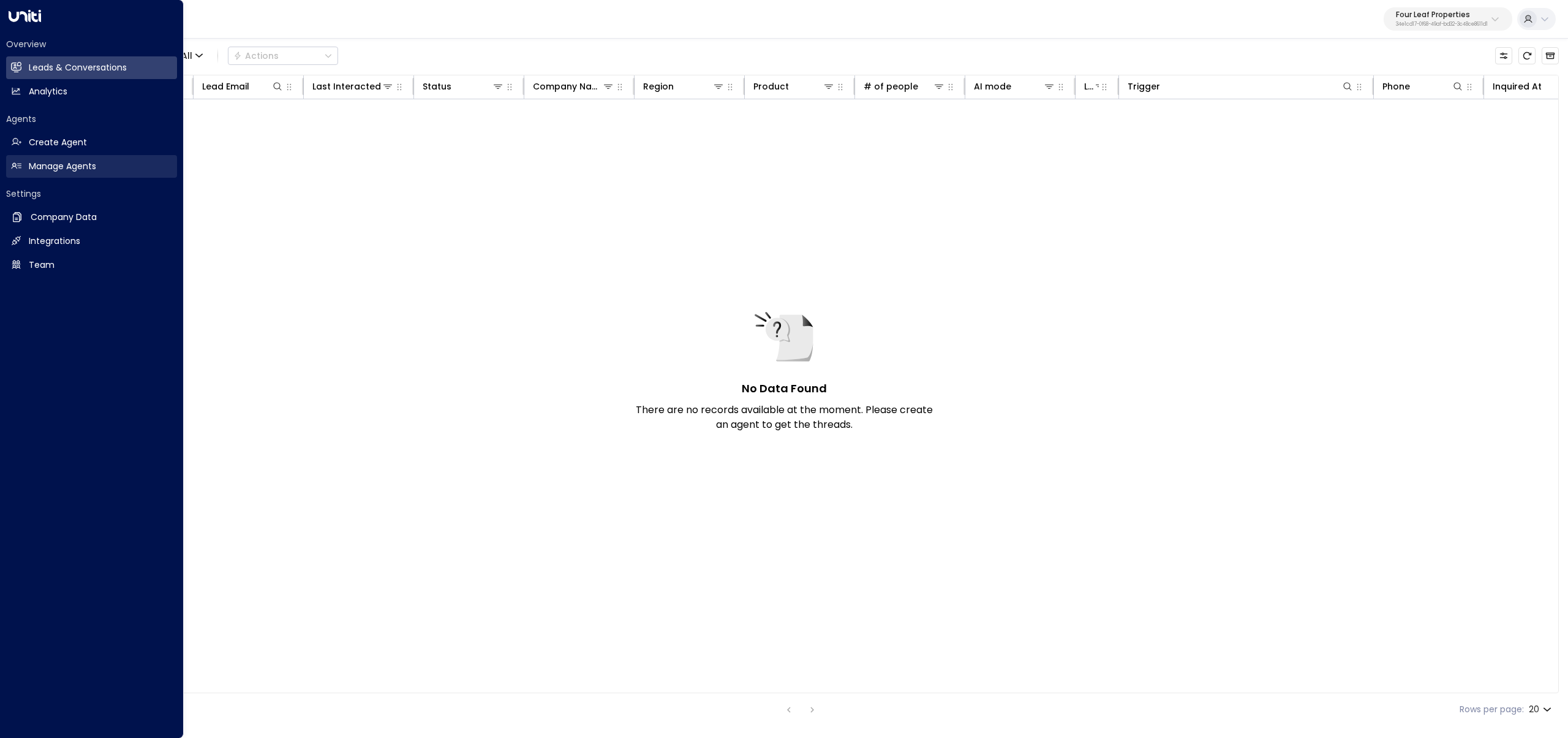
click at [27, 162] on link "Manage Agents Manage Agents" at bounding box center [92, 166] width 171 height 23
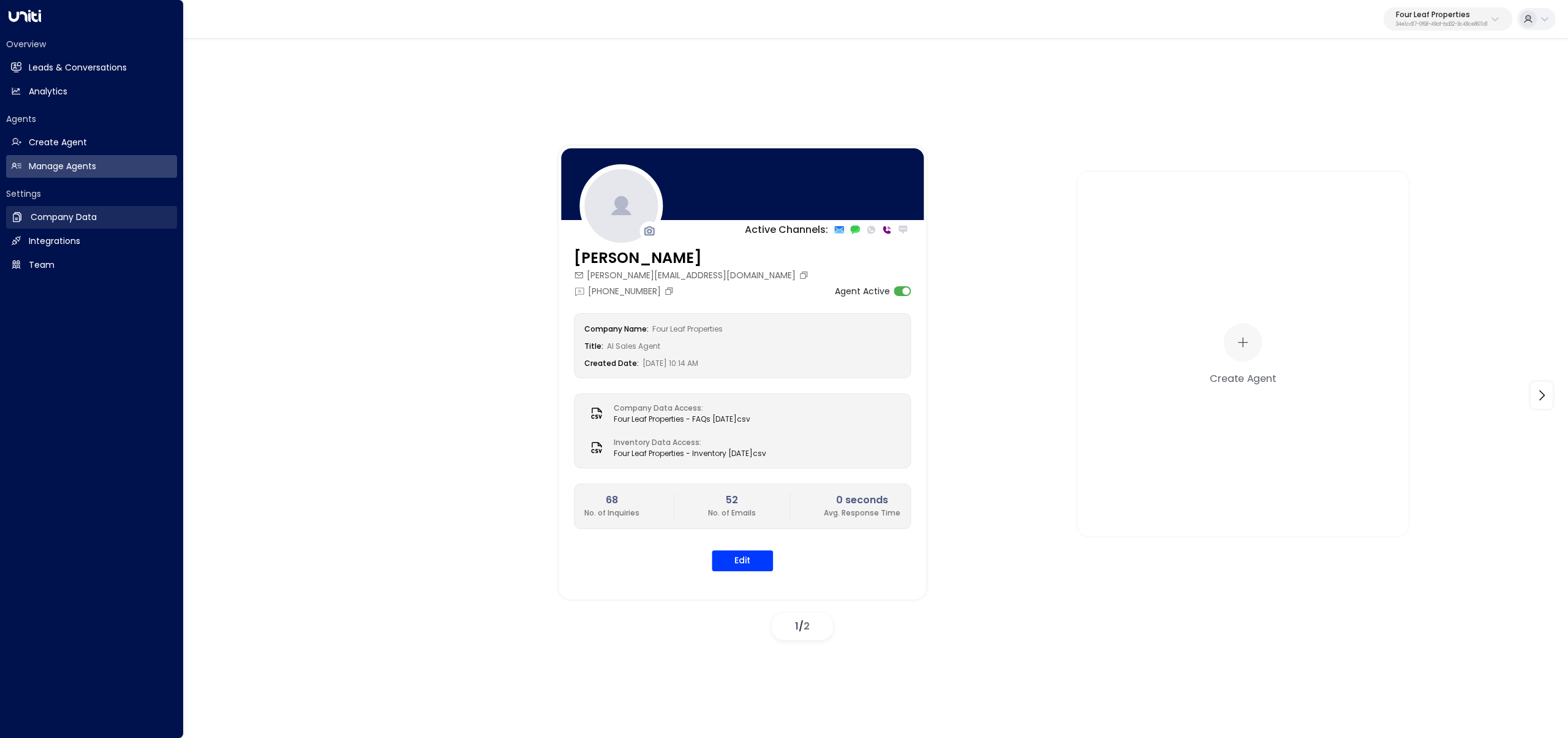
click at [69, 222] on h2 "Company Data" at bounding box center [63, 218] width 66 height 13
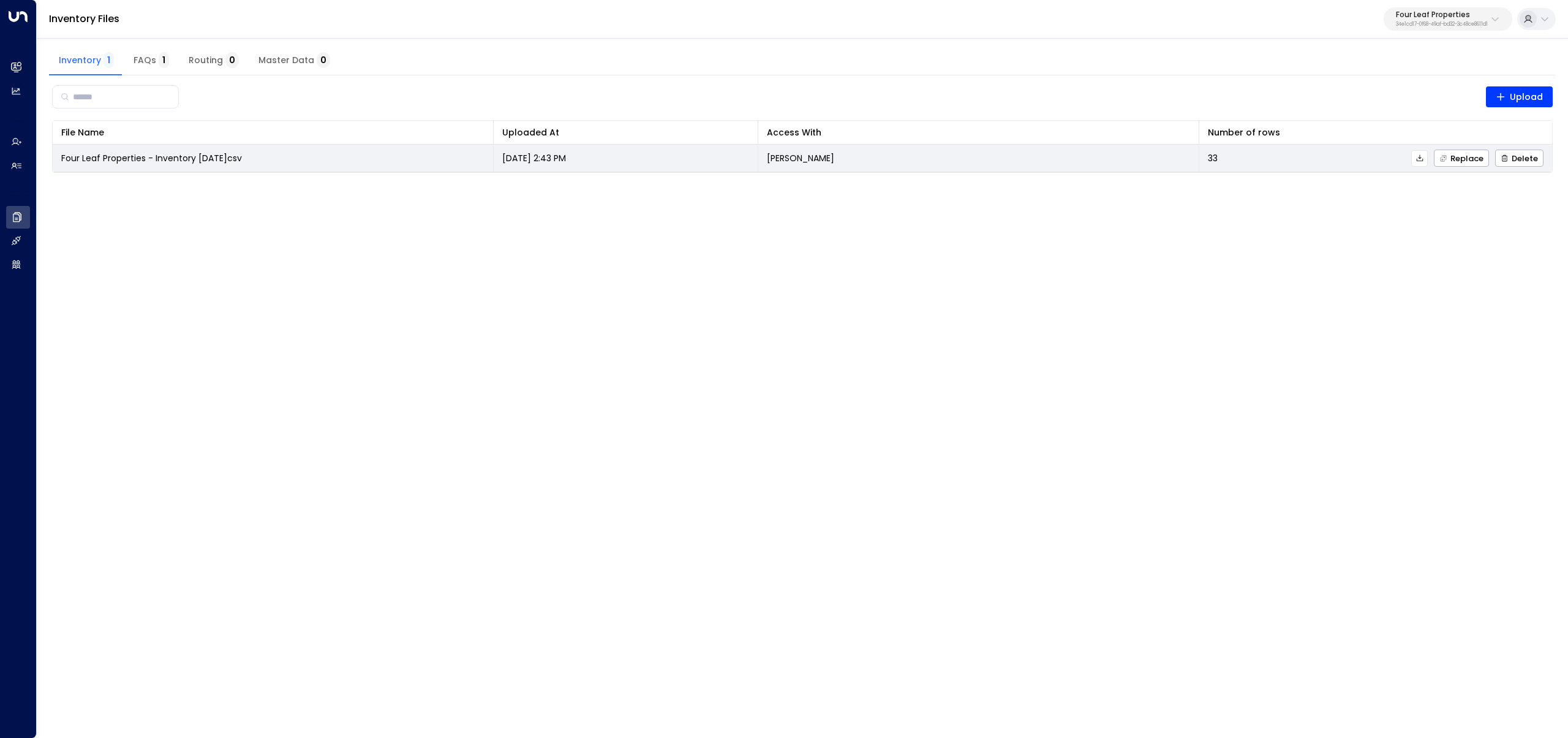
click at [1154, 153] on td "Katie Olson" at bounding box center [979, 157] width 442 height 27
click at [1420, 160] on icon at bounding box center [1419, 158] width 8 height 8
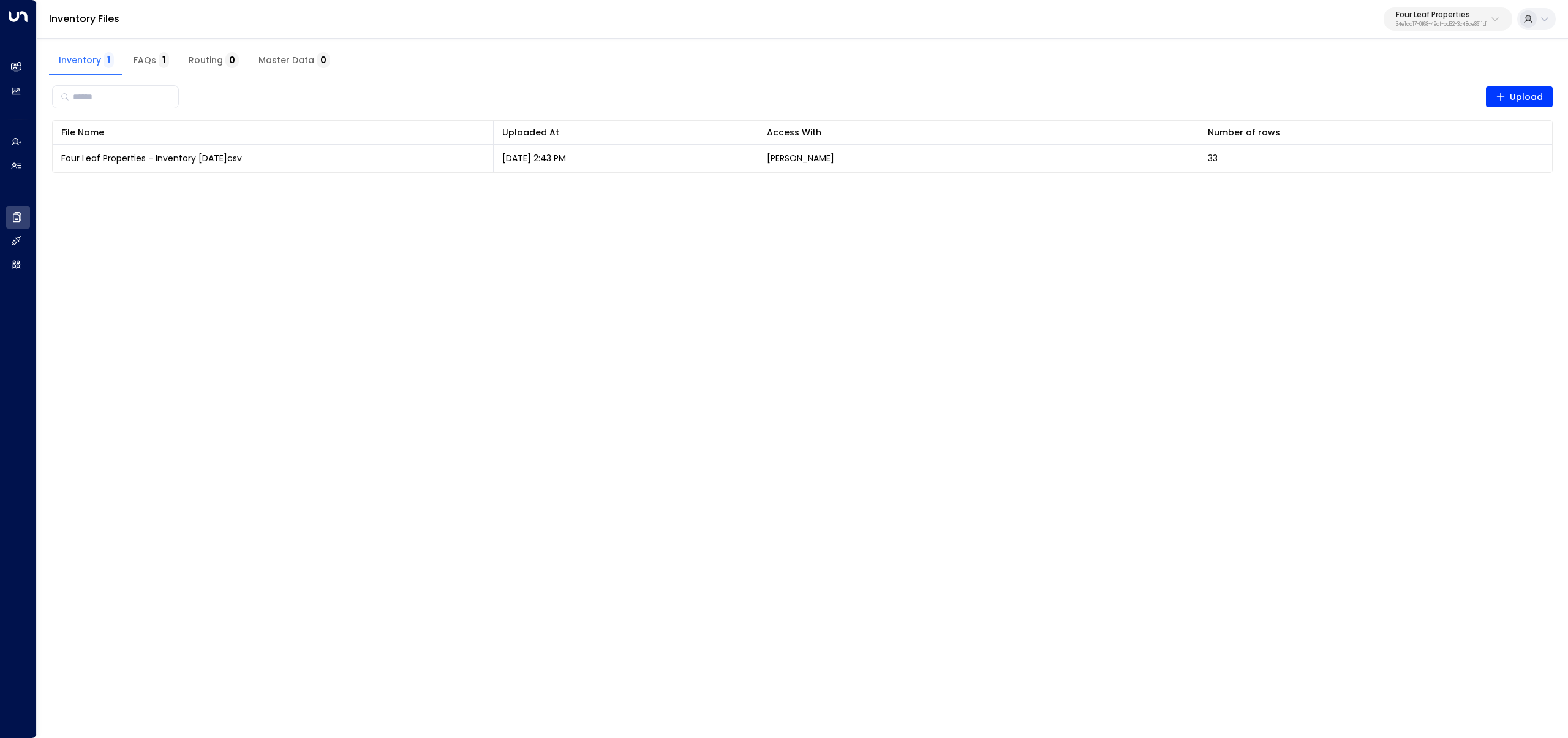
click at [1434, 17] on p "Four Leaf Properties" at bounding box center [1442, 15] width 92 height 7
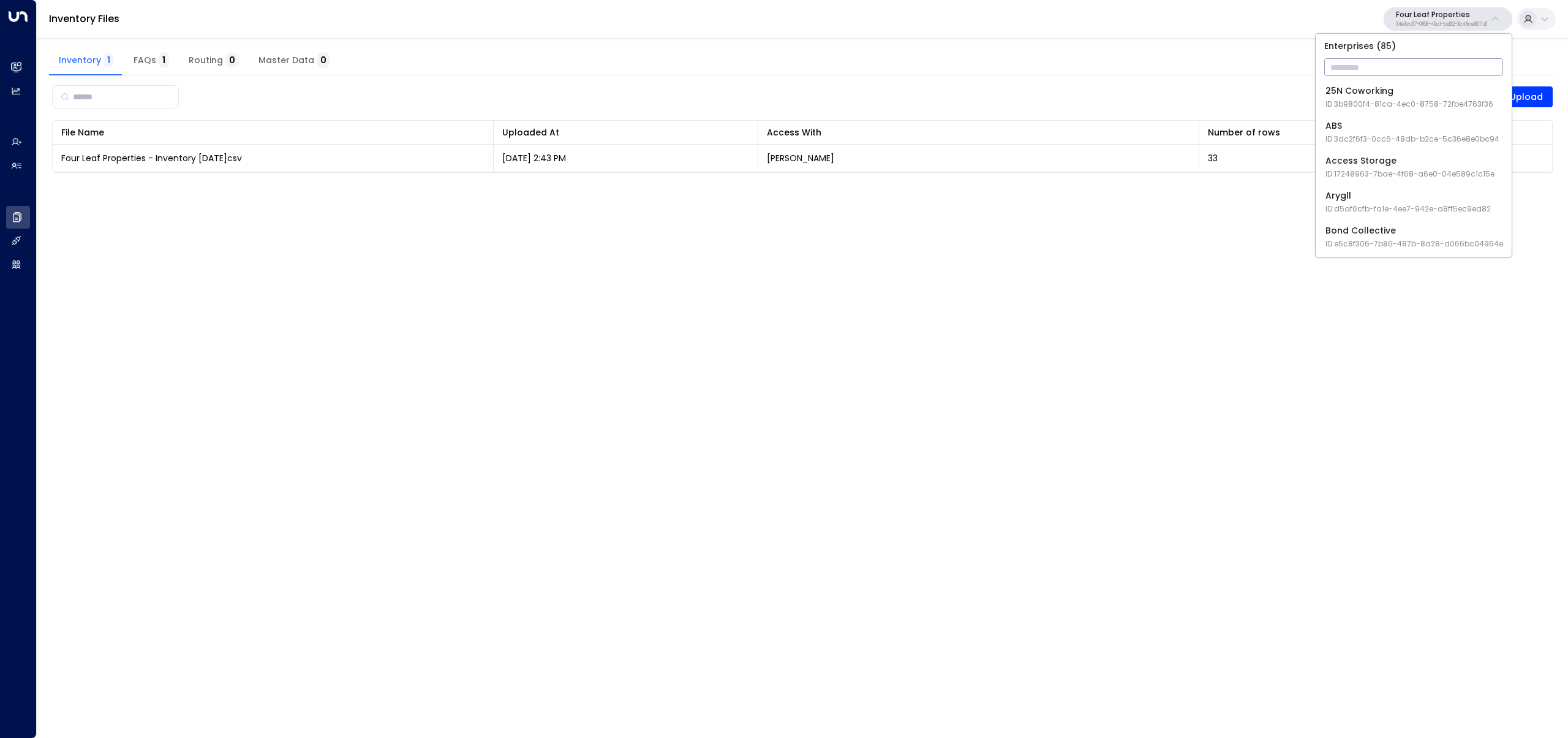
click at [1414, 71] on input "text" at bounding box center [1414, 67] width 179 height 23
type input "***"
click at [1379, 89] on div "TOG - Fora ID: 24bbb2f3-cf28-4415-a26f-20e170838bf4" at bounding box center [1407, 96] width 163 height 25
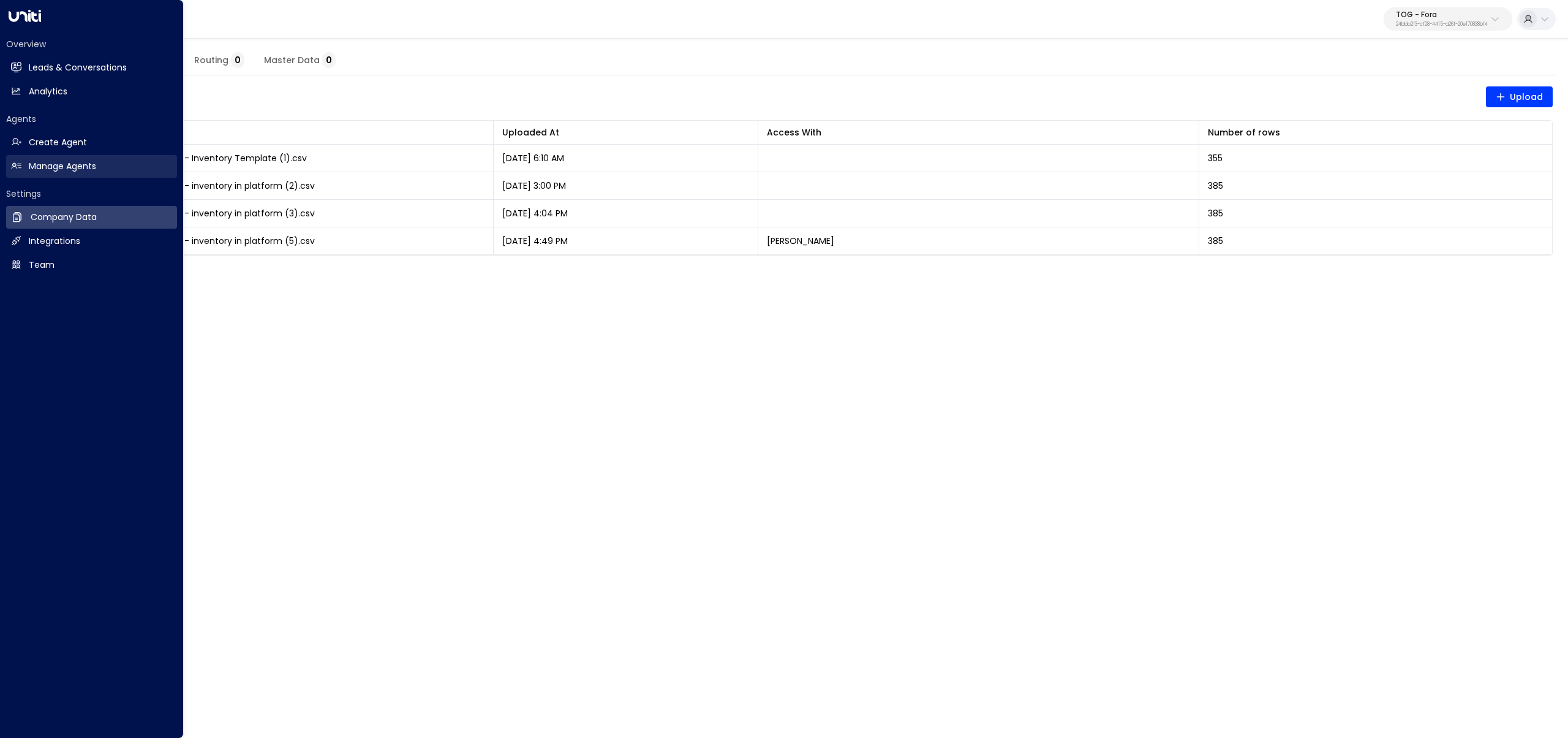
click at [54, 165] on h2 "Manage Agents" at bounding box center [62, 166] width 67 height 13
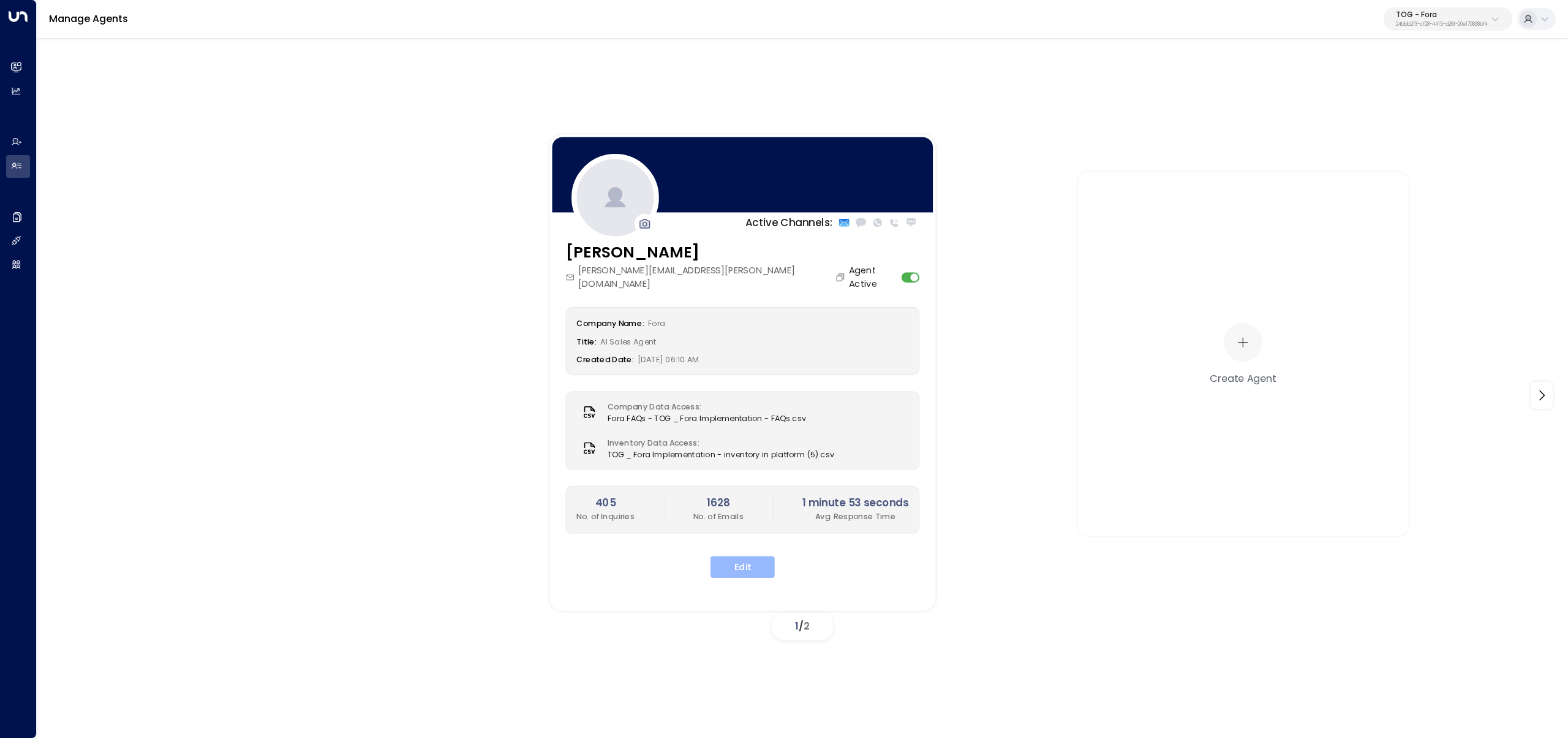
click at [756, 555] on button "Edit" at bounding box center [743, 566] width 64 height 22
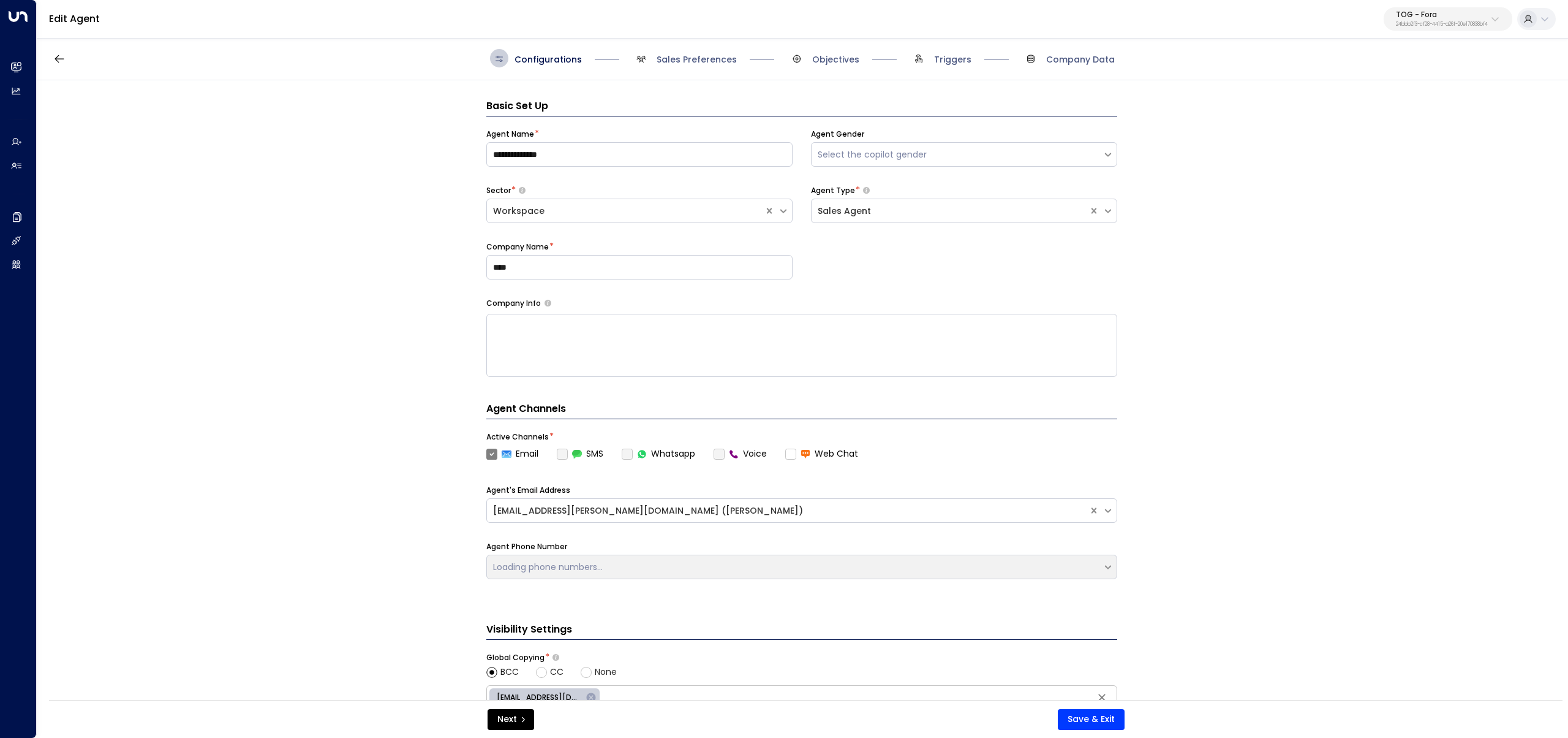
scroll to position [18, 0]
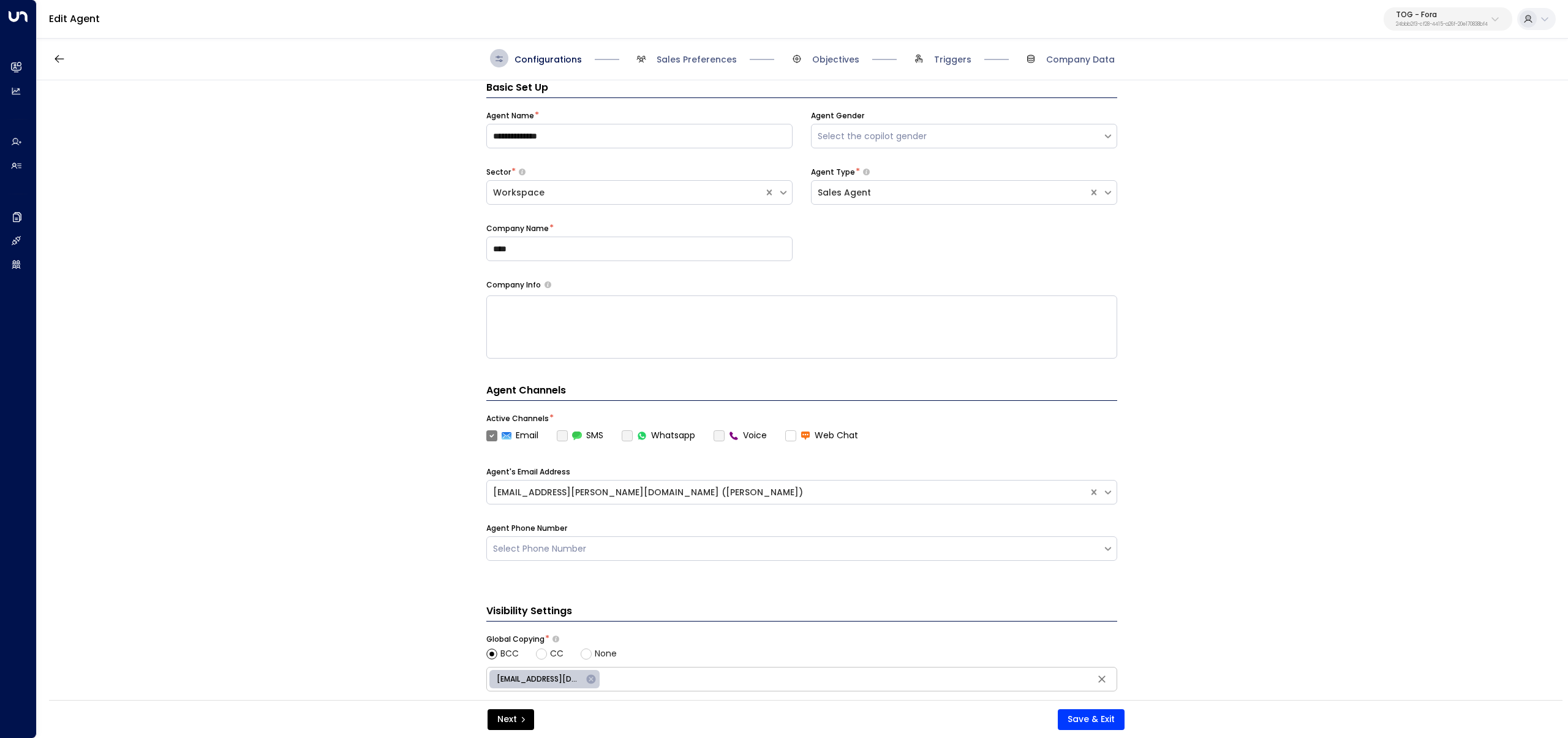
click at [679, 47] on div "Configurations Sales Preferences Objectives Triggers Company Data" at bounding box center [802, 58] width 1531 height 43
click at [682, 59] on span "Sales Preferences" at bounding box center [696, 59] width 80 height 12
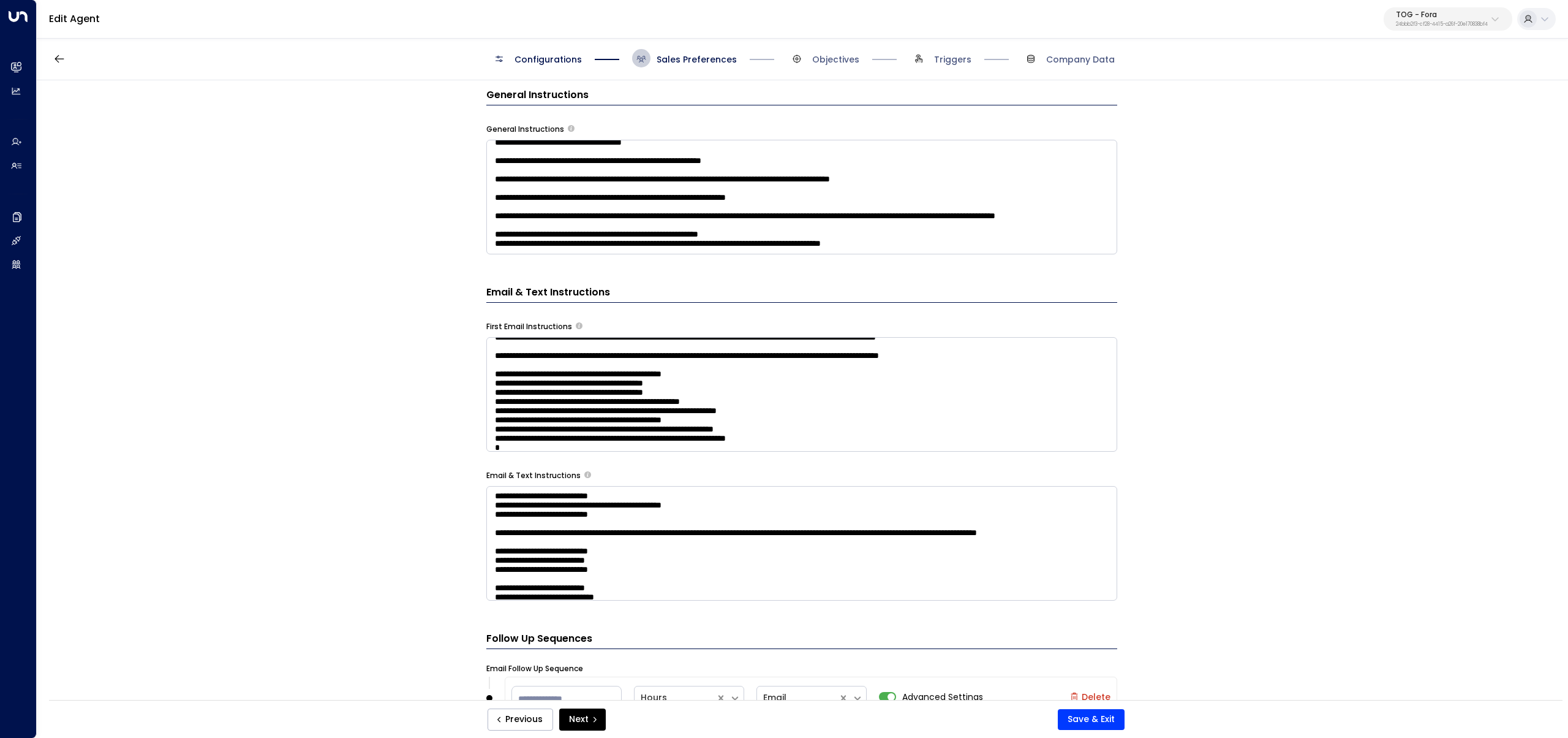
scroll to position [161, 0]
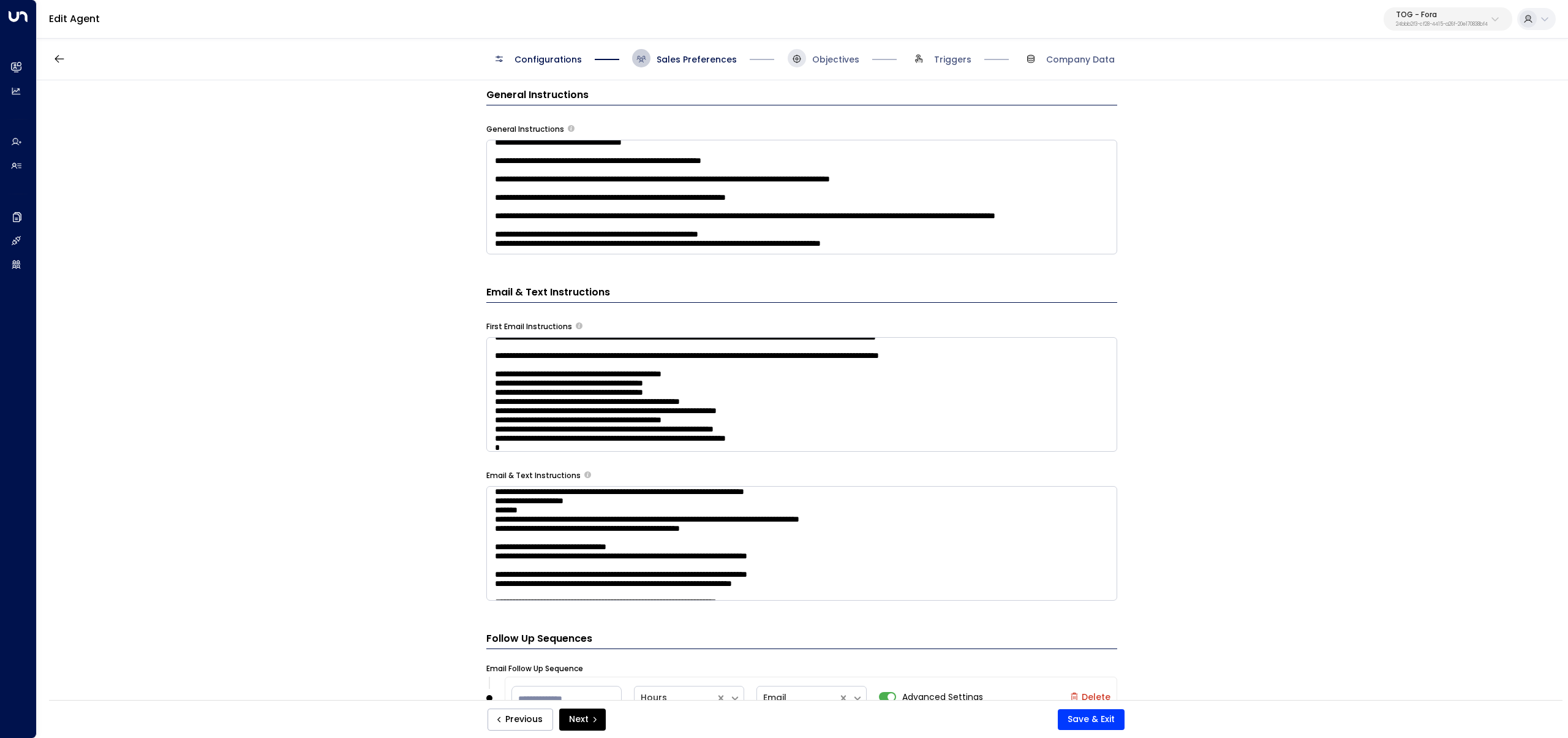
click at [799, 65] on span at bounding box center [797, 58] width 18 height 18
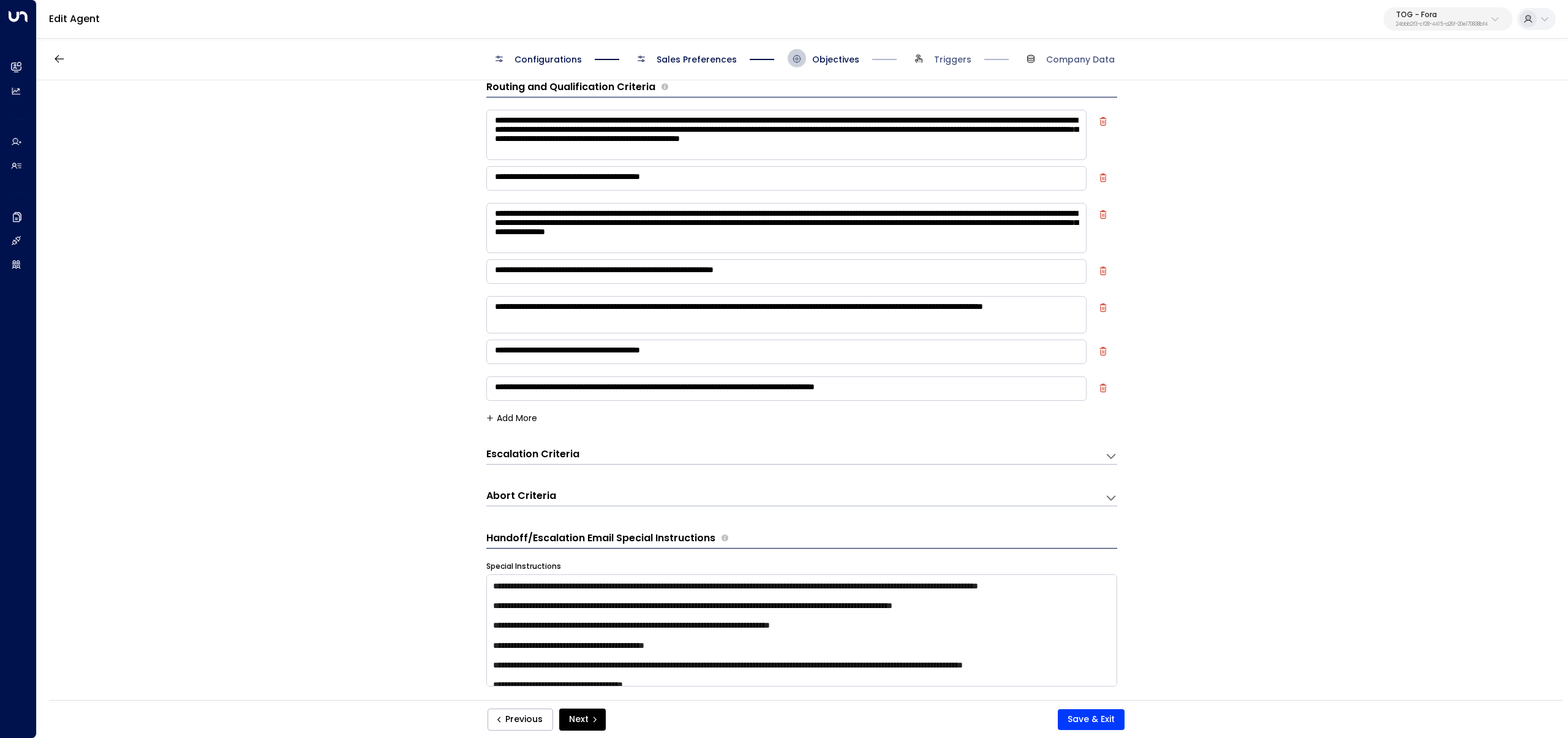
scroll to position [18, 0]
click at [1479, 20] on div "TOG - Fora 24bbb2f3-cf28-4415-a26f-20e170838bf4" at bounding box center [1442, 18] width 92 height 16
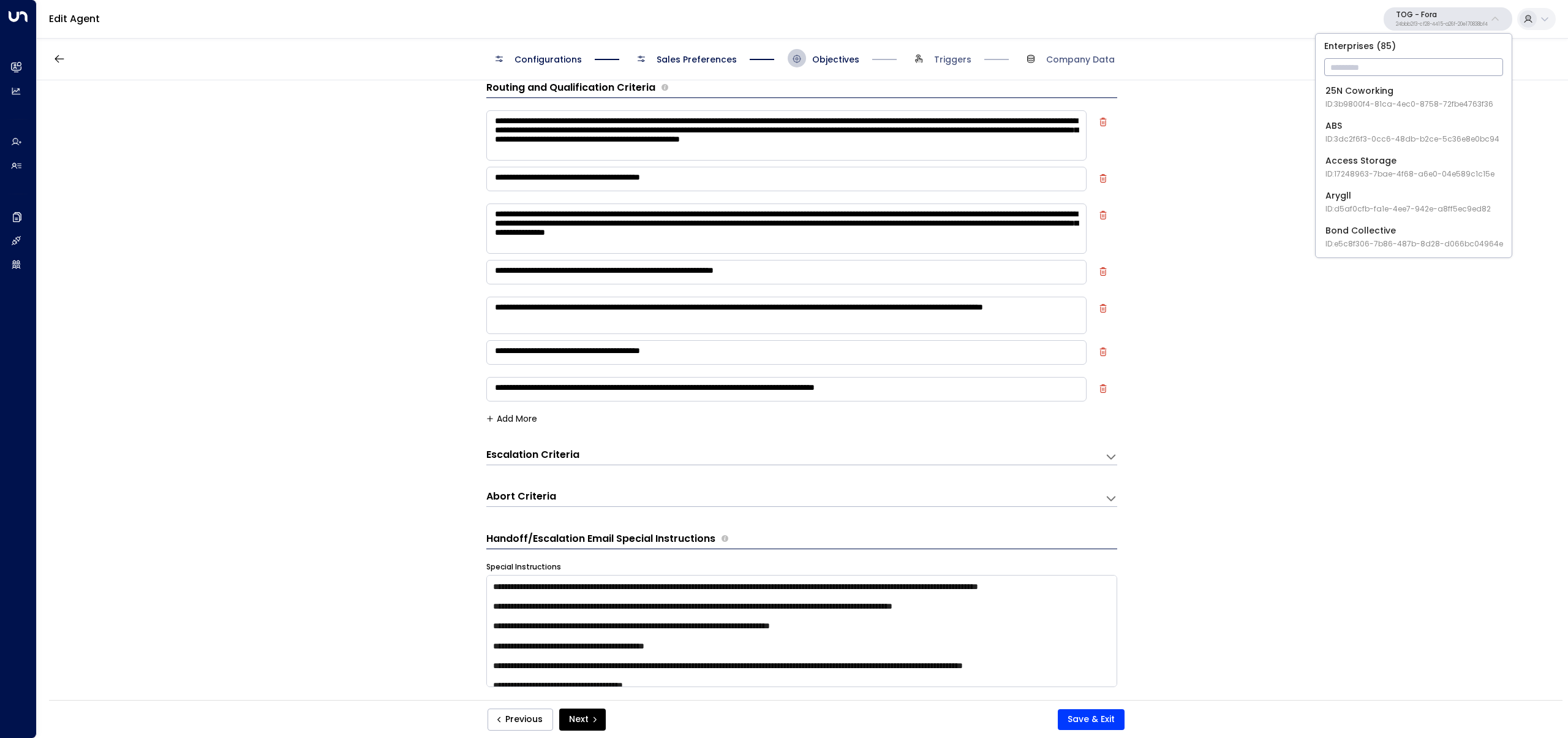
click at [1417, 63] on input "text" at bounding box center [1414, 67] width 179 height 23
type input "*"
type input "*******"
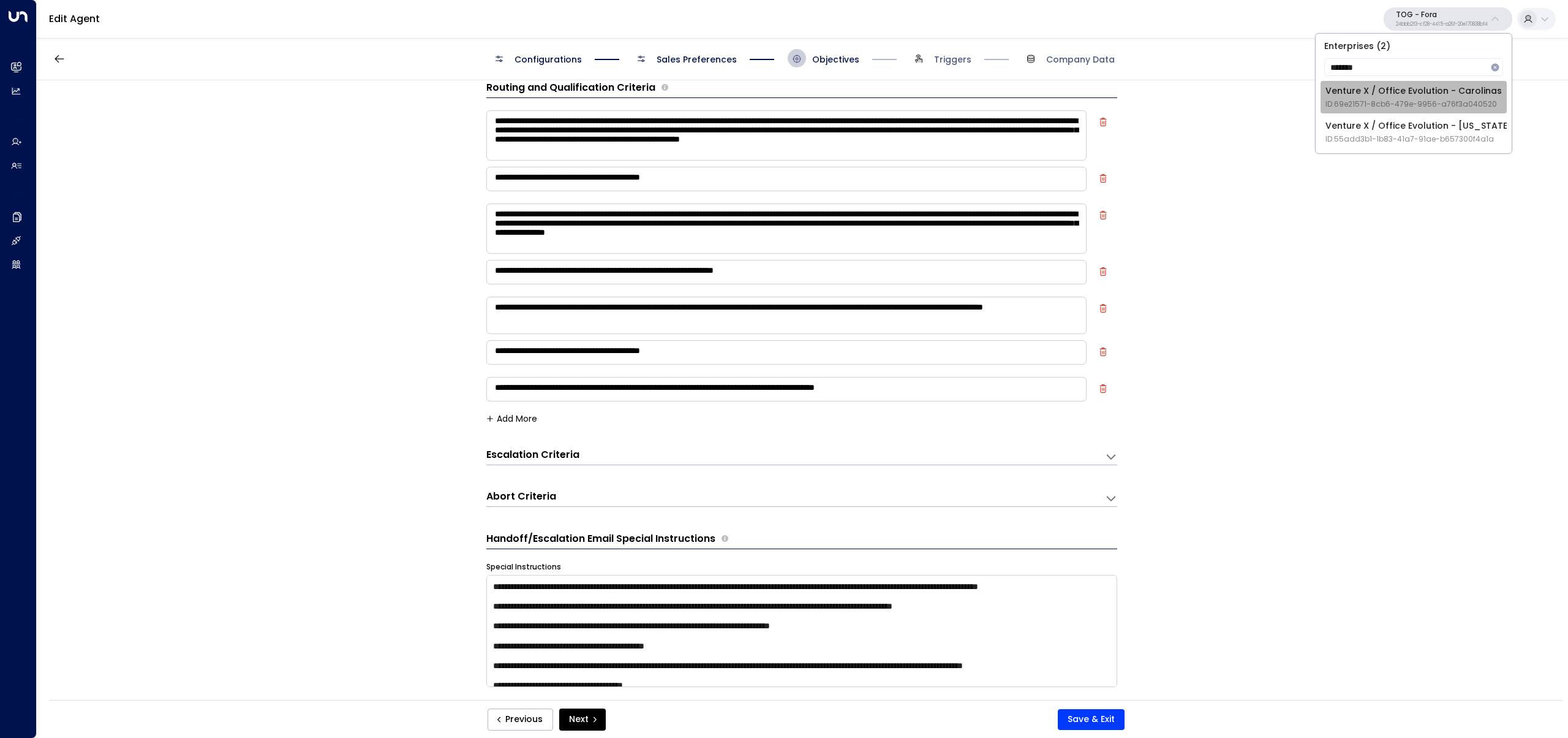
click at [1451, 92] on div "Venture X / Office Evolution - Carolinas ID: 69e21571-8cb6-479e-9956-a76f3a0405…" at bounding box center [1414, 96] width 176 height 25
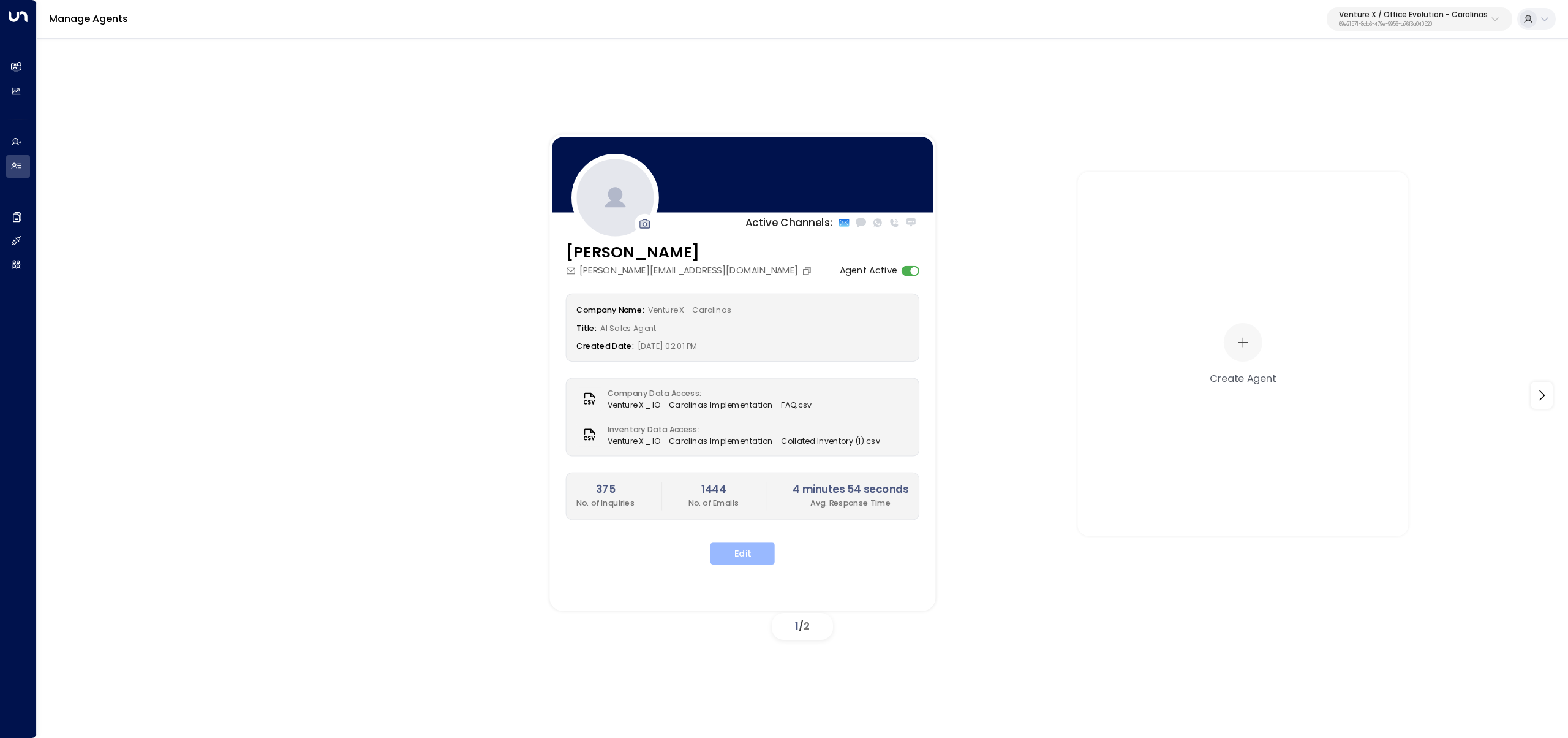
click at [737, 561] on button "Edit" at bounding box center [743, 554] width 64 height 22
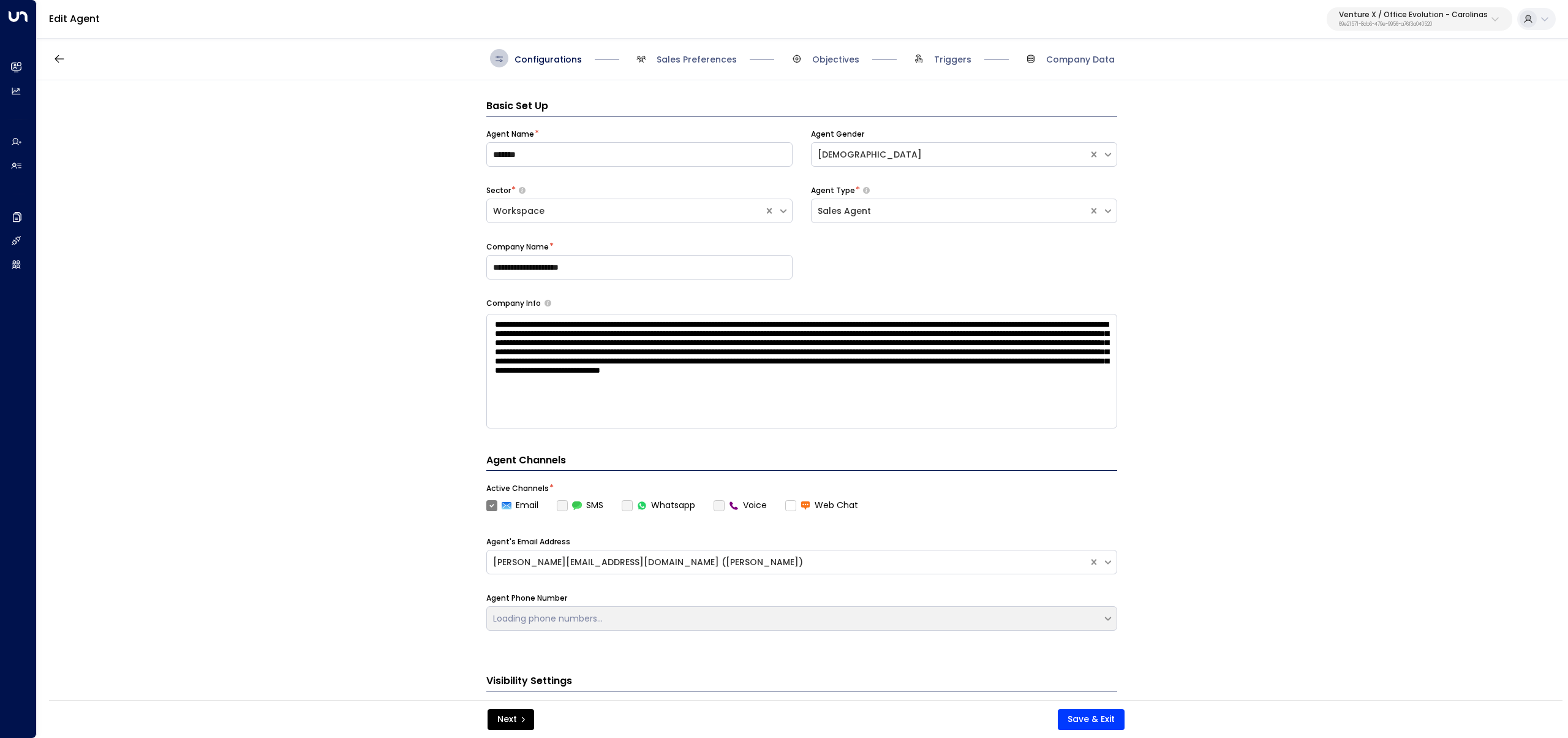
scroll to position [18, 0]
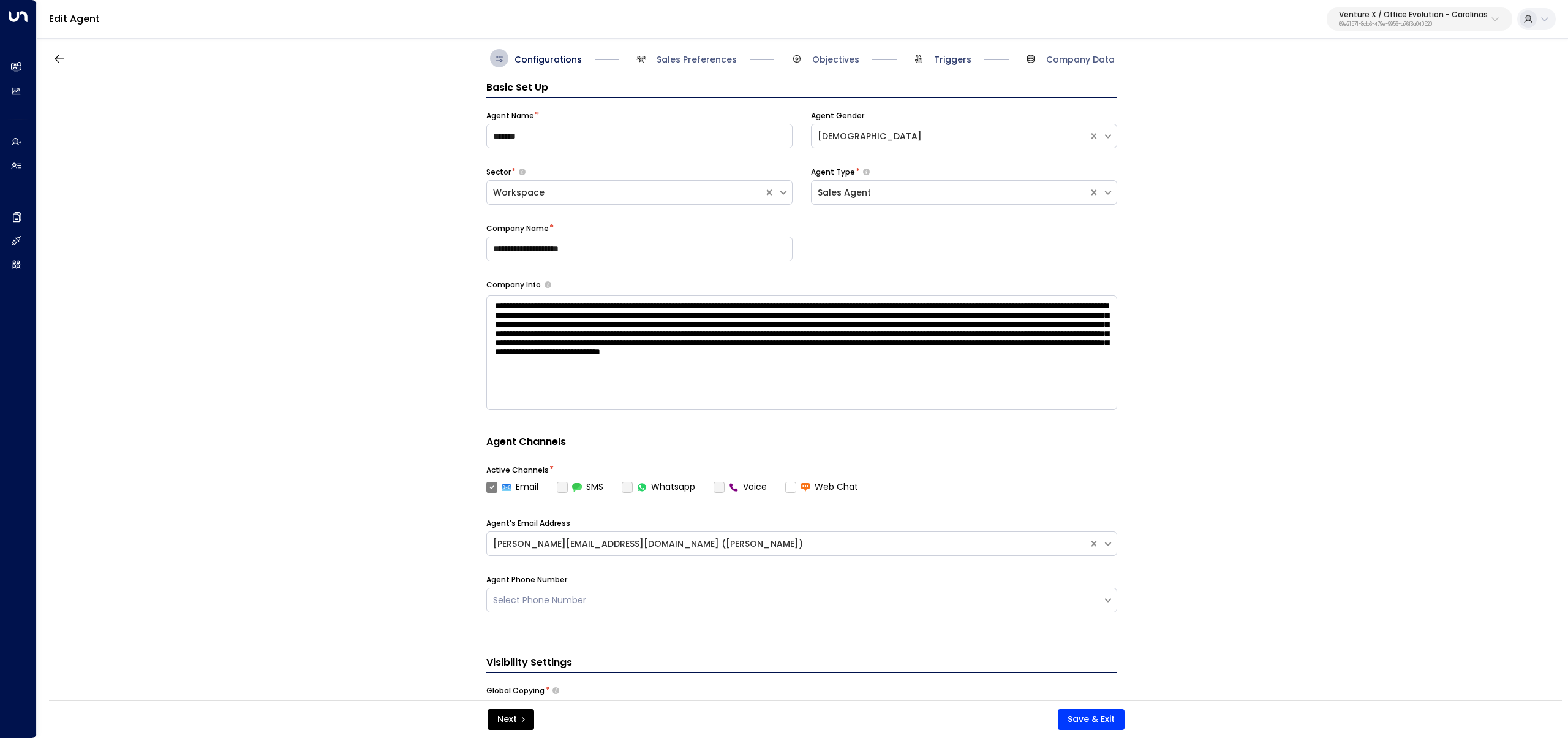
click at [955, 63] on span "Triggers" at bounding box center [953, 59] width 38 height 12
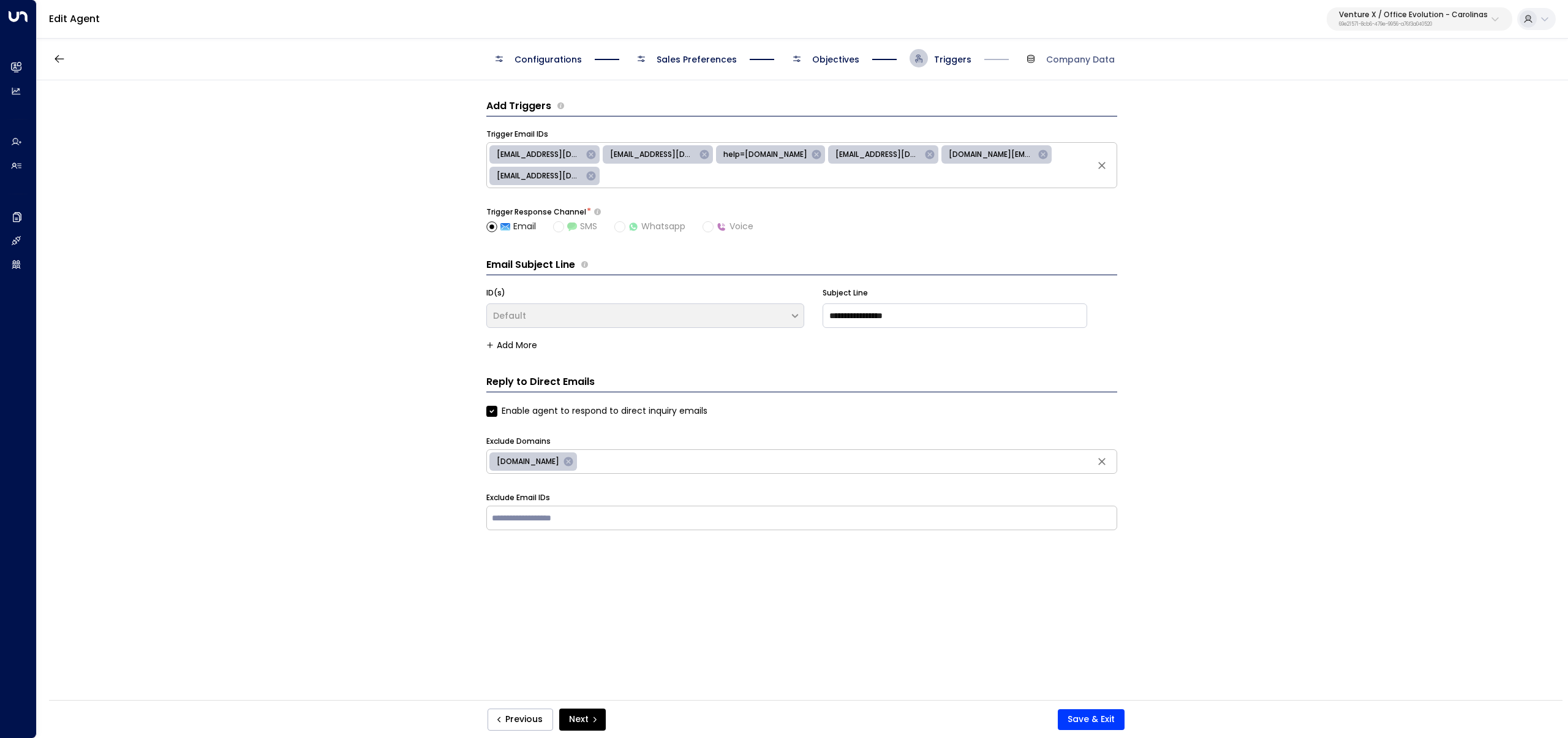
click at [836, 54] on span "Objectives" at bounding box center [835, 59] width 47 height 12
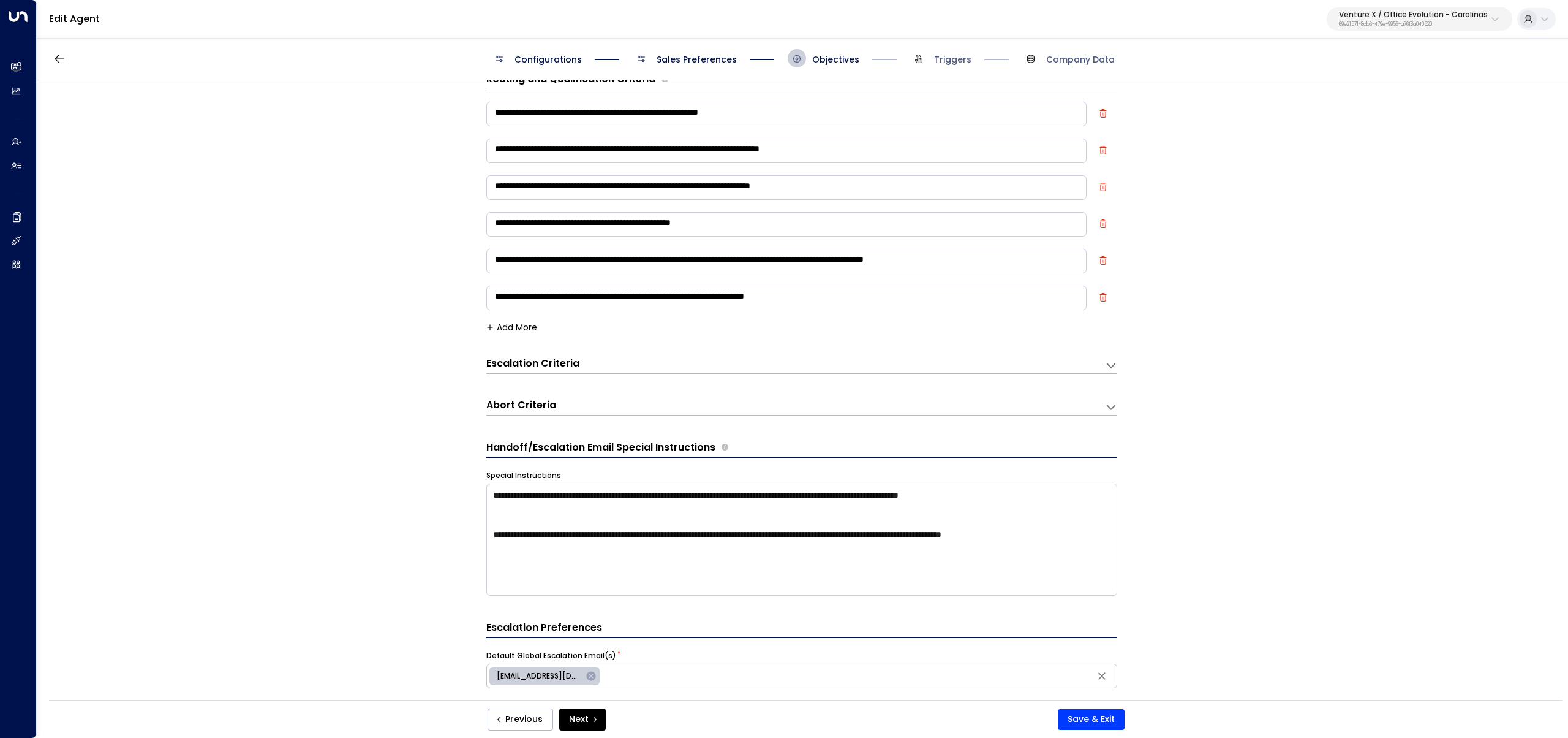
scroll to position [28, 0]
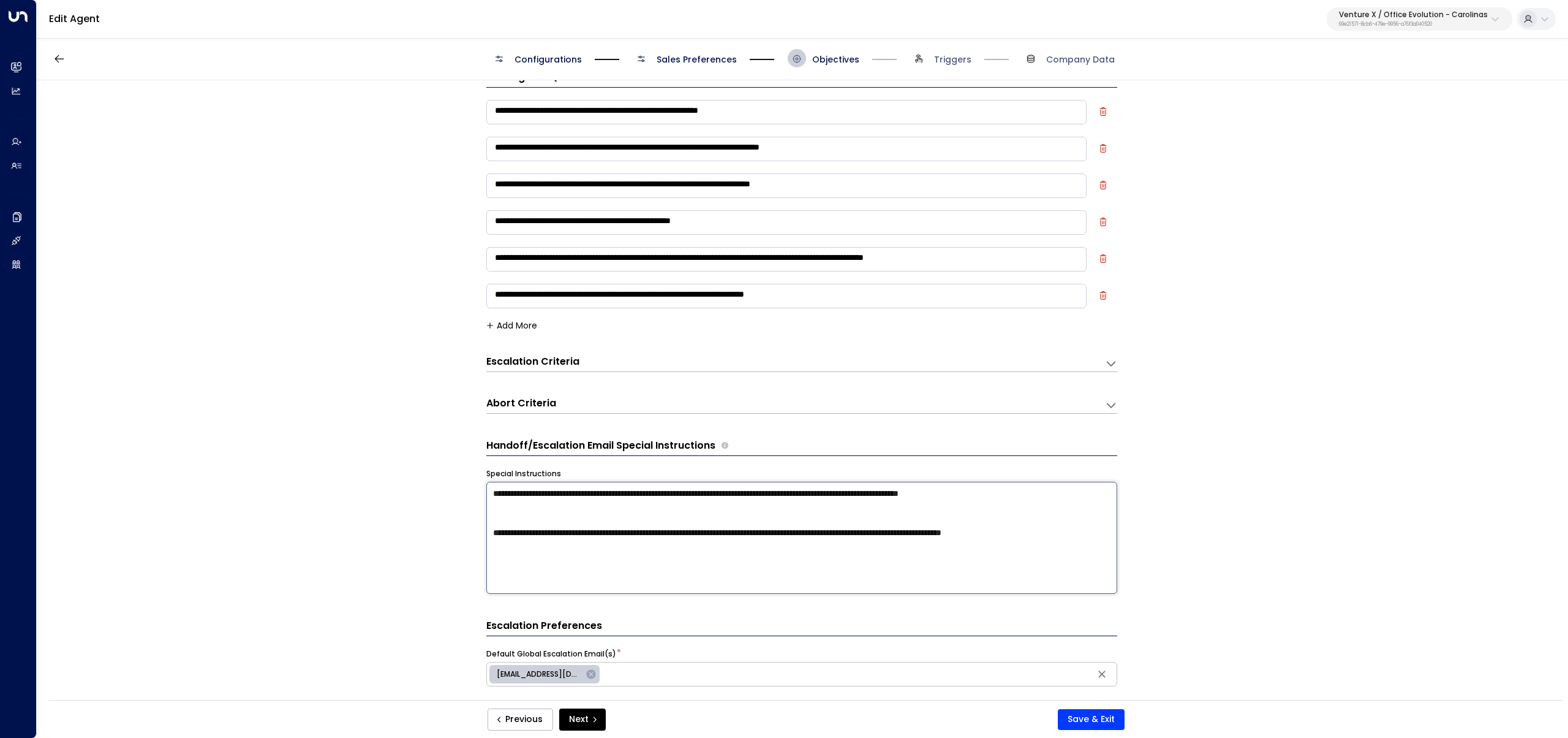
click at [582, 554] on textarea "**********" at bounding box center [801, 538] width 631 height 112
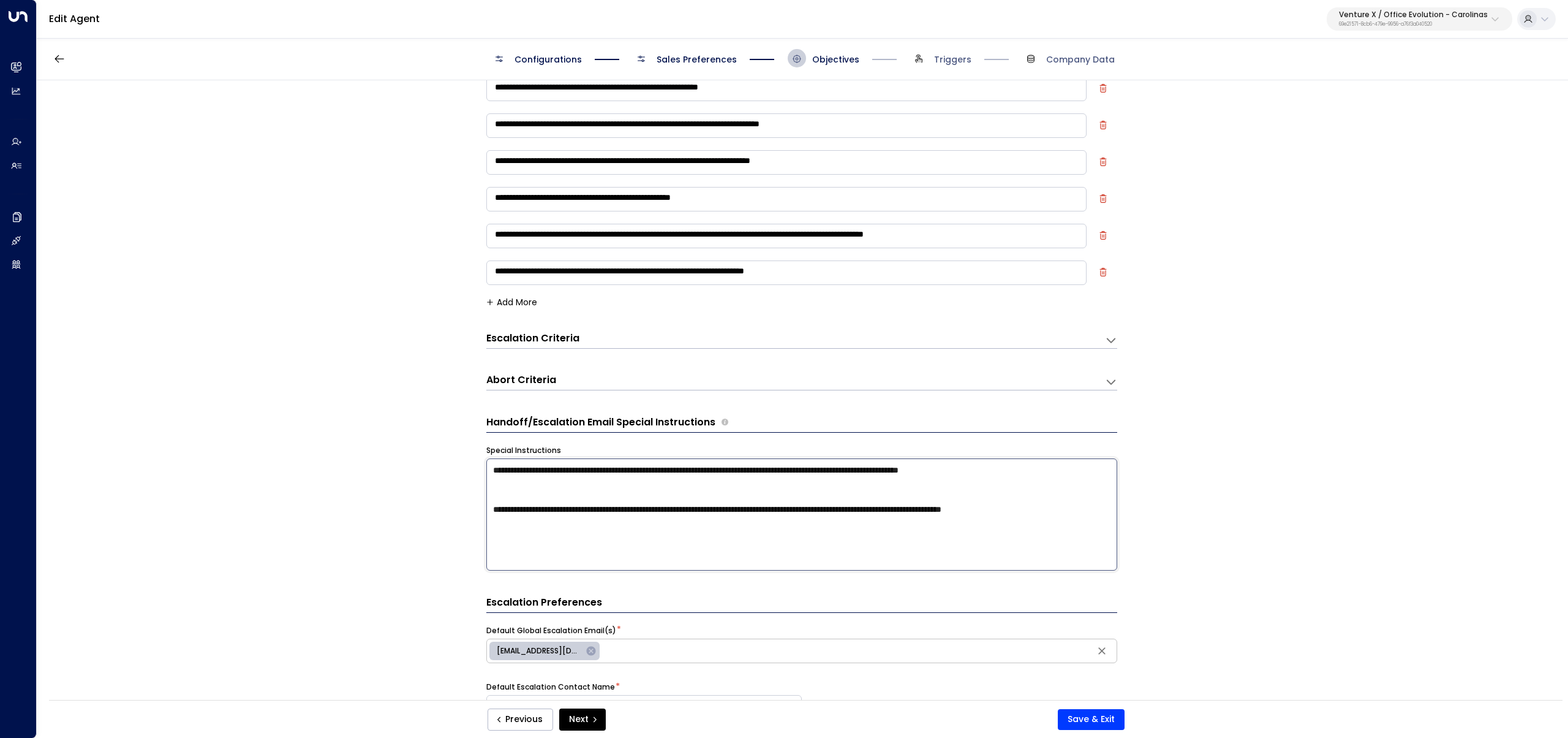
scroll to position [54, 0]
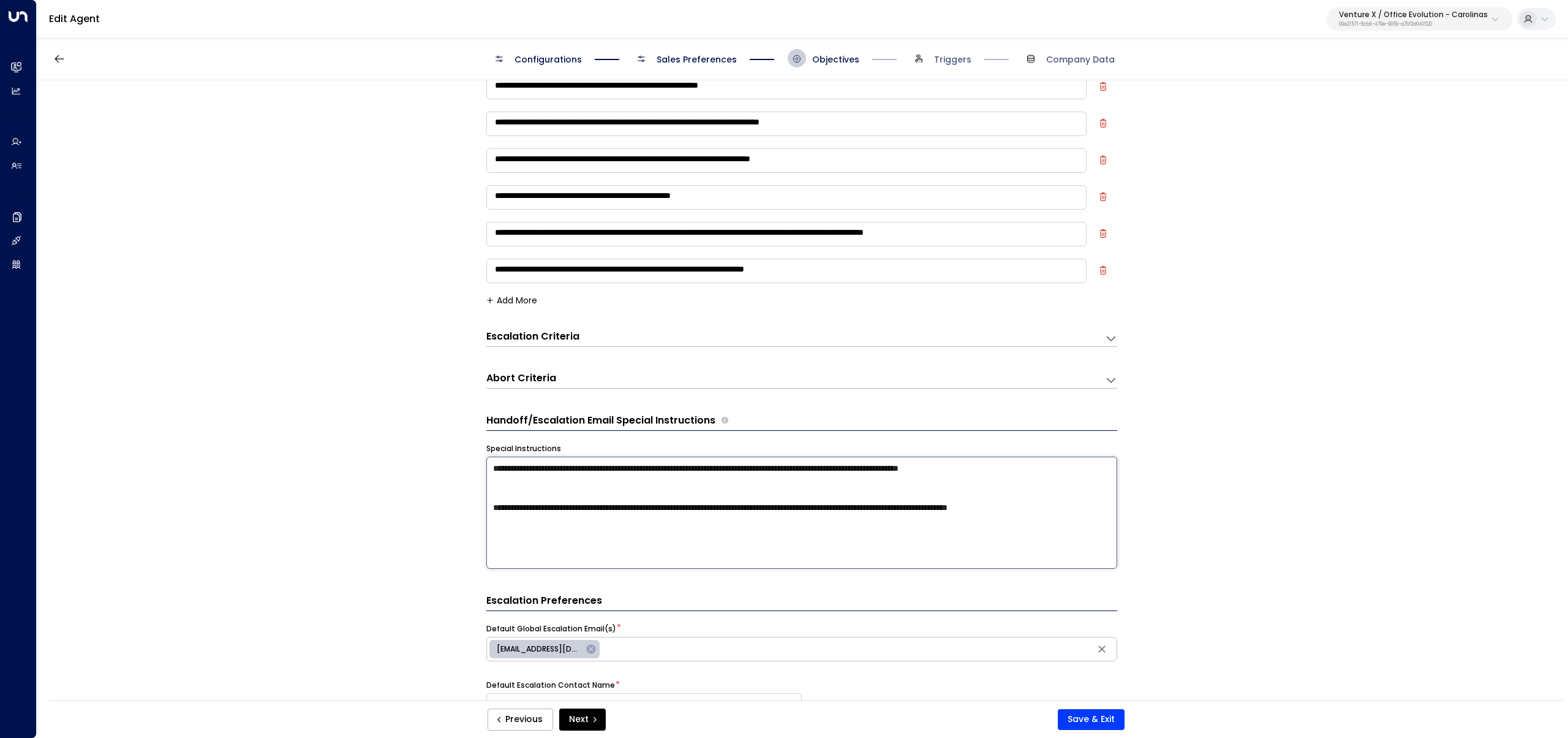
paste textarea "**********"
click at [489, 504] on textarea "**********" at bounding box center [801, 512] width 631 height 112
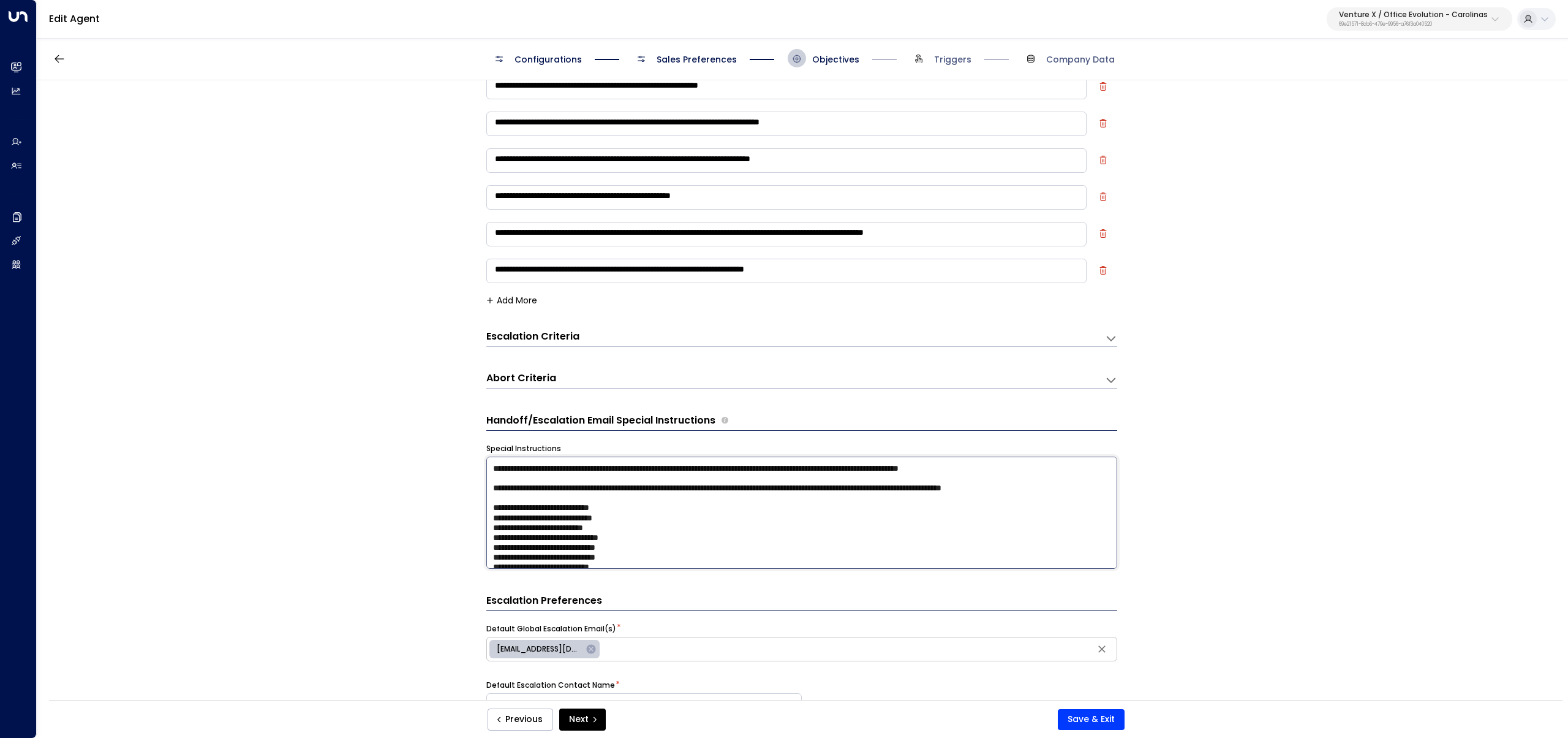
click at [593, 502] on textarea "**********" at bounding box center [801, 512] width 631 height 112
drag, startPoint x: 557, startPoint y: 495, endPoint x: 443, endPoint y: 484, distance: 114.5
click at [443, 484] on div "**********" at bounding box center [801, 393] width 1530 height 627
click at [522, 509] on textarea "**********" at bounding box center [801, 512] width 631 height 112
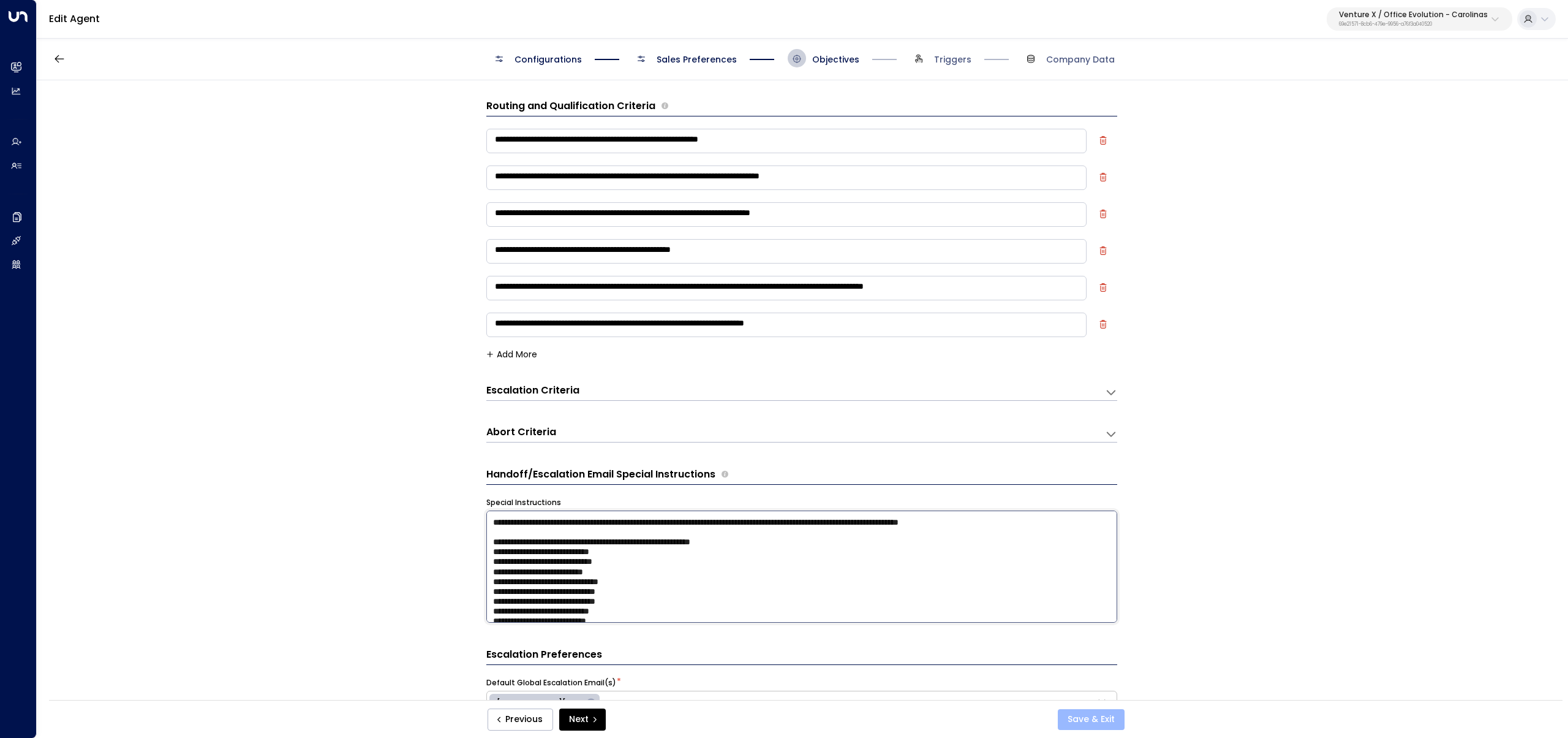
type textarea "**********"
click at [1097, 715] on button "Save & Exit" at bounding box center [1092, 719] width 67 height 21
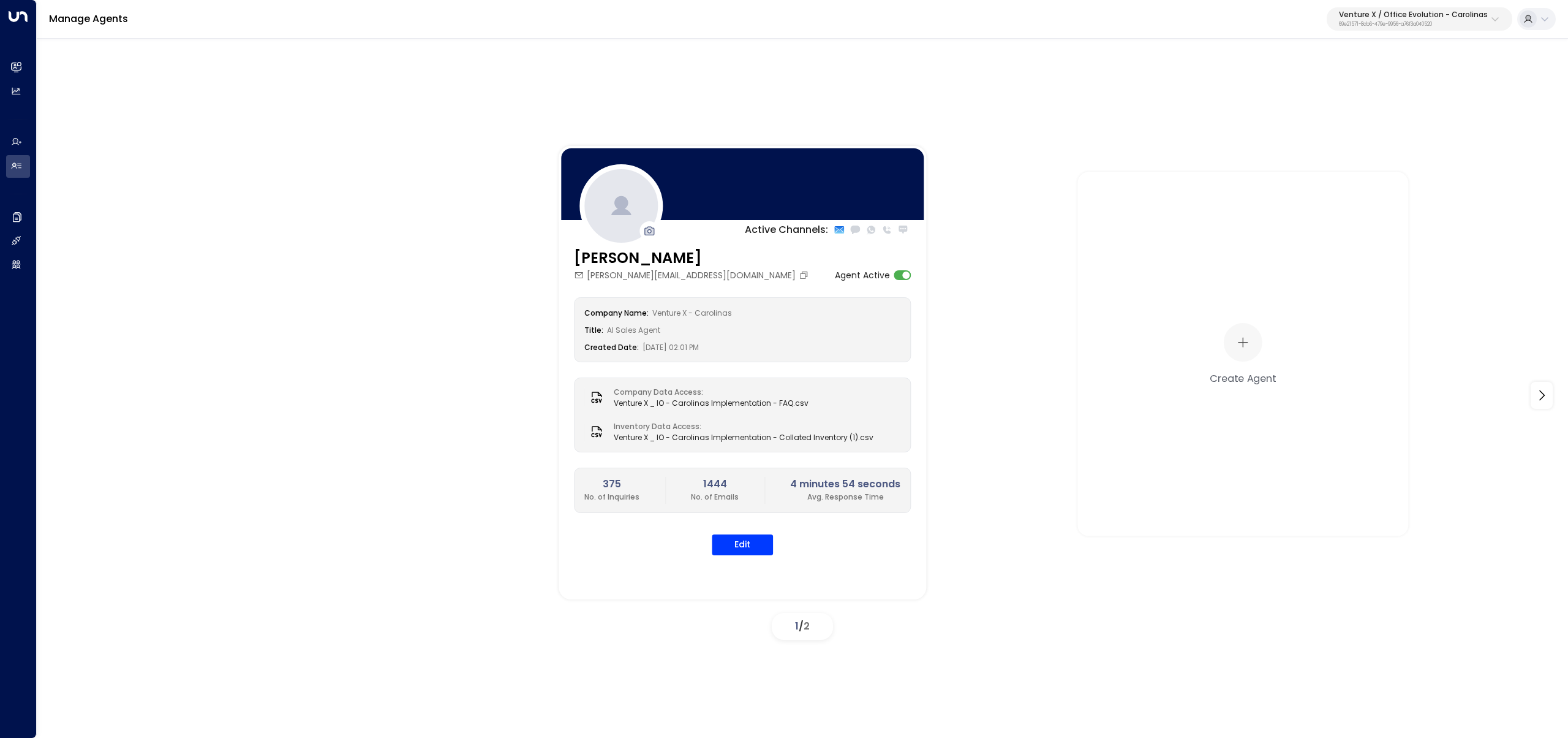
click at [1465, 29] on button "Venture X / Office Evolution - Carolinas 69e21571-8cb6-479e-9956-a76f3a040520" at bounding box center [1420, 18] width 185 height 23
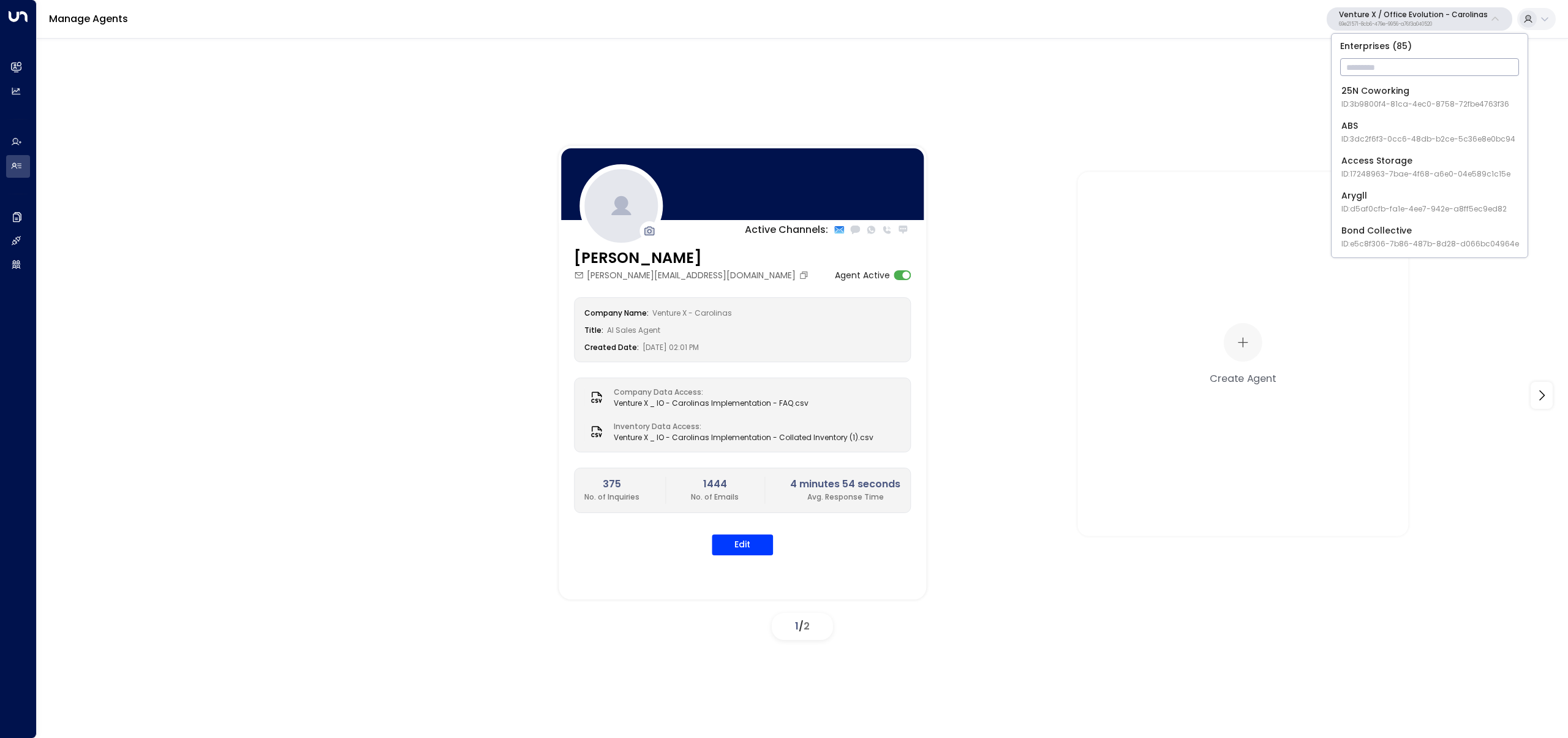
click at [1421, 73] on input "text" at bounding box center [1429, 67] width 179 height 23
click at [834, 111] on div "Active Channels: Vanessa vanessa.white@venturex.com Agent Active Company Name: …" at bounding box center [802, 386] width 1531 height 698
